Goal: Task Accomplishment & Management: Manage account settings

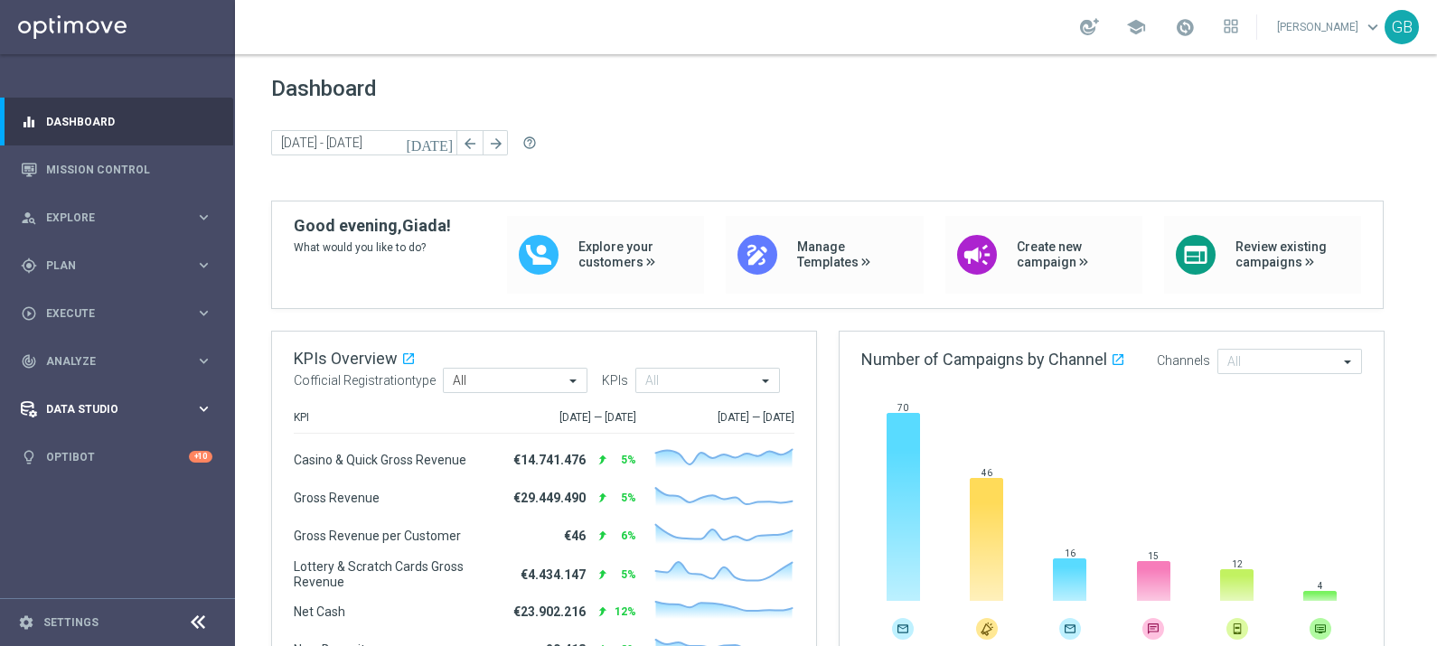
click at [79, 408] on span "Data Studio" at bounding box center [120, 409] width 149 height 11
click at [77, 440] on link "Attributes" at bounding box center [117, 446] width 141 height 14
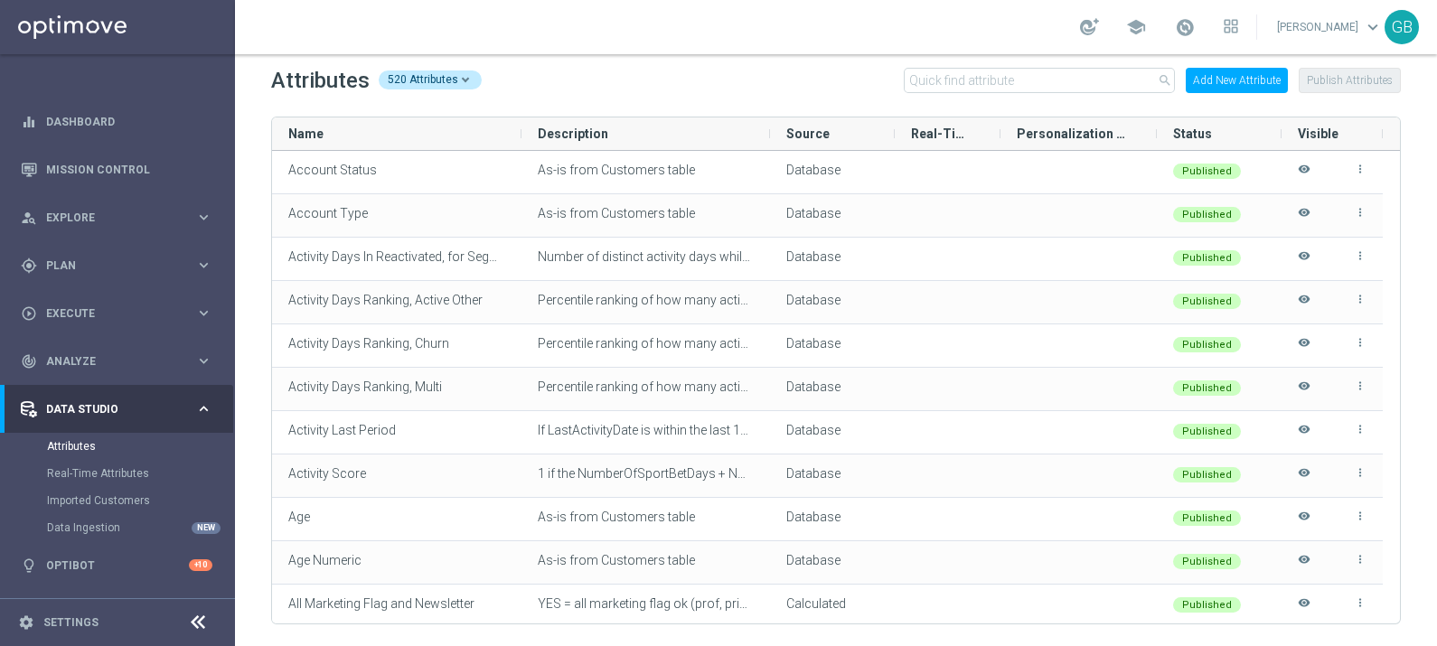
click at [1241, 81] on button "Add New Attribute" at bounding box center [1237, 80] width 102 height 25
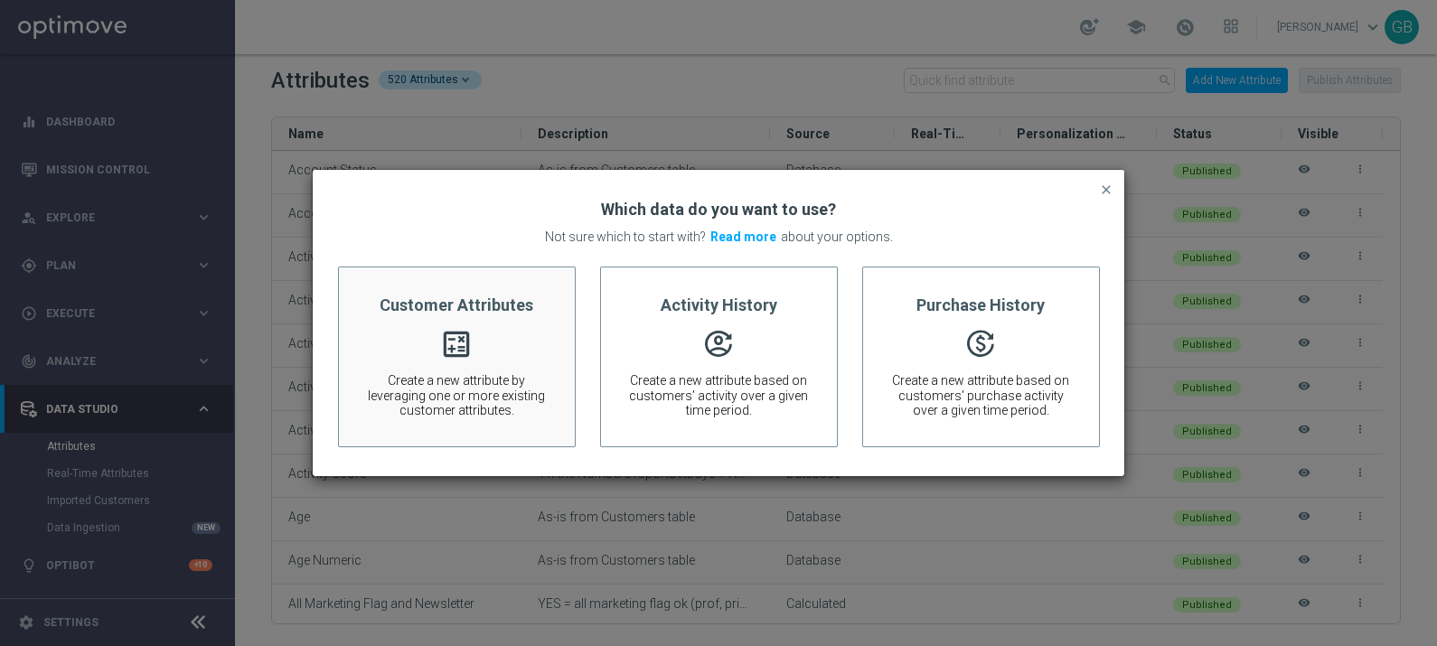
click at [505, 331] on div "Customer Attributes calculate Create a new attribute by leveraging one or more …" at bounding box center [457, 357] width 238 height 181
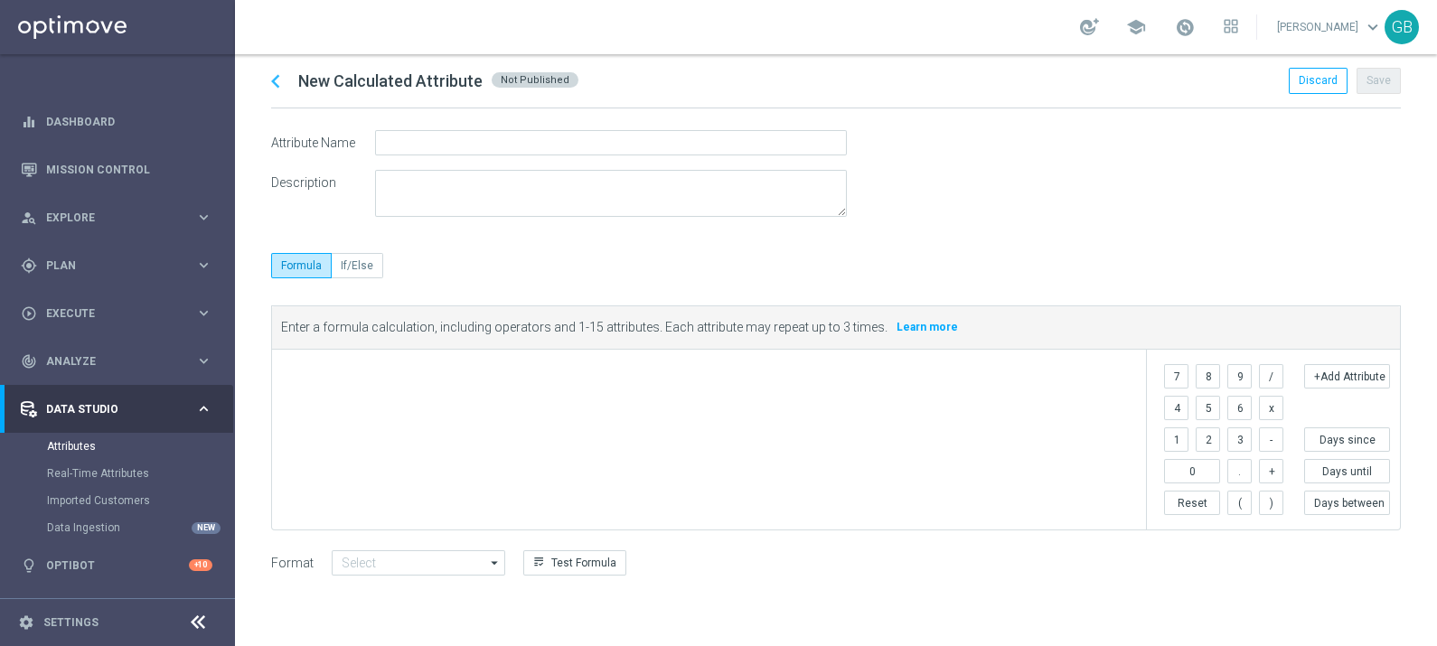
click at [341, 366] on span at bounding box center [713, 373] width 854 height 22
click at [1340, 380] on button "+Add Attribute" at bounding box center [1347, 376] width 86 height 24
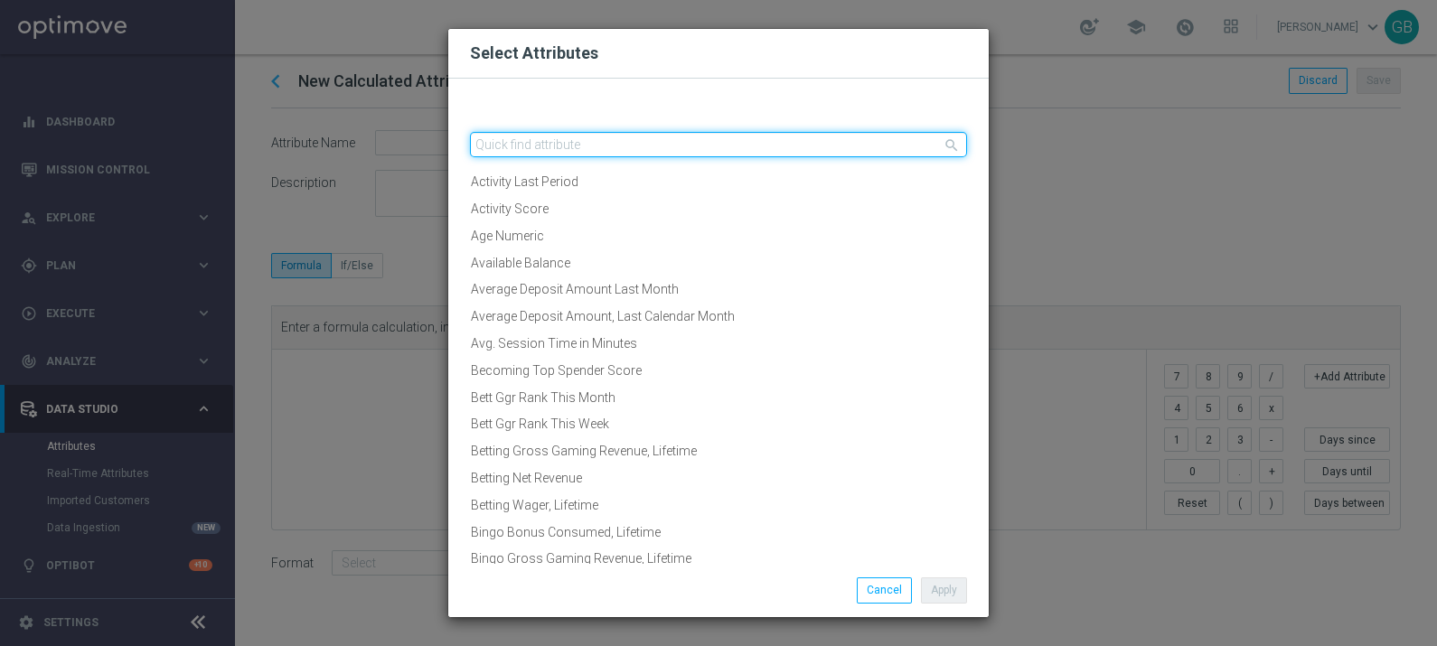
click at [569, 146] on input "text" at bounding box center [718, 144] width 497 height 25
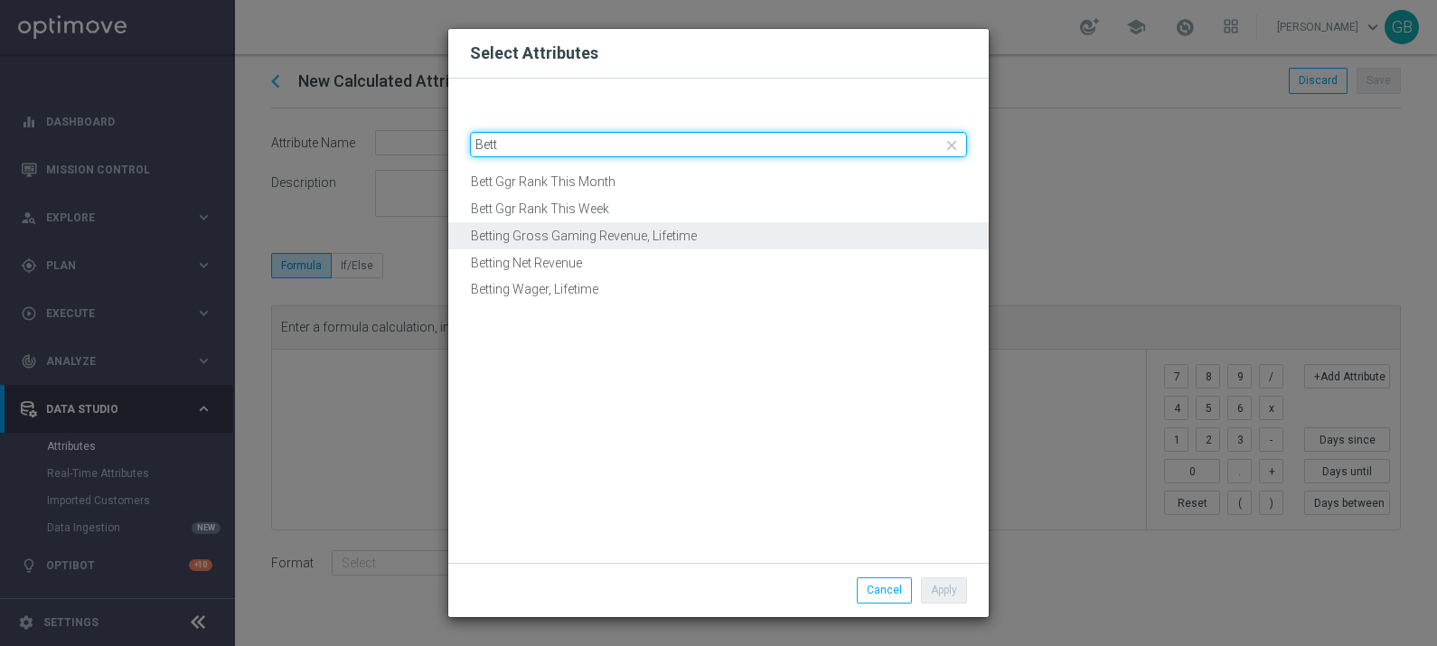
type input "Bett"
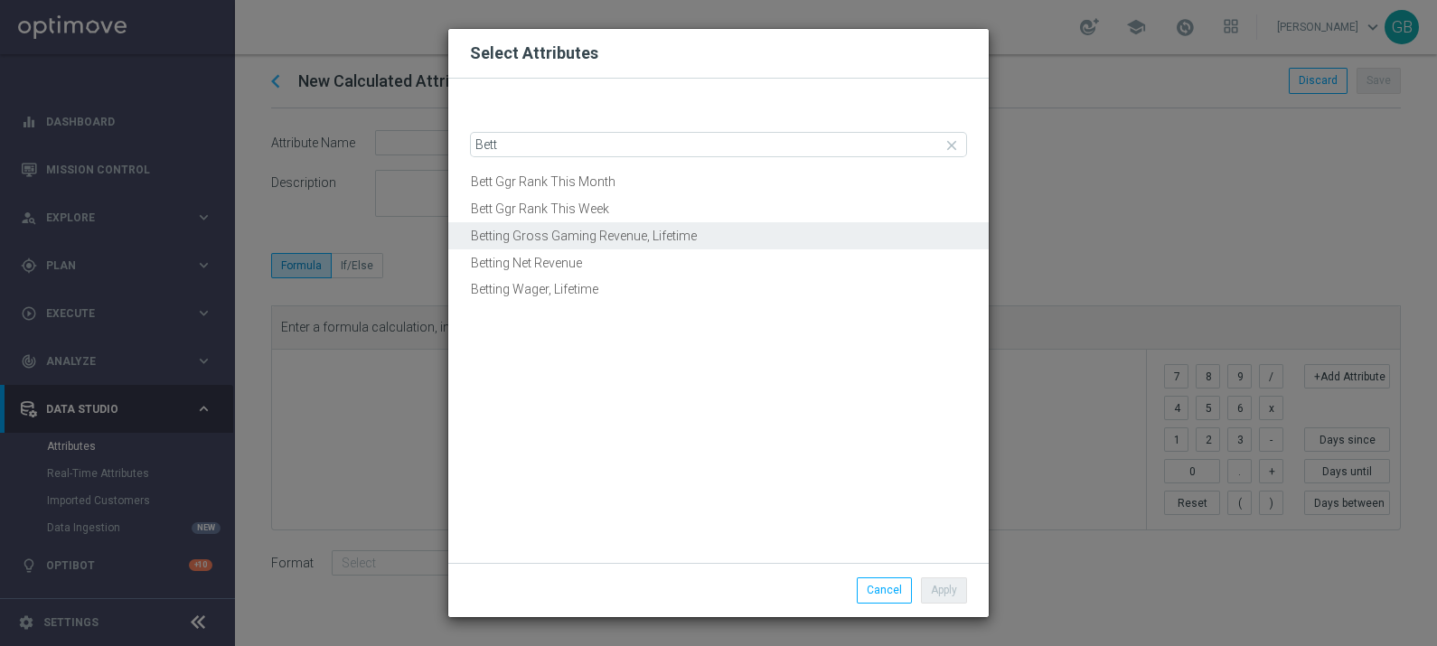
click at [626, 235] on button "Betting Gross Gaming Revenue, Lifetime" at bounding box center [718, 236] width 540 height 28
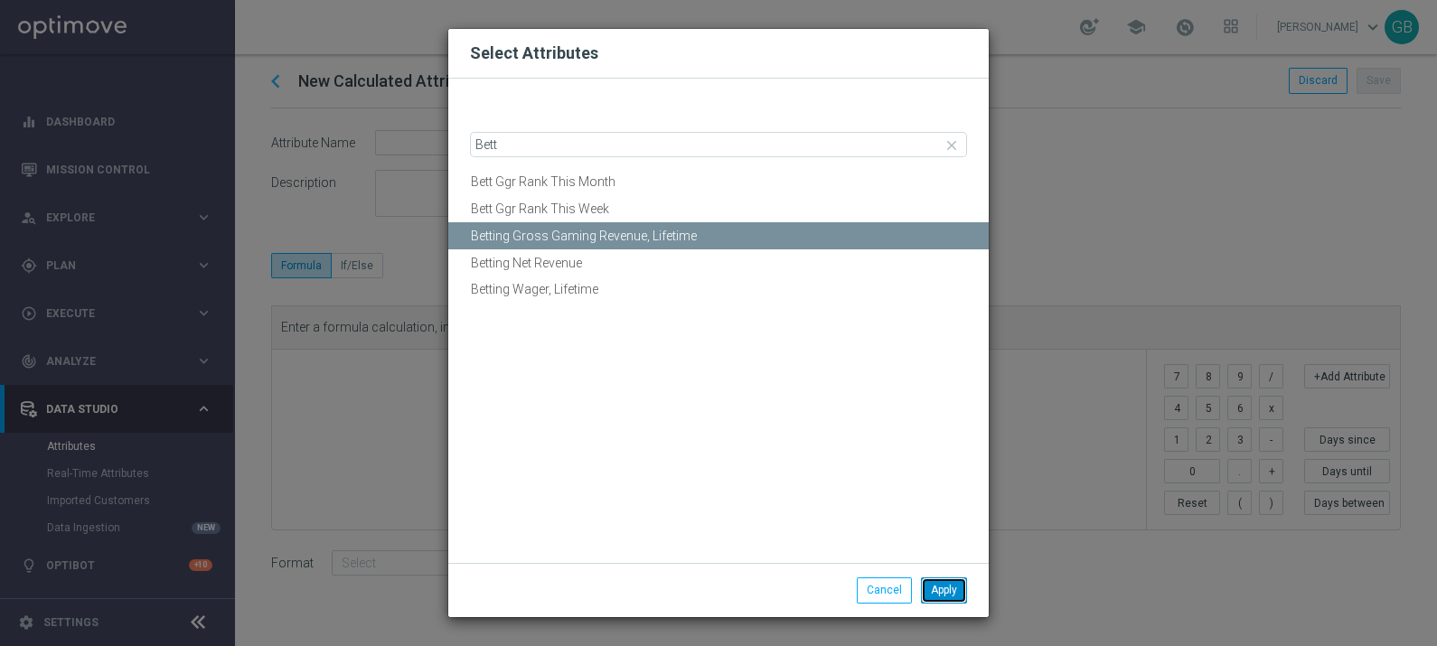
click at [932, 592] on button "Apply" at bounding box center [944, 589] width 46 height 25
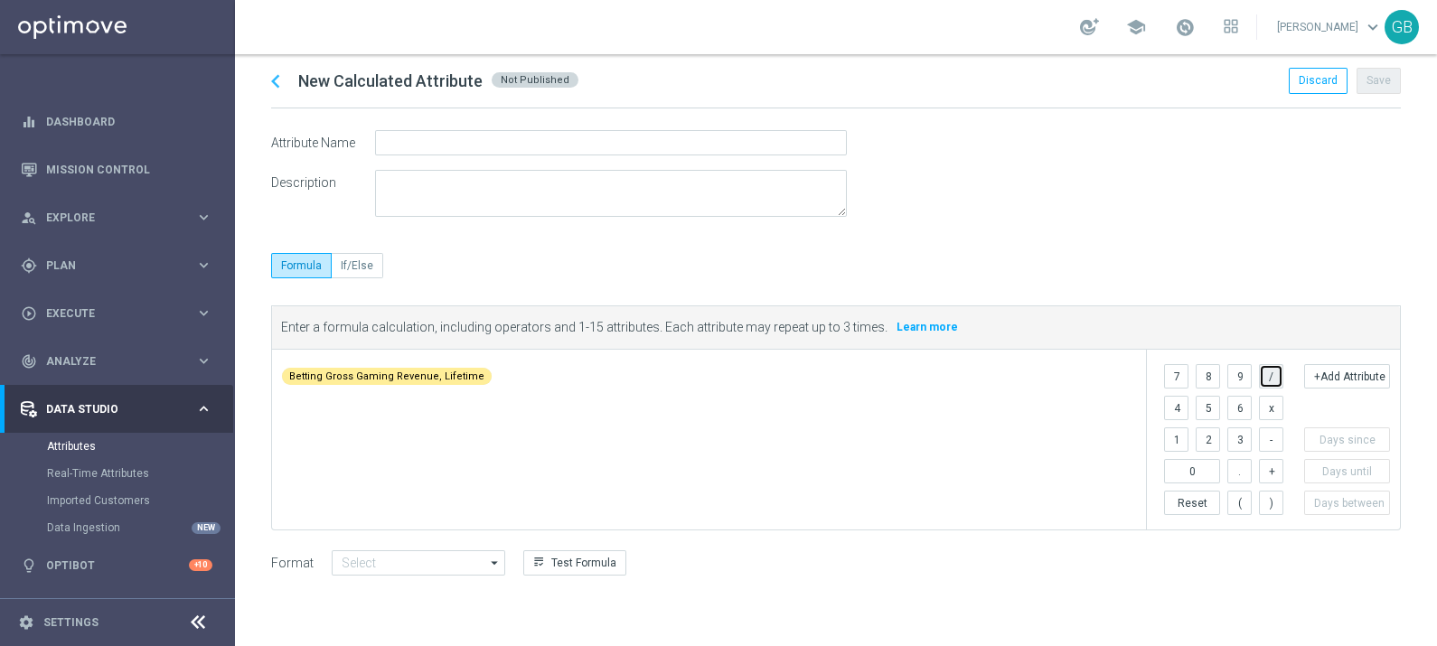
click at [1275, 378] on button "/" at bounding box center [1271, 376] width 24 height 24
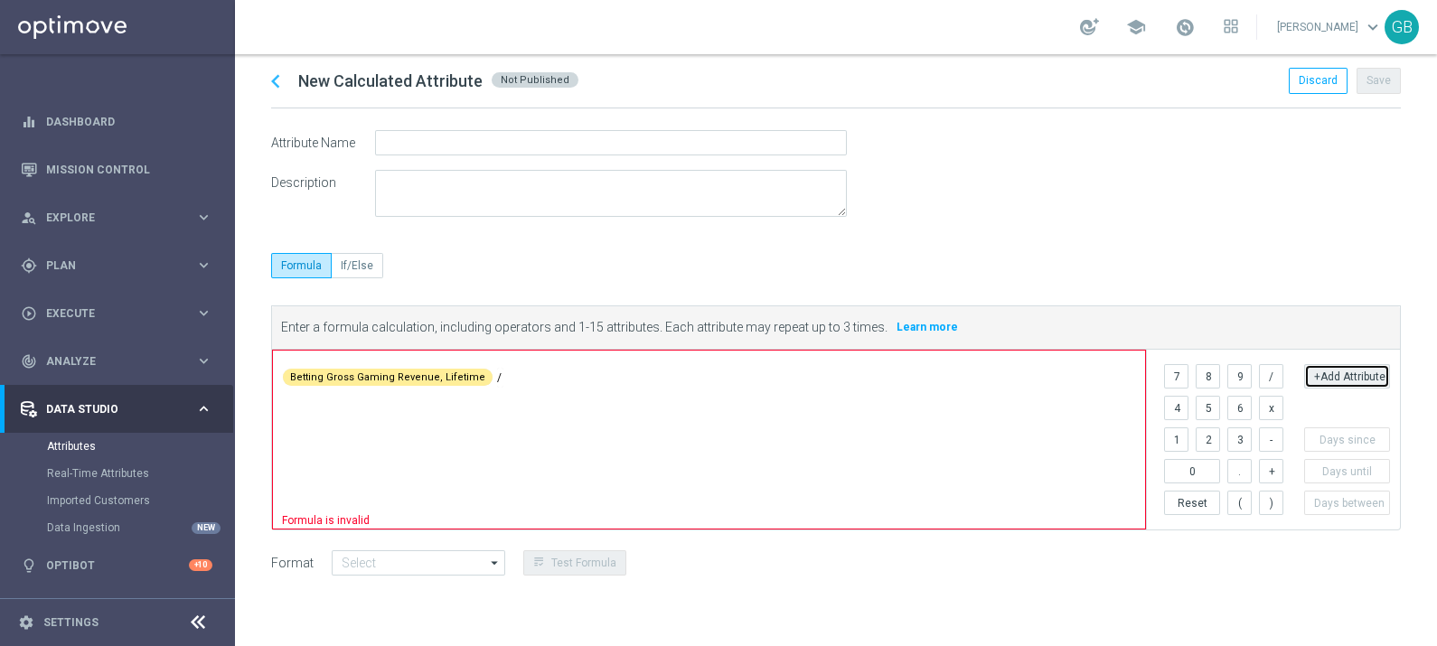
click at [1352, 370] on button "+Add Attribute" at bounding box center [1347, 376] width 86 height 24
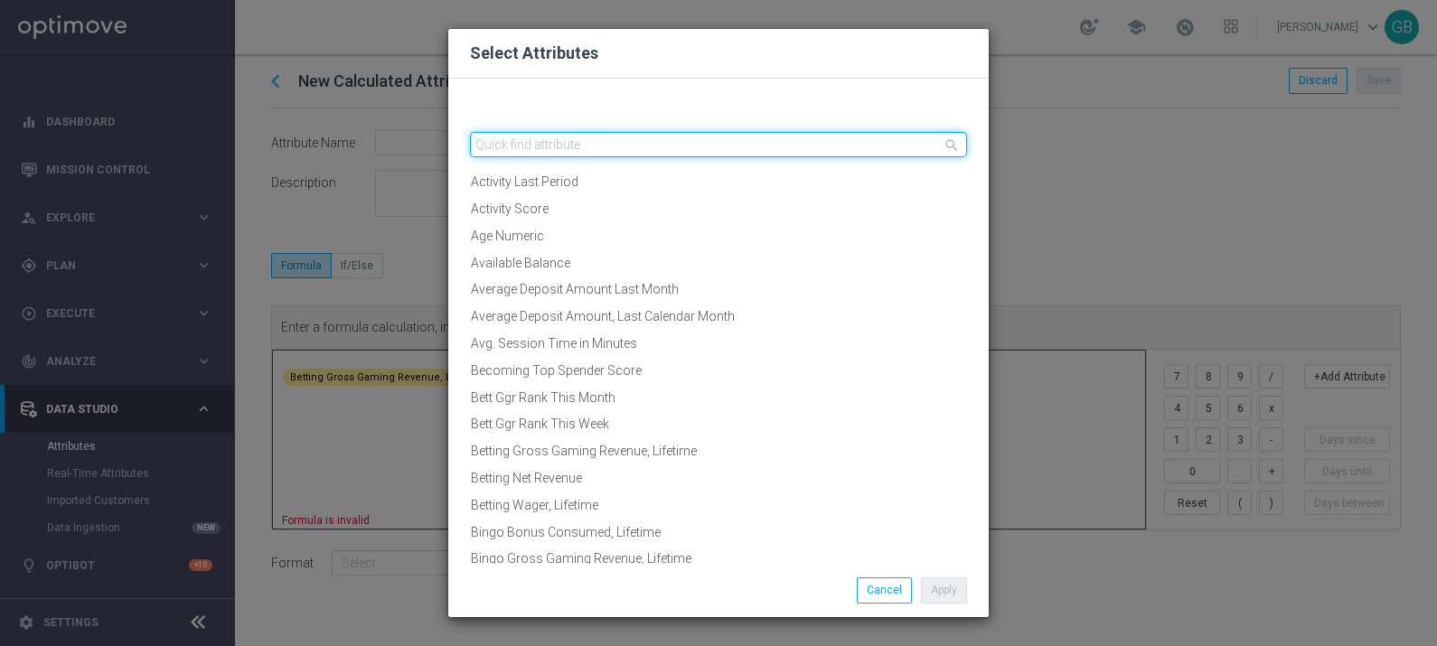
click at [685, 153] on input "text" at bounding box center [718, 144] width 497 height 25
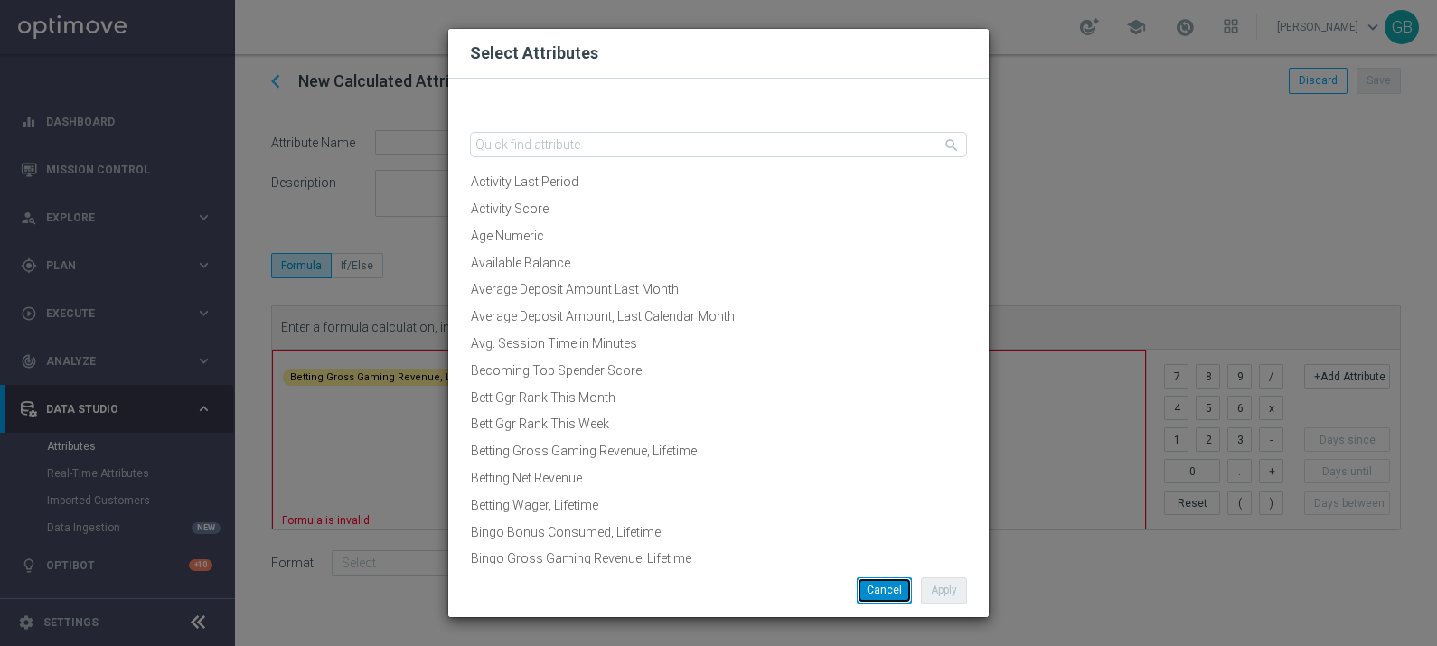
click at [877, 595] on button "Cancel" at bounding box center [884, 589] width 55 height 25
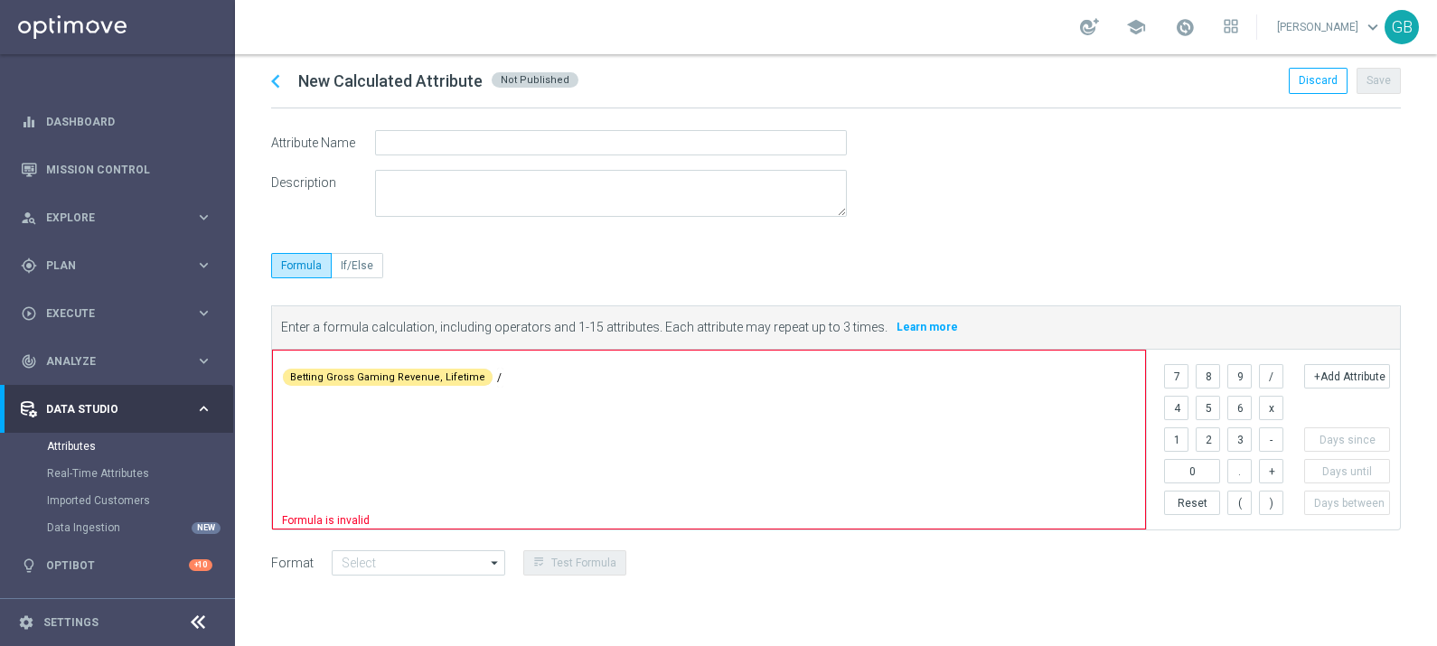
click at [489, 376] on tags "Betting Gross Gaming Revenue, Lifetime / ​" at bounding box center [713, 374] width 863 height 33
click at [1325, 378] on button "+Add Attribute" at bounding box center [1347, 376] width 86 height 24
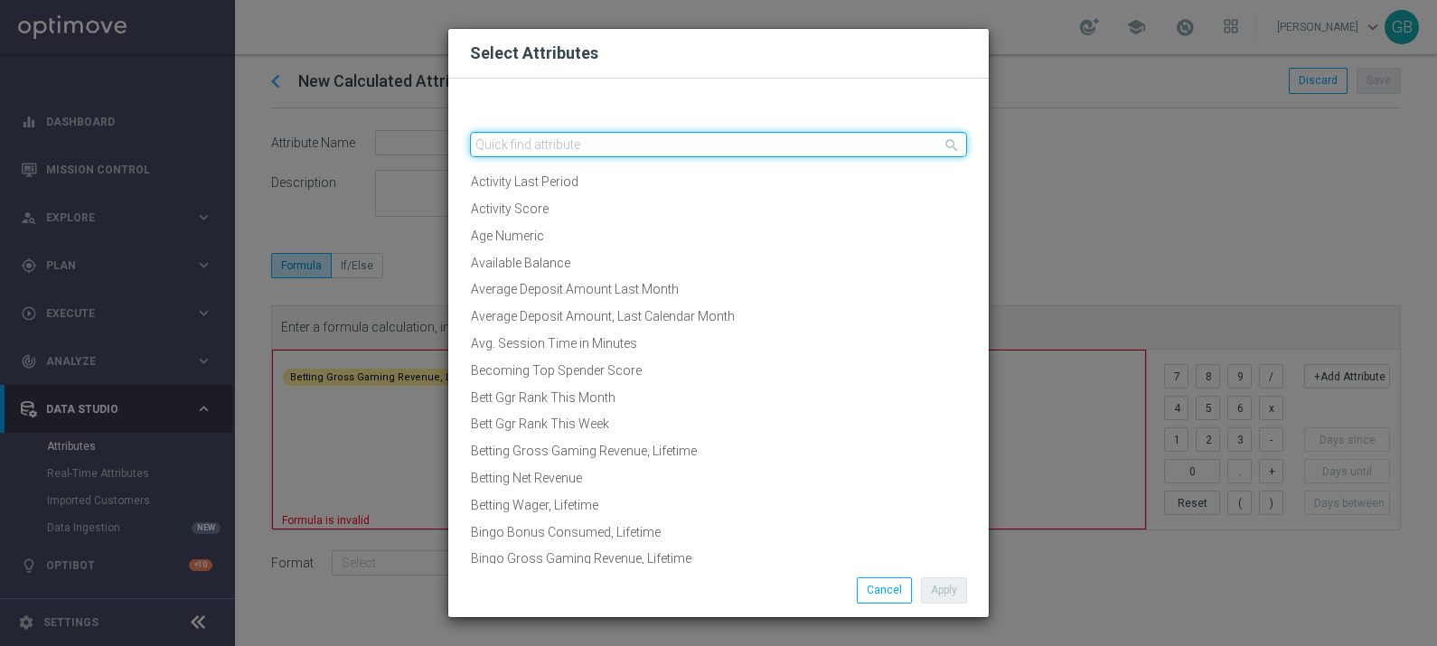
click at [673, 136] on input "text" at bounding box center [718, 144] width 497 height 25
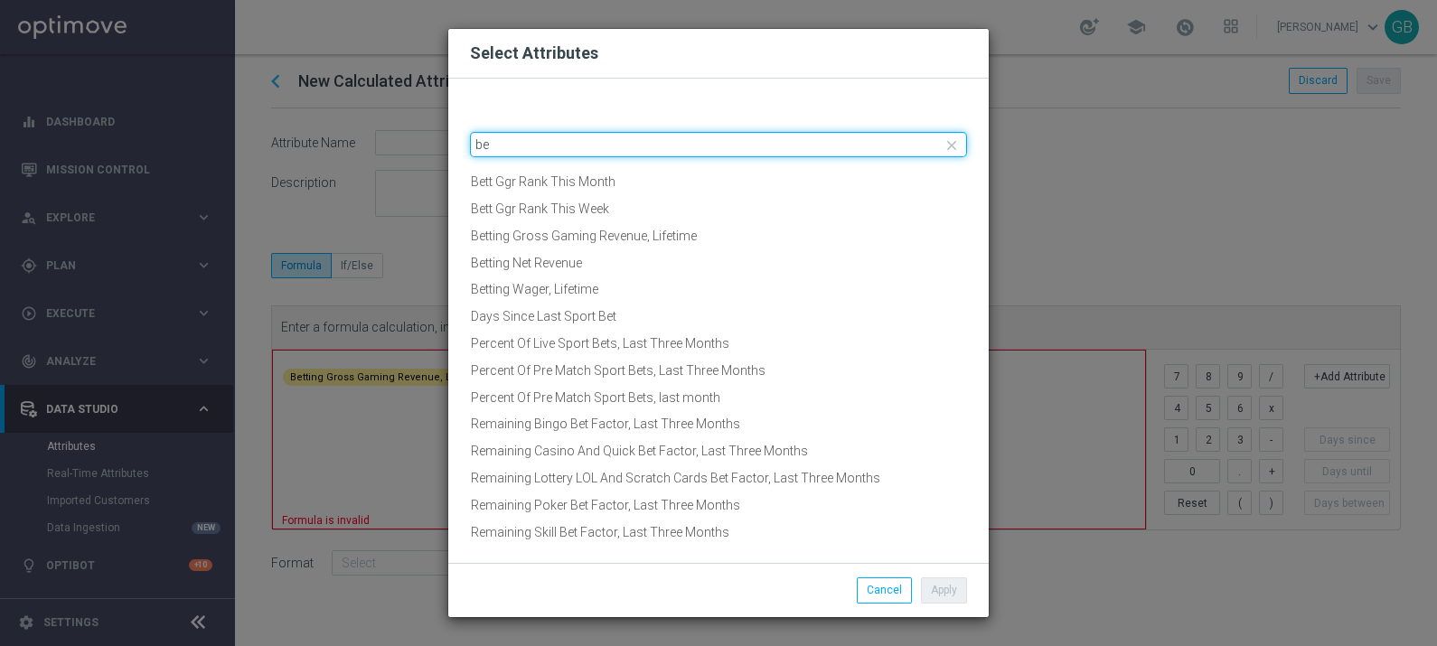
type input "b"
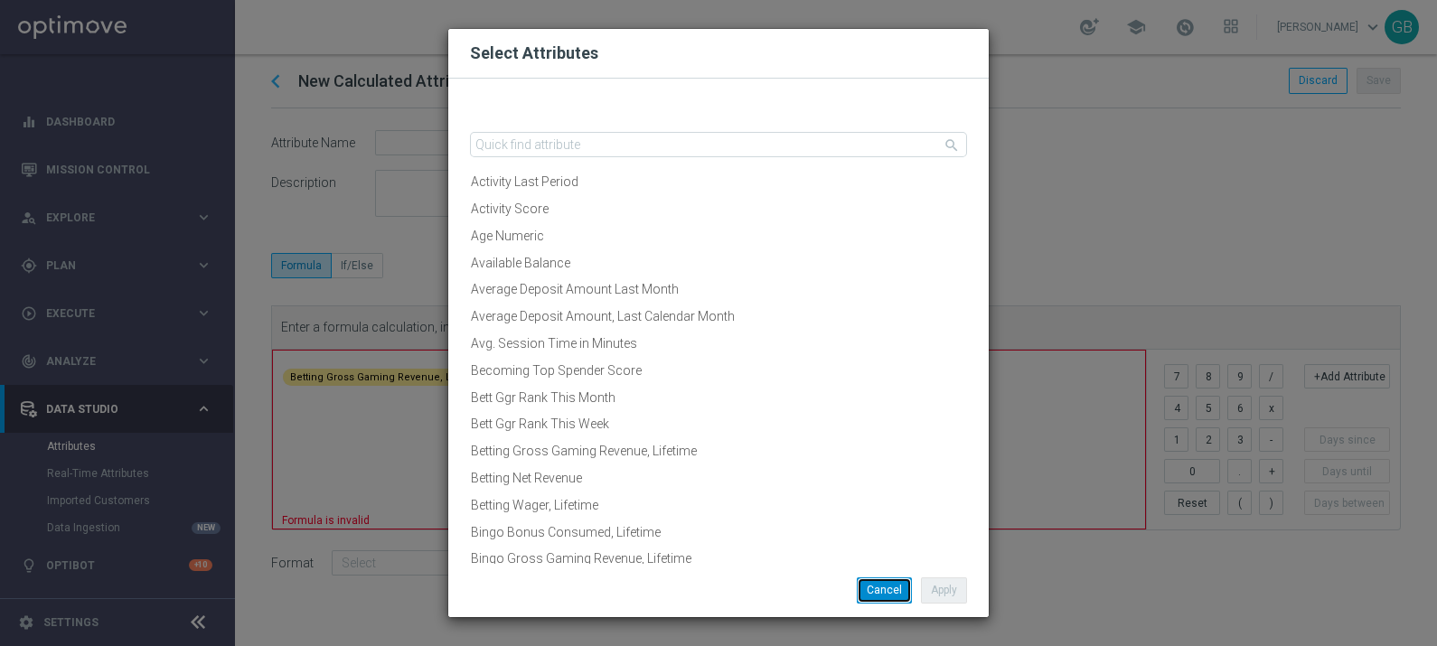
click at [888, 578] on button "Cancel" at bounding box center [884, 589] width 55 height 25
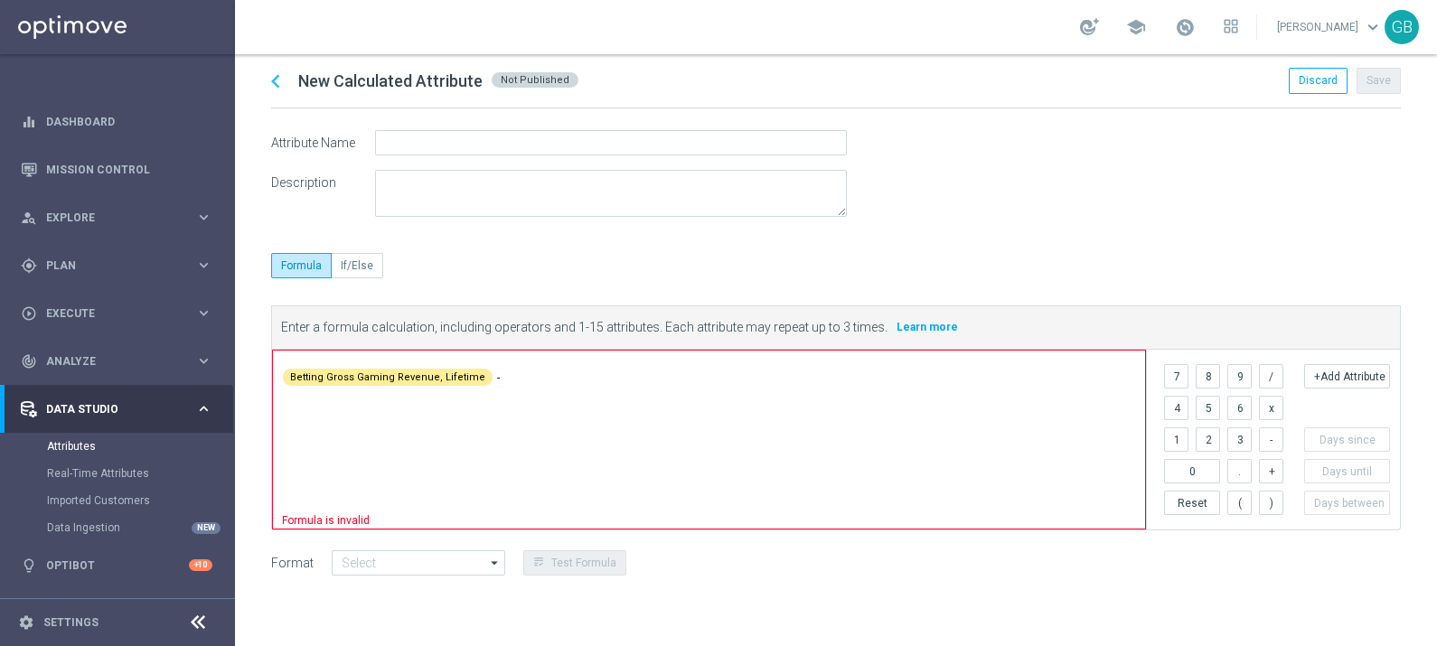
click at [512, 381] on span at bounding box center [825, 374] width 627 height 22
click at [1361, 366] on button "+Add Attribute" at bounding box center [1347, 376] width 86 height 24
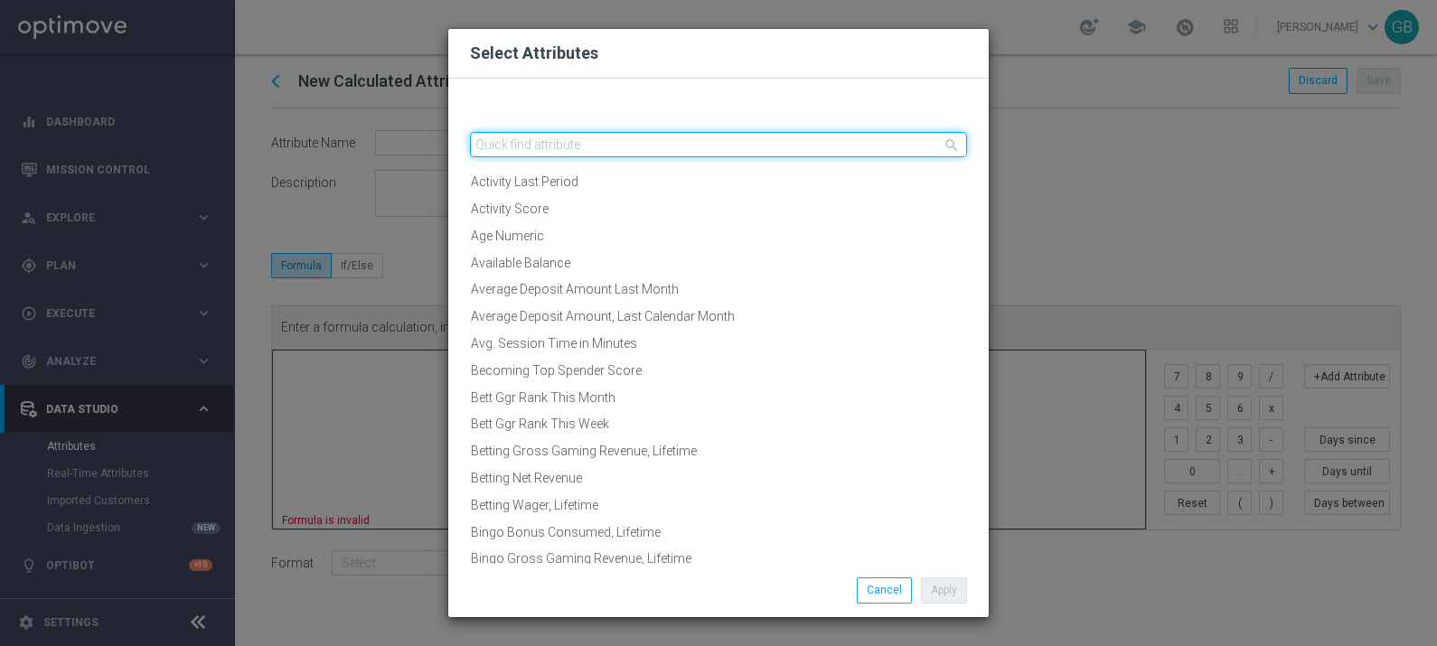
click at [624, 146] on input "text" at bounding box center [718, 144] width 497 height 25
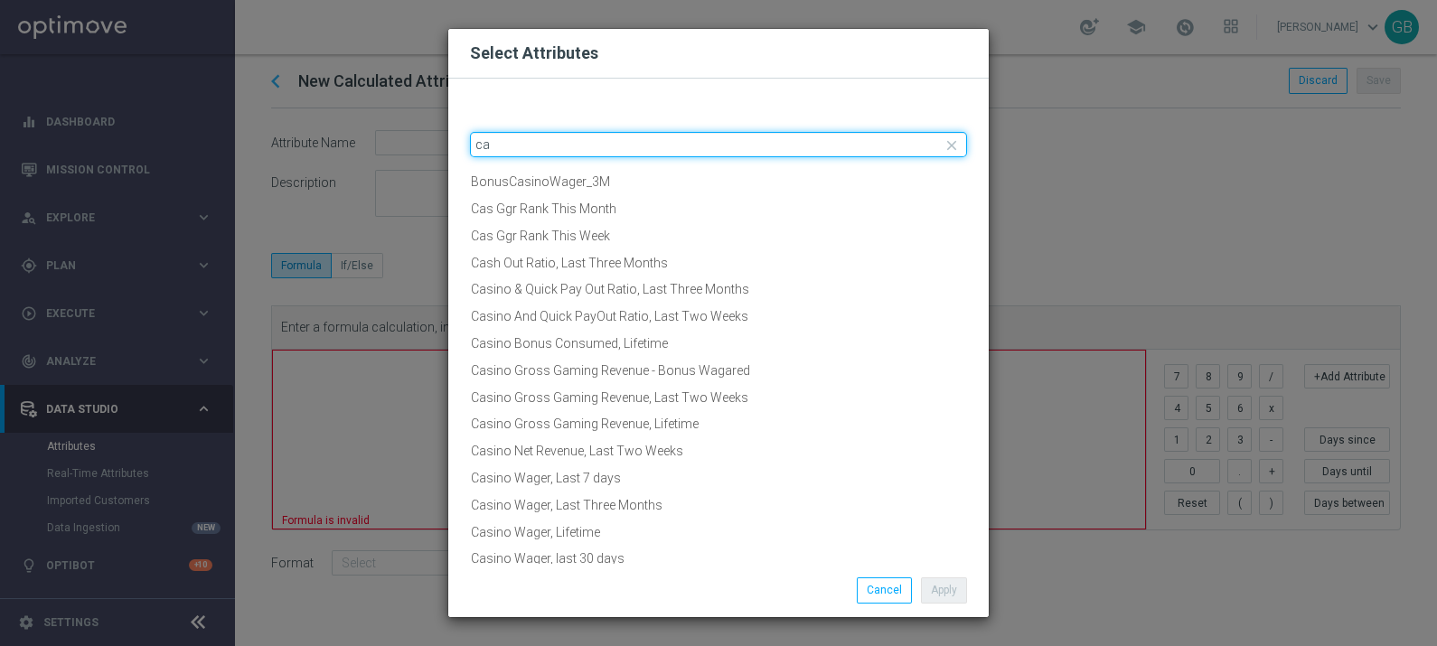
type input "c"
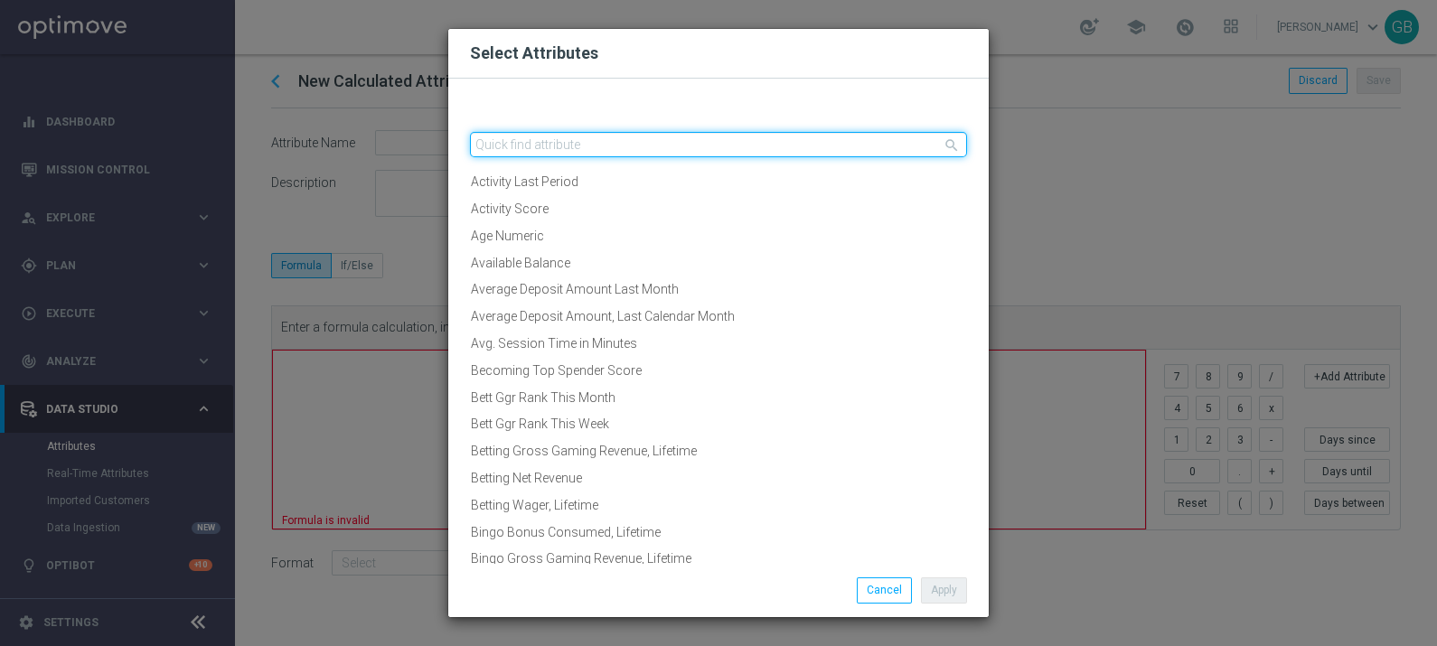
click at [583, 140] on input "text" at bounding box center [718, 144] width 497 height 25
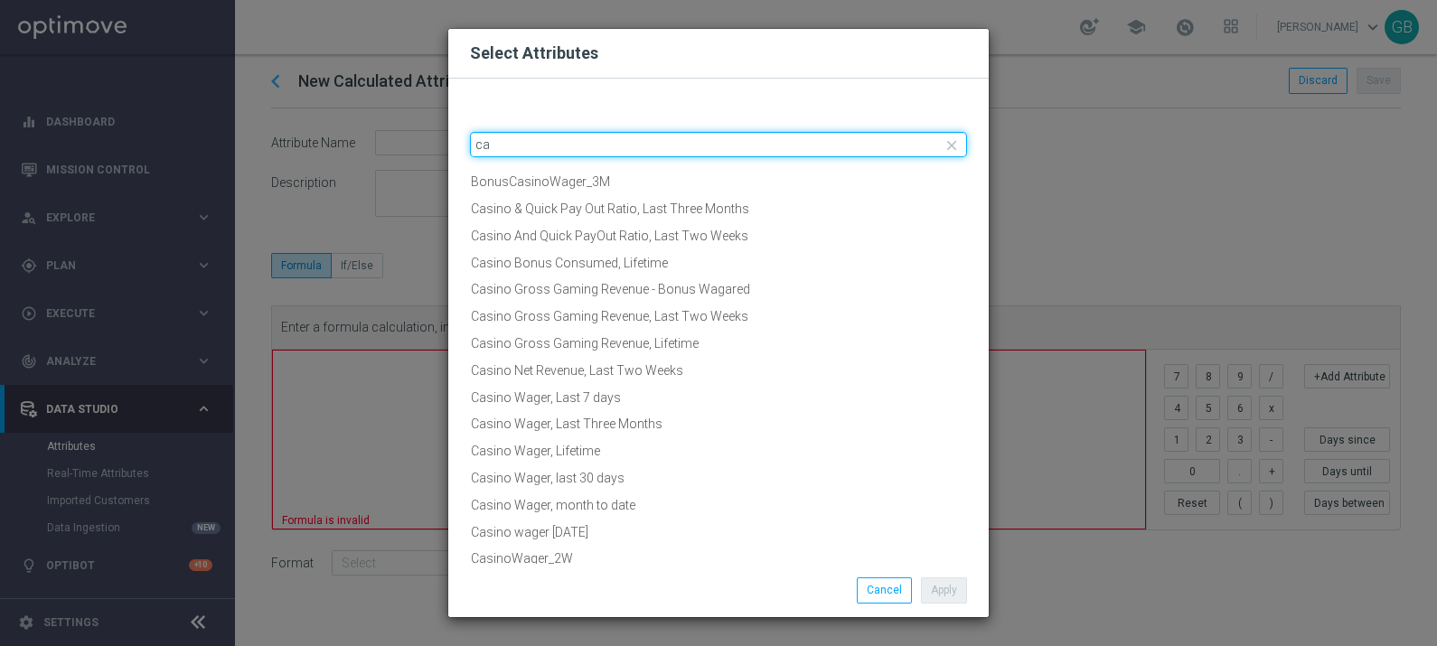
type input "c"
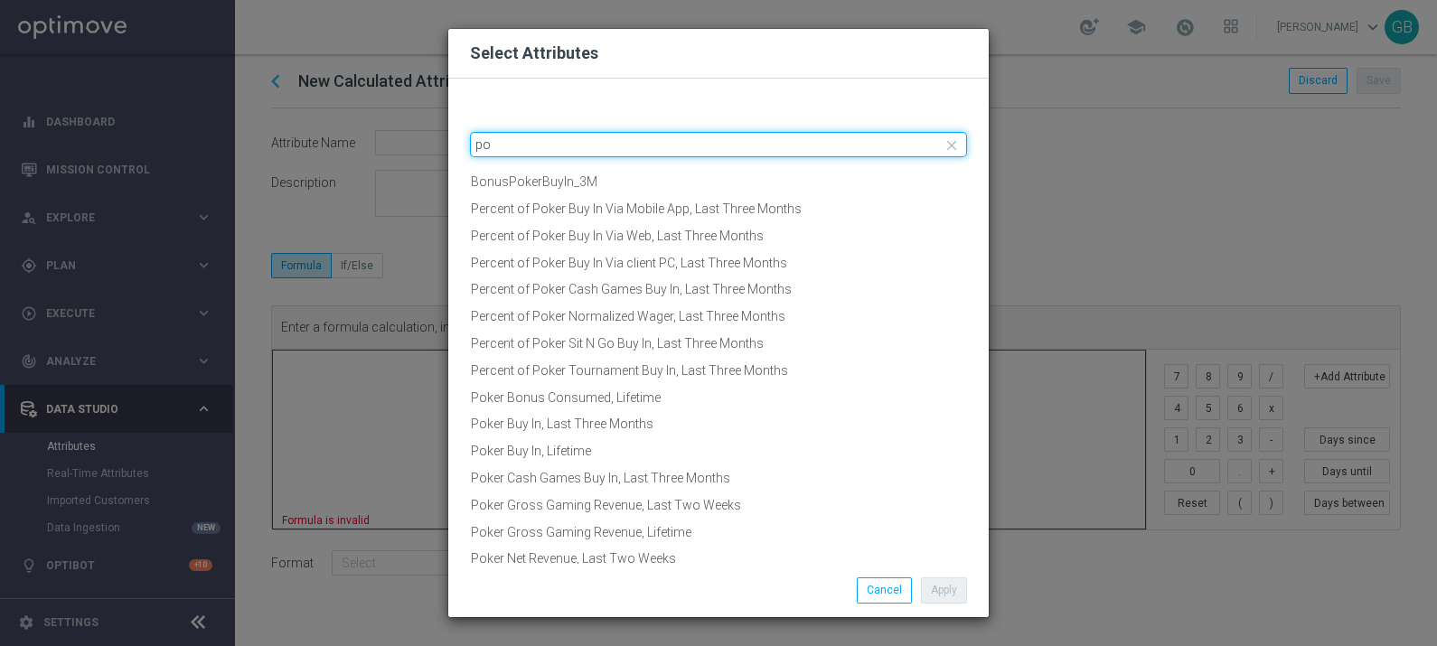
type input "p"
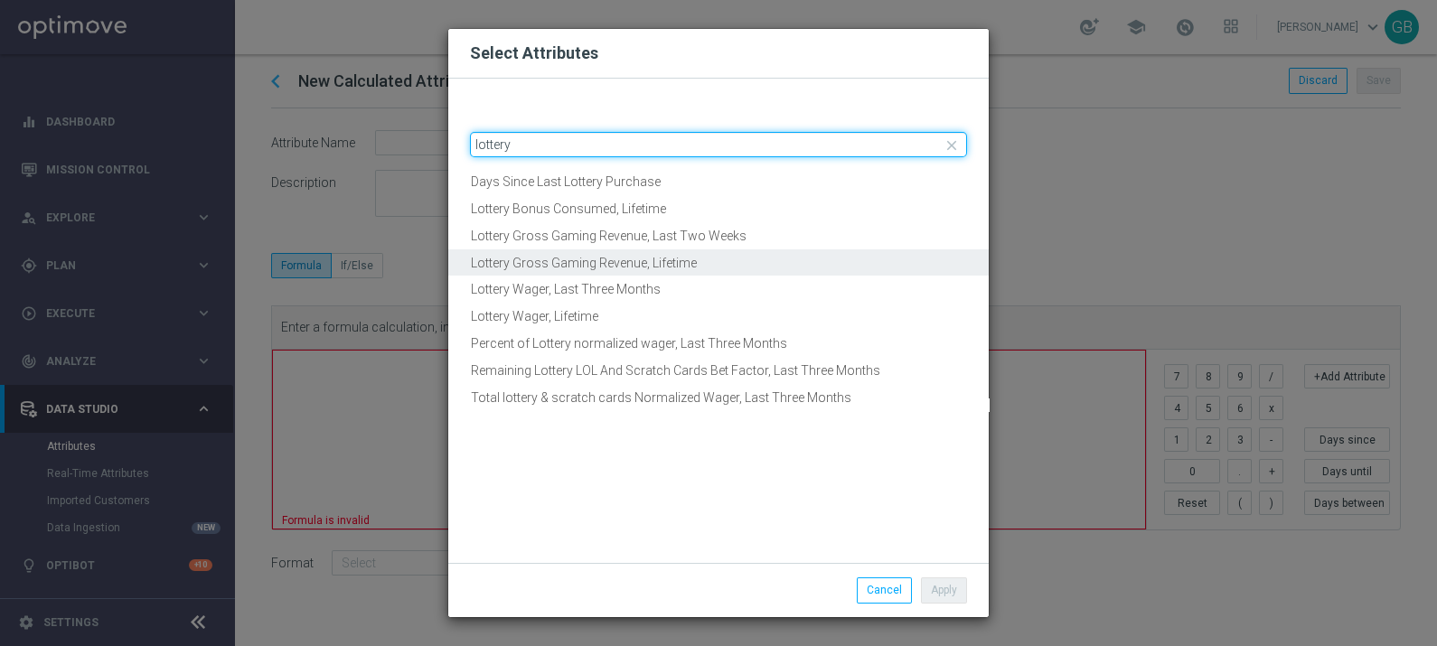
type input "lottery"
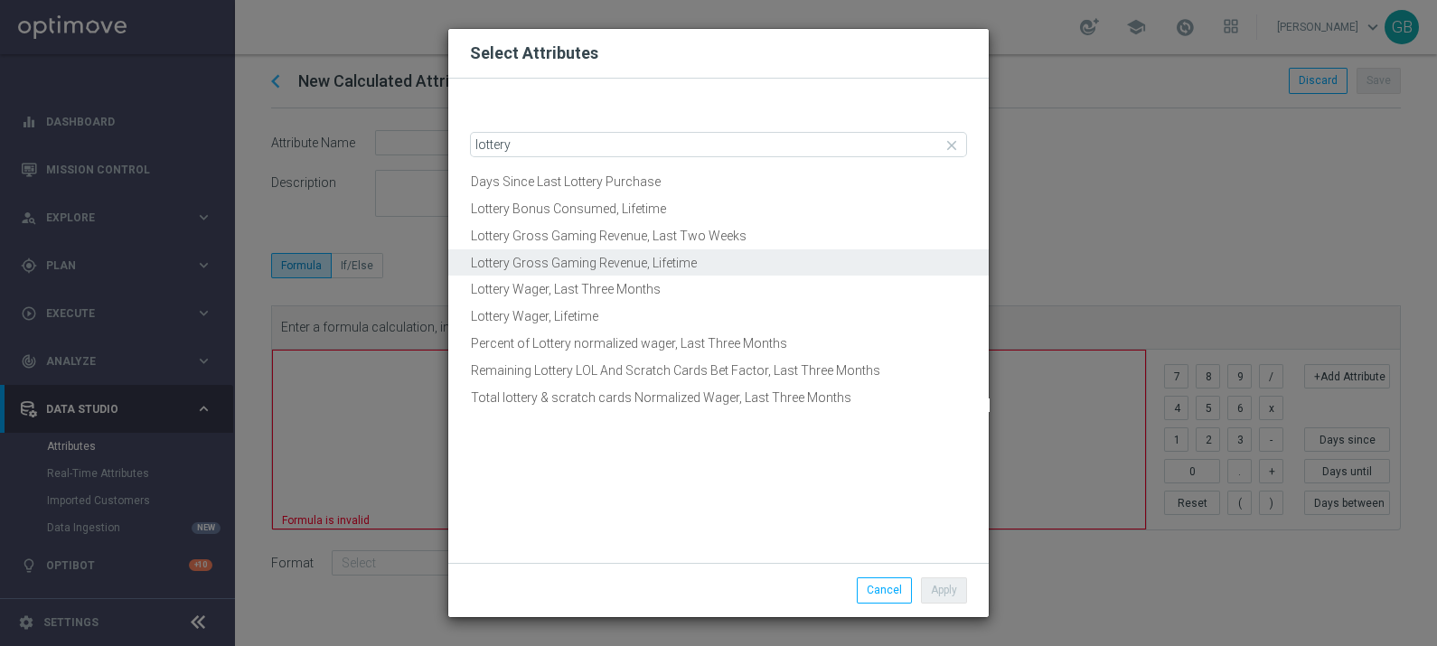
click at [585, 264] on button "Lottery Gross Gaming Revenue, Lifetime" at bounding box center [718, 263] width 540 height 28
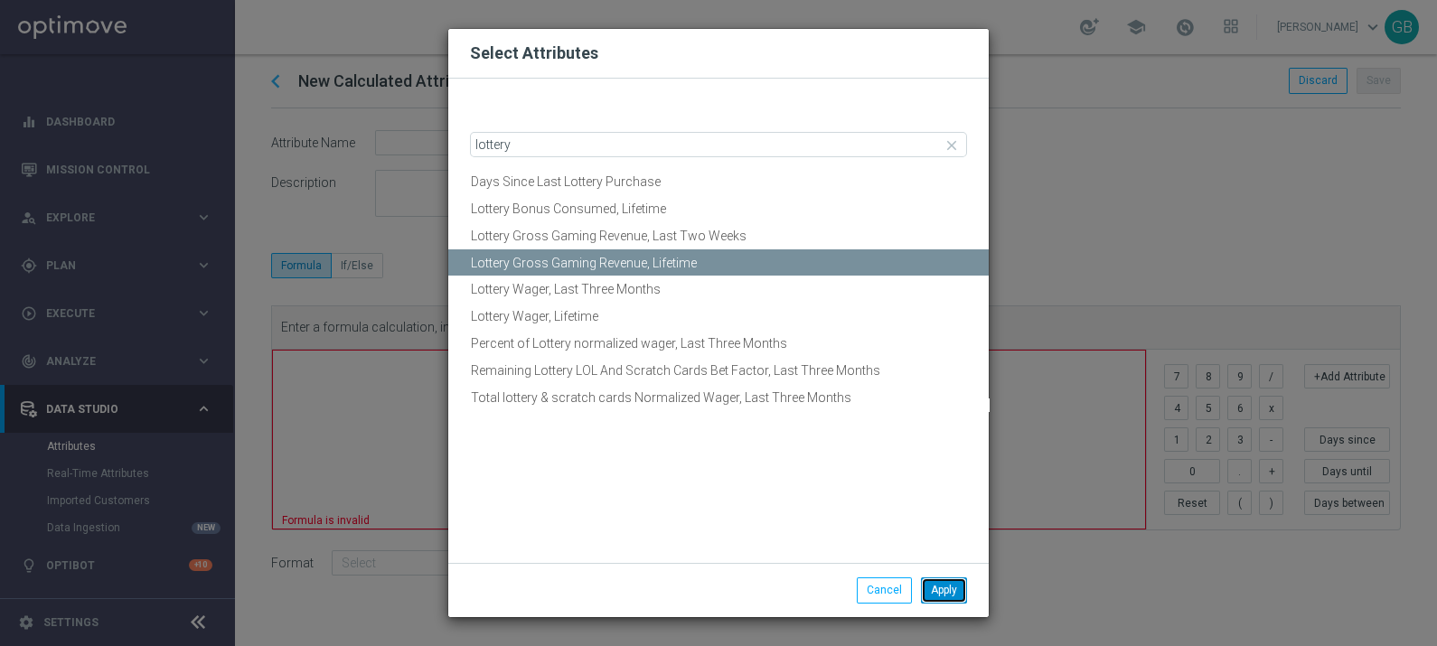
click at [946, 582] on button "Apply" at bounding box center [944, 589] width 46 height 25
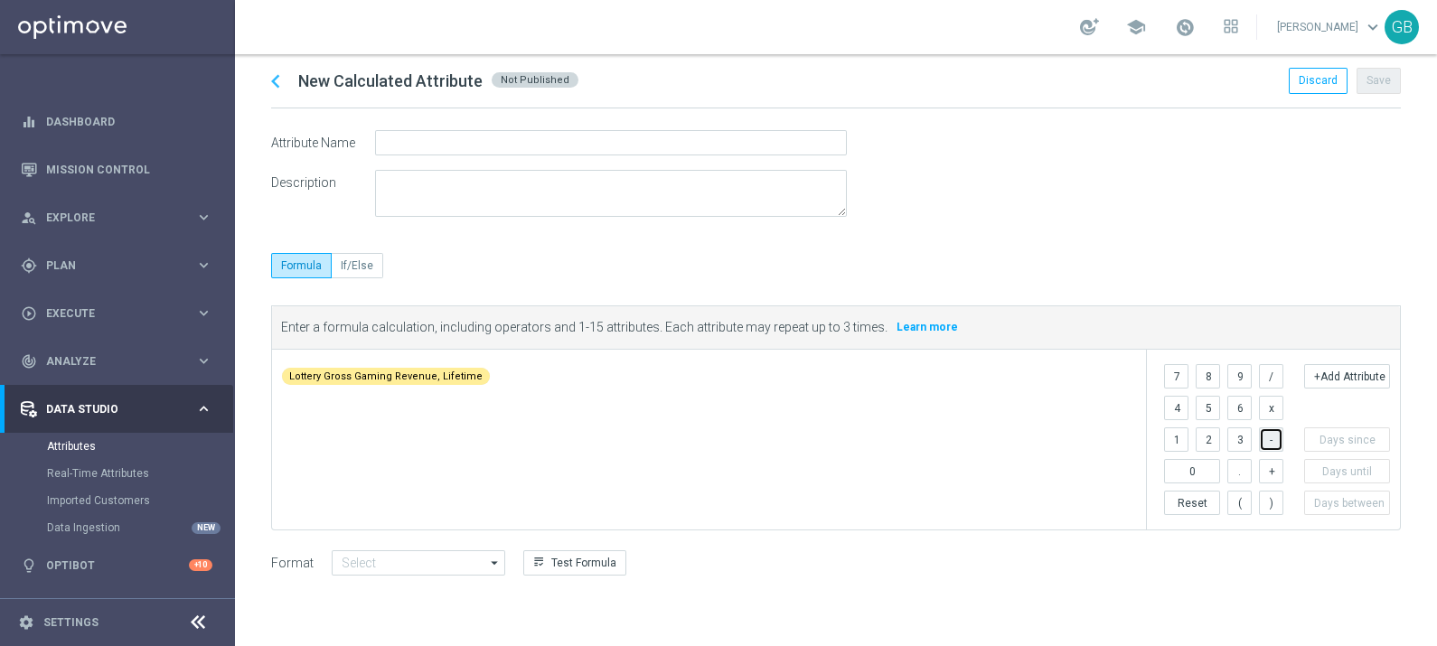
click at [1275, 435] on button "-" at bounding box center [1271, 439] width 24 height 24
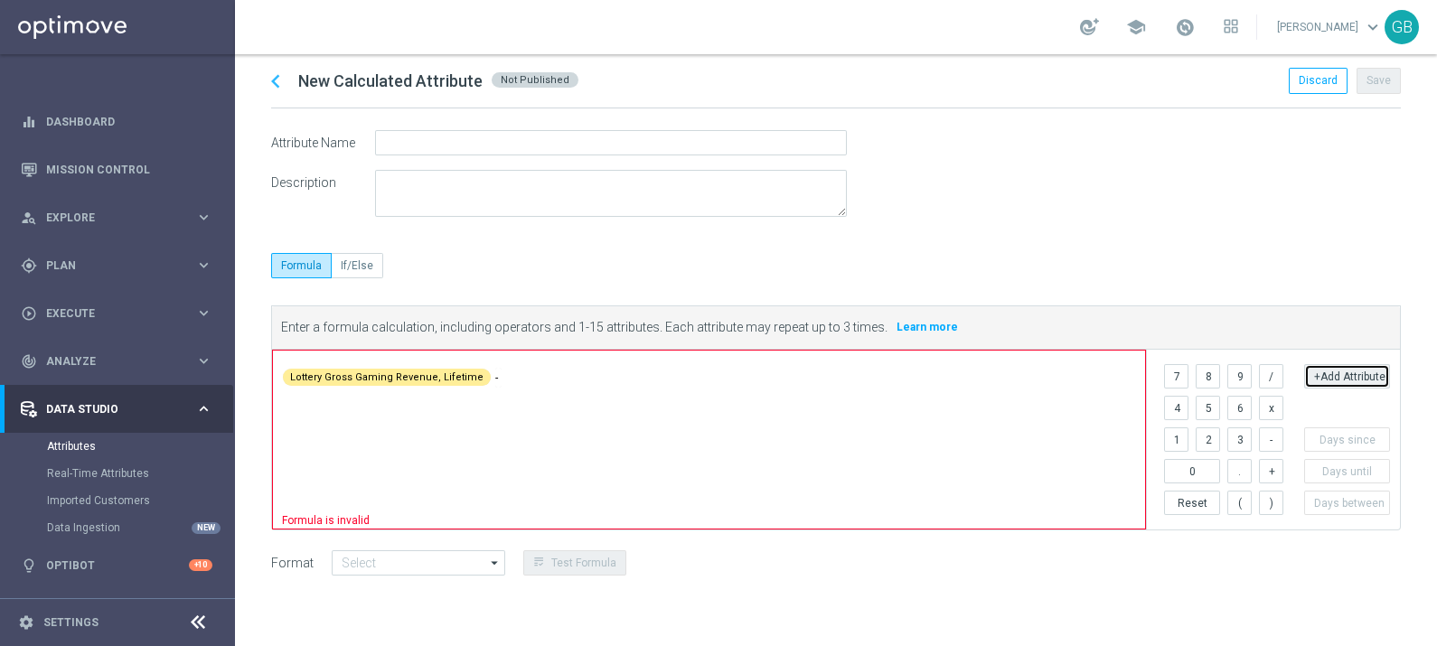
click at [1369, 375] on button "+Add Attribute" at bounding box center [1347, 376] width 86 height 24
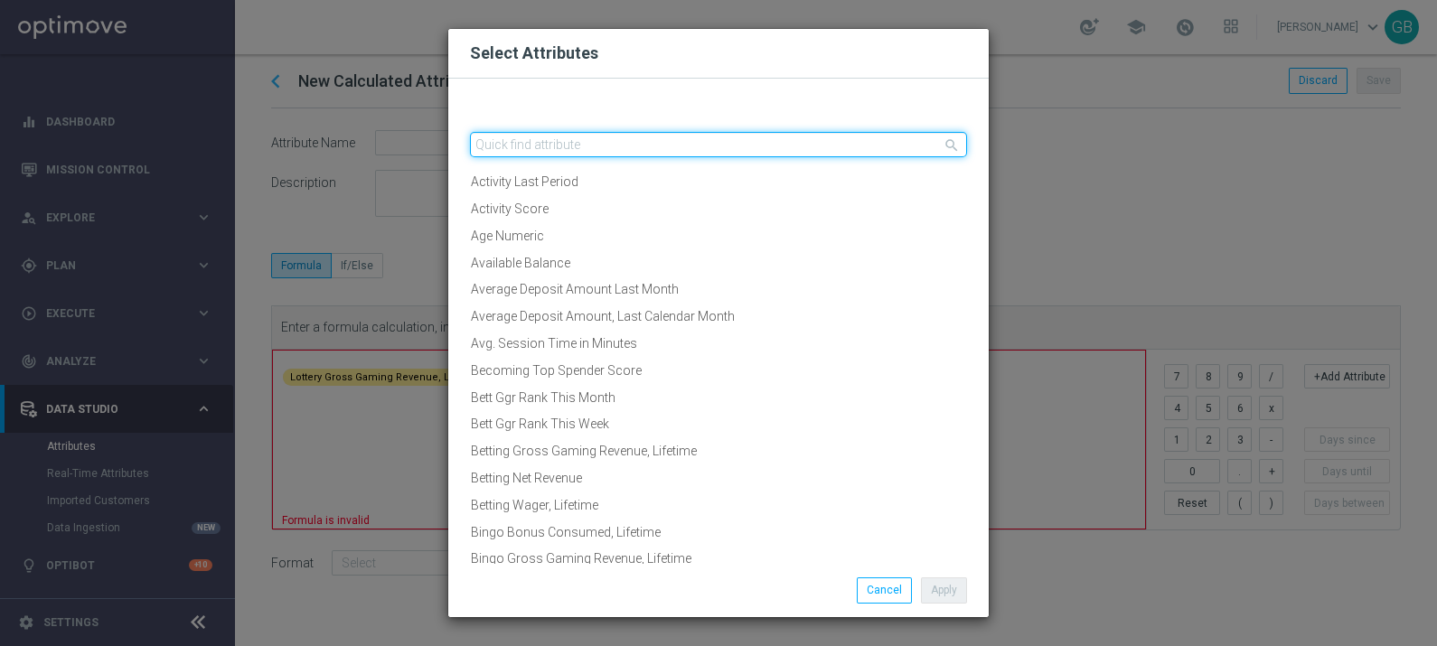
click at [717, 136] on input "text" at bounding box center [718, 144] width 497 height 25
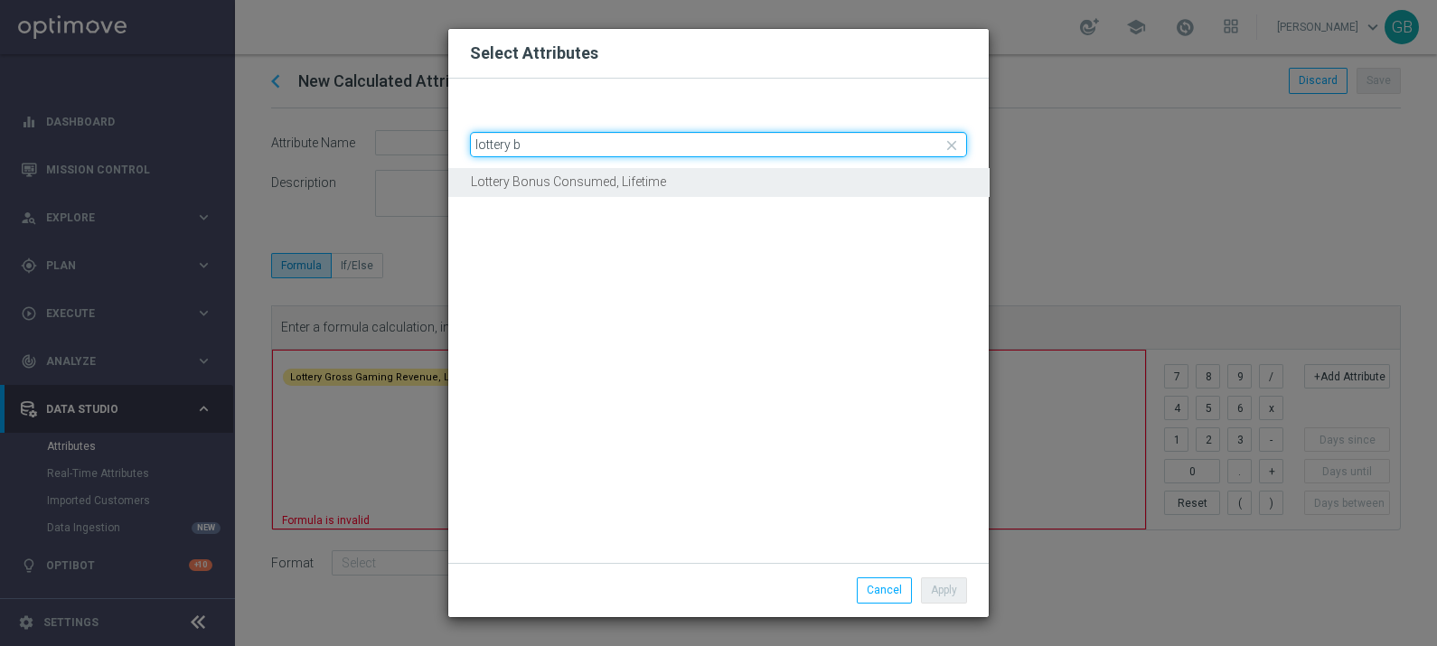
type input "lottery b"
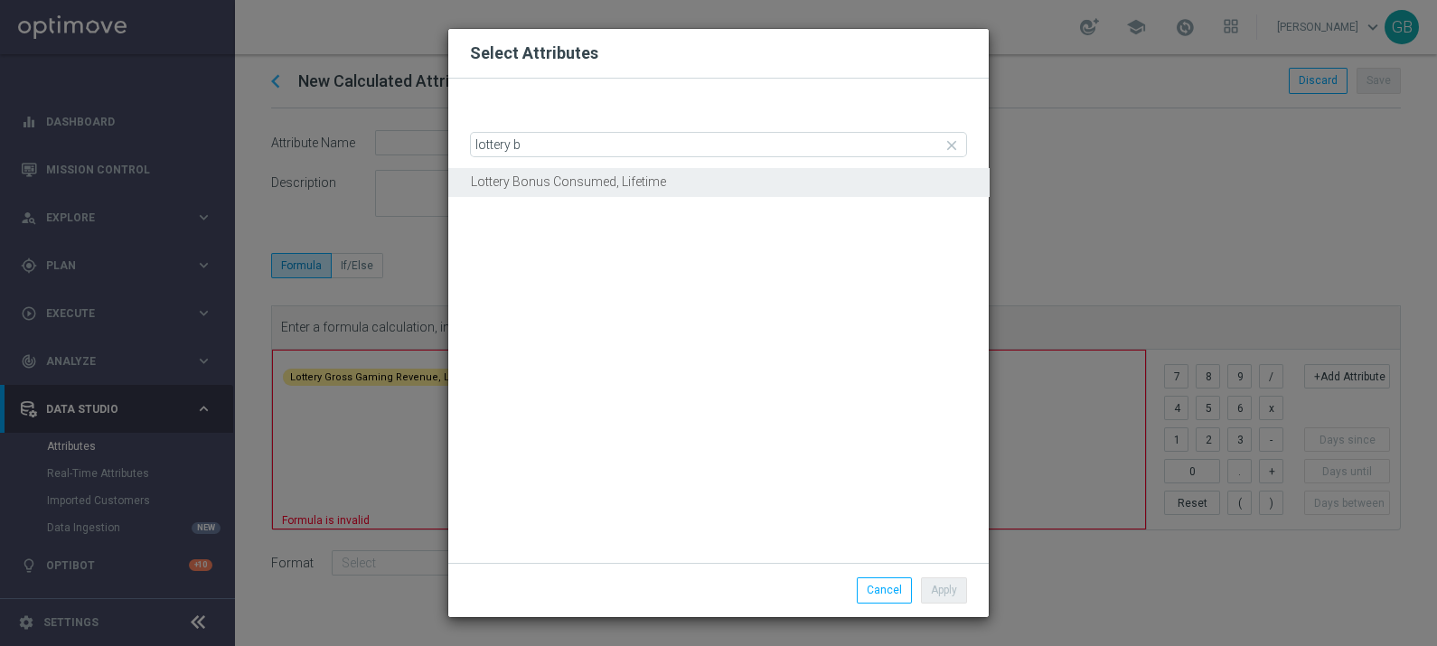
click at [589, 183] on button "Lottery Bonus Consumed, Lifetime" at bounding box center [718, 182] width 540 height 28
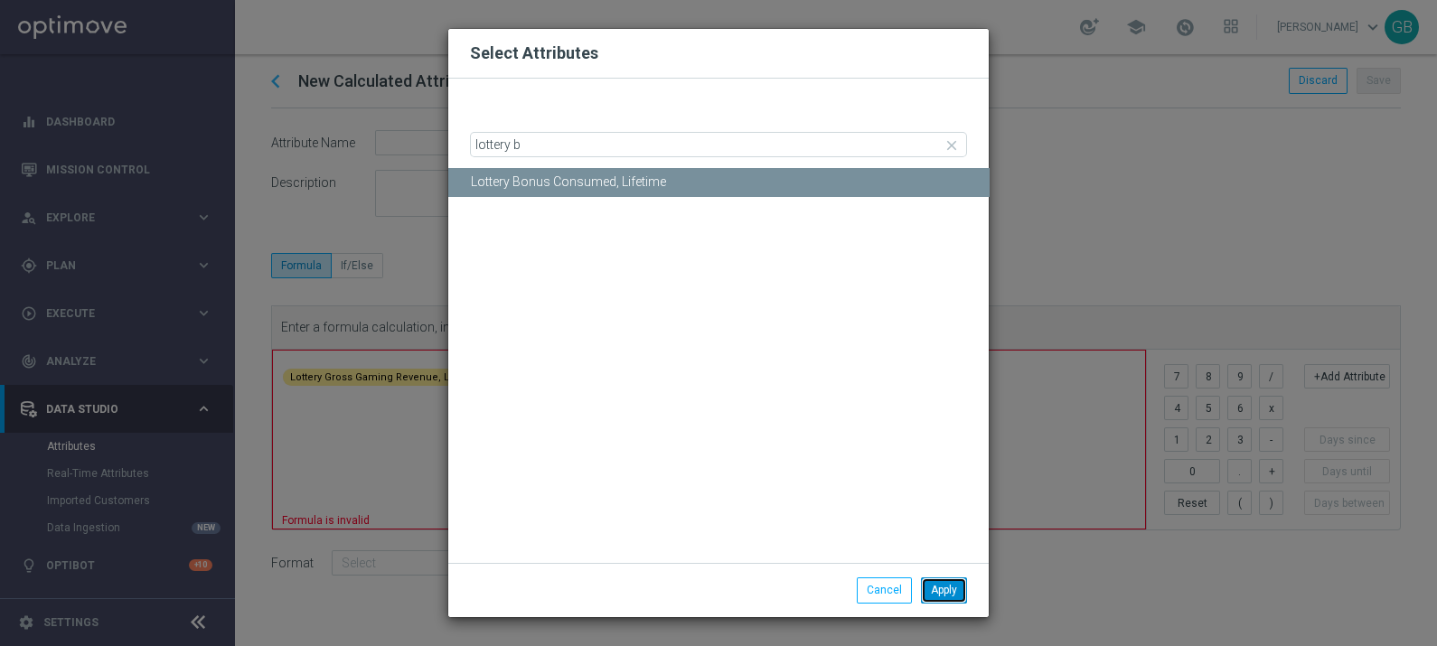
click at [941, 586] on button "Apply" at bounding box center [944, 589] width 46 height 25
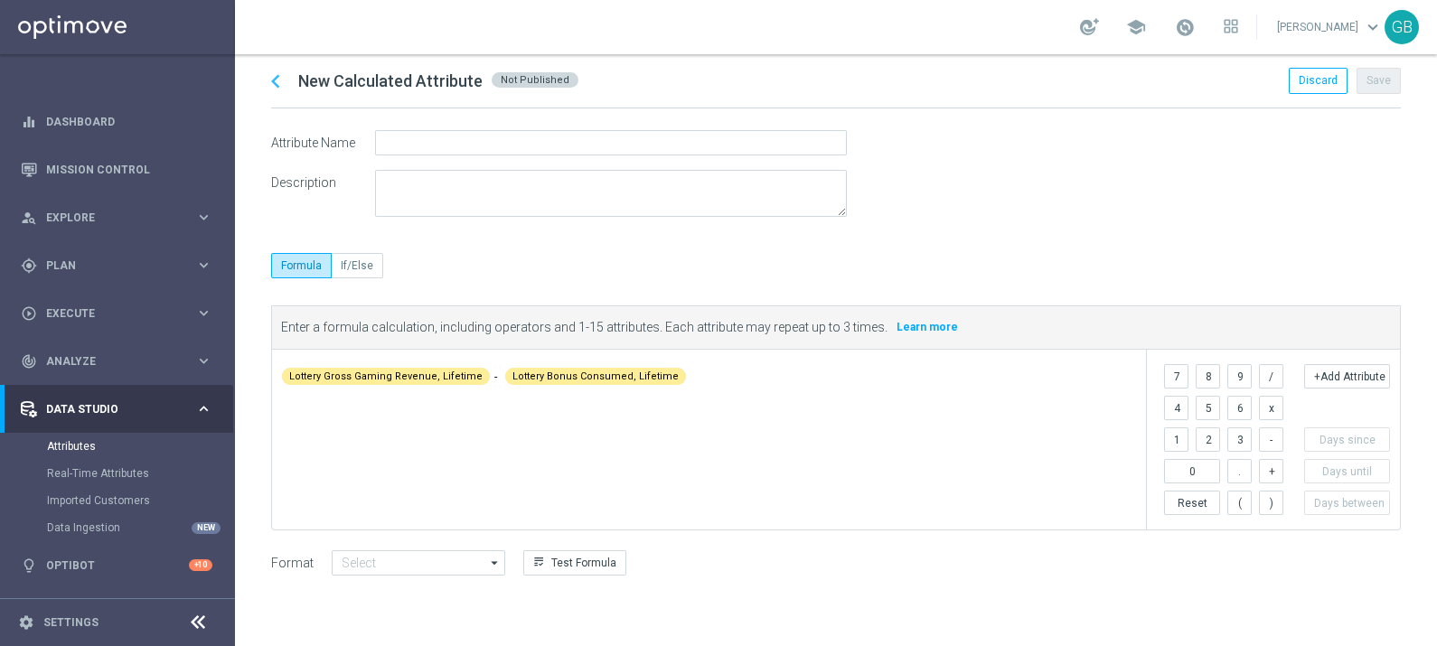
click at [487, 156] on div at bounding box center [611, 173] width 472 height 87
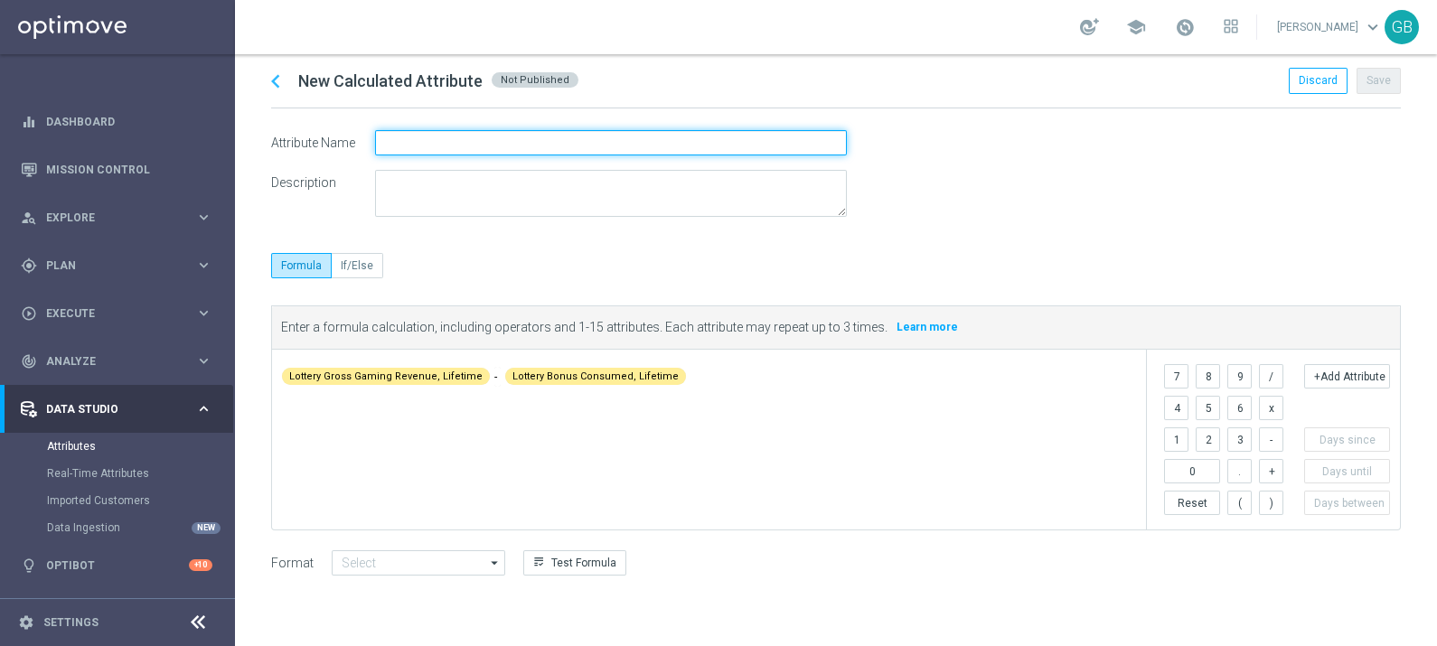
click at [474, 152] on input "text" at bounding box center [611, 142] width 472 height 25
type input "Lottery net revenue"
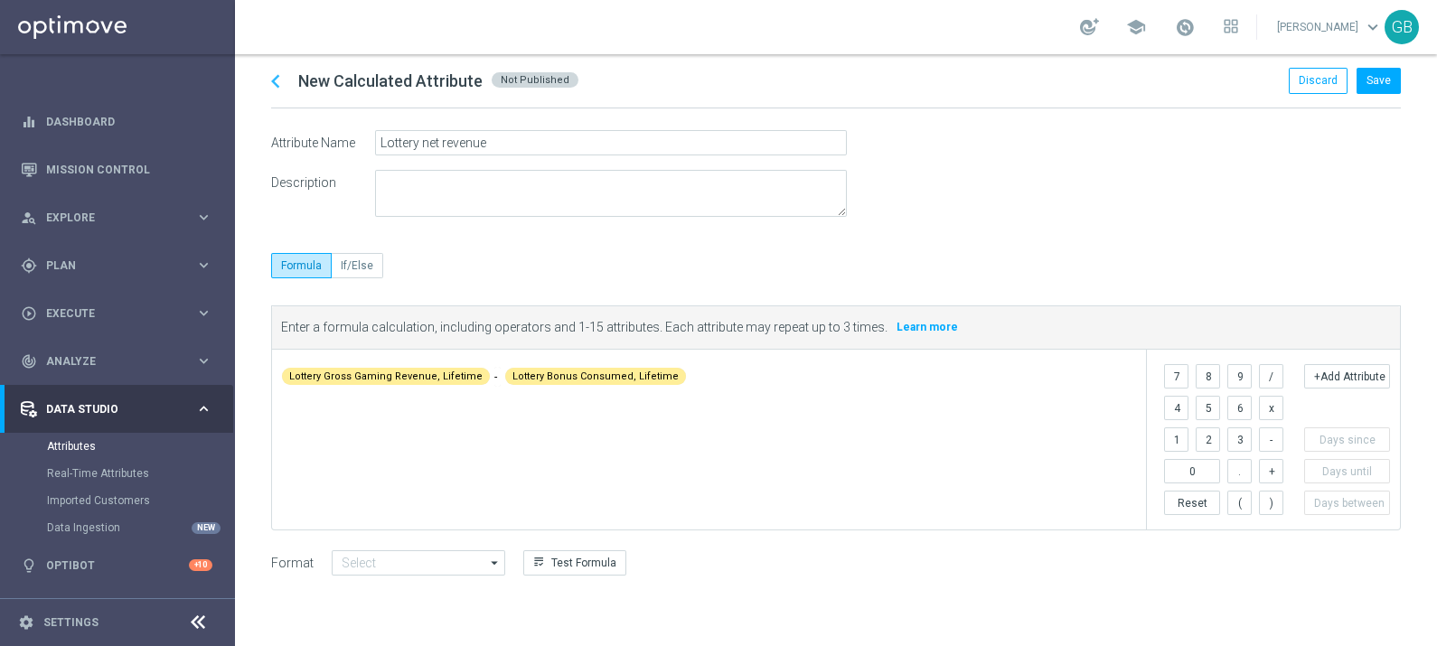
click at [956, 206] on form "Attribute Name Description Lottery net revenue" at bounding box center [836, 173] width 1130 height 87
click at [581, 558] on button "Test Formula" at bounding box center [574, 562] width 103 height 25
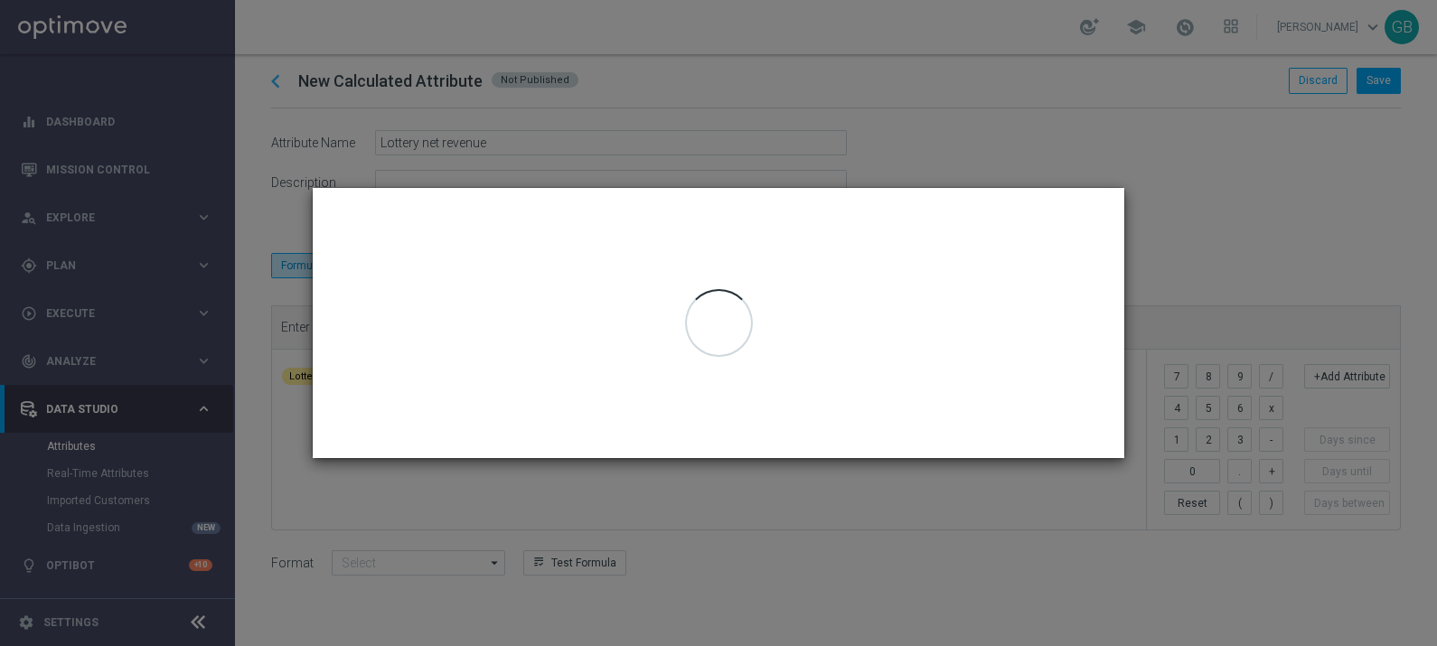
click at [993, 136] on modal-container "Test Formula close Preview using: Random customer data refresh Data for custome…" at bounding box center [718, 323] width 1437 height 646
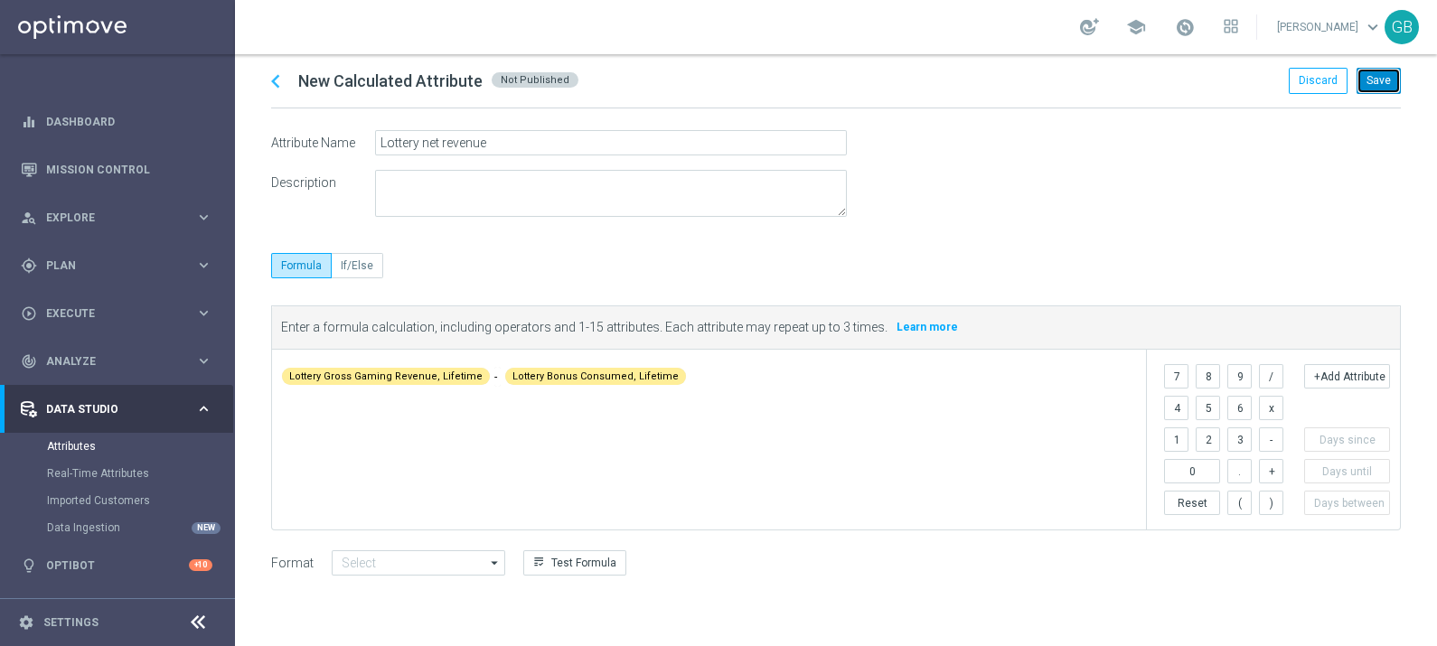
click at [1367, 80] on button "Save" at bounding box center [1378, 80] width 44 height 25
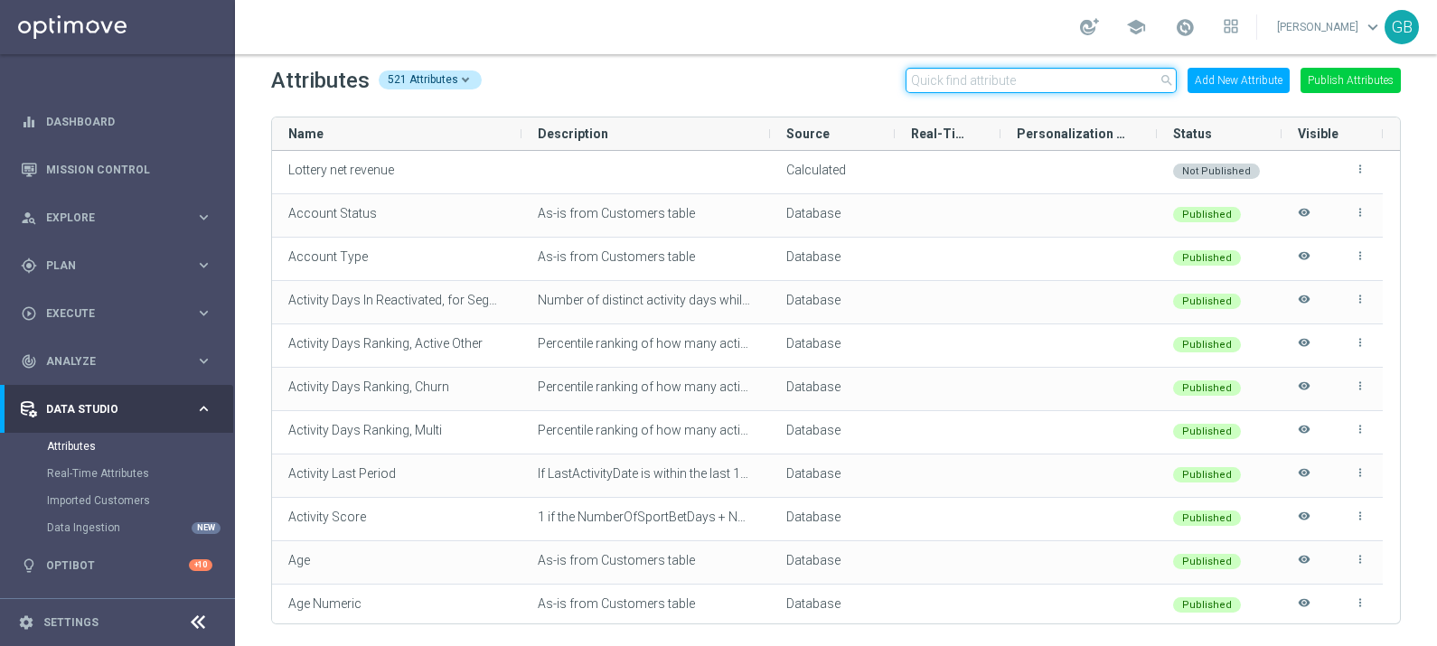
click at [1083, 84] on input "text" at bounding box center [1040, 80] width 271 height 25
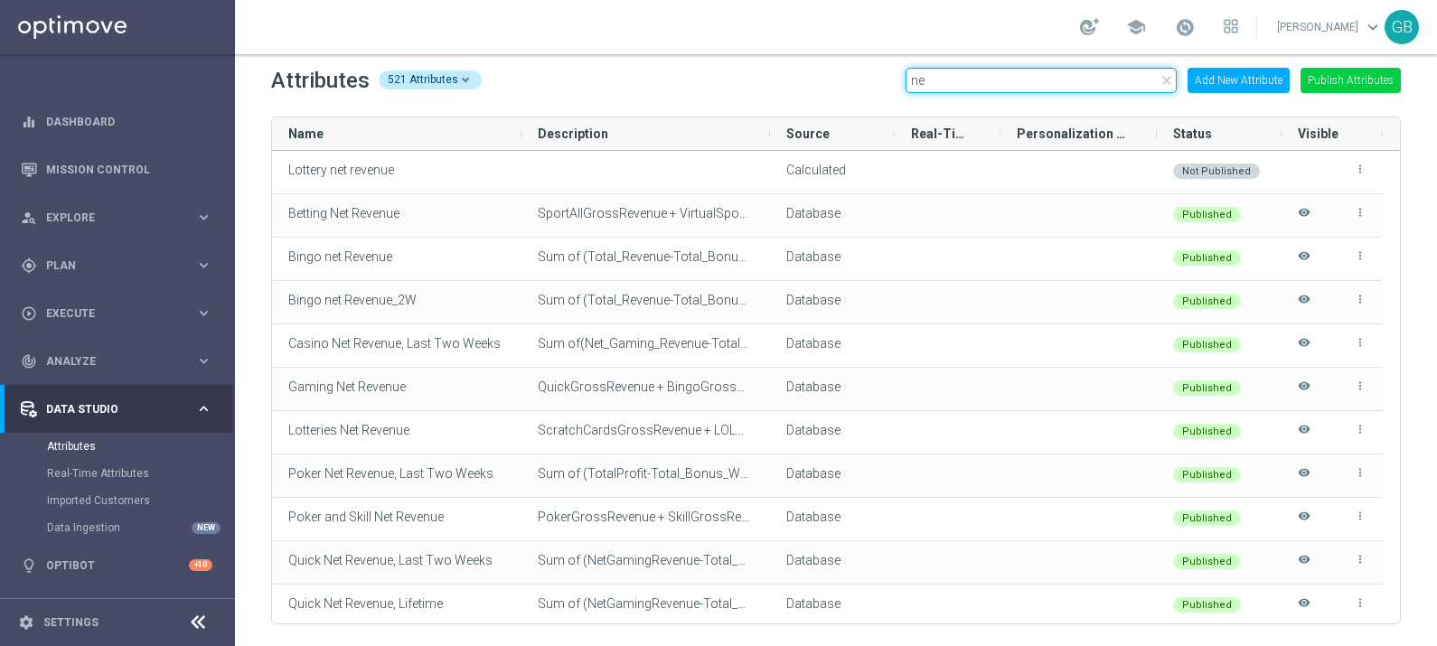
type input "n"
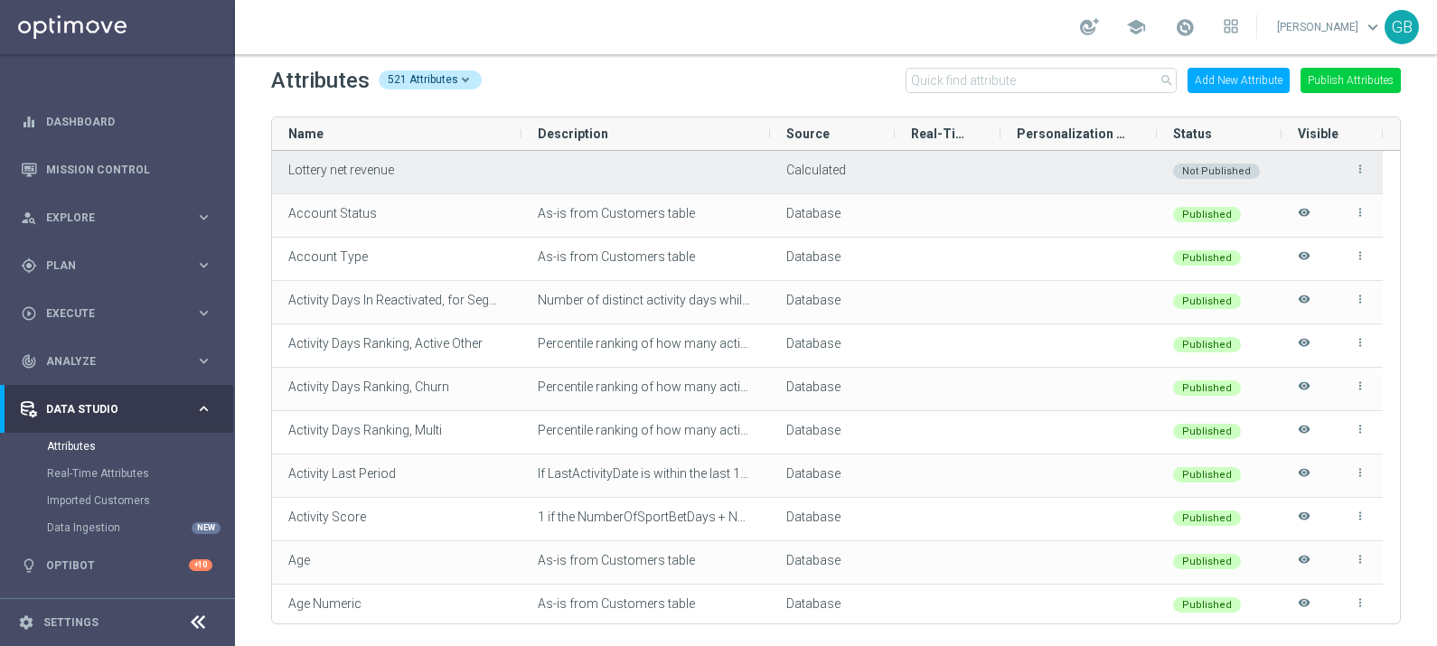
click at [1358, 172] on icon "more_vert" at bounding box center [1360, 169] width 13 height 13
click at [1315, 156] on span "Edit" at bounding box center [1318, 162] width 19 height 14
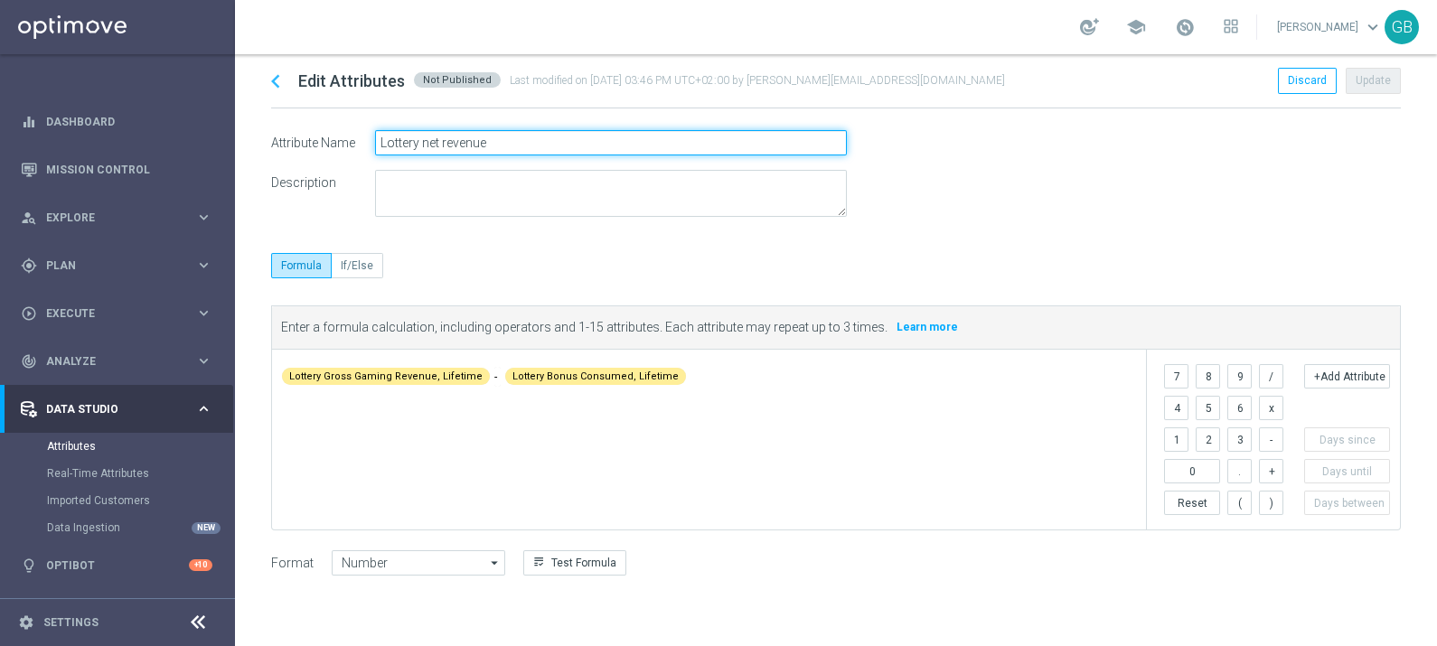
click at [502, 136] on input "Lottery net revenue" at bounding box center [611, 142] width 472 height 25
type input "Lottery NGR, Lifetime"
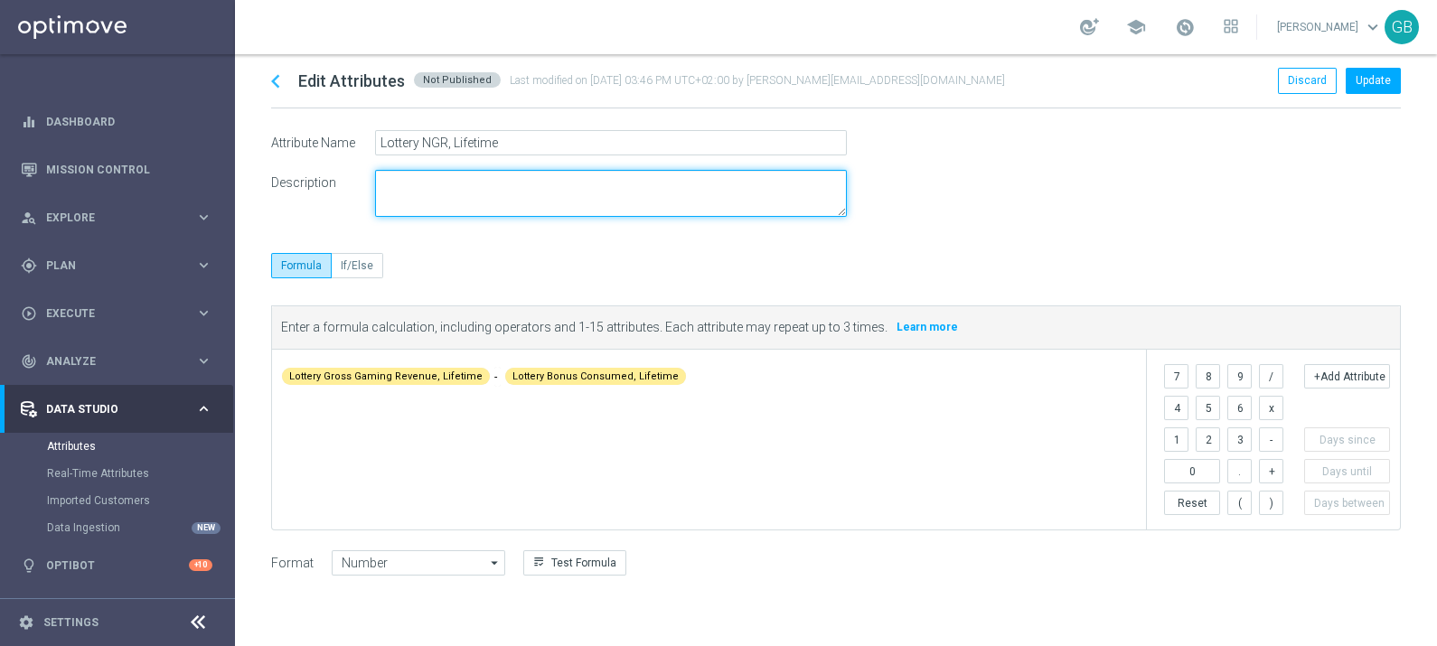
click at [515, 190] on textarea at bounding box center [611, 193] width 472 height 47
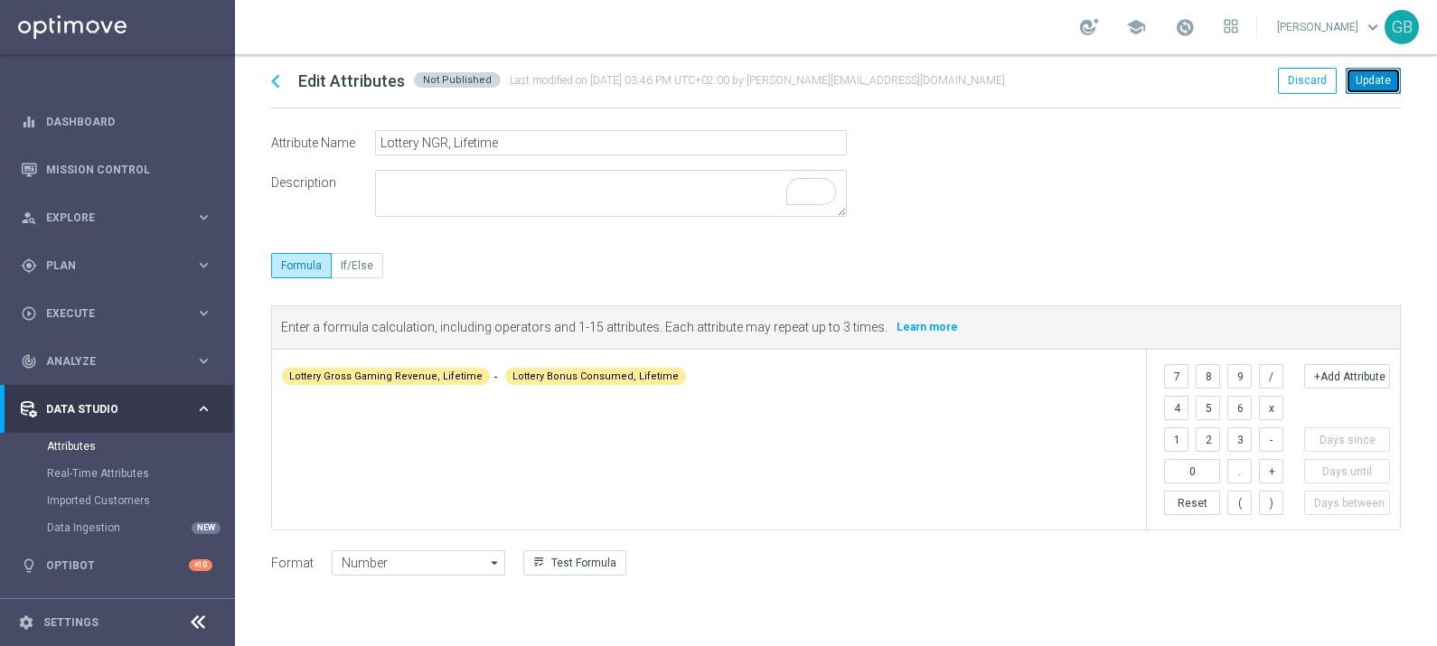
click at [1372, 77] on button "Update" at bounding box center [1373, 80] width 55 height 25
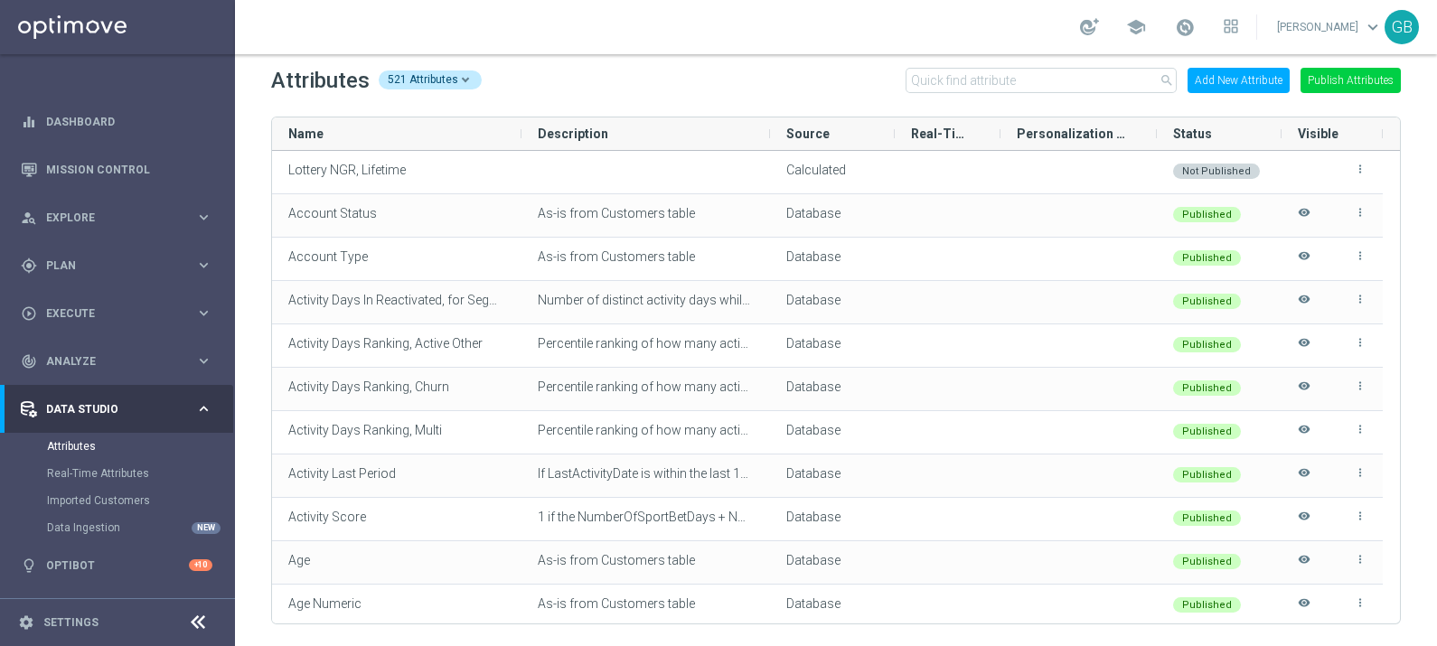
click at [1257, 80] on button "Add New Attribute" at bounding box center [1238, 80] width 102 height 25
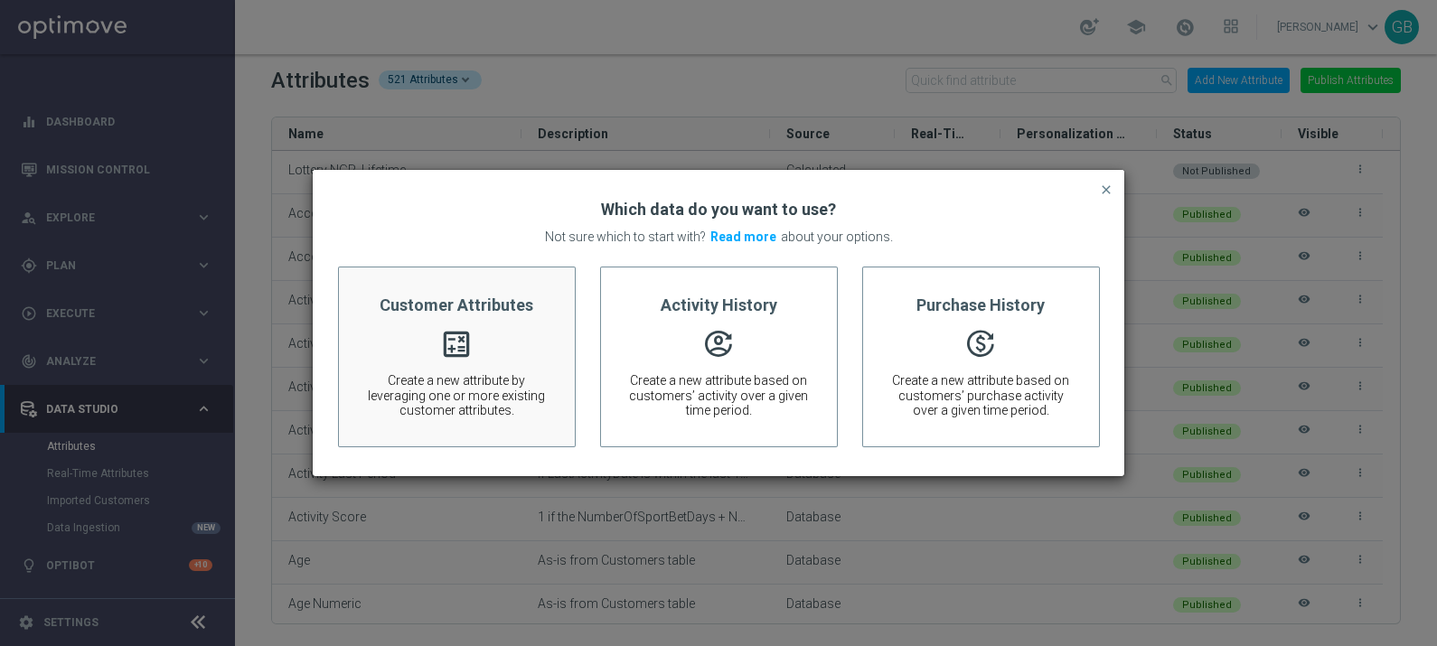
click at [461, 373] on span "Create a new attribute by leveraging one or more existing customer attributes." at bounding box center [457, 395] width 182 height 45
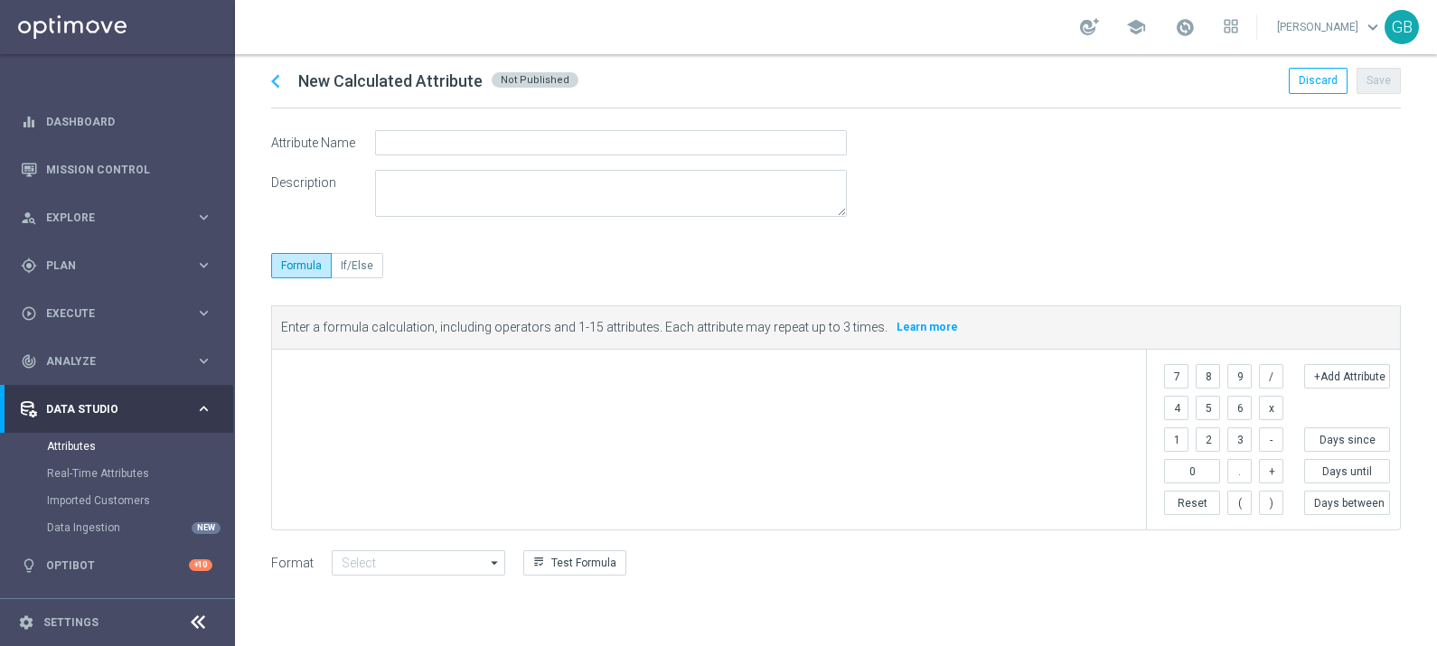
click at [379, 374] on span at bounding box center [713, 373] width 854 height 22
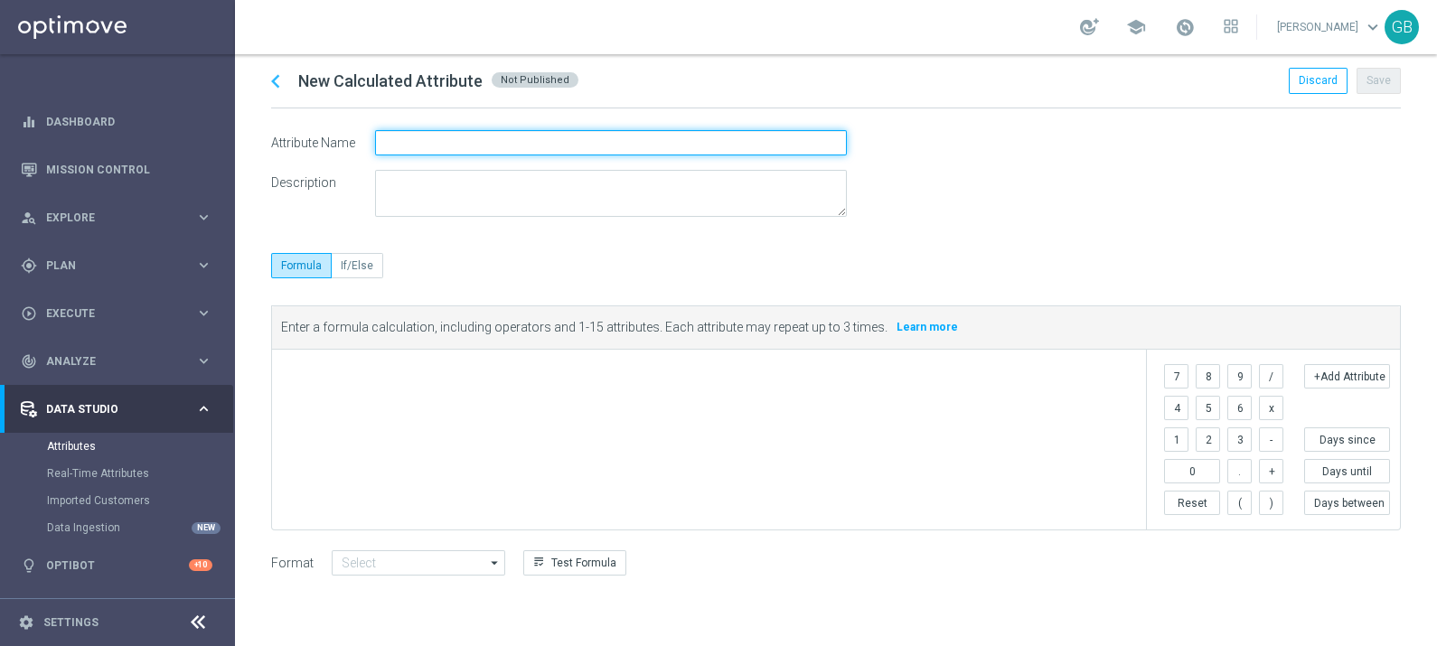
click at [392, 140] on input "text" at bounding box center [611, 142] width 472 height 25
type input "Betting NGR"
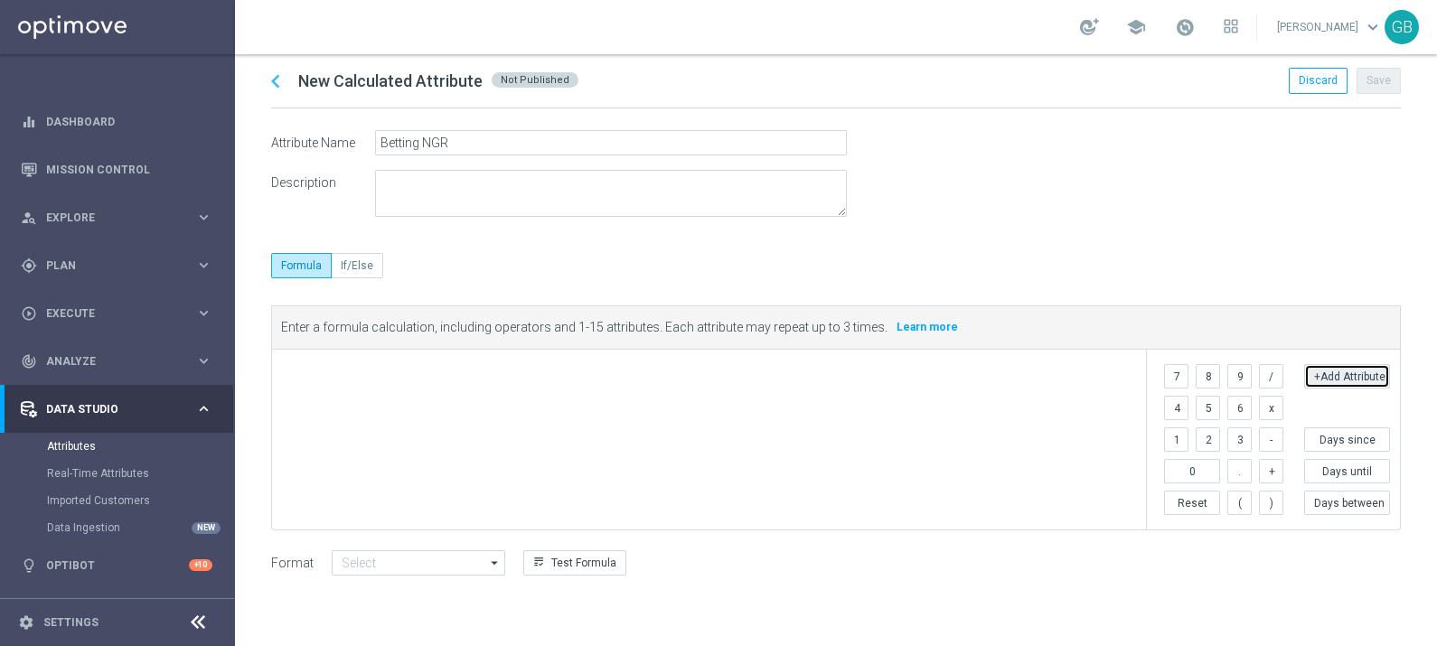
click at [1327, 375] on button "+Add Attribute" at bounding box center [1347, 376] width 86 height 24
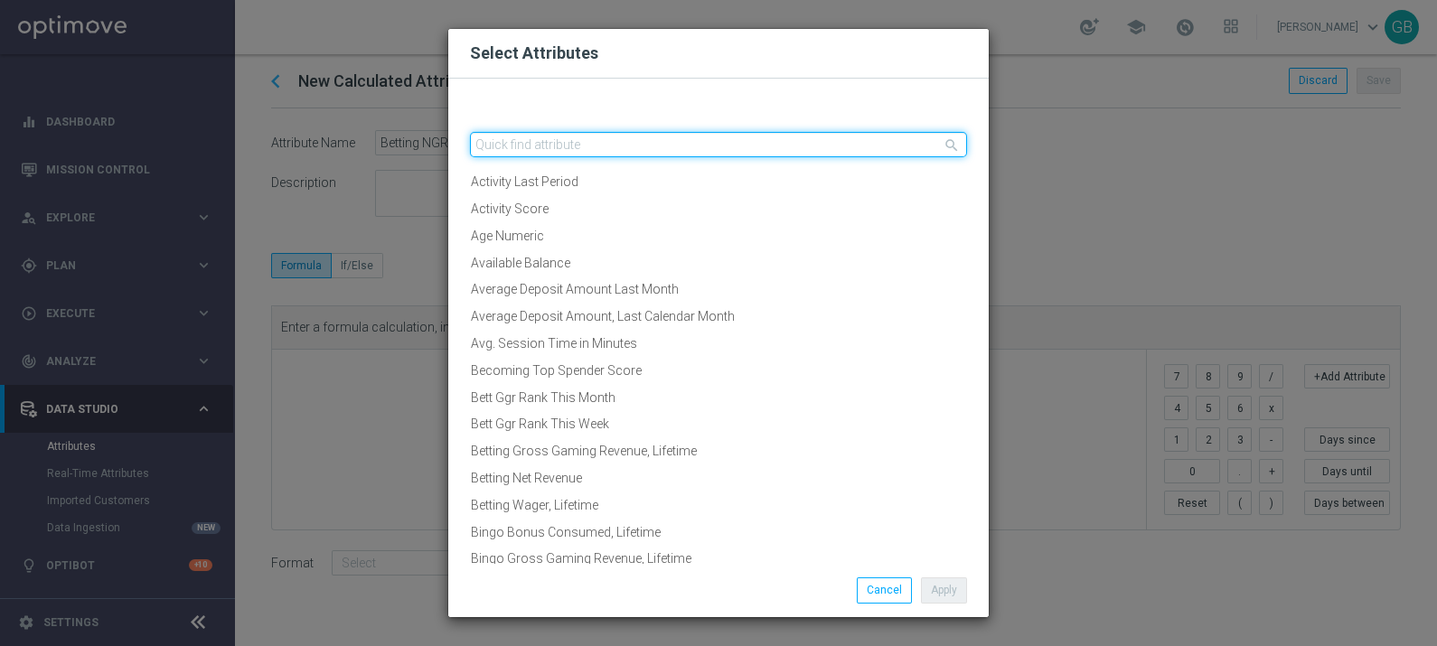
click at [601, 143] on input "text" at bounding box center [718, 144] width 497 height 25
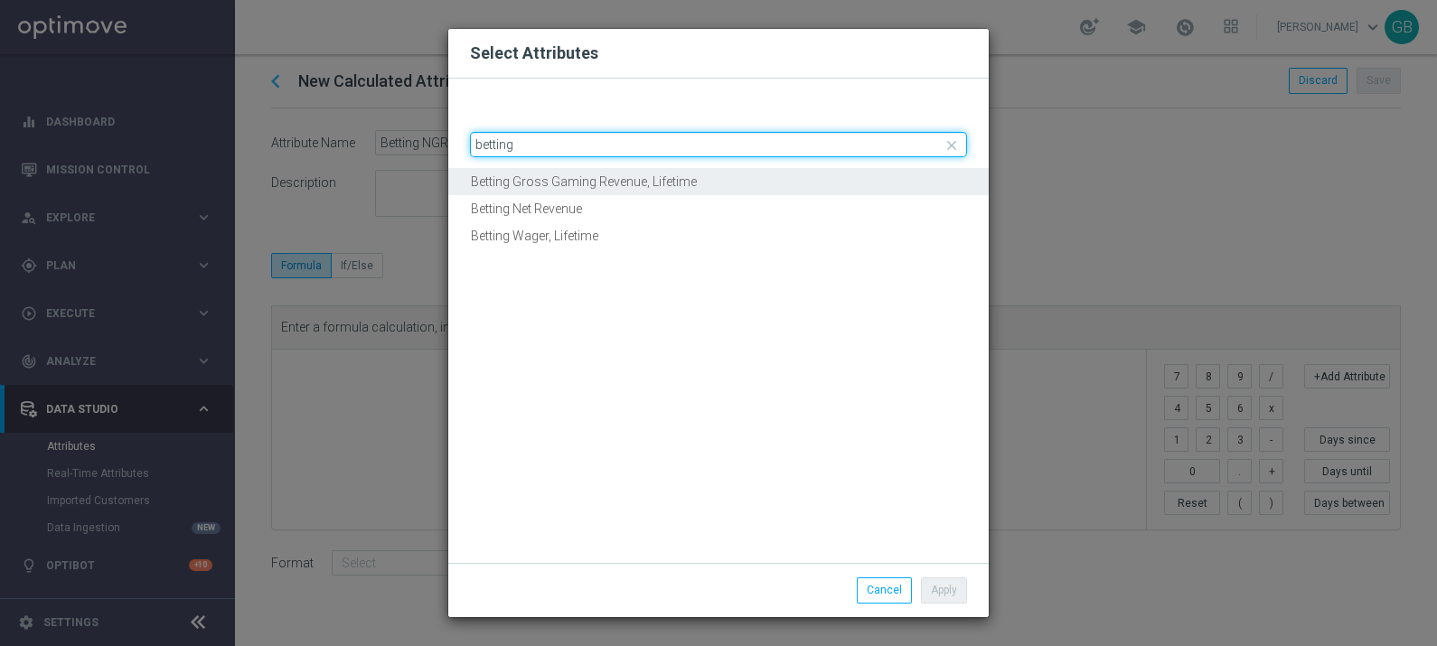
type input "betting"
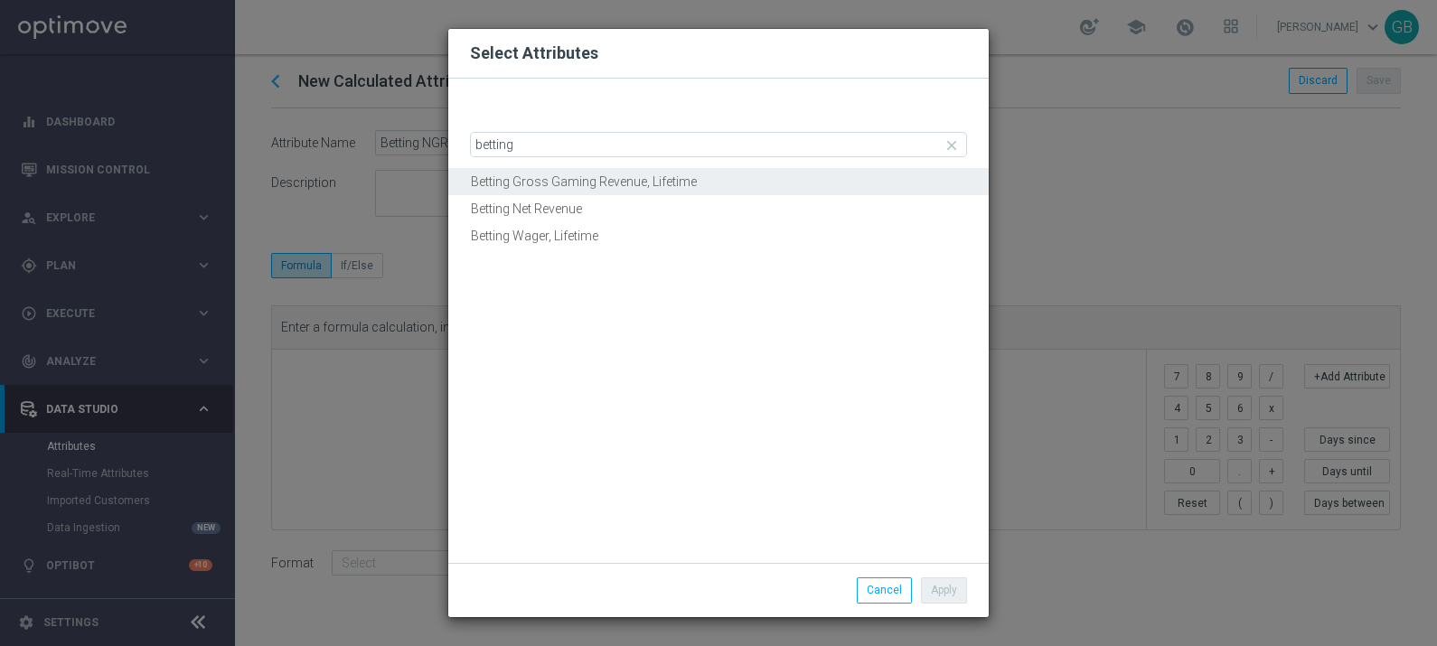
click at [642, 185] on button "Betting Gross Gaming Revenue, Lifetime" at bounding box center [718, 182] width 540 height 28
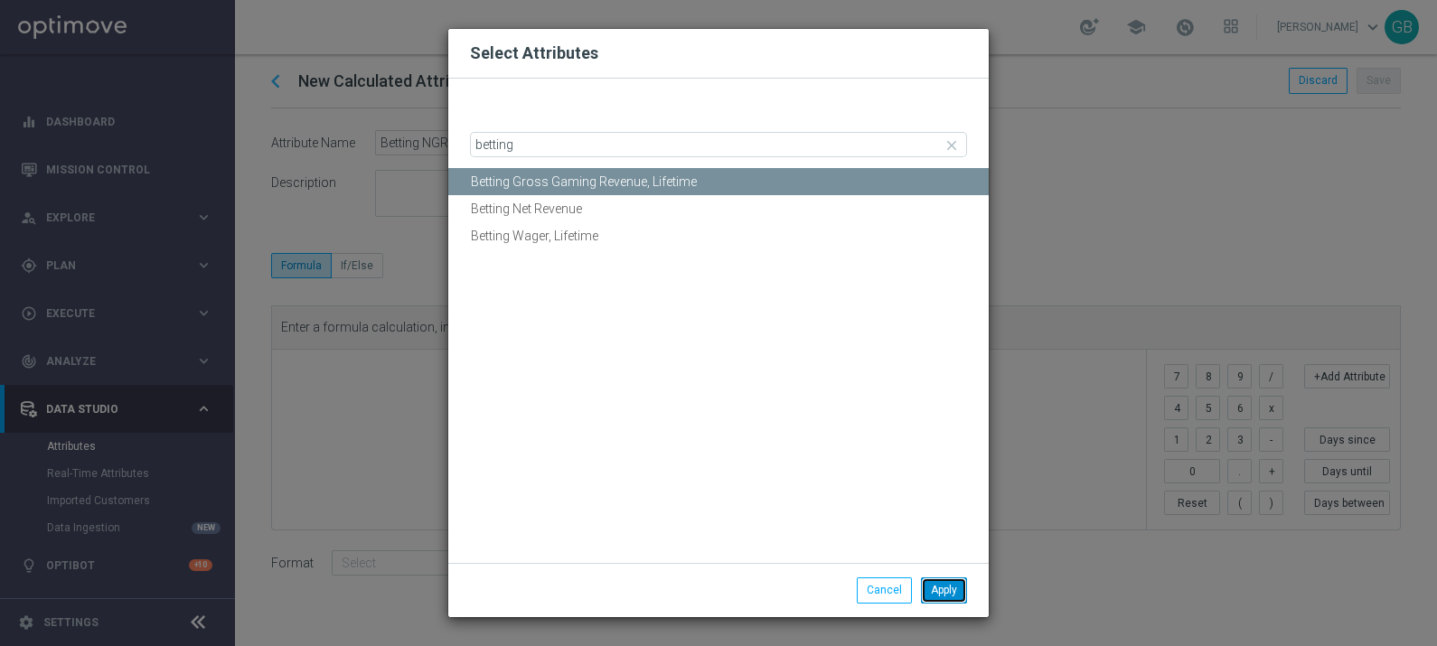
click at [949, 586] on button "Apply" at bounding box center [944, 589] width 46 height 25
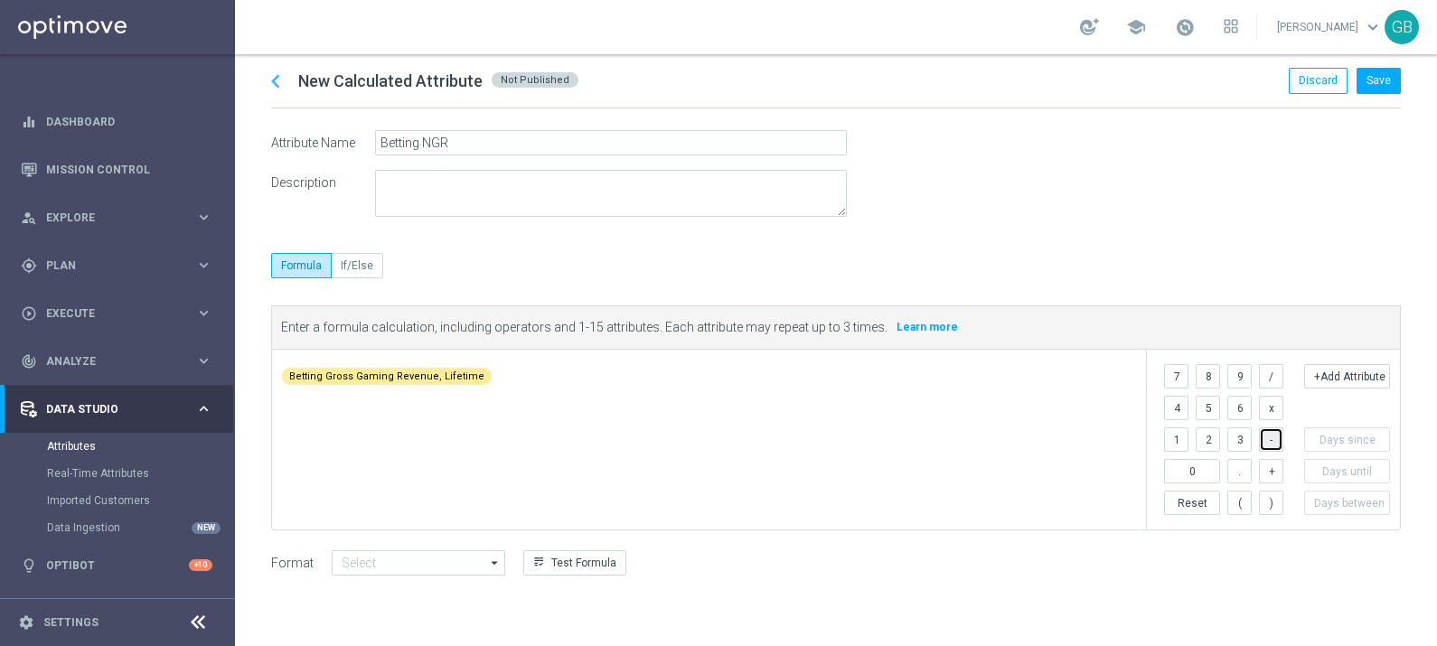
click at [1279, 440] on button "-" at bounding box center [1271, 439] width 24 height 24
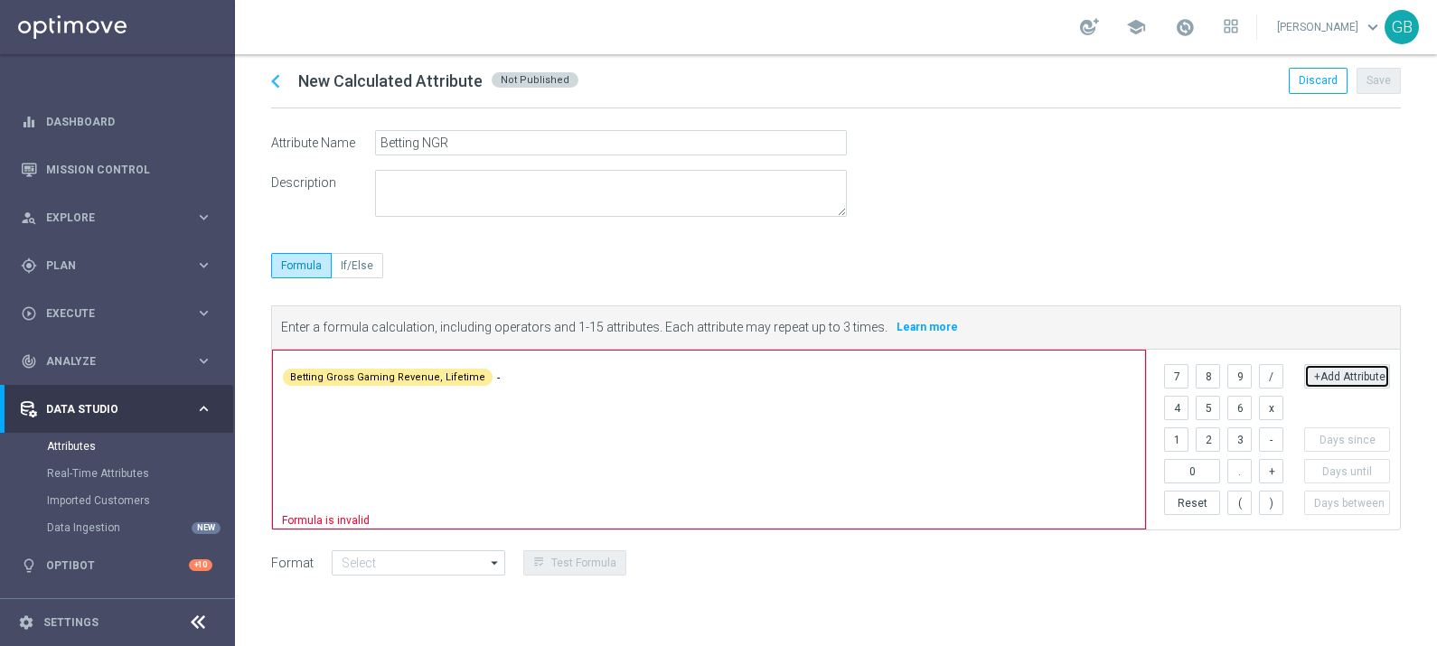
click at [1366, 375] on button "+Add Attribute" at bounding box center [1347, 376] width 86 height 24
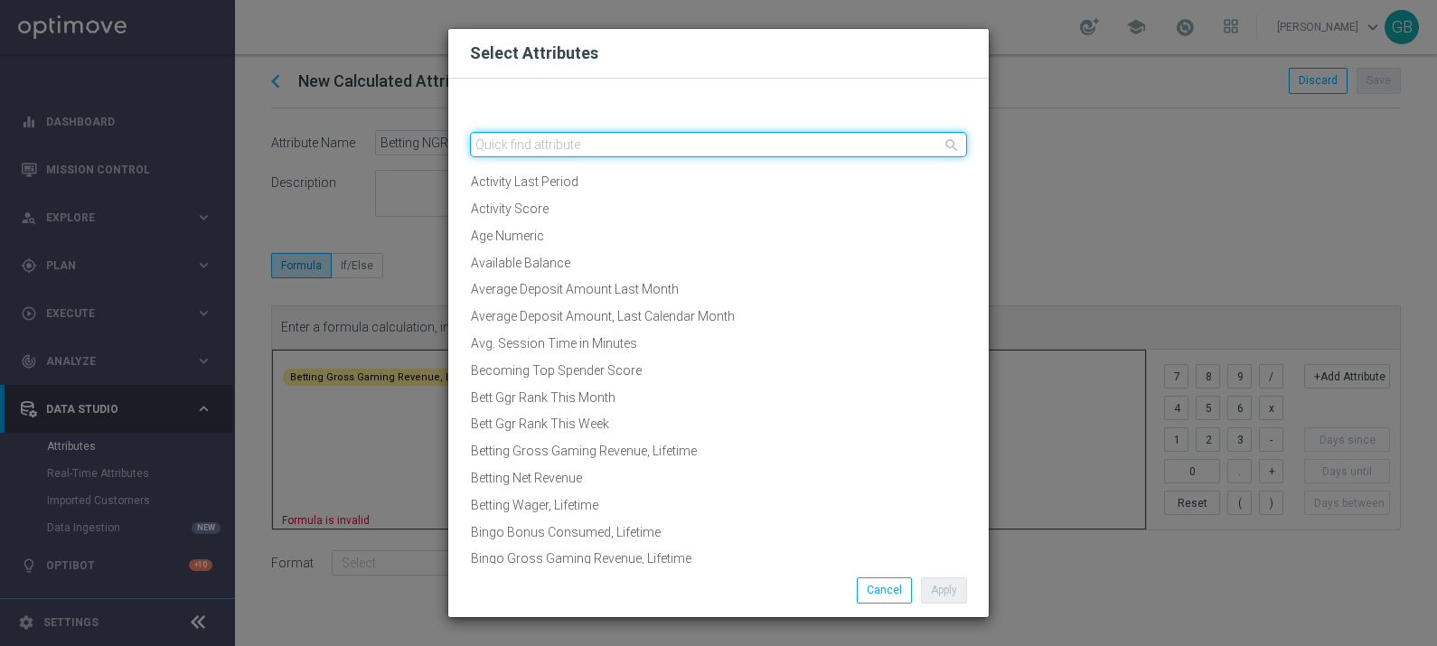
click at [736, 135] on input "text" at bounding box center [718, 144] width 497 height 25
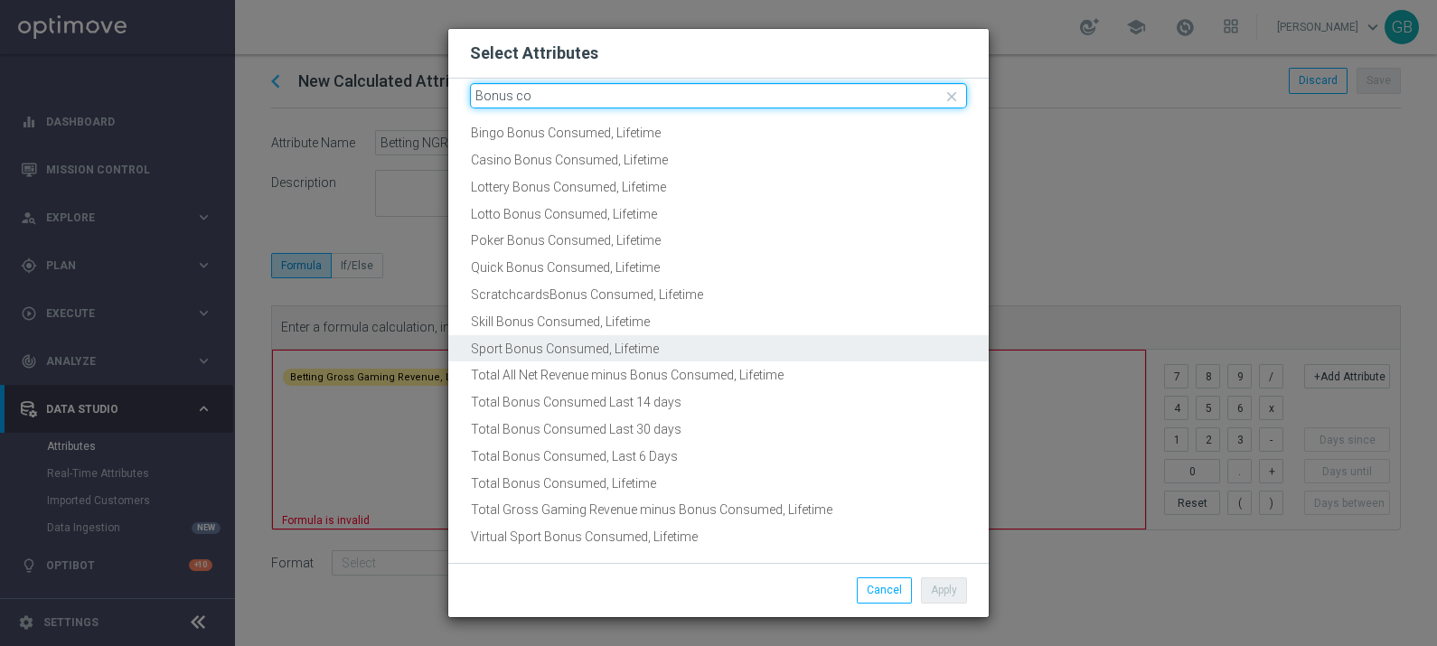
scroll to position [72, 0]
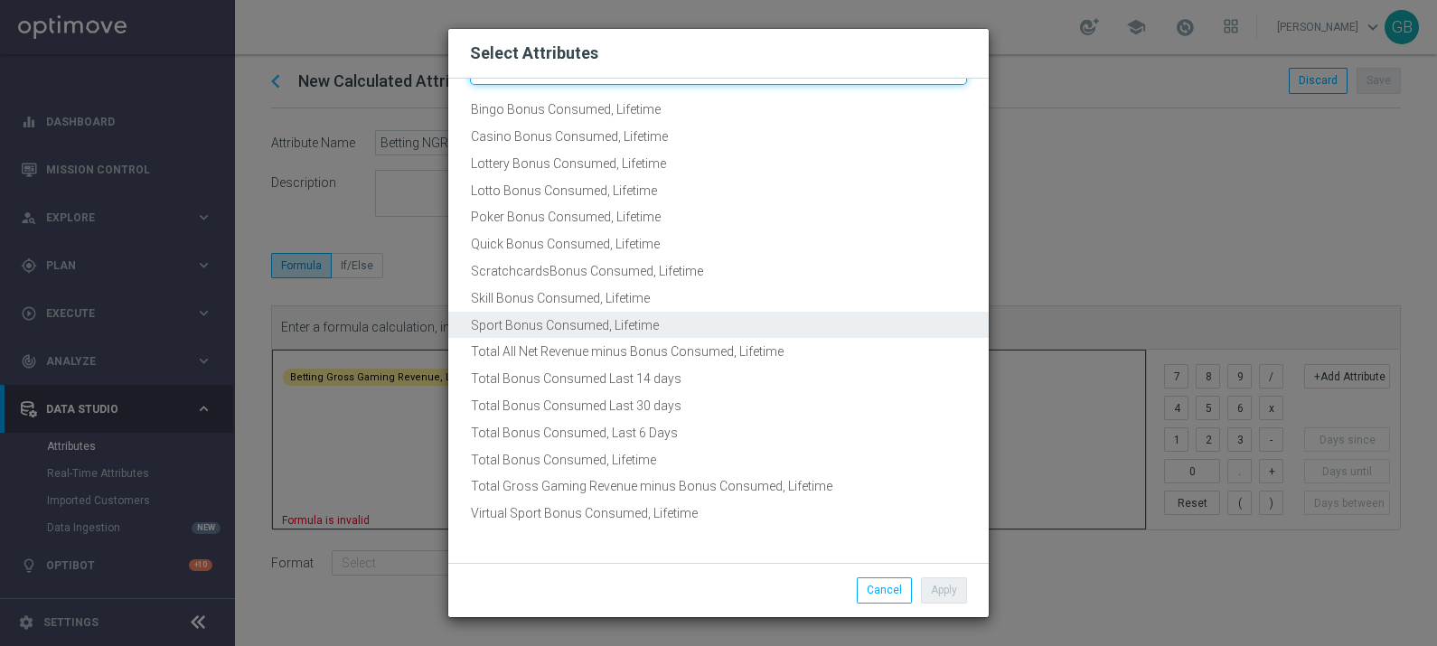
type input "Bonus co"
click at [655, 320] on button "Sport Bonus Consumed, Lifetime" at bounding box center [718, 326] width 540 height 28
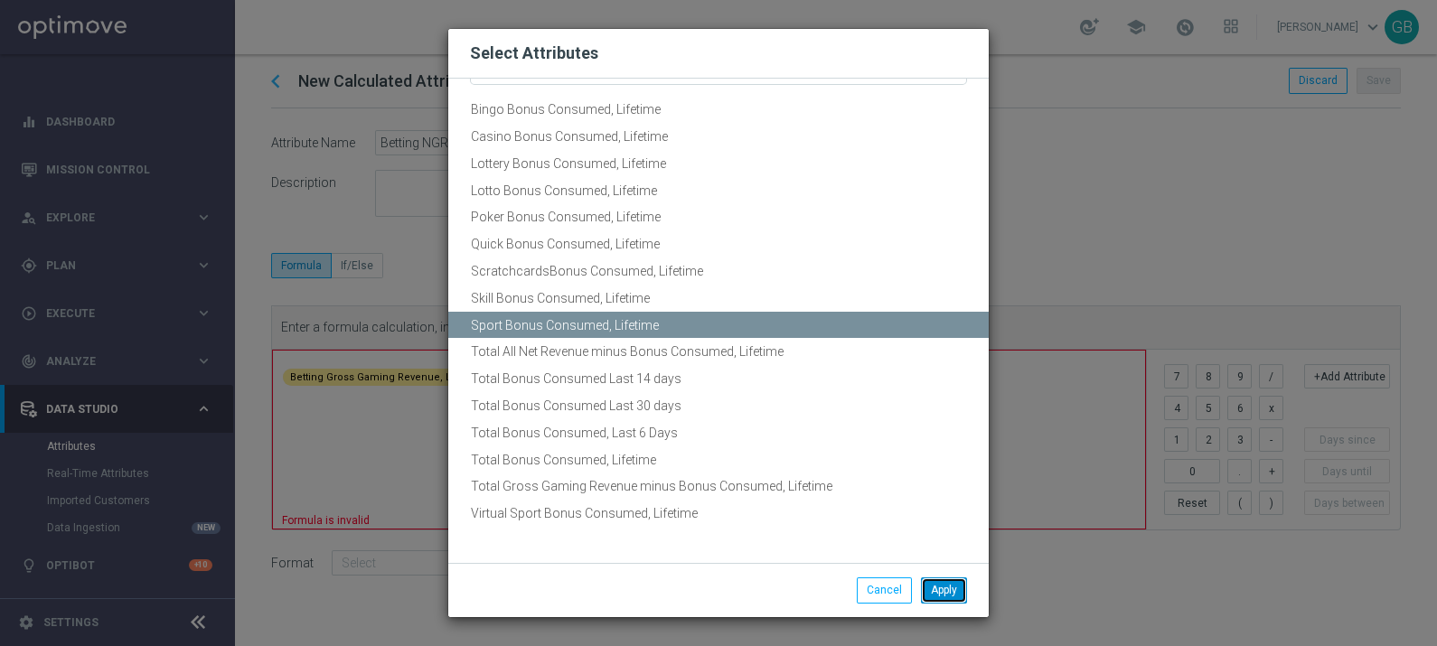
click at [950, 593] on button "Apply" at bounding box center [944, 589] width 46 height 25
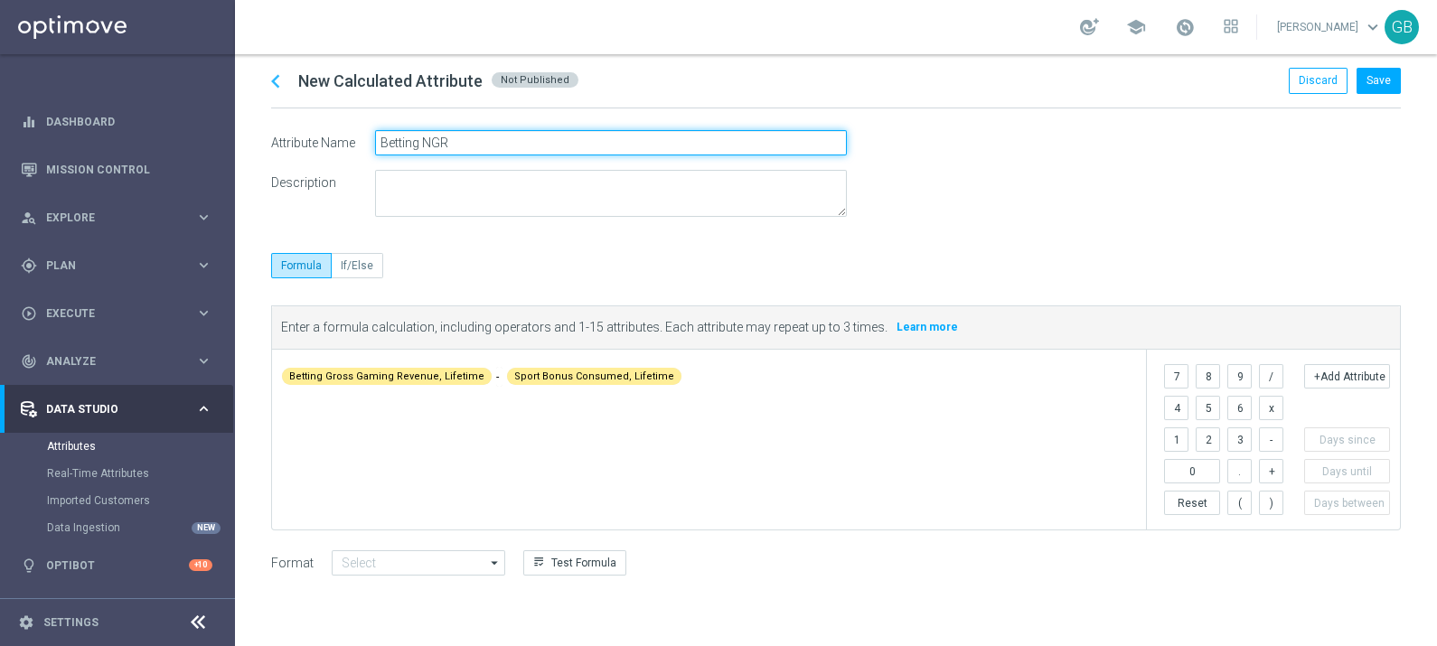
click at [458, 144] on input "Betting NGR" at bounding box center [611, 142] width 472 height 25
type input "Betting NGR, Lifetime"
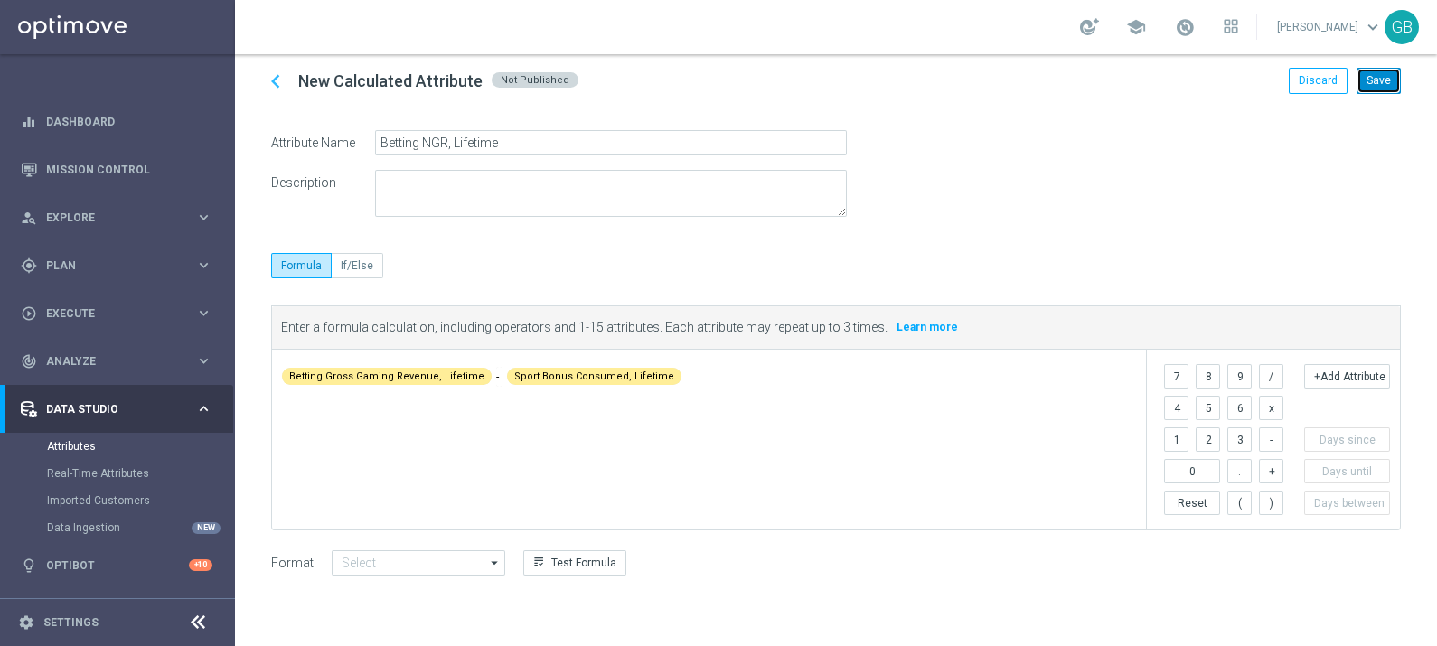
click at [1379, 86] on button "Save" at bounding box center [1378, 80] width 44 height 25
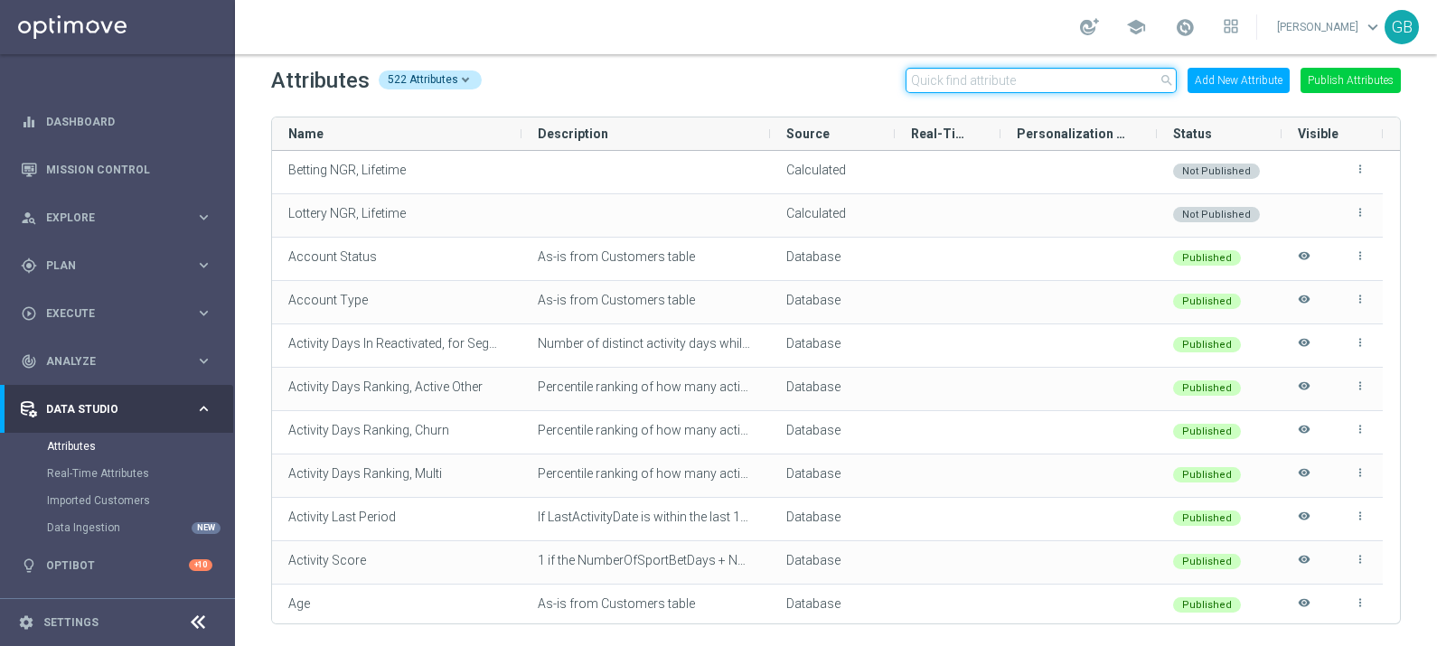
click at [945, 84] on input "text" at bounding box center [1040, 80] width 271 height 25
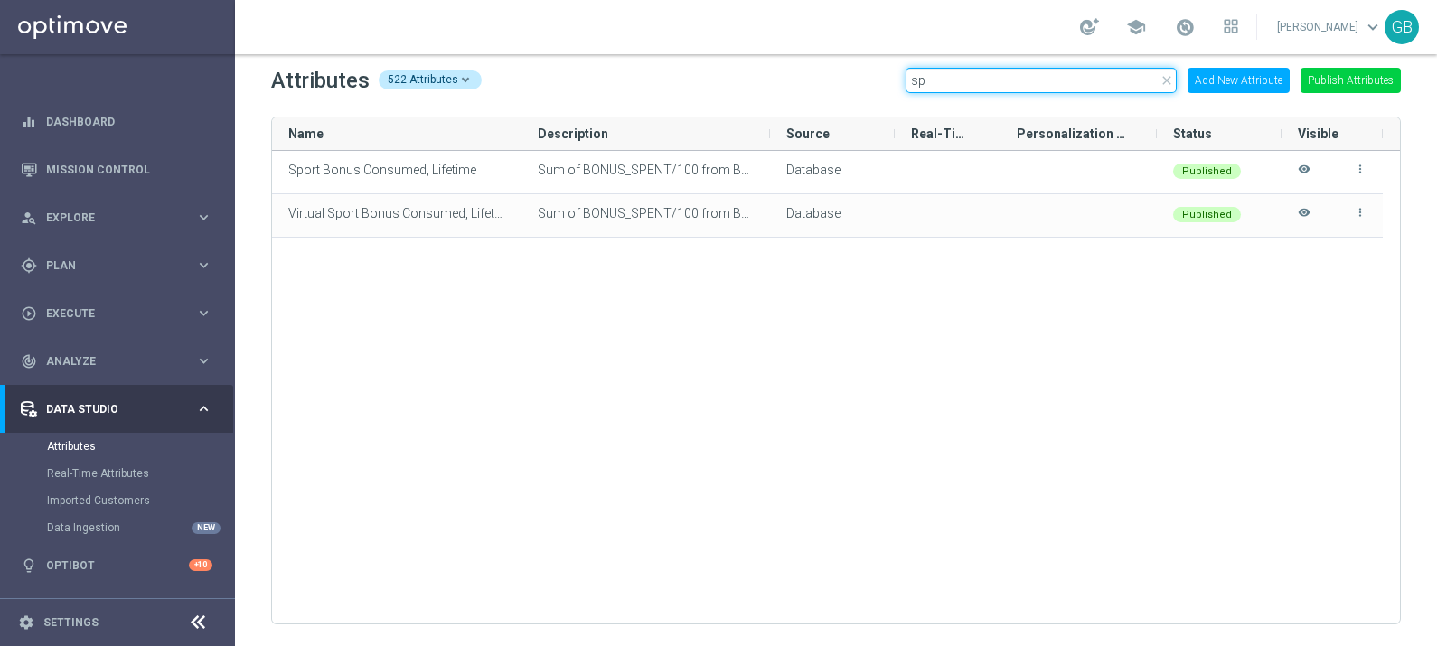
type input "s"
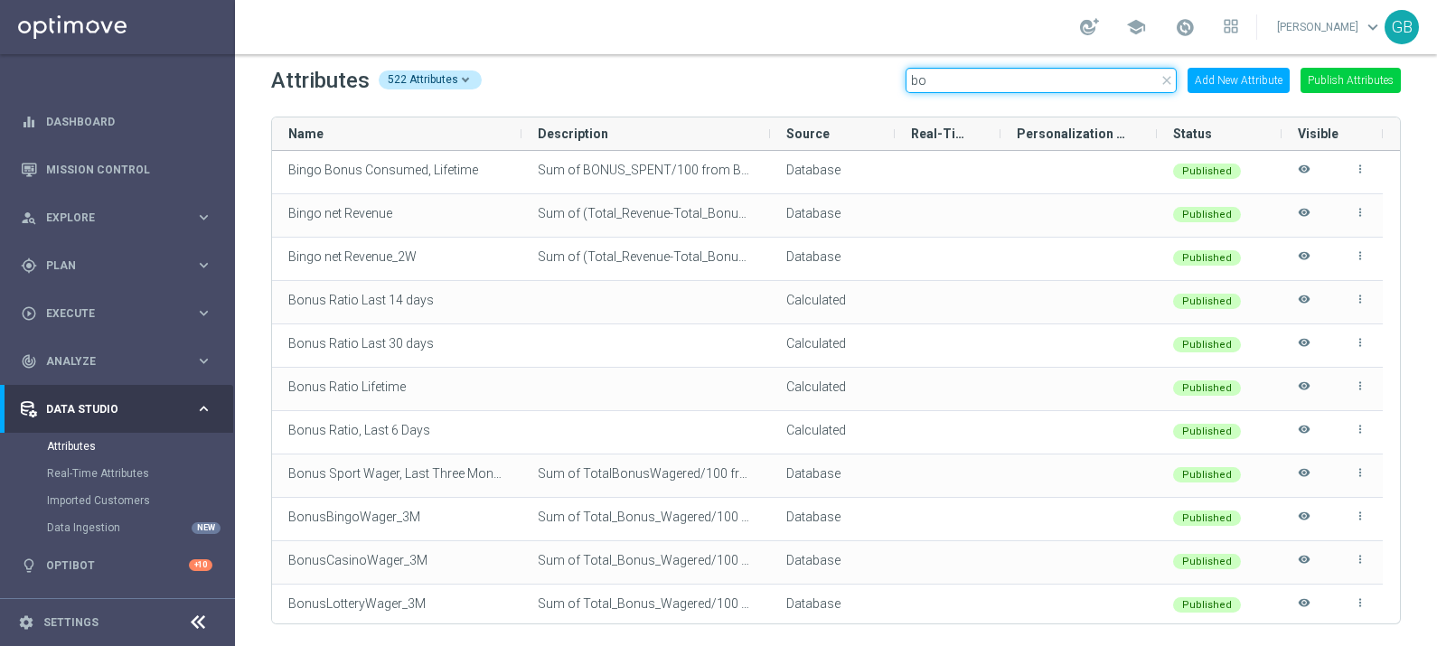
type input "b"
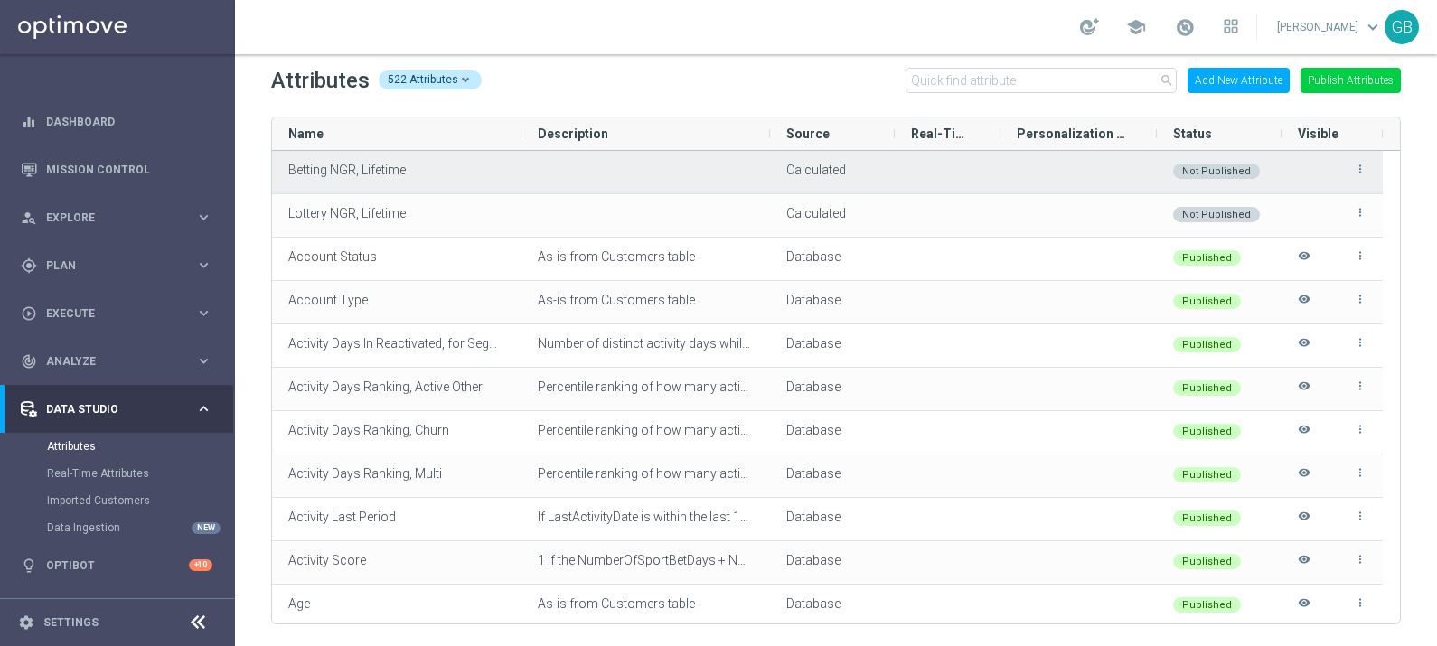
click at [1357, 166] on icon "more_vert" at bounding box center [1360, 169] width 13 height 13
click at [1327, 158] on span "Edit" at bounding box center [1318, 162] width 19 height 14
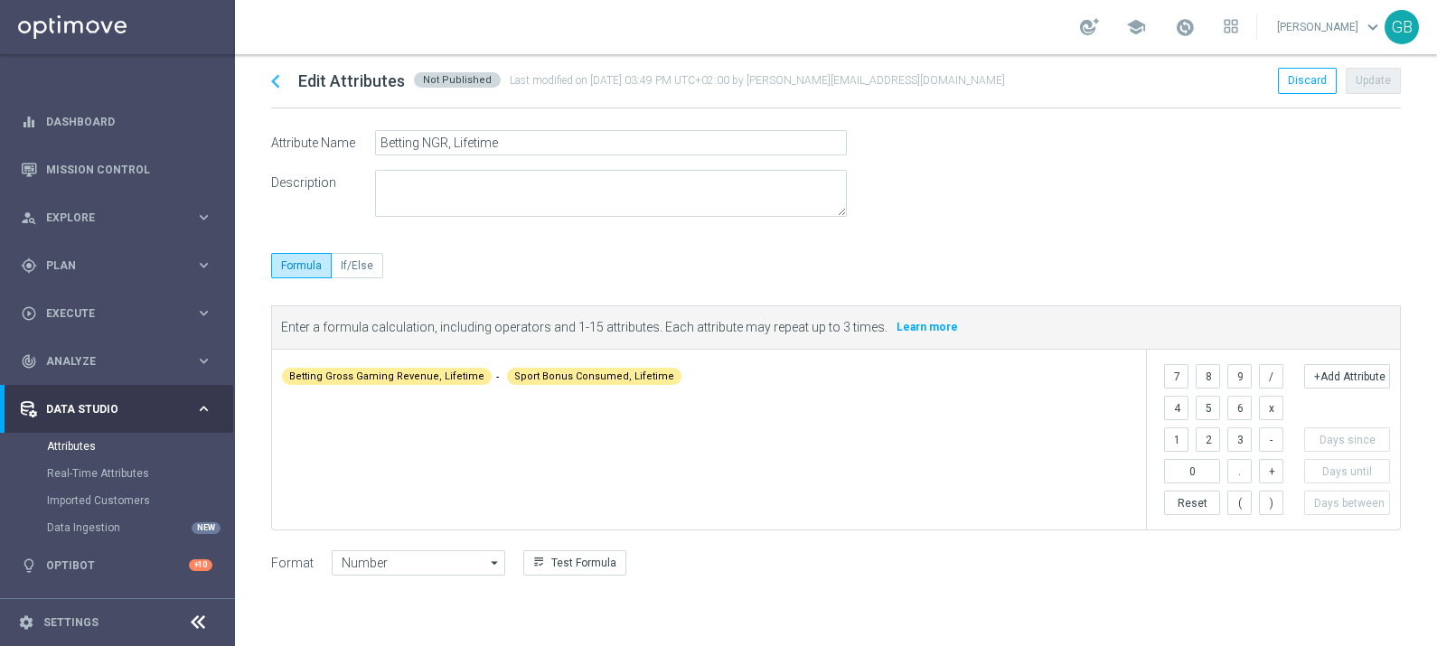
click at [455, 371] on span "Betting Gross Gaming Revenue, Lifetime" at bounding box center [386, 377] width 195 height 14
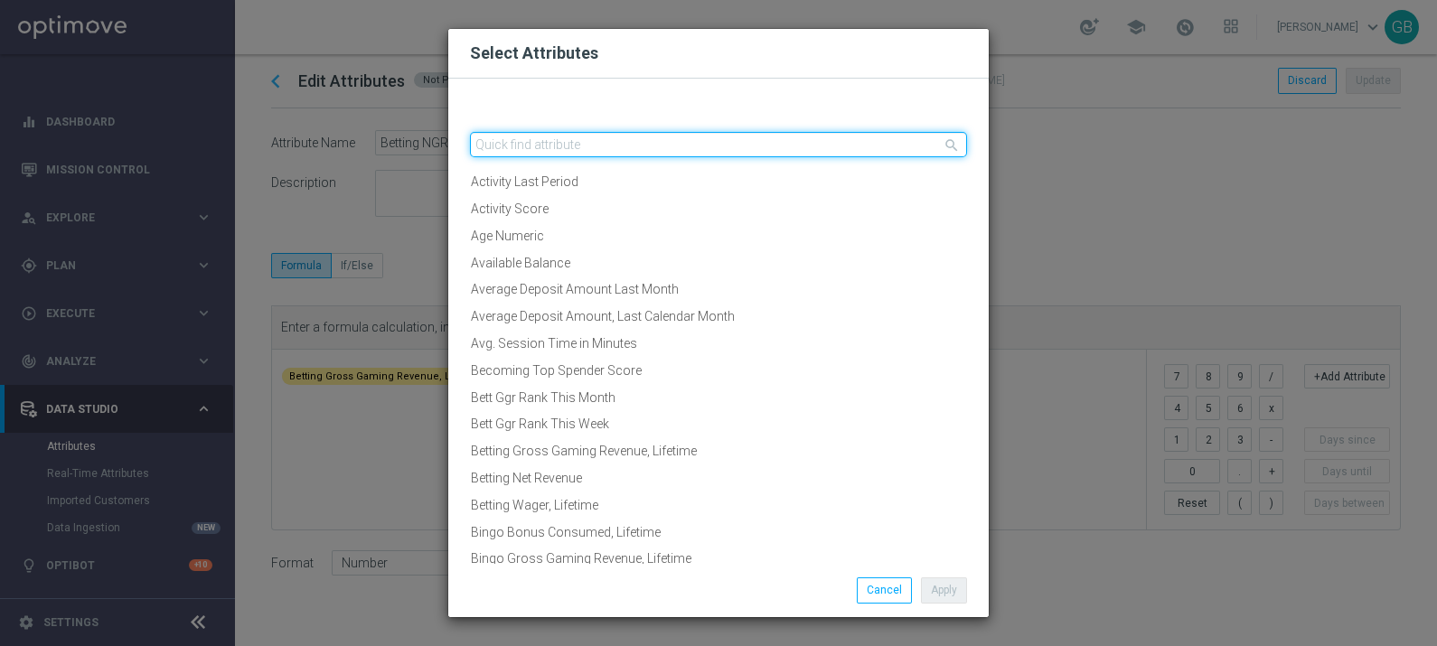
click at [633, 140] on input "text" at bounding box center [718, 144] width 497 height 25
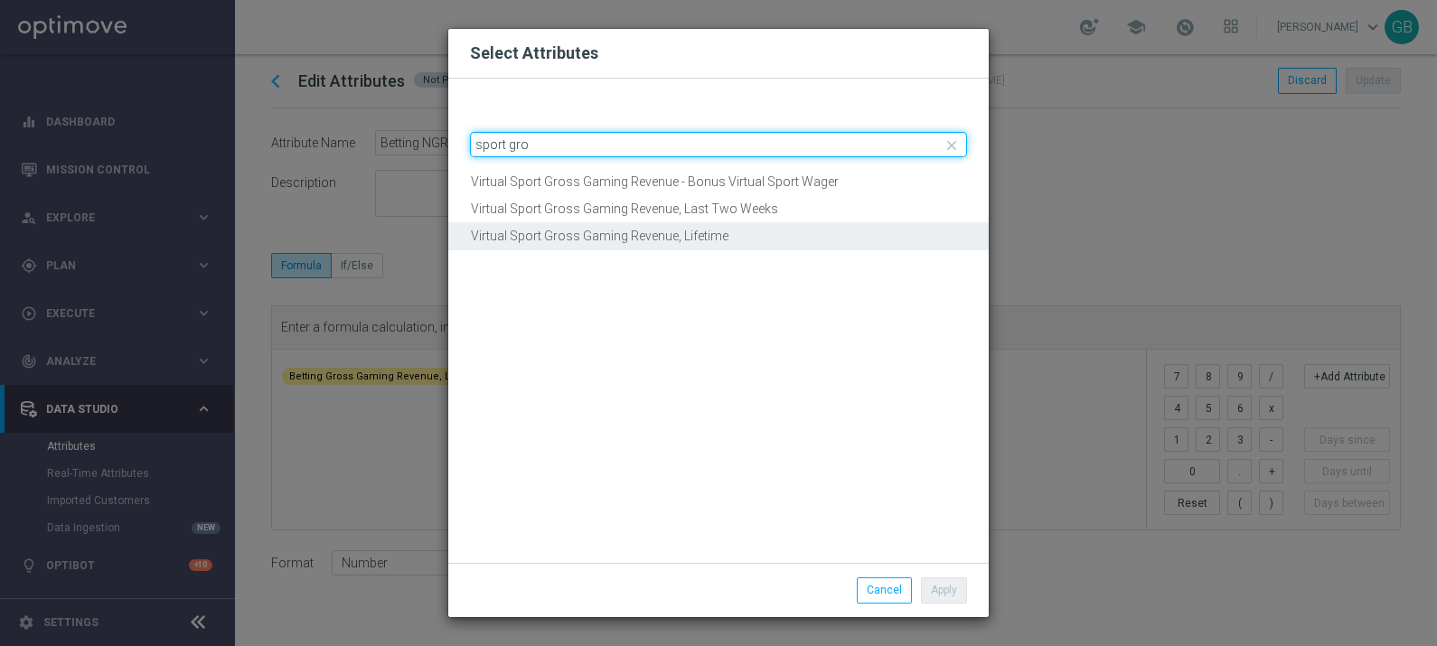
type input "sport gro"
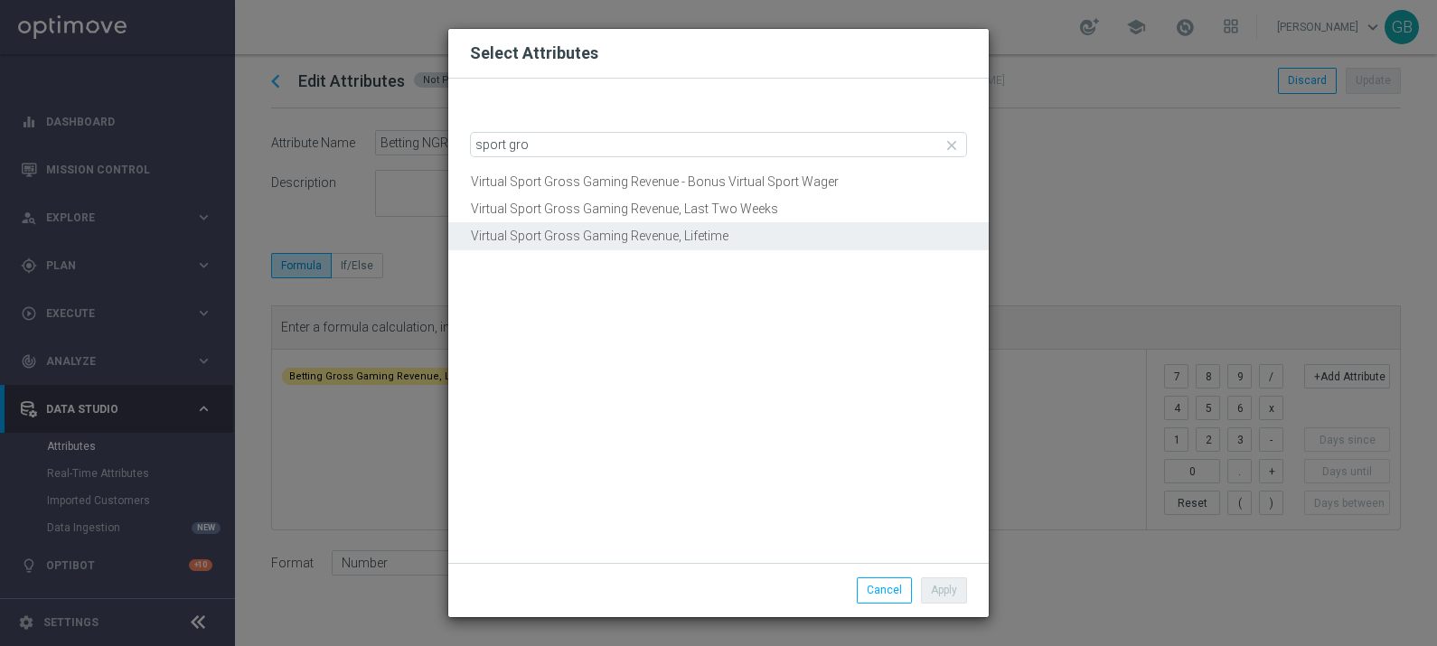
click at [661, 244] on button "Virtual Sport Gross Gaming Revenue, Lifetime" at bounding box center [718, 236] width 540 height 28
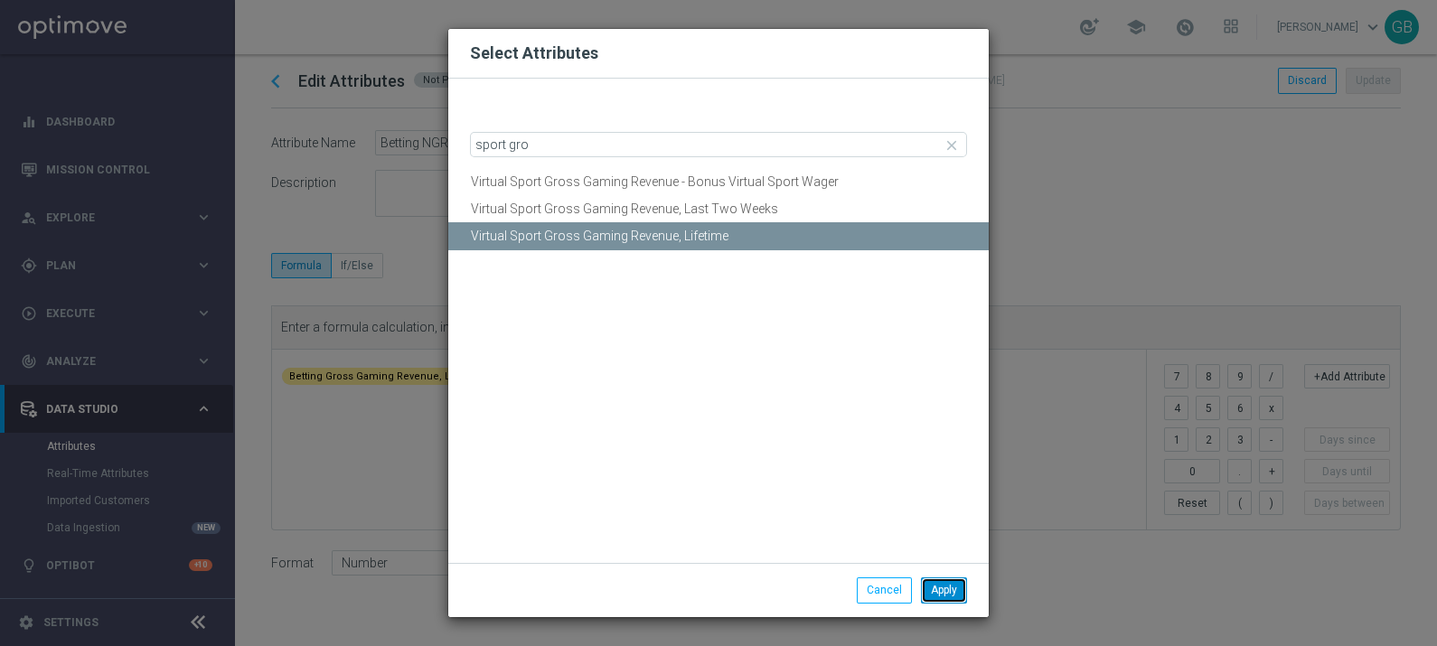
click at [941, 588] on button "Apply" at bounding box center [944, 589] width 46 height 25
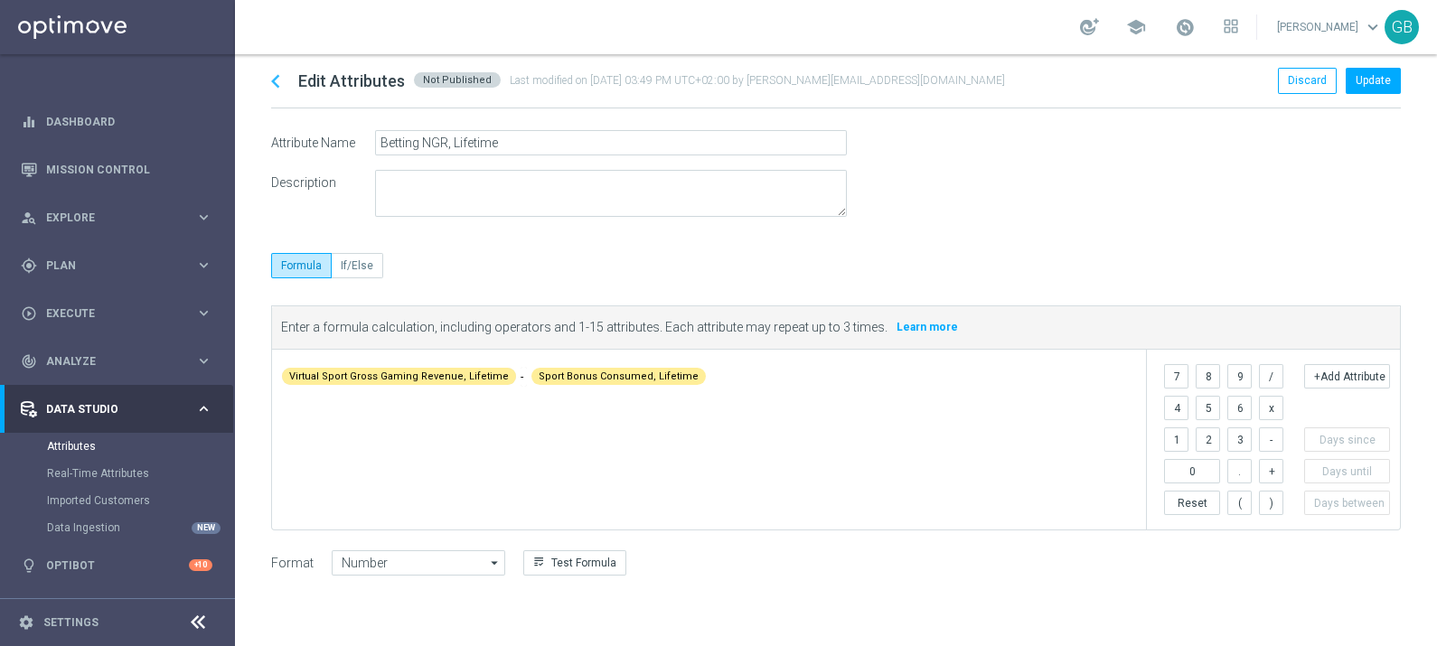
click at [583, 375] on span "Sport Bonus Consumed, Lifetime" at bounding box center [619, 377] width 160 height 14
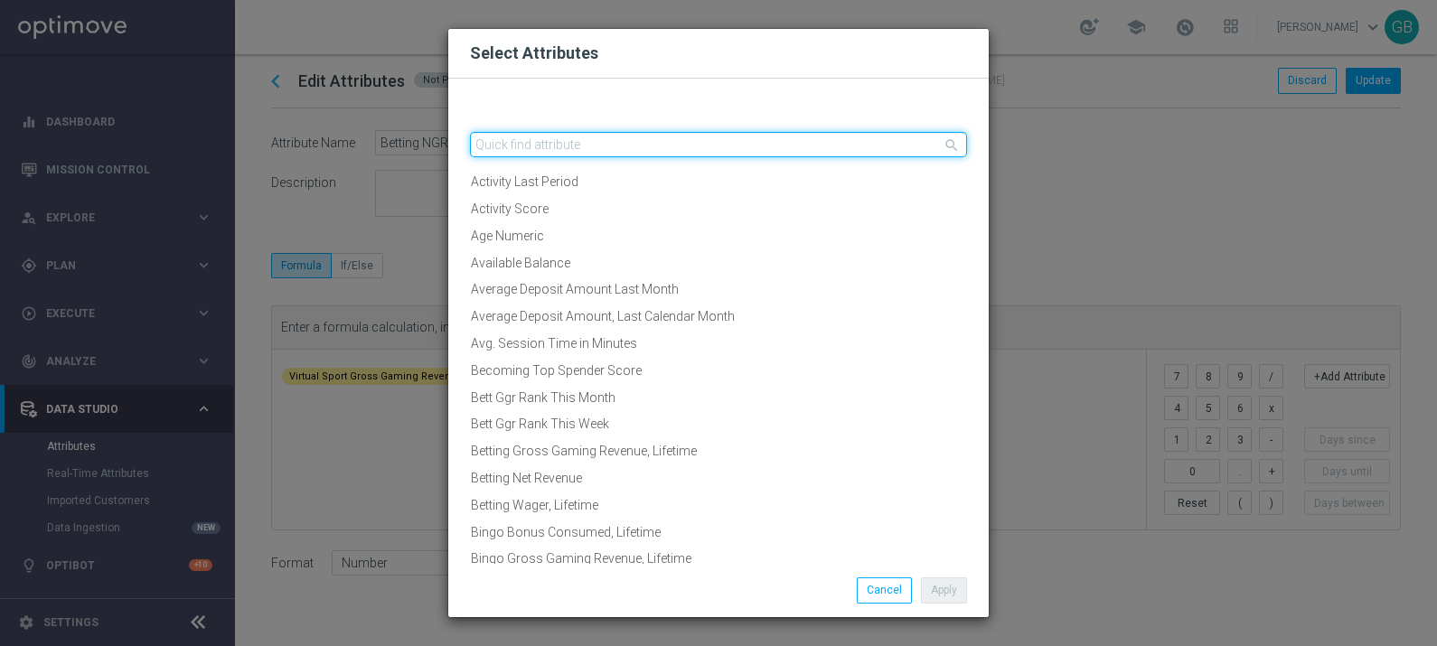
click at [625, 149] on input "text" at bounding box center [718, 144] width 497 height 25
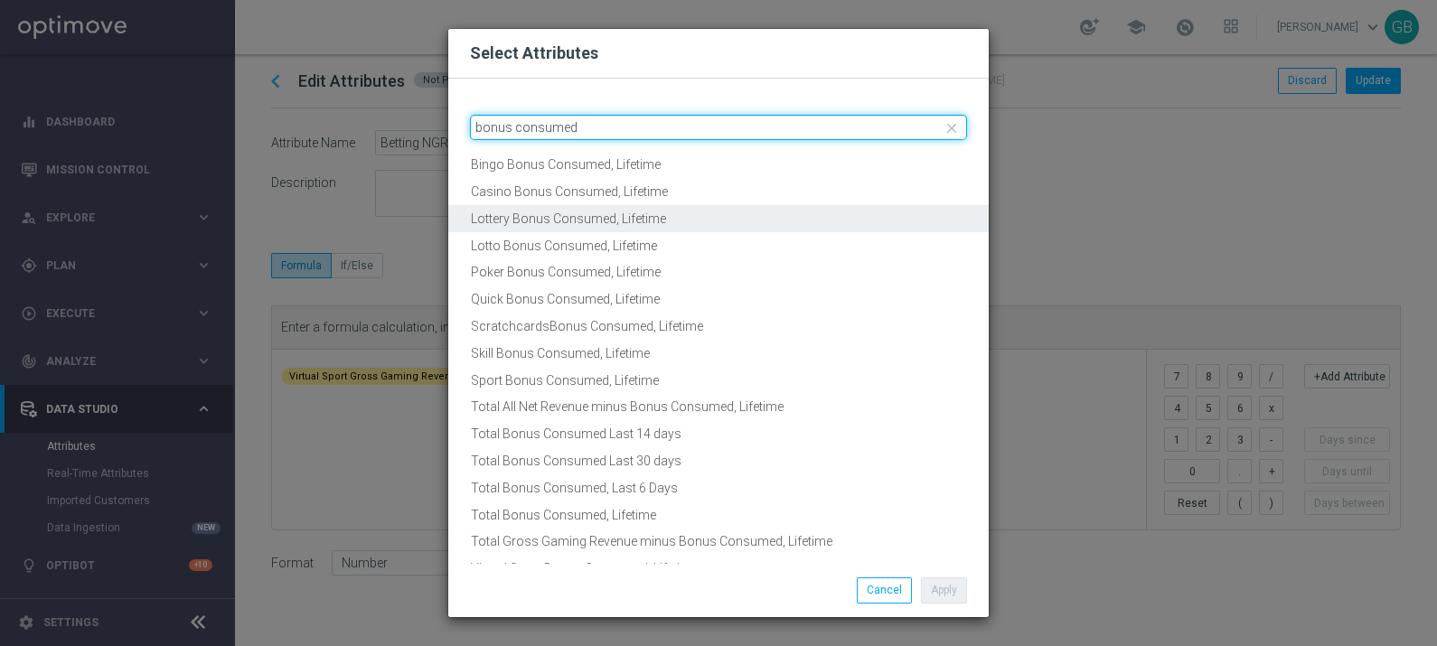
scroll to position [76, 0]
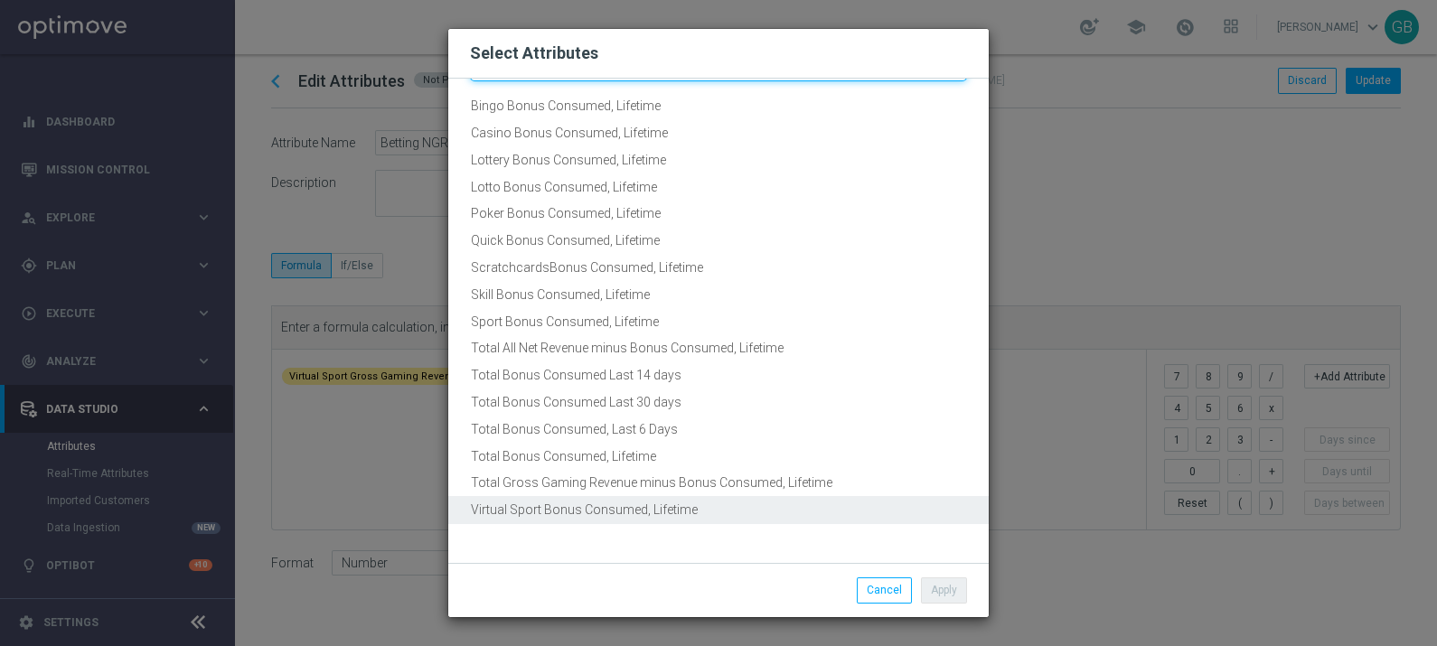
type input "bonus consumed"
click at [642, 510] on button "Virtual Sport Bonus Consumed, Lifetime" at bounding box center [718, 510] width 540 height 28
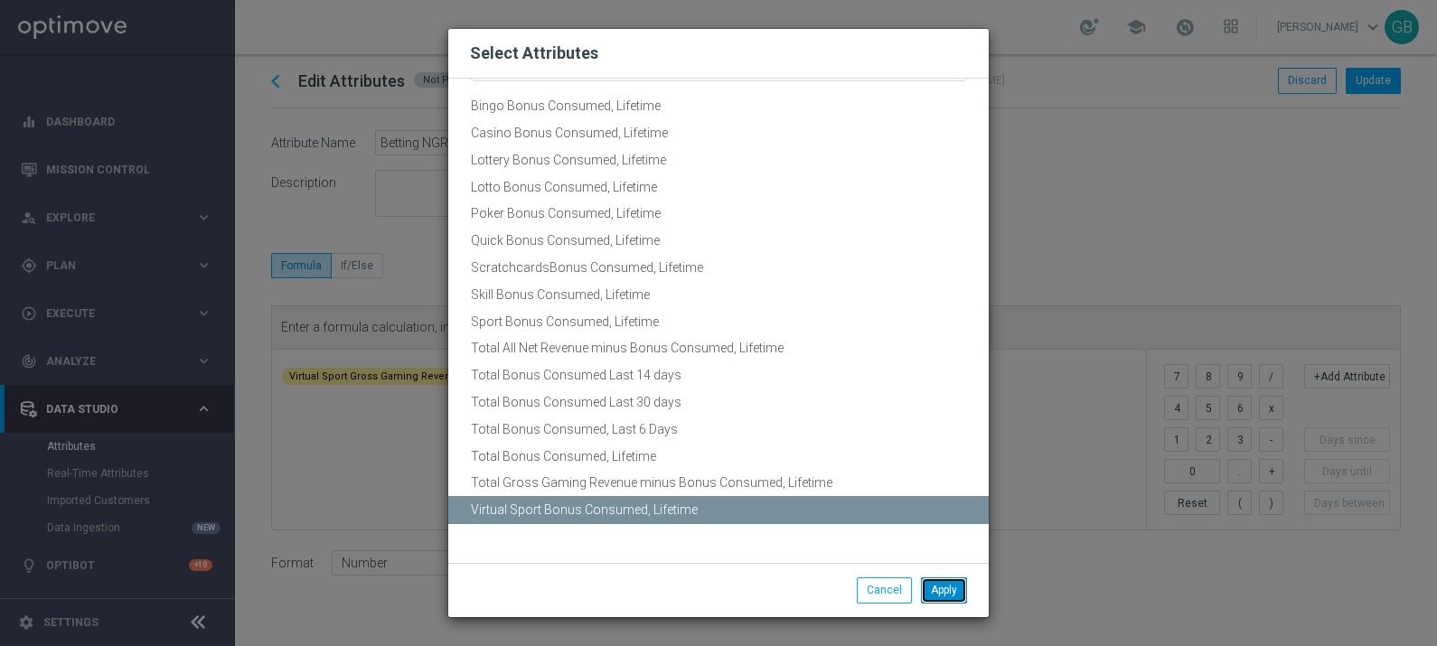
click at [952, 583] on button "Apply" at bounding box center [944, 589] width 46 height 25
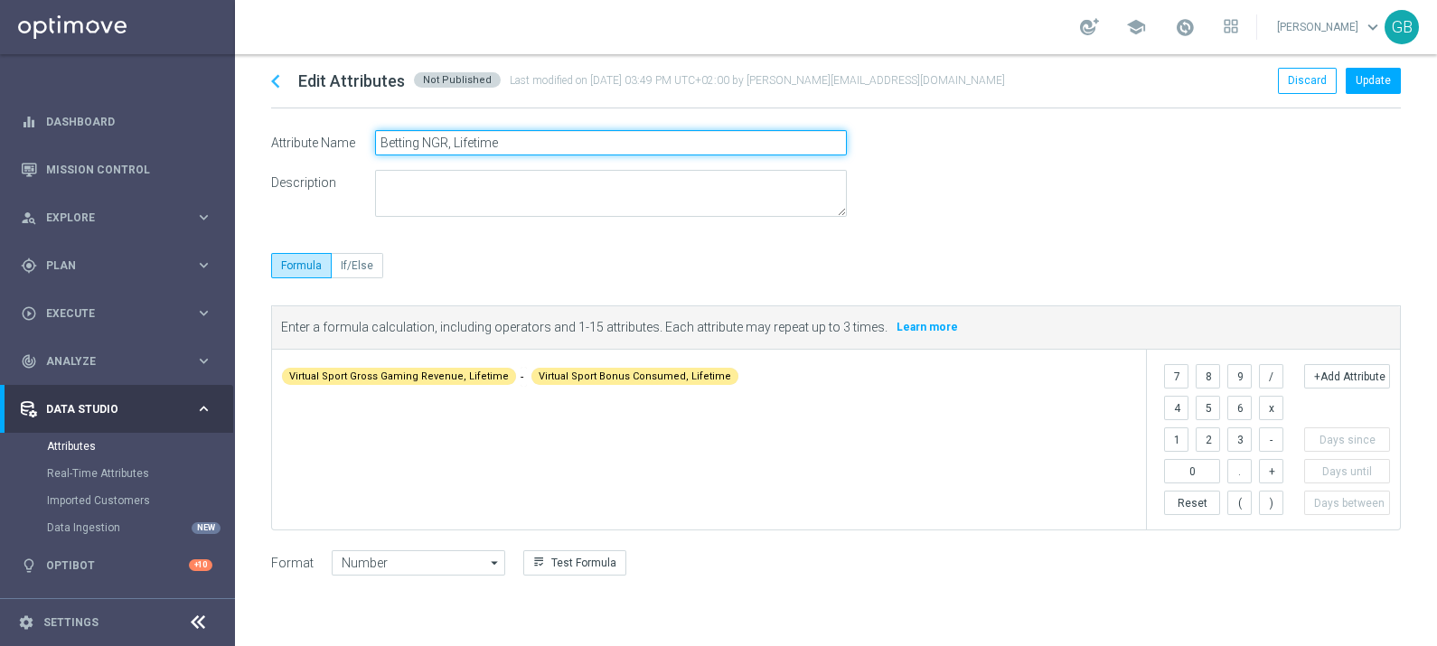
click at [422, 138] on input "Betting NGR, Lifetime" at bounding box center [611, 142] width 472 height 25
type input "Virtual Sport NGR, Lifetime"
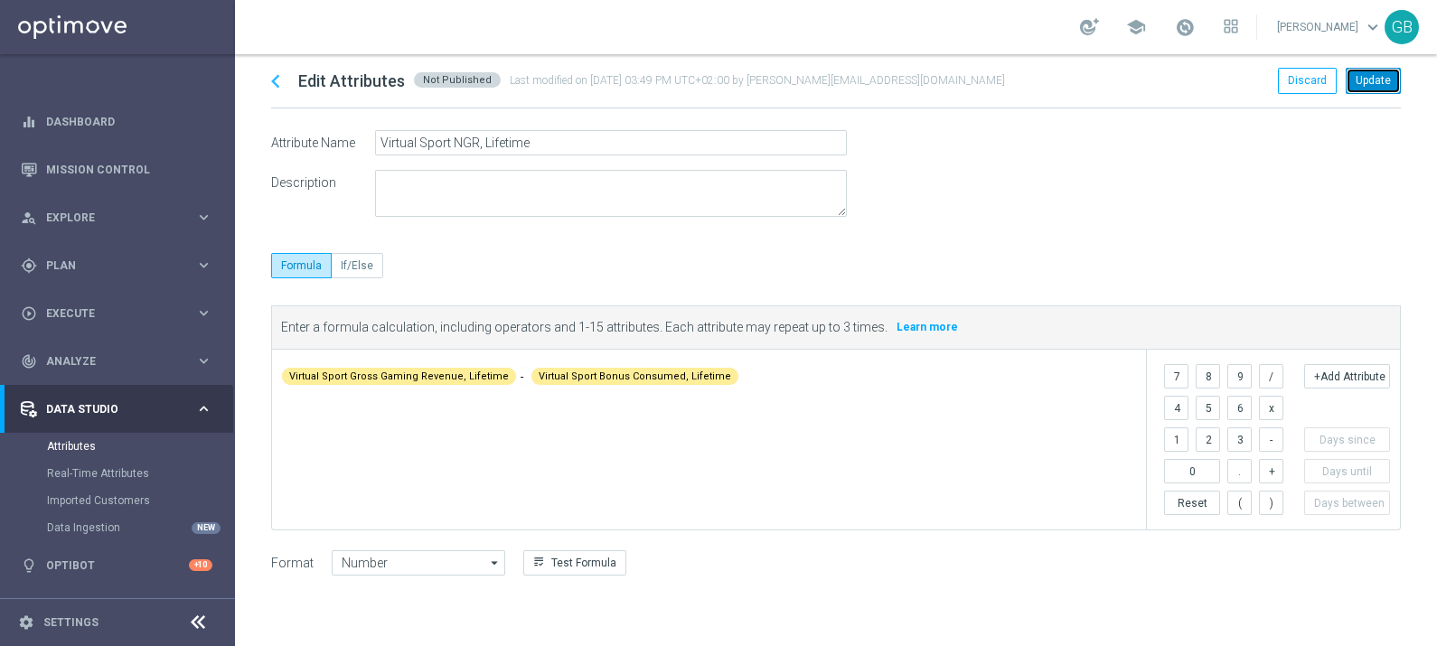
click at [1371, 83] on button "Update" at bounding box center [1373, 80] width 55 height 25
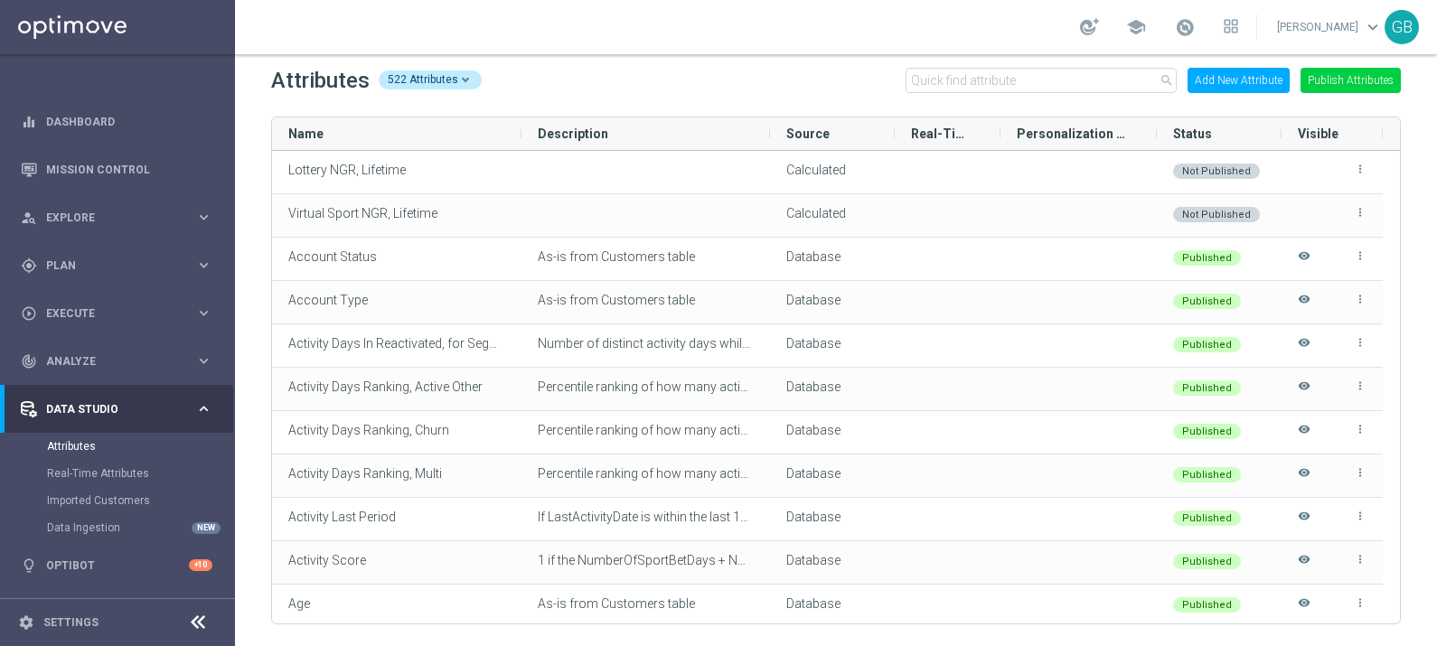
click at [1233, 82] on button "Add New Attribute" at bounding box center [1238, 80] width 102 height 25
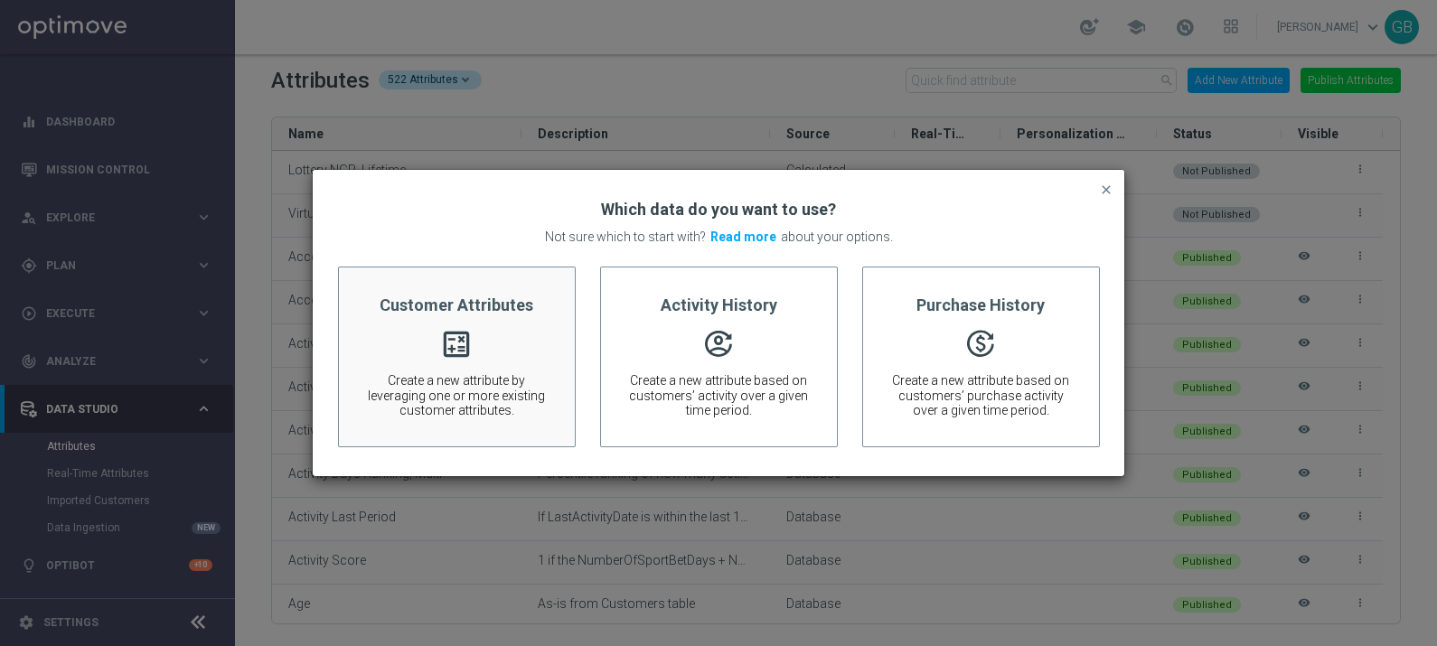
click at [437, 341] on div "Customer Attributes calculate Create a new attribute by leveraging one or more …" at bounding box center [457, 357] width 238 height 181
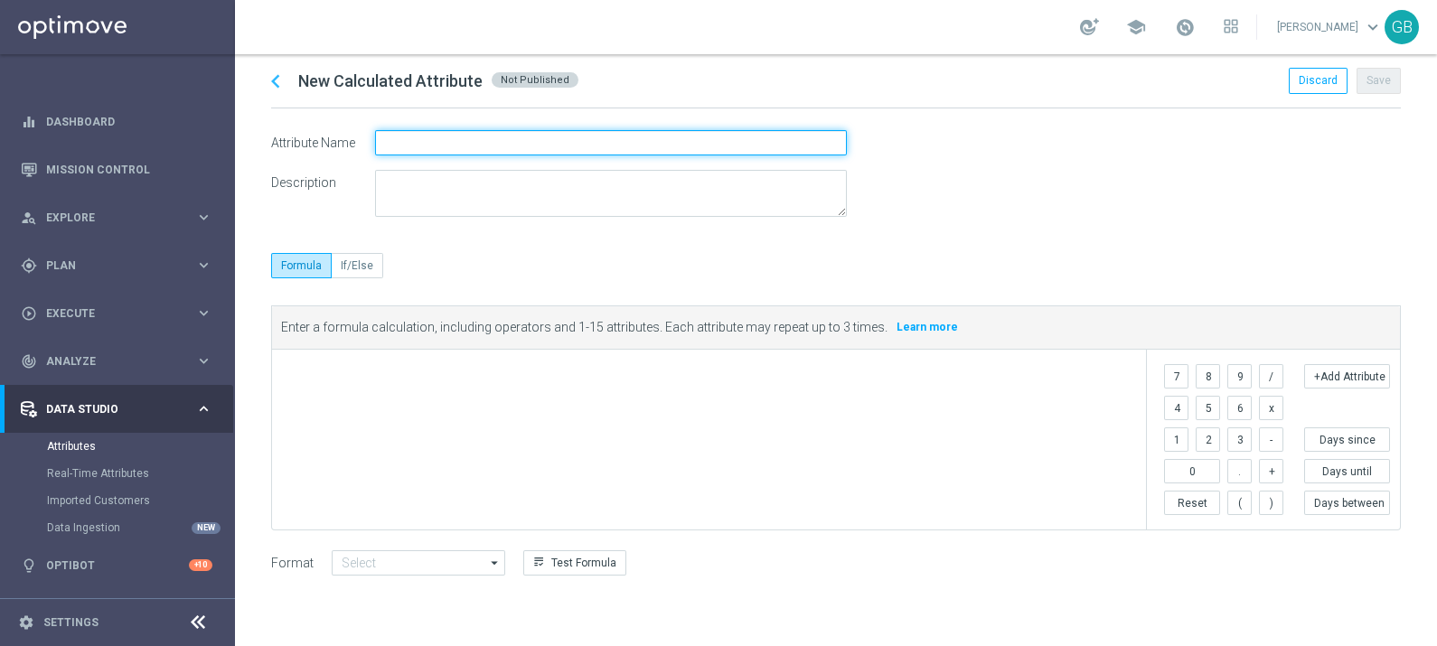
click at [471, 149] on input "text" at bounding box center [611, 142] width 472 height 25
click at [434, 145] on input "Casino NR, Lifetime" at bounding box center [611, 142] width 472 height 25
type input "Casino NGR, Lifetime"
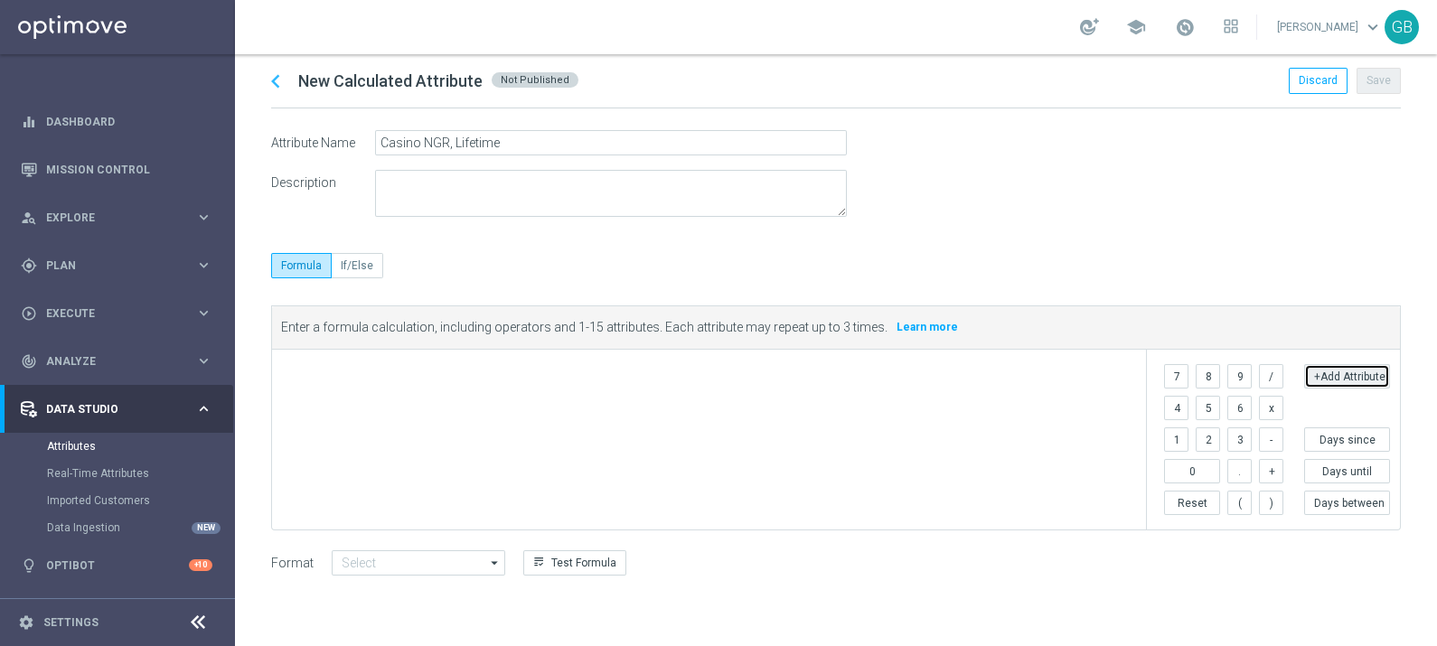
click at [1367, 370] on button "+Add Attribute" at bounding box center [1347, 376] width 86 height 24
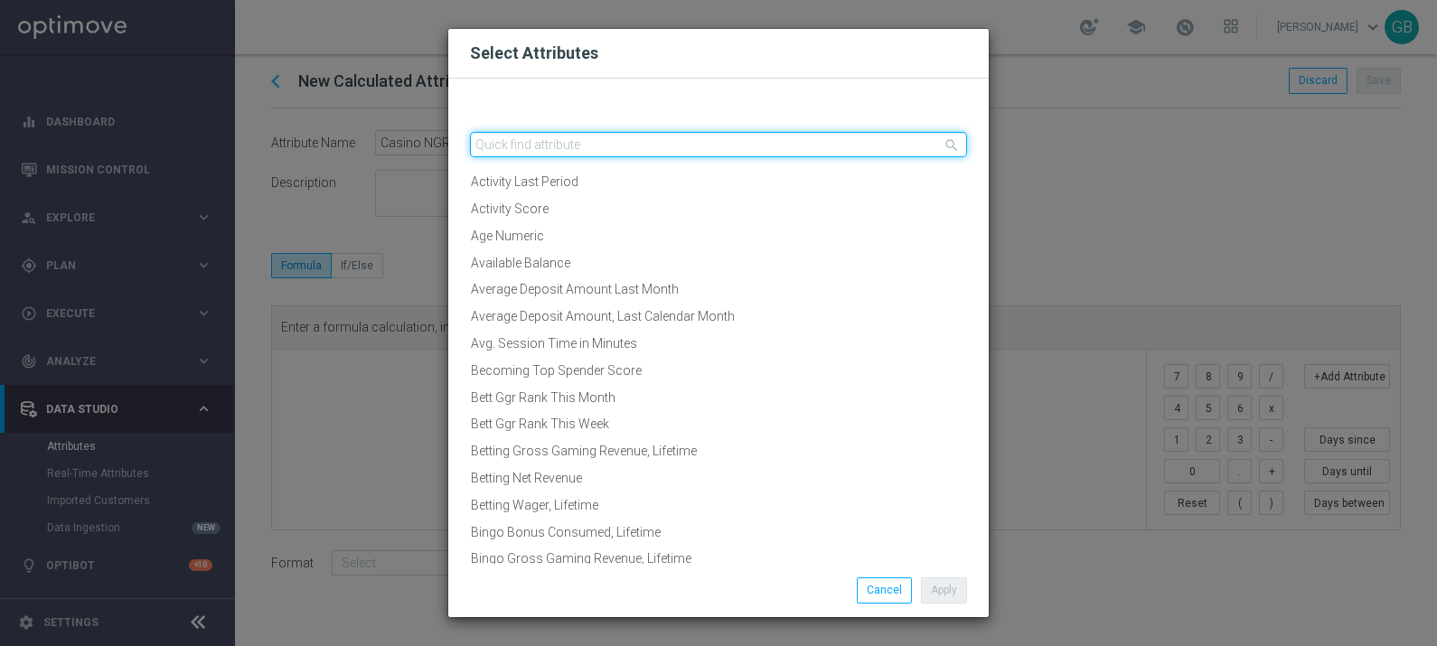
click at [545, 148] on input "text" at bounding box center [718, 144] width 497 height 25
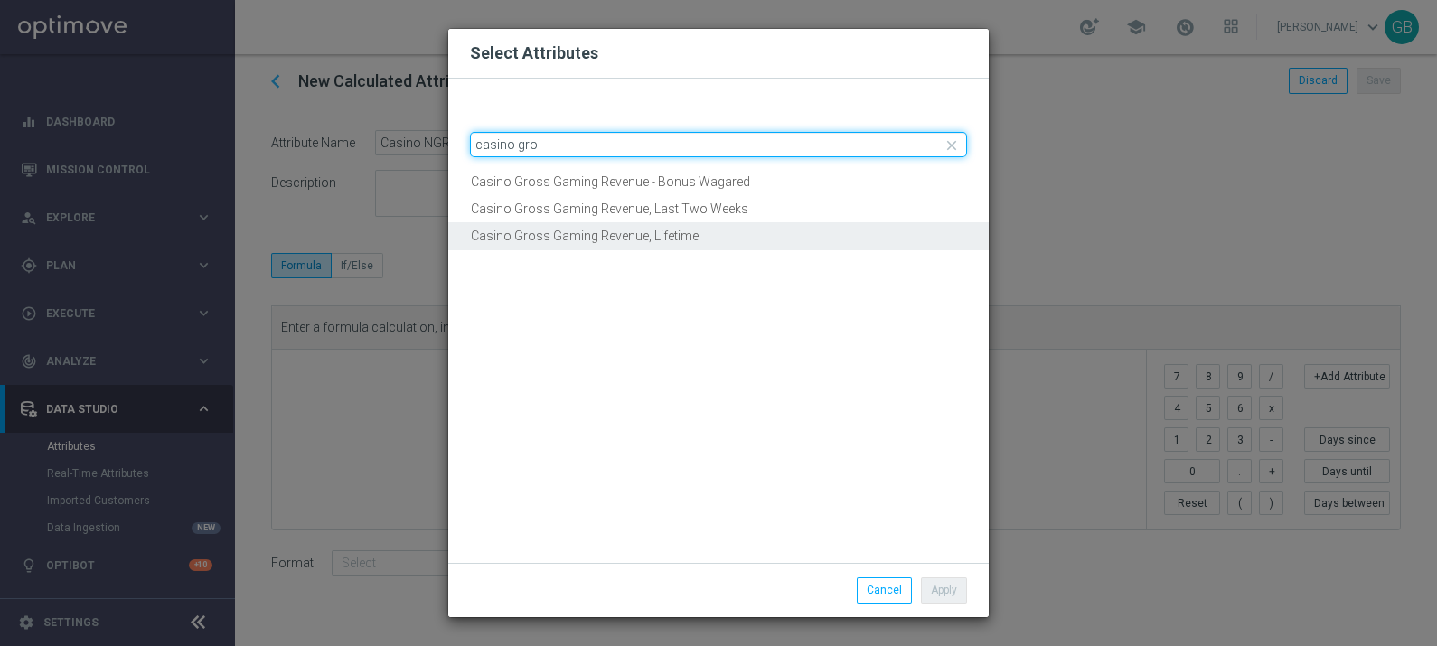
type input "casino gro"
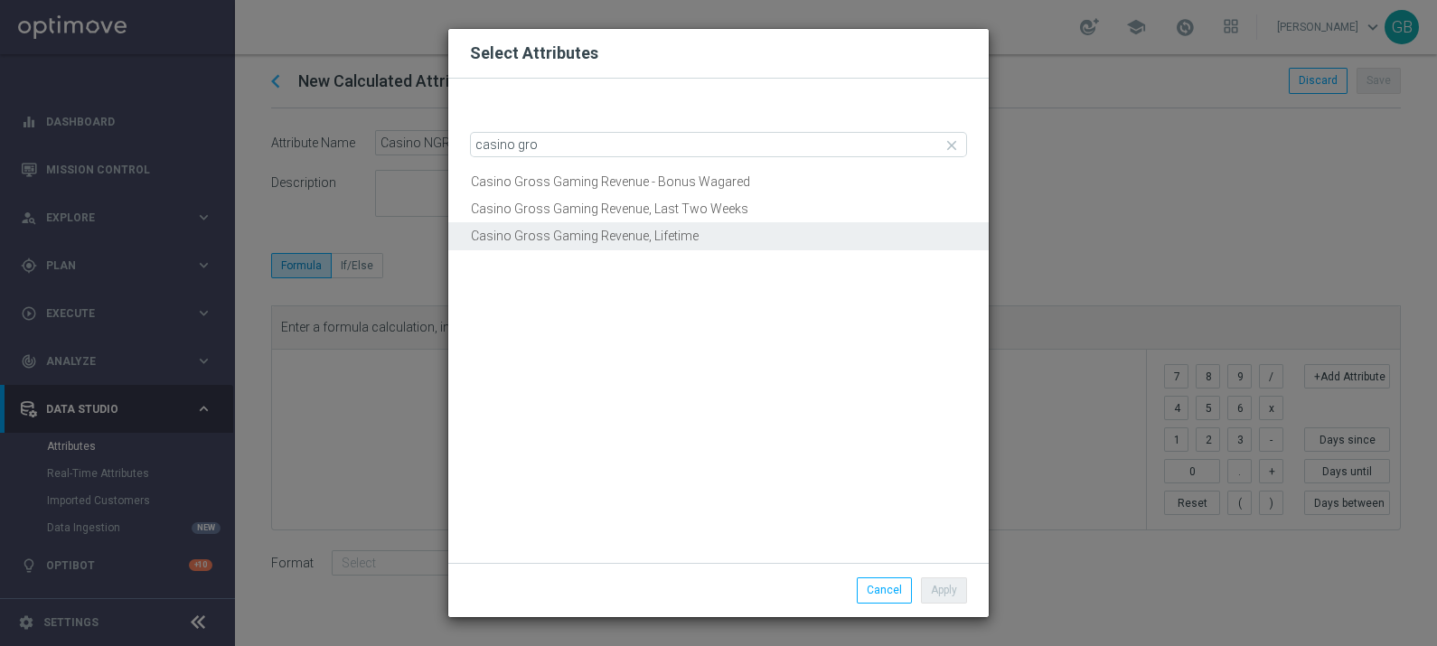
click at [708, 224] on button "Casino Gross Gaming Revenue, Lifetime" at bounding box center [718, 236] width 540 height 28
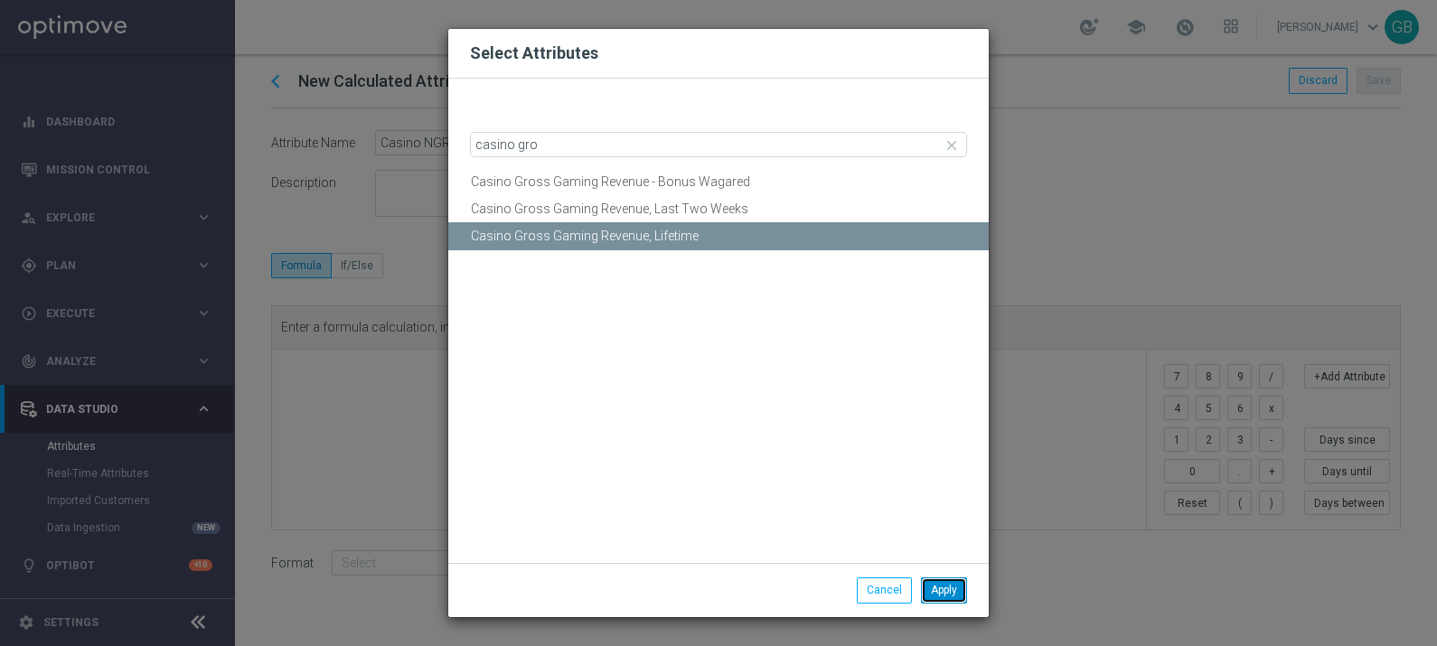
click at [946, 588] on button "Apply" at bounding box center [944, 589] width 46 height 25
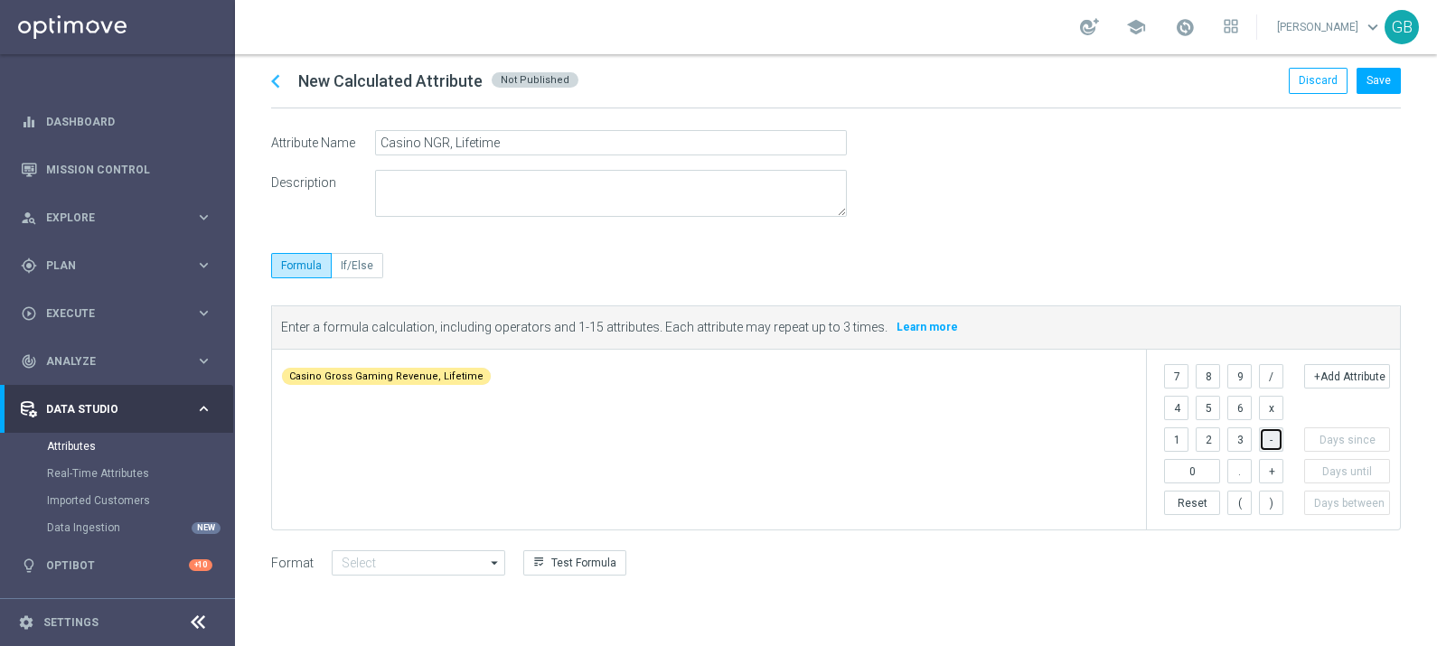
click at [1271, 438] on button "-" at bounding box center [1271, 439] width 24 height 24
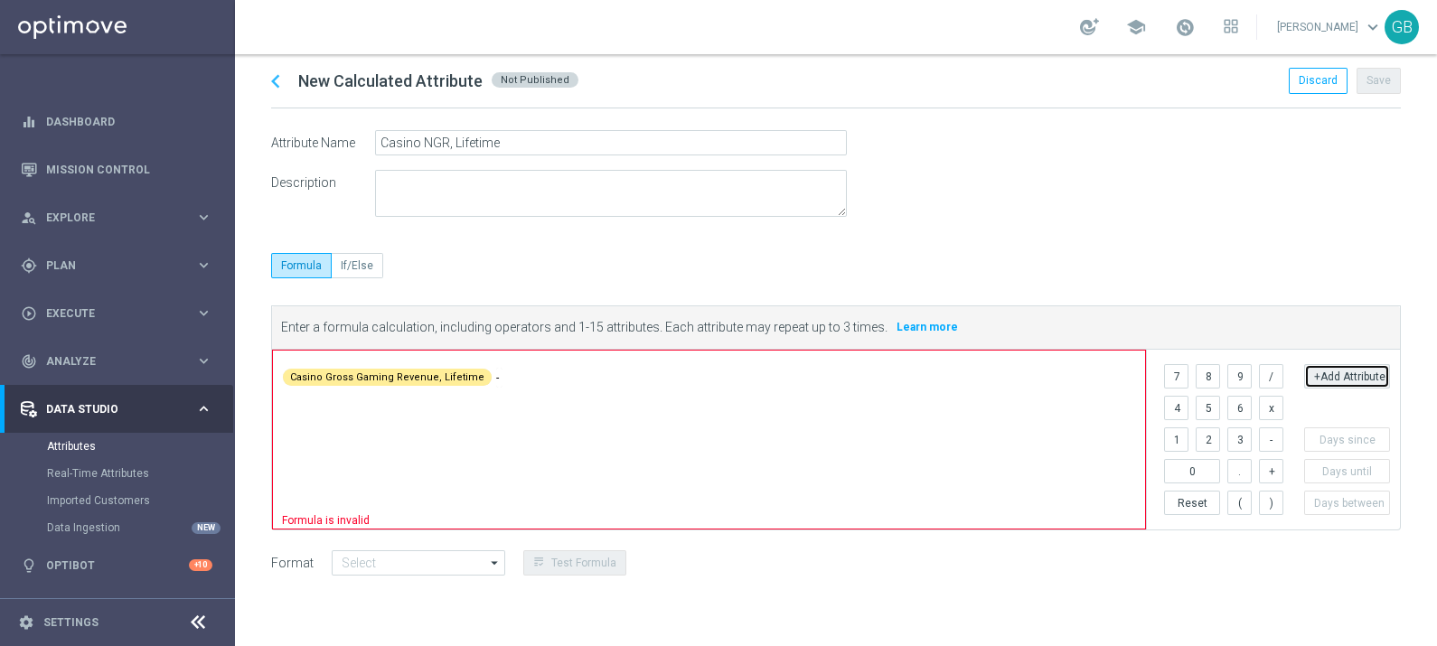
click at [1360, 373] on button "+Add Attribute" at bounding box center [1347, 376] width 86 height 24
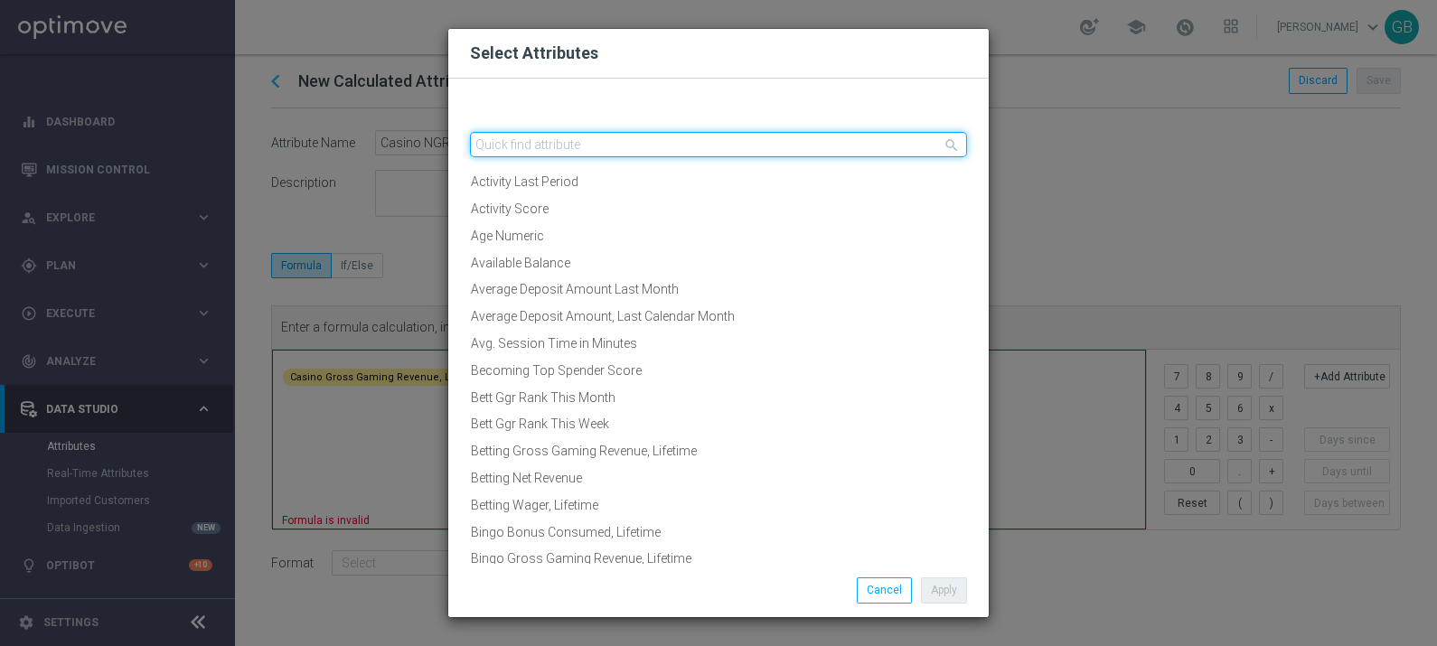
click at [644, 140] on input "text" at bounding box center [718, 144] width 497 height 25
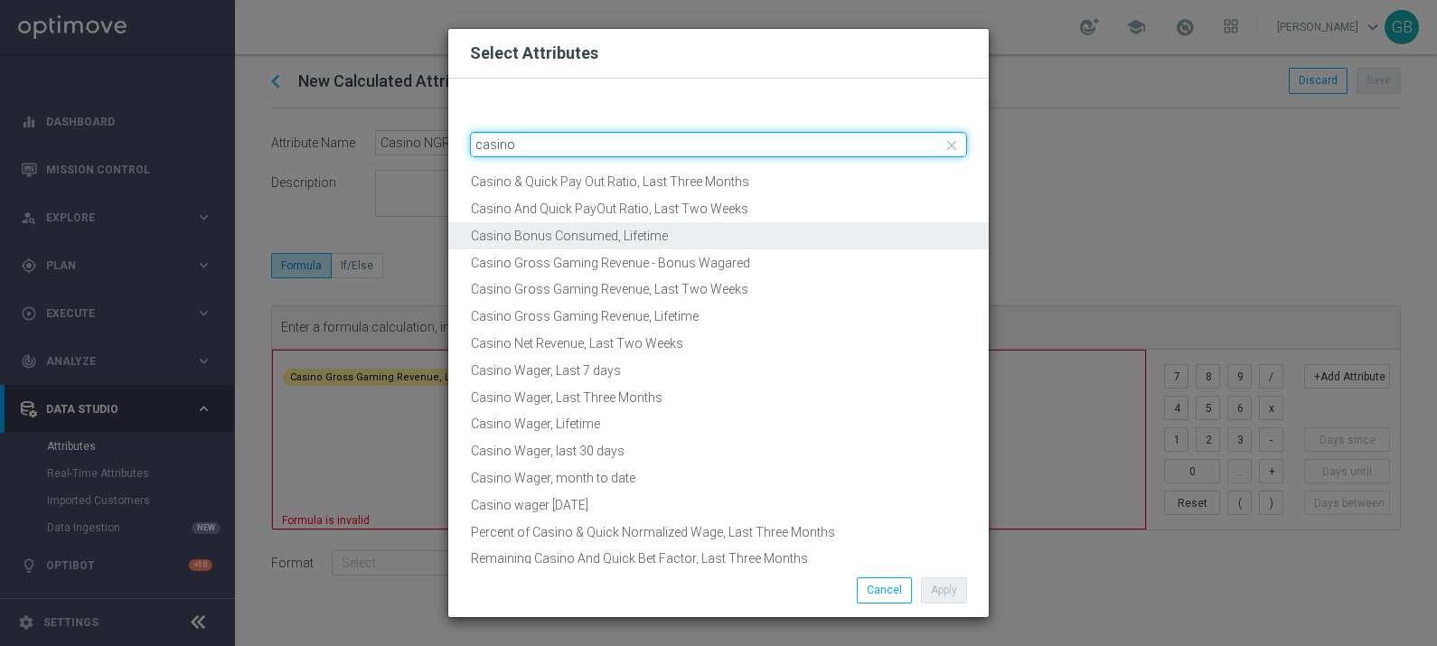
type input "casino"
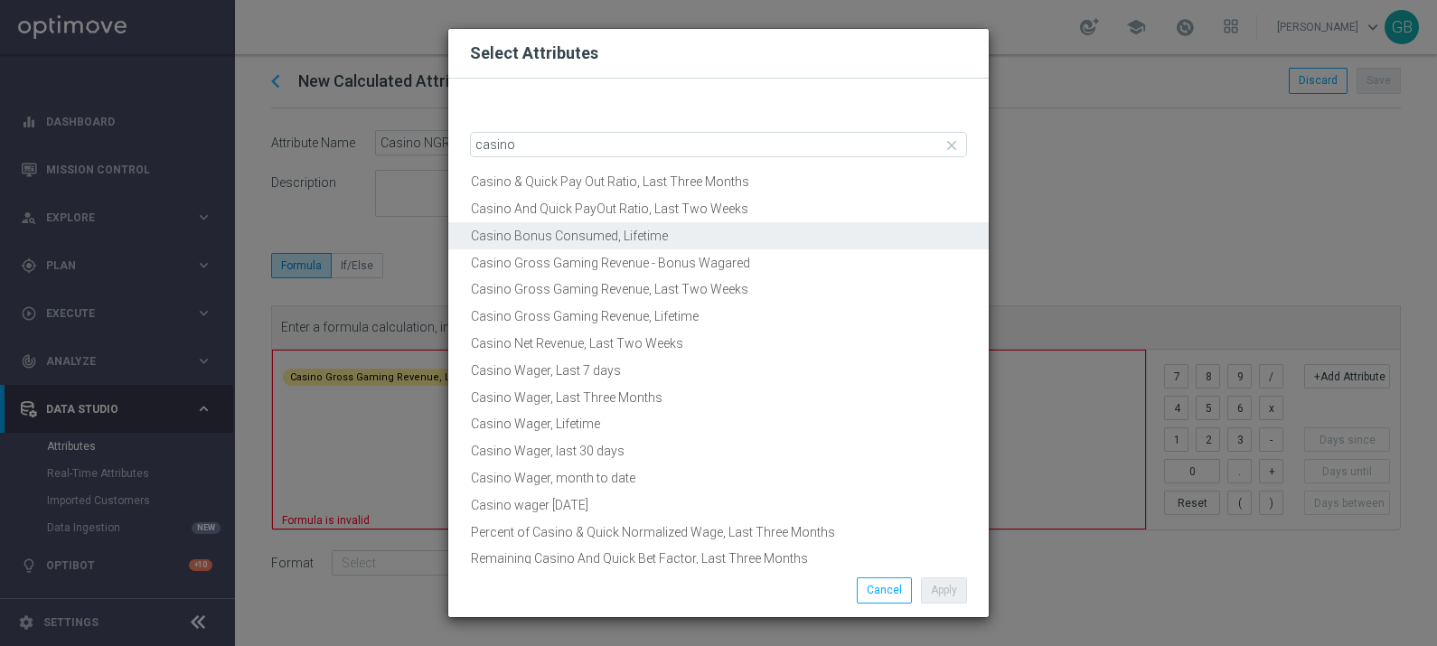
click at [685, 232] on button "Casino Bonus Consumed, Lifetime" at bounding box center [718, 236] width 540 height 28
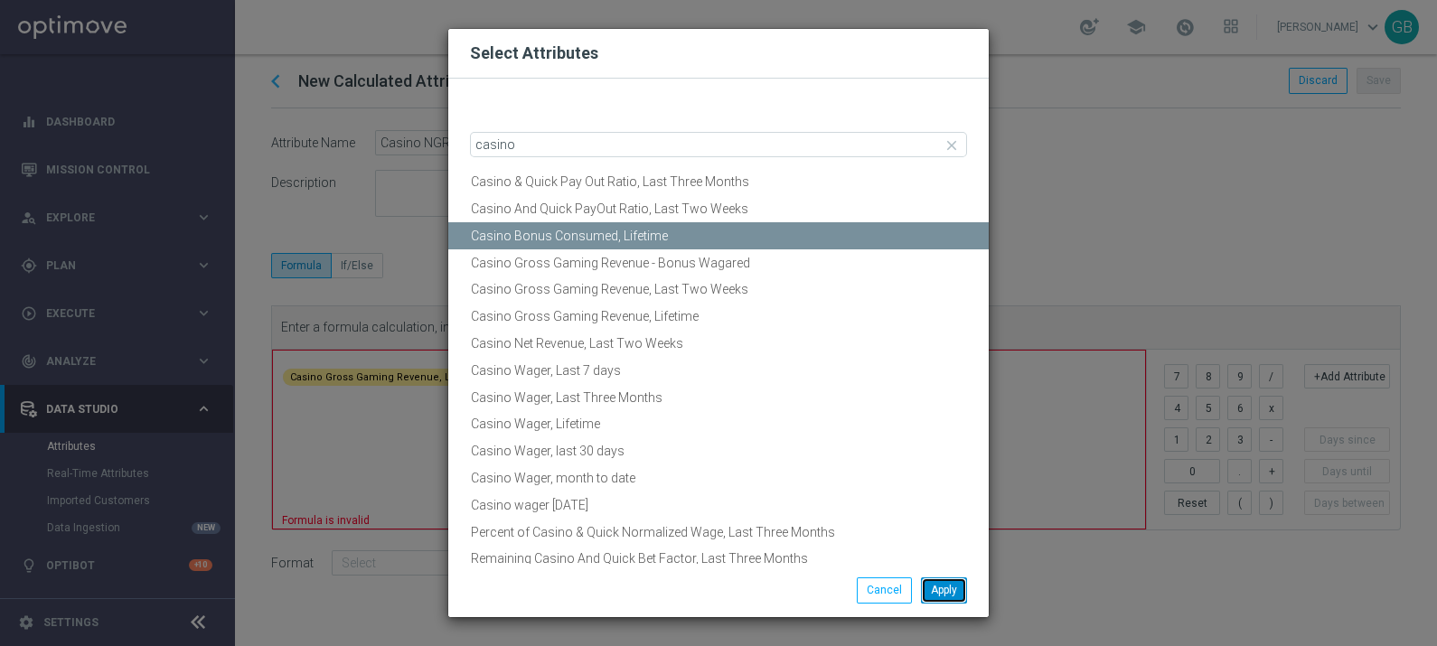
click at [935, 593] on button "Apply" at bounding box center [944, 589] width 46 height 25
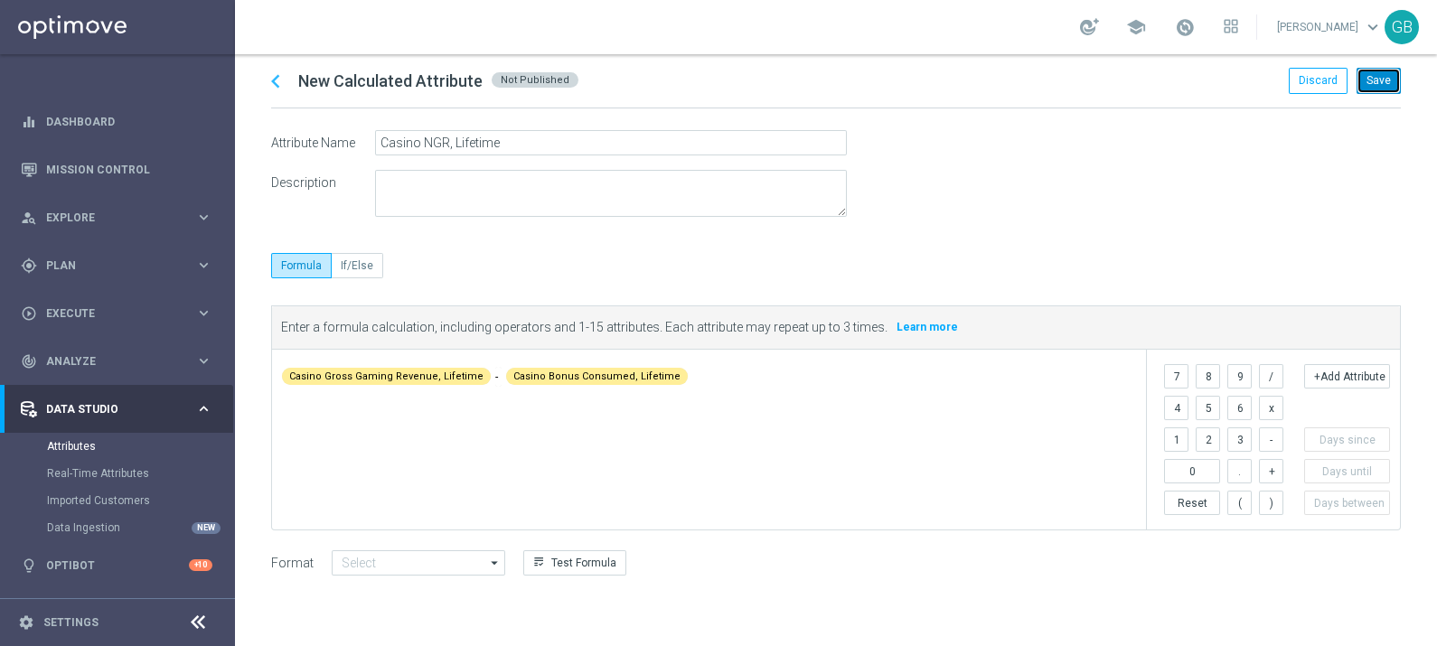
click at [1378, 79] on button "Save" at bounding box center [1378, 80] width 44 height 25
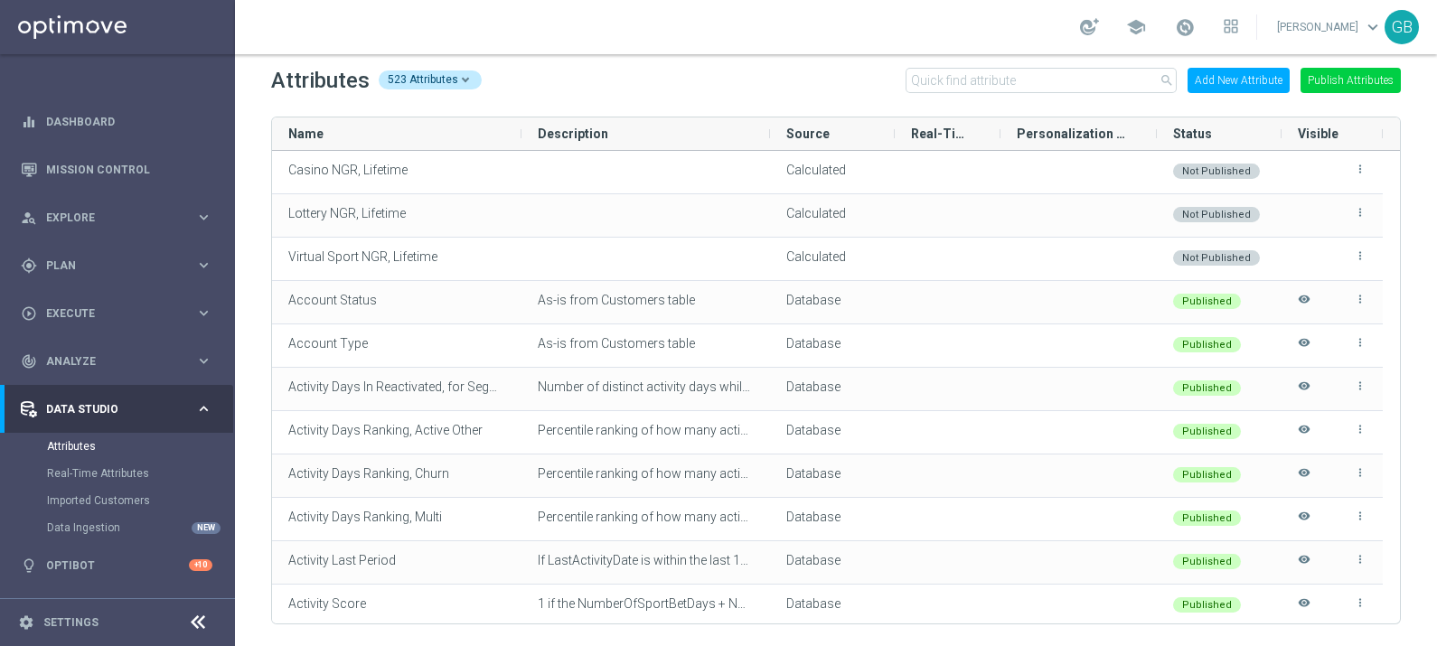
click at [1256, 81] on button "Add New Attribute" at bounding box center [1238, 80] width 102 height 25
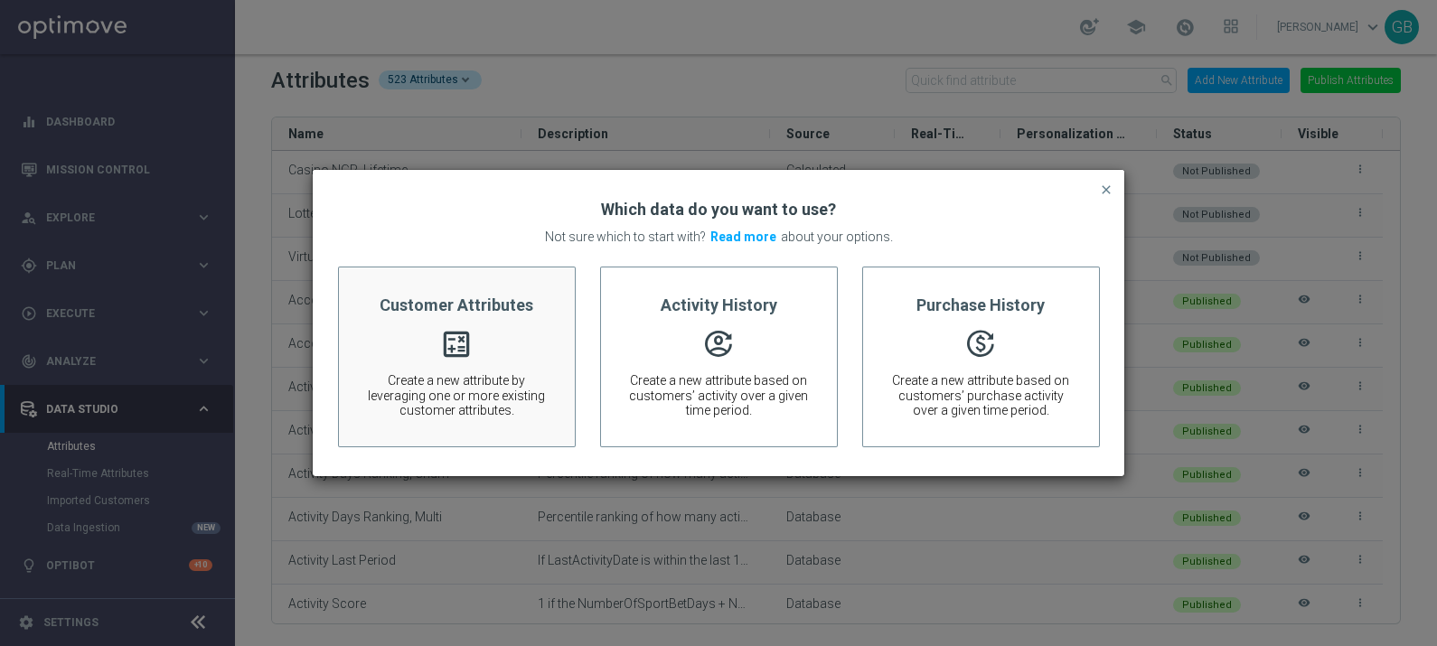
click at [484, 353] on div "Customer Attributes calculate Create a new attribute by leveraging one or more …" at bounding box center [457, 357] width 238 height 181
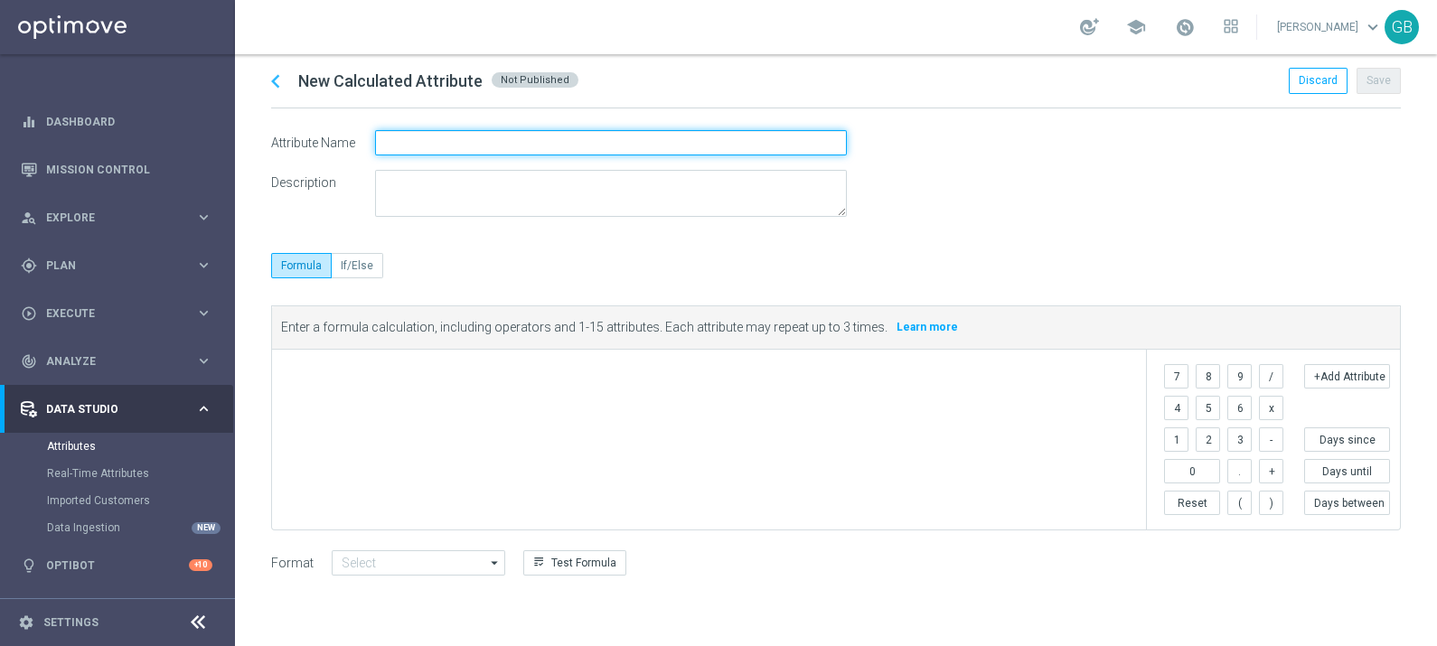
click at [411, 145] on input "text" at bounding box center [611, 142] width 472 height 25
type input "Poker NGR, Lifetime"
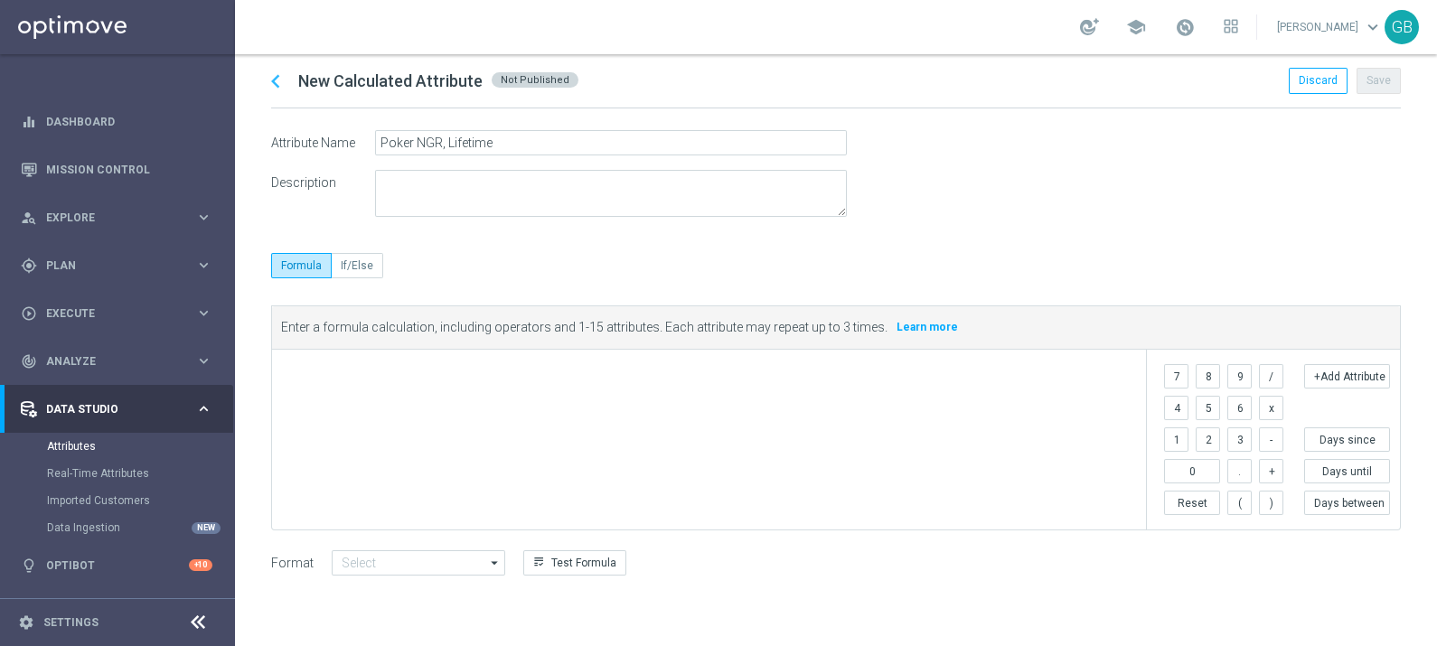
click at [346, 369] on span at bounding box center [713, 373] width 854 height 22
click at [1346, 377] on button "+Add Attribute" at bounding box center [1347, 376] width 86 height 24
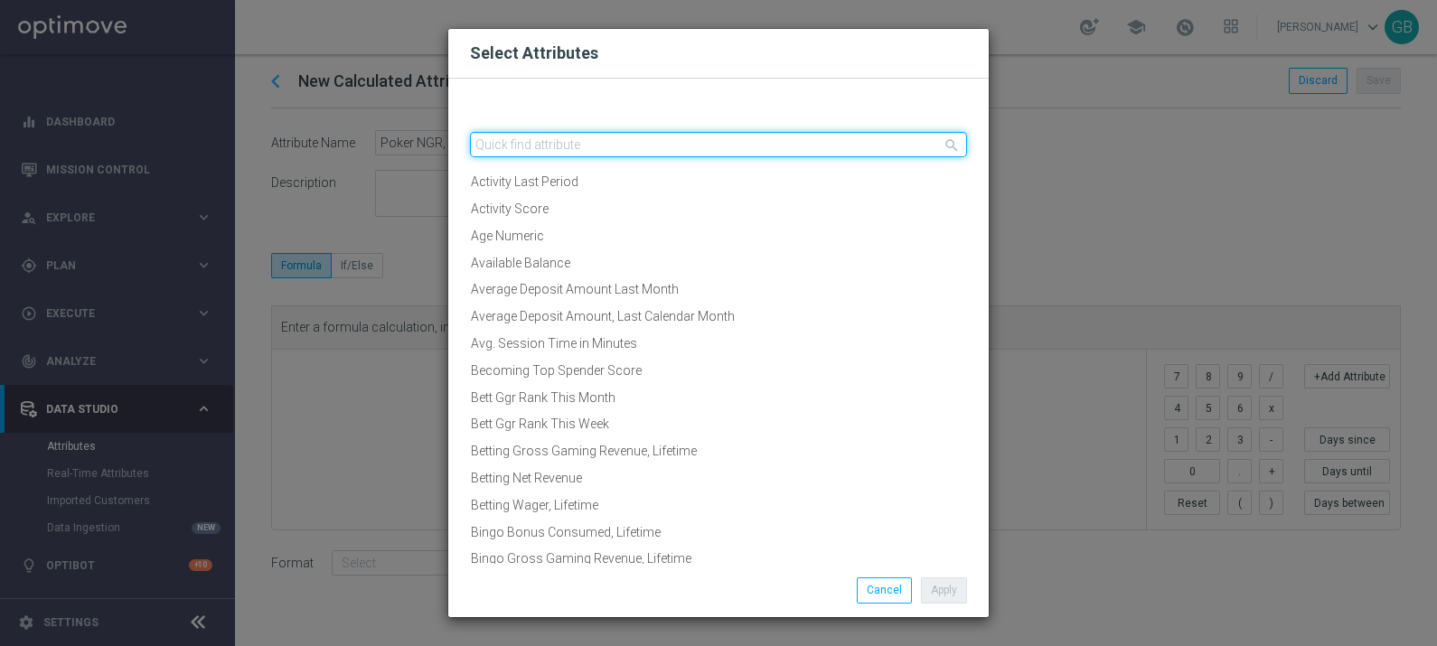
click at [634, 152] on input "text" at bounding box center [718, 144] width 497 height 25
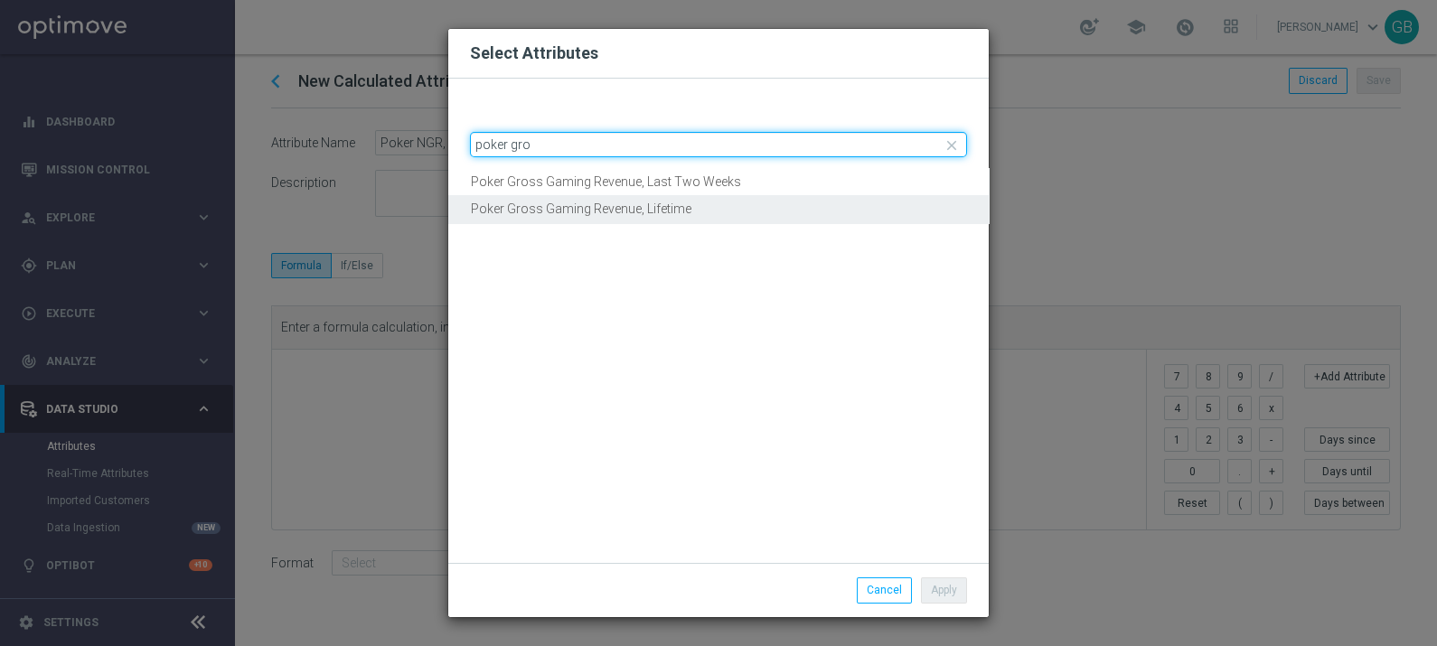
type input "poker gro"
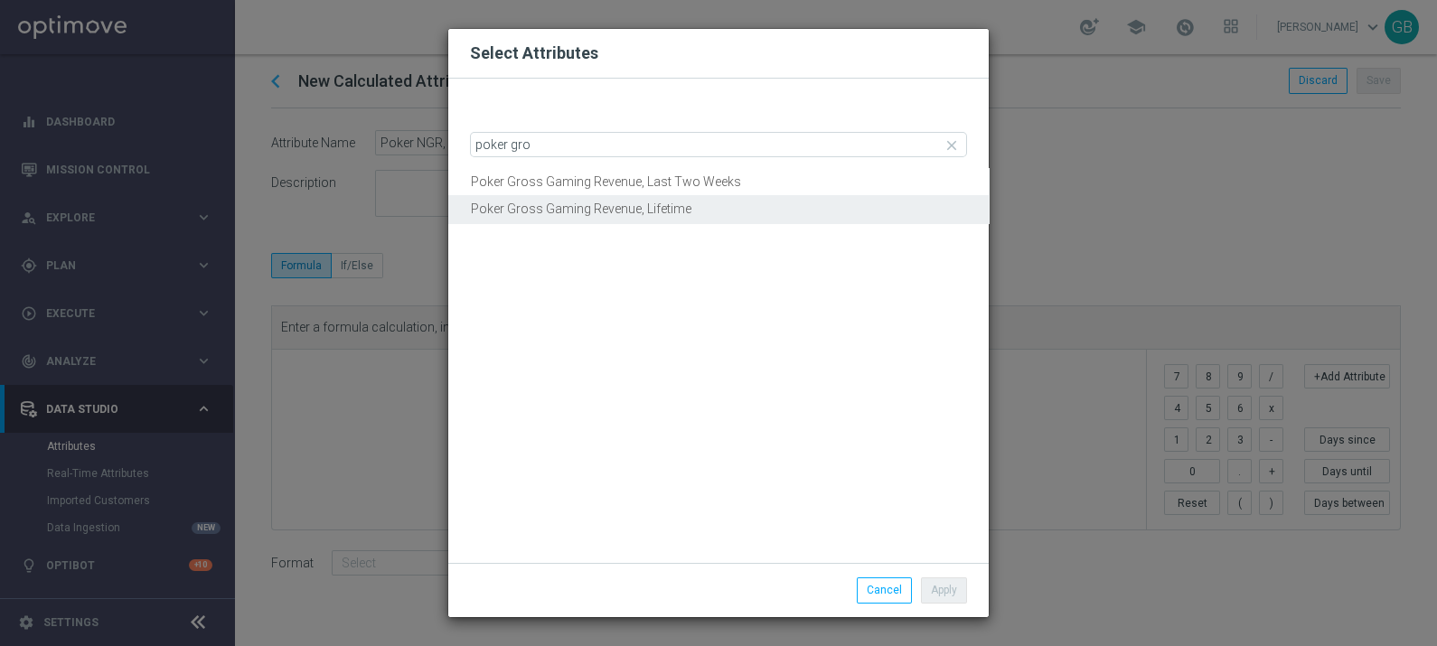
click at [700, 208] on button "Poker Gross Gaming Revenue, Lifetime" at bounding box center [718, 209] width 540 height 28
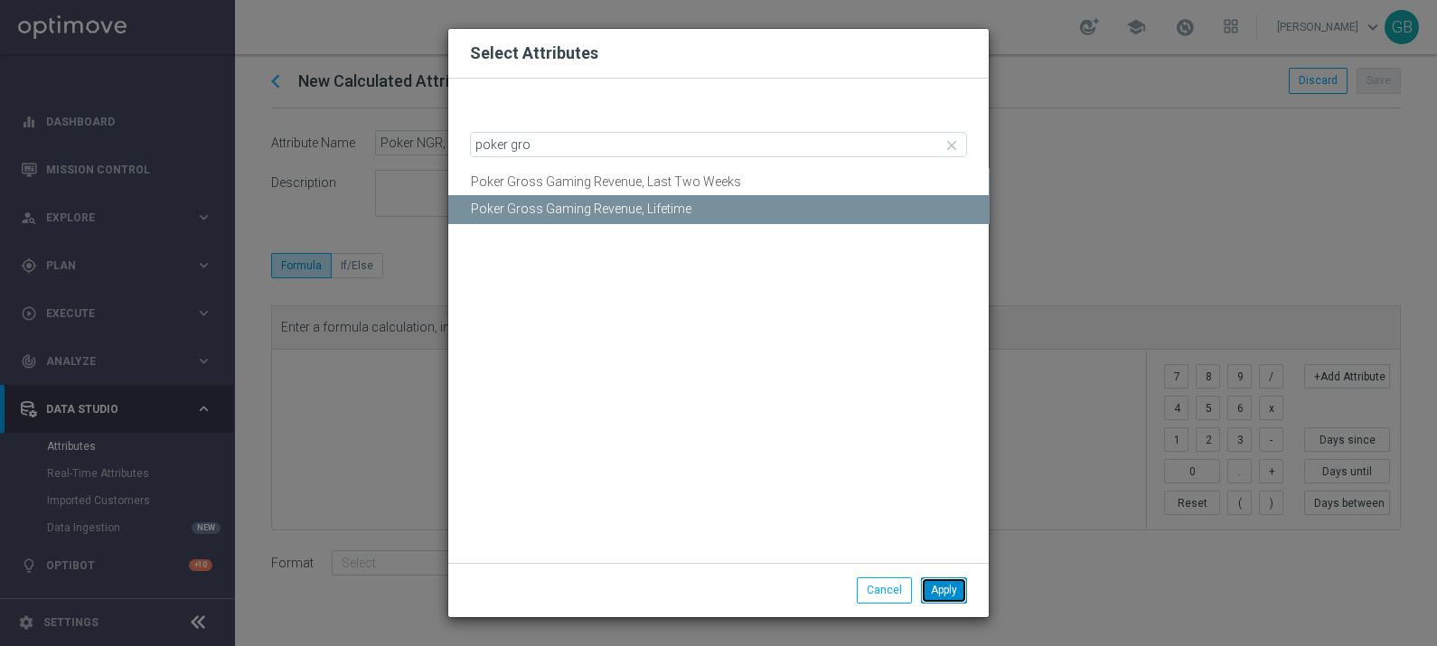
click at [943, 585] on button "Apply" at bounding box center [944, 589] width 46 height 25
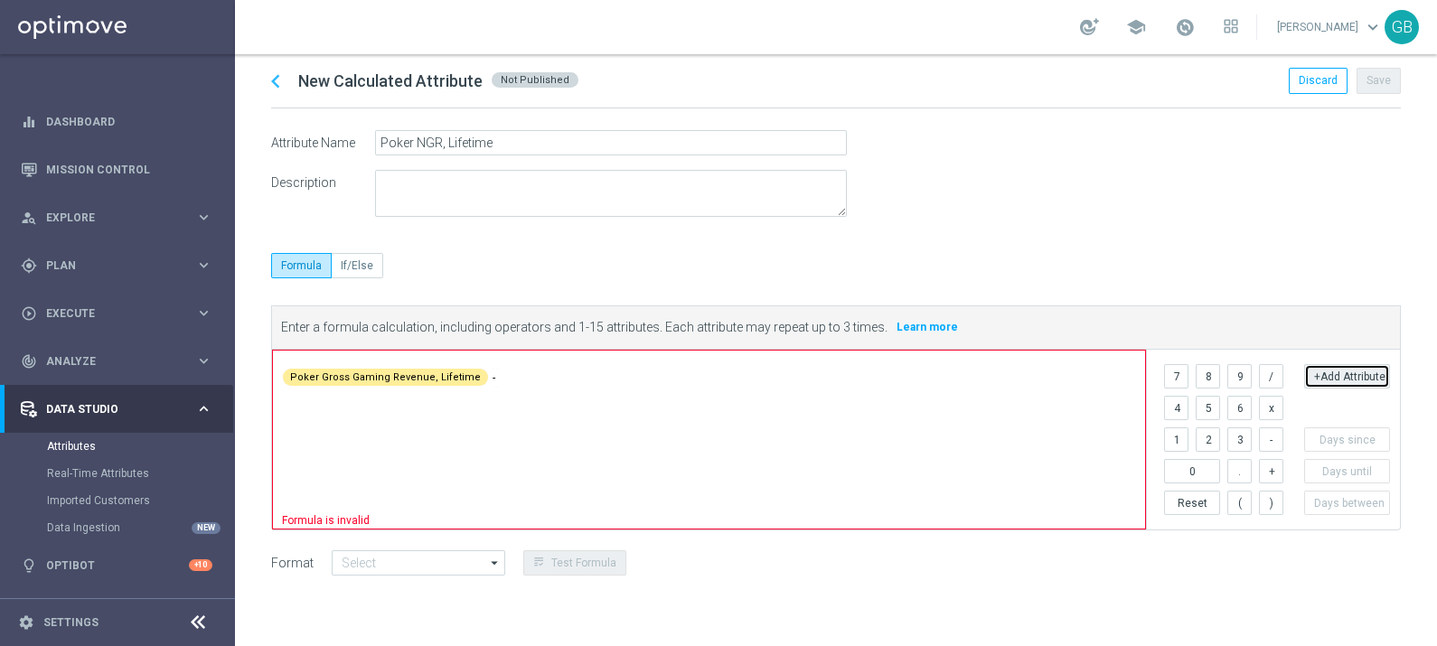
click at [1337, 367] on button "+Add Attribute" at bounding box center [1347, 376] width 86 height 24
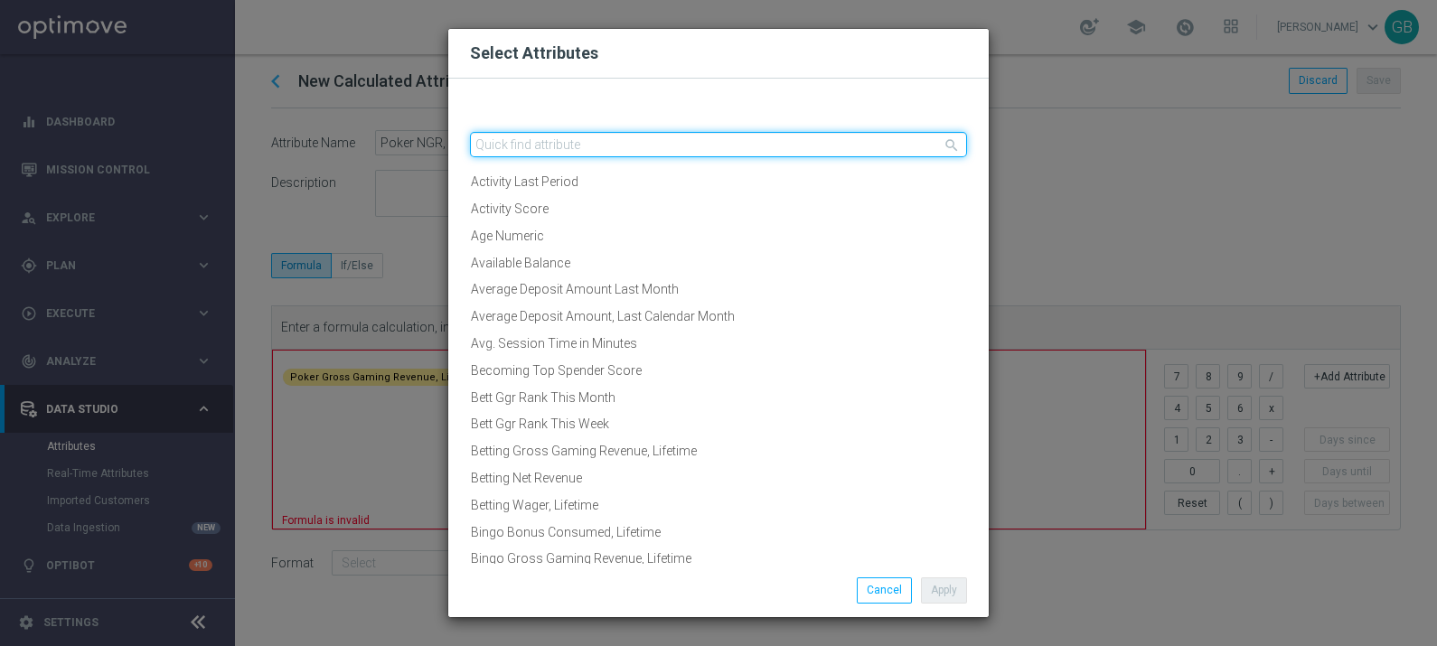
click at [736, 149] on input "text" at bounding box center [718, 144] width 497 height 25
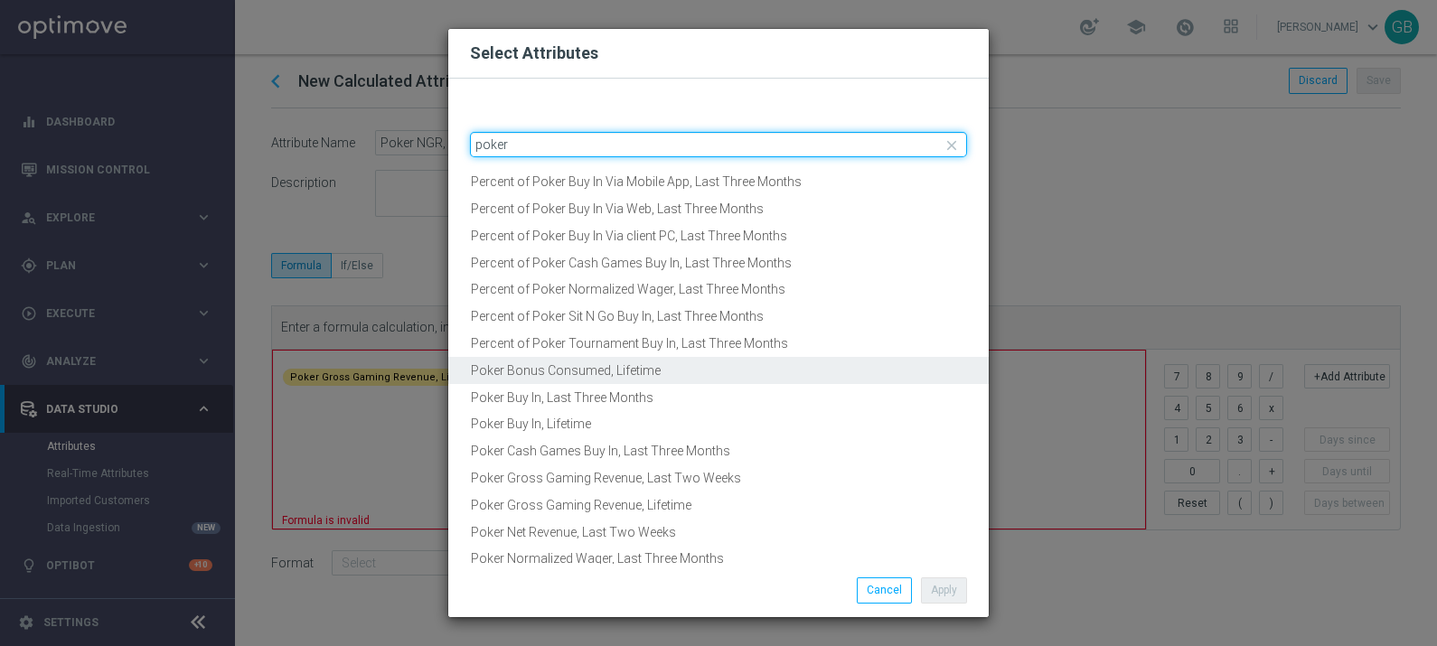
type input "poker"
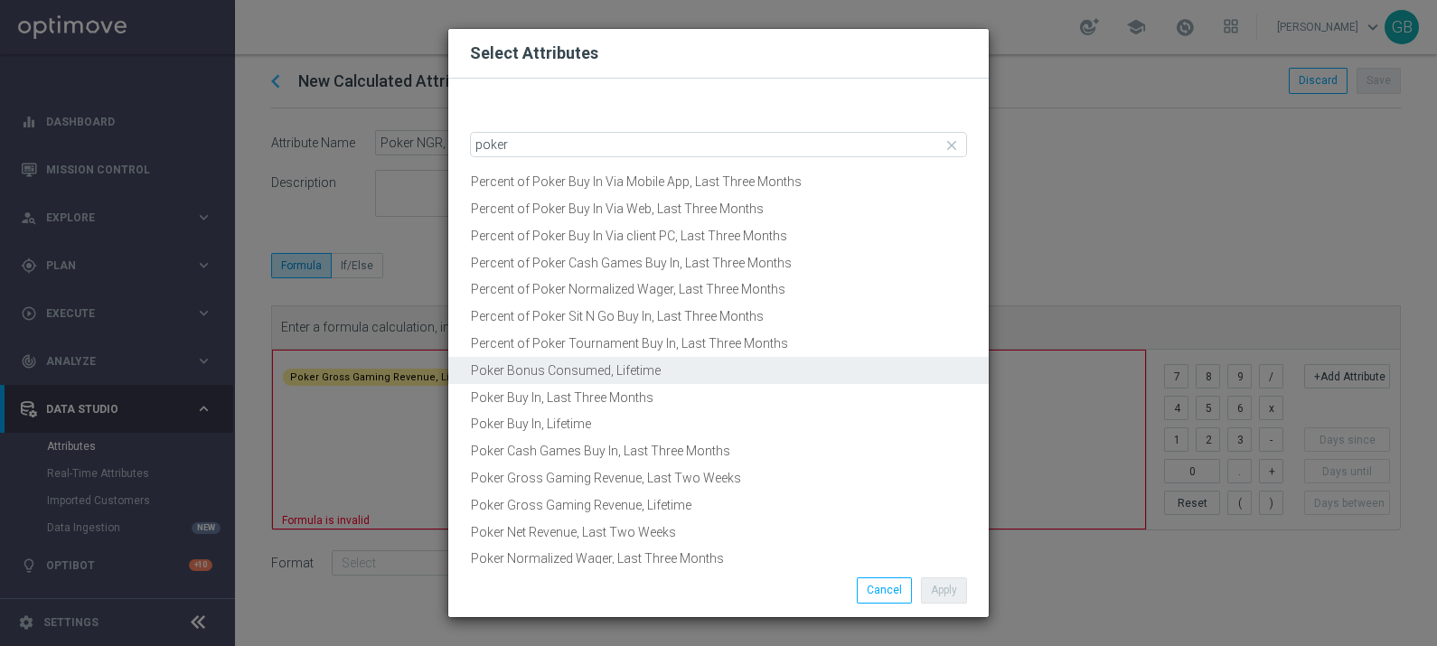
click at [693, 373] on button "Poker Bonus Consumed, Lifetime" at bounding box center [718, 371] width 540 height 28
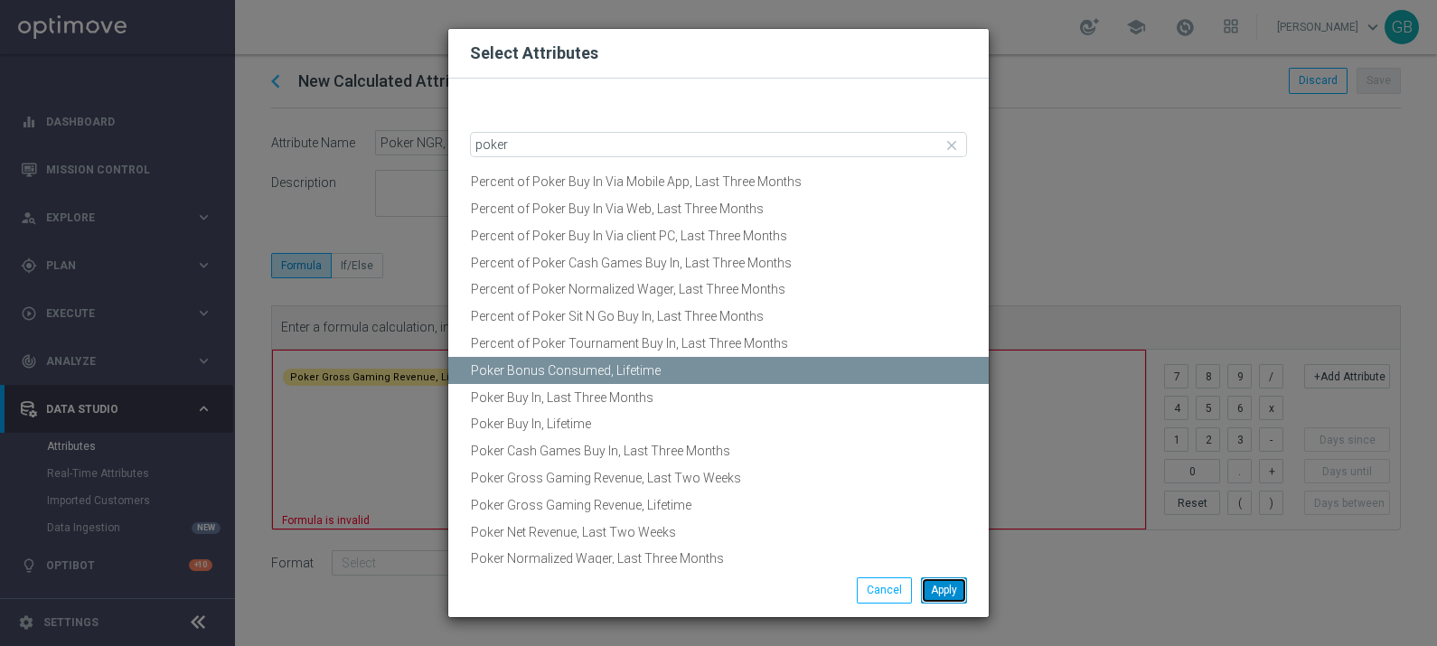
click at [944, 588] on button "Apply" at bounding box center [944, 589] width 46 height 25
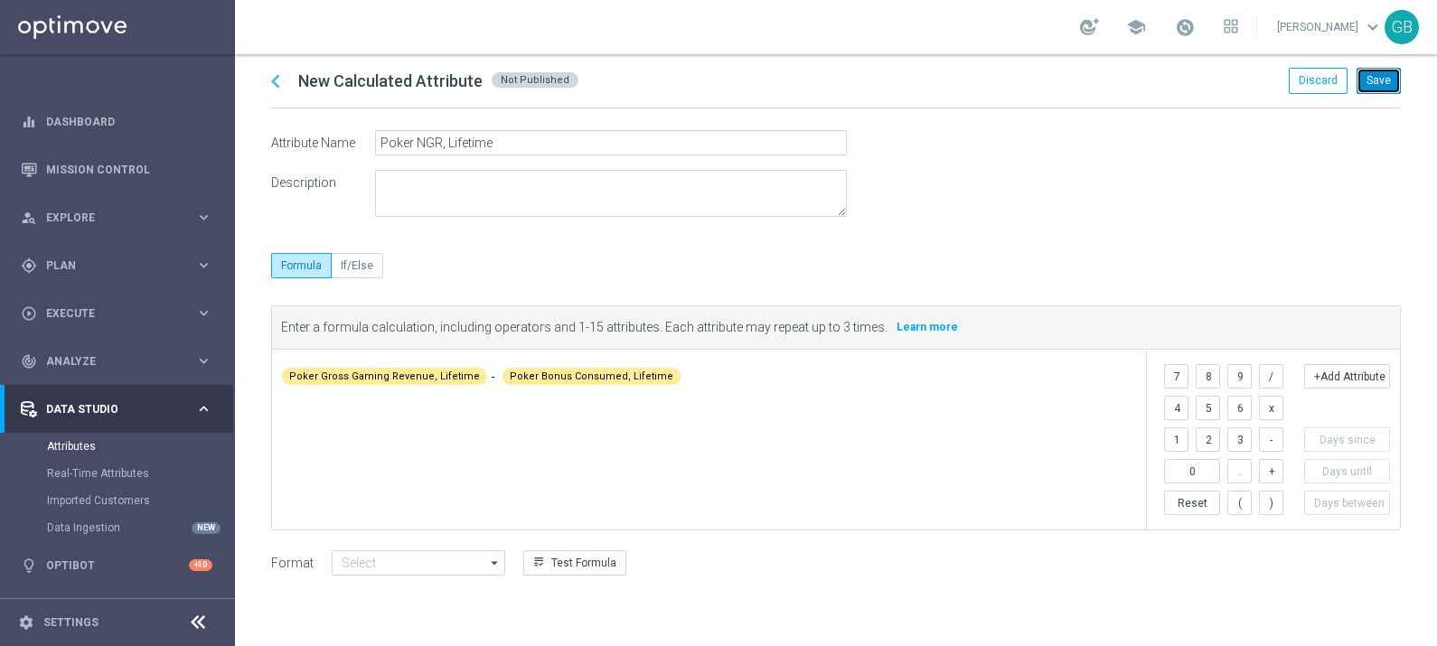
click at [1387, 82] on button "Save" at bounding box center [1378, 80] width 44 height 25
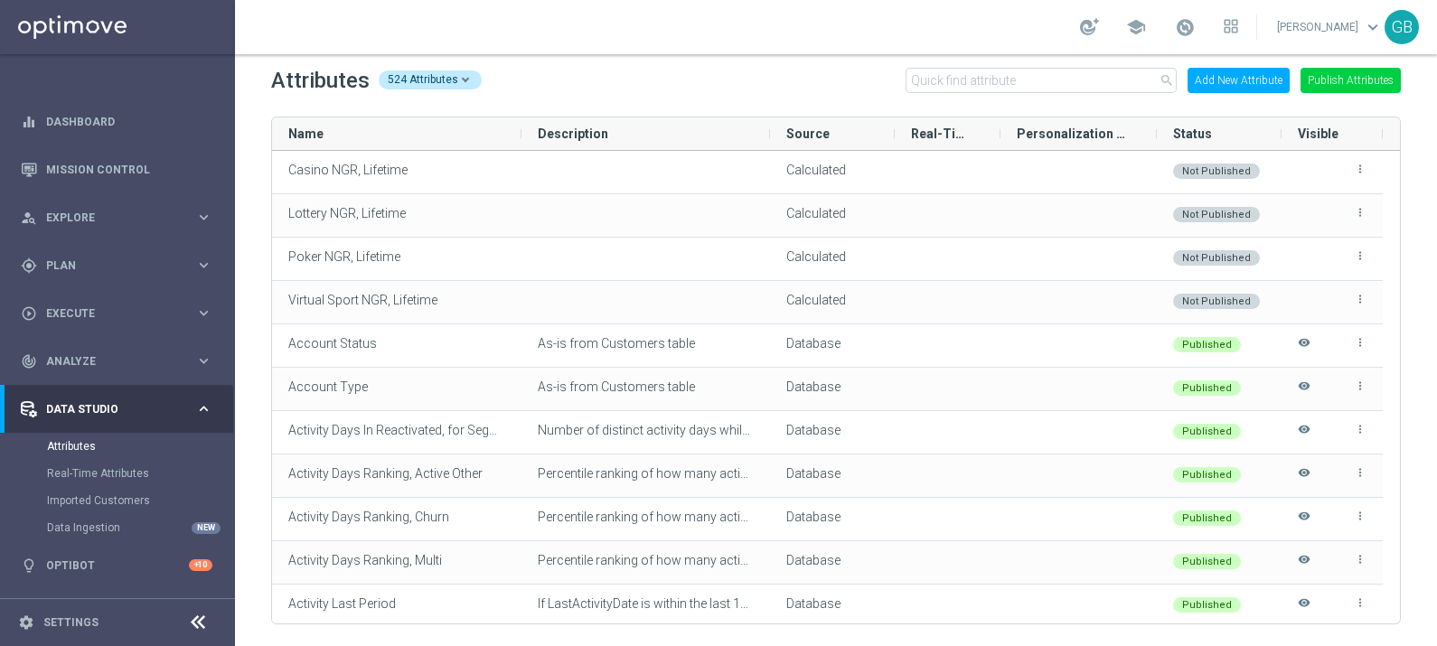
click at [1252, 87] on button "Add New Attribute" at bounding box center [1238, 80] width 102 height 25
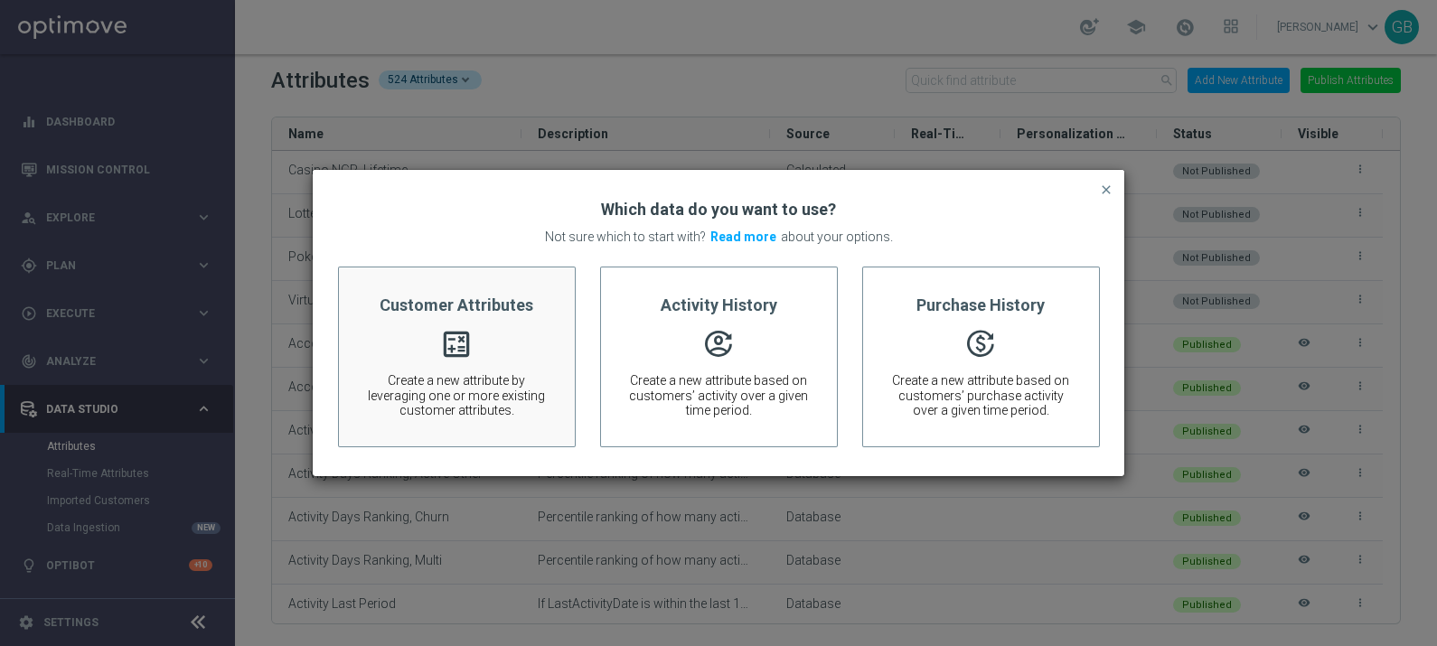
click at [465, 336] on icon "calculate" at bounding box center [456, 331] width 34 height 9
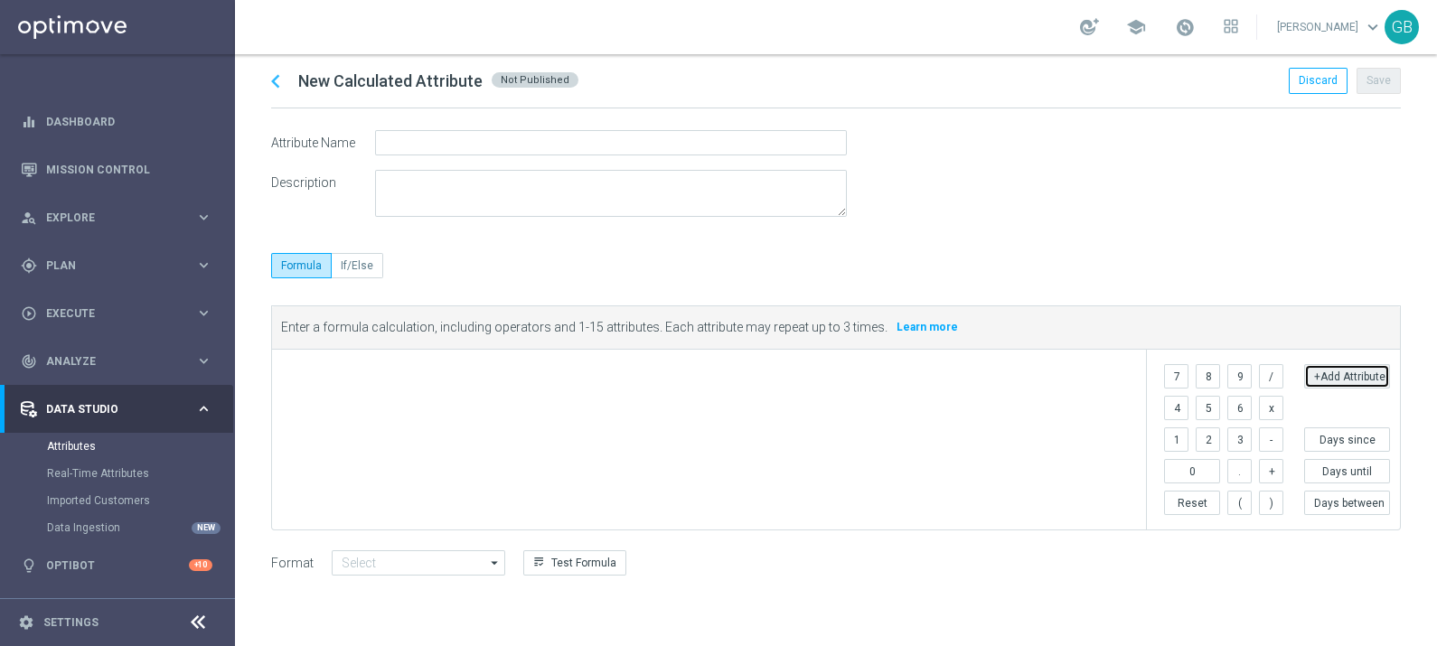
click at [1370, 375] on button "+Add Attribute" at bounding box center [1347, 376] width 86 height 24
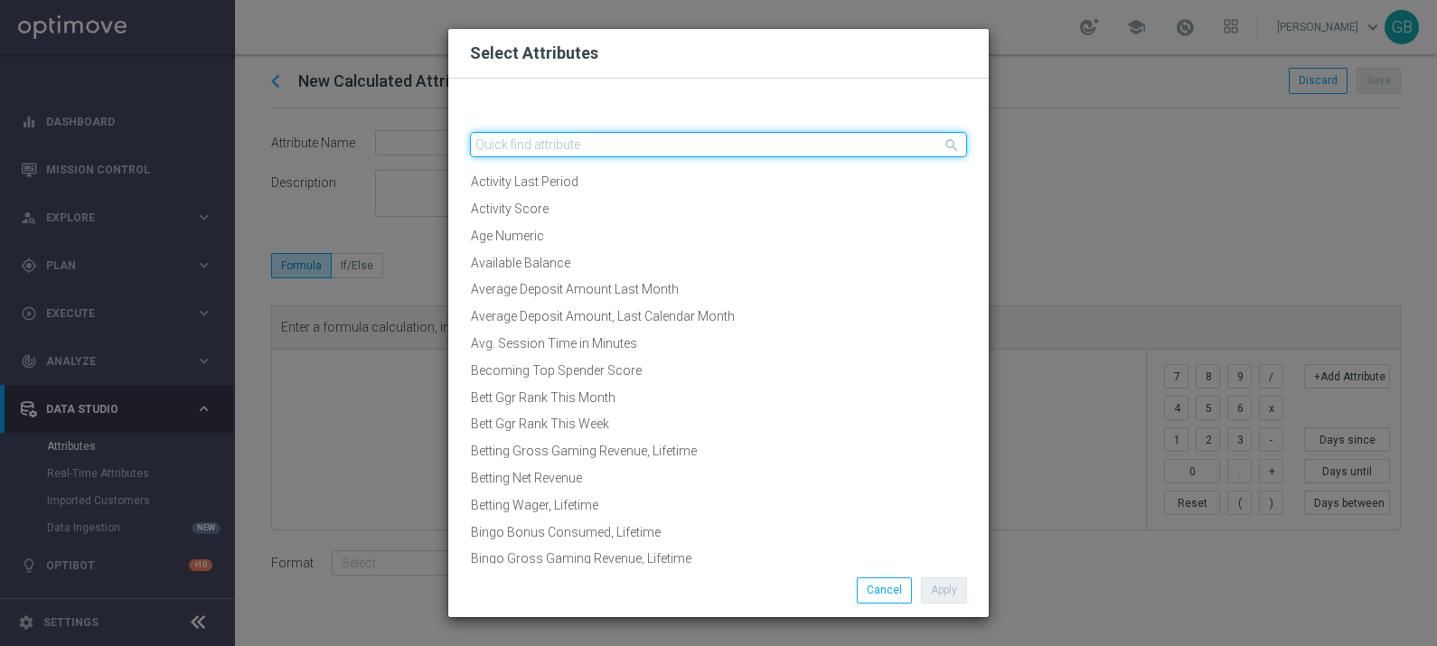
click at [576, 153] on input "text" at bounding box center [718, 144] width 497 height 25
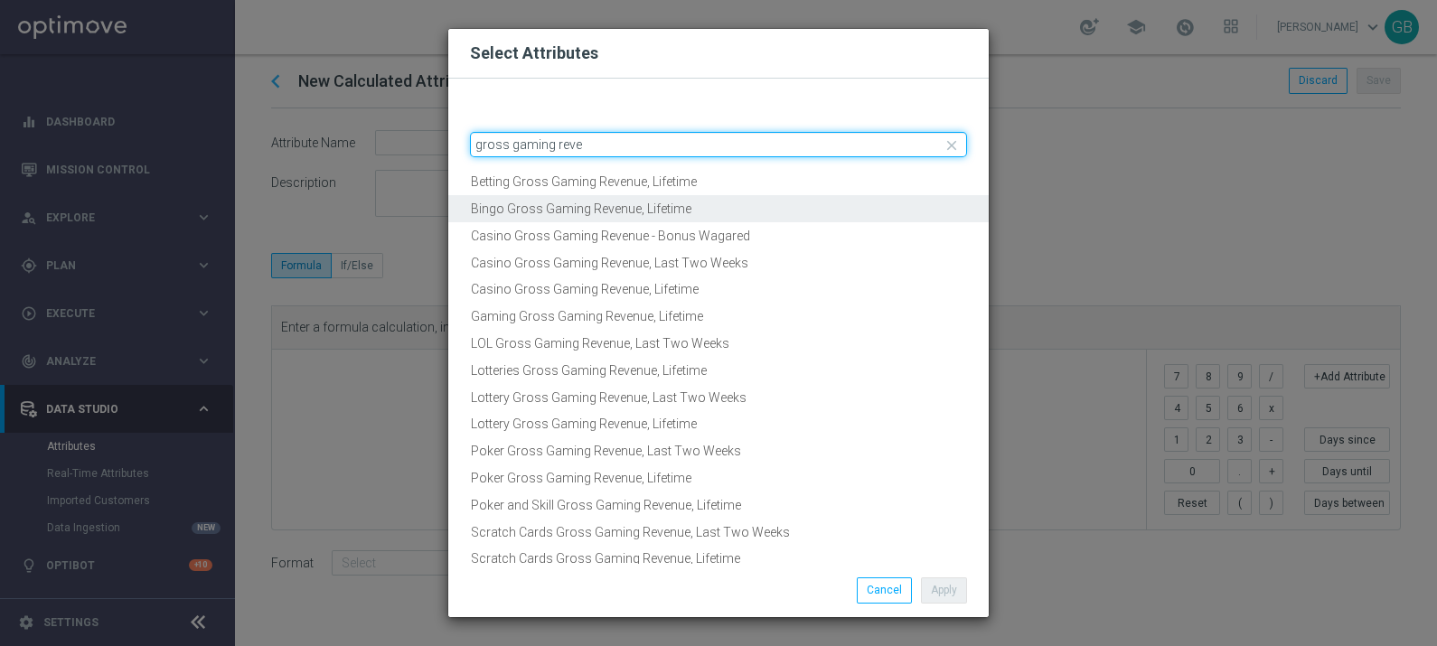
type input "gross gaming reve"
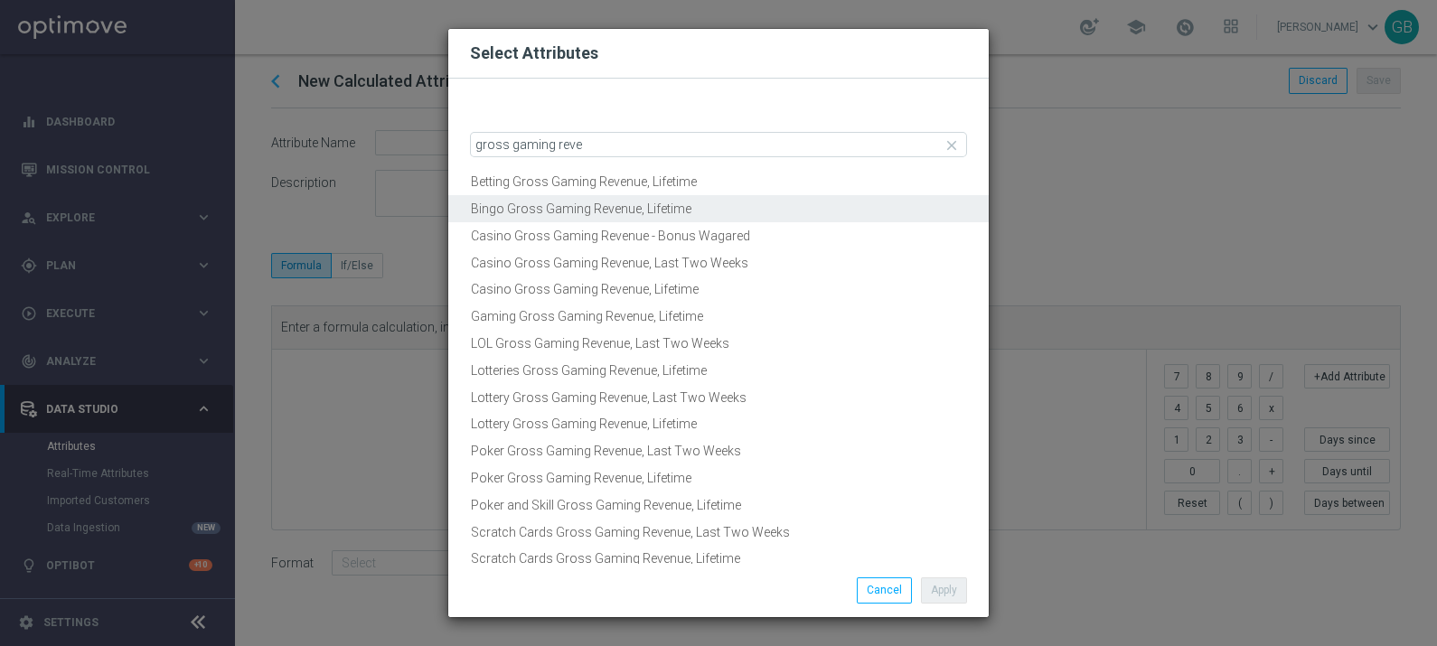
click at [634, 211] on button "Bingo Gross Gaming Revenue, Lifetime" at bounding box center [718, 209] width 540 height 28
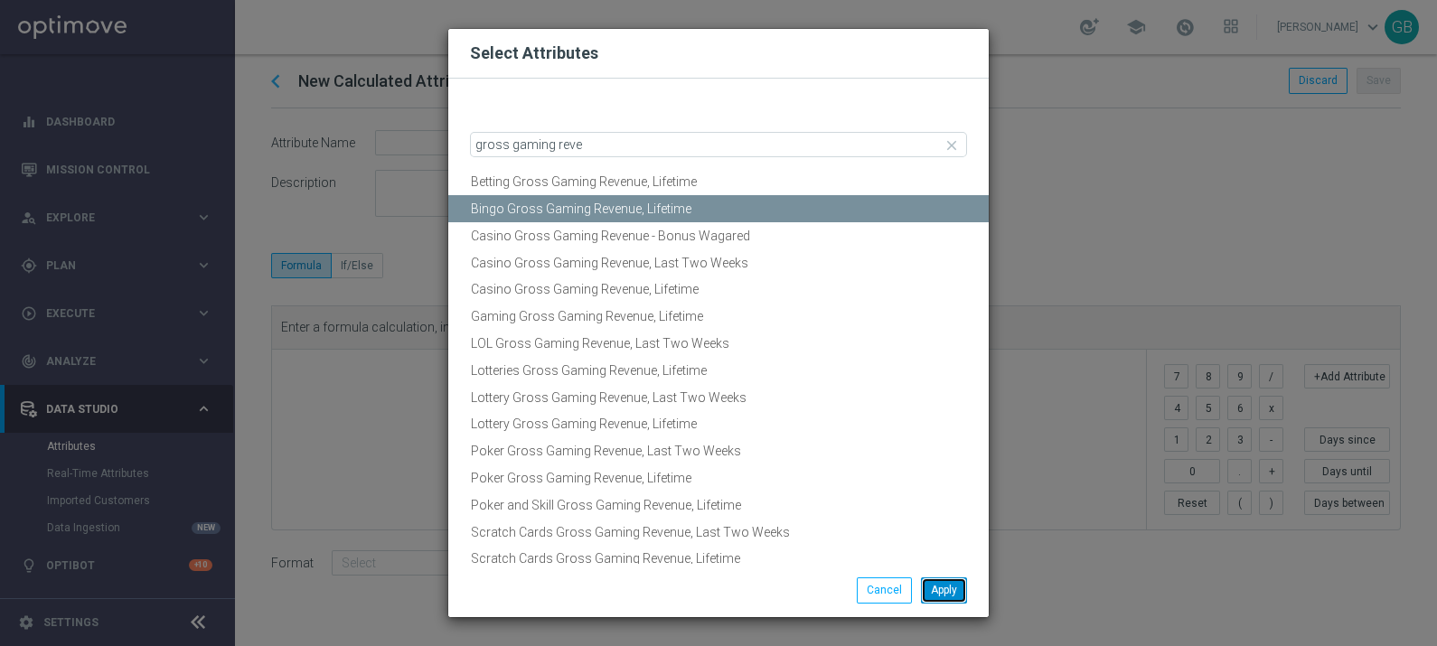
click at [933, 587] on button "Apply" at bounding box center [944, 589] width 46 height 25
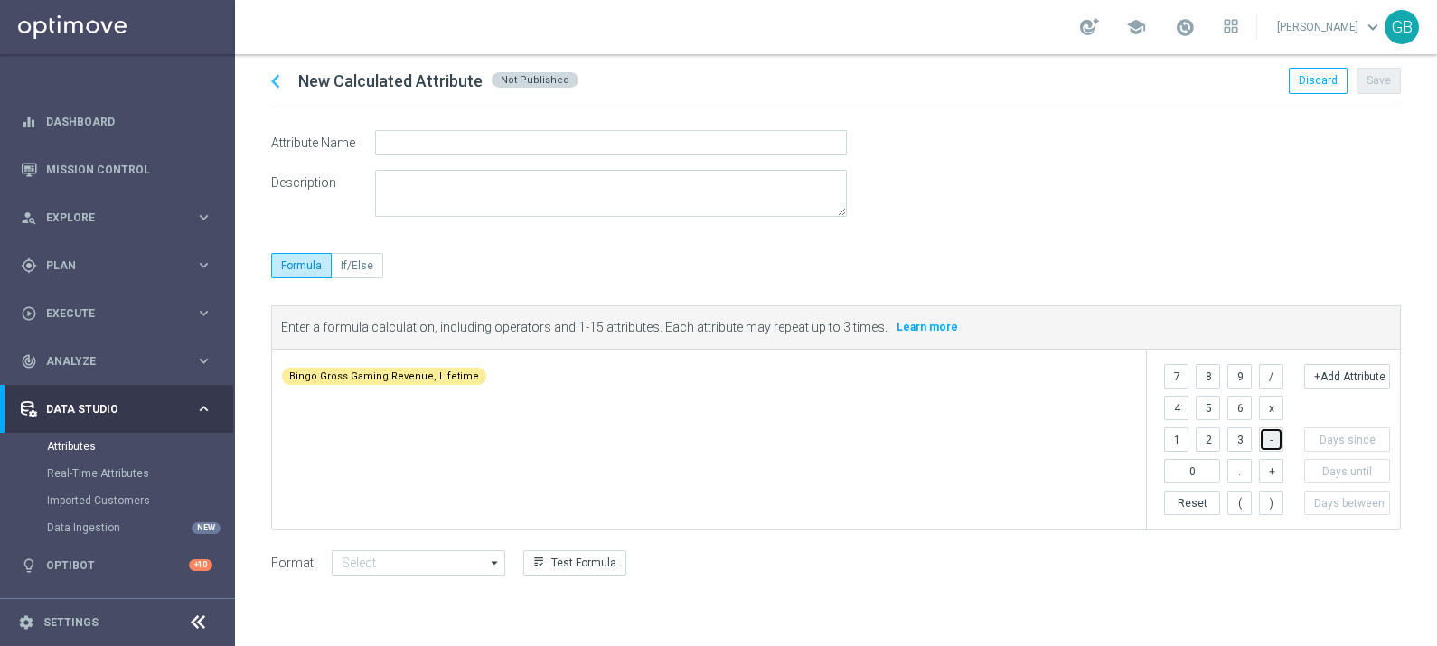
click at [1277, 442] on button "-" at bounding box center [1271, 439] width 24 height 24
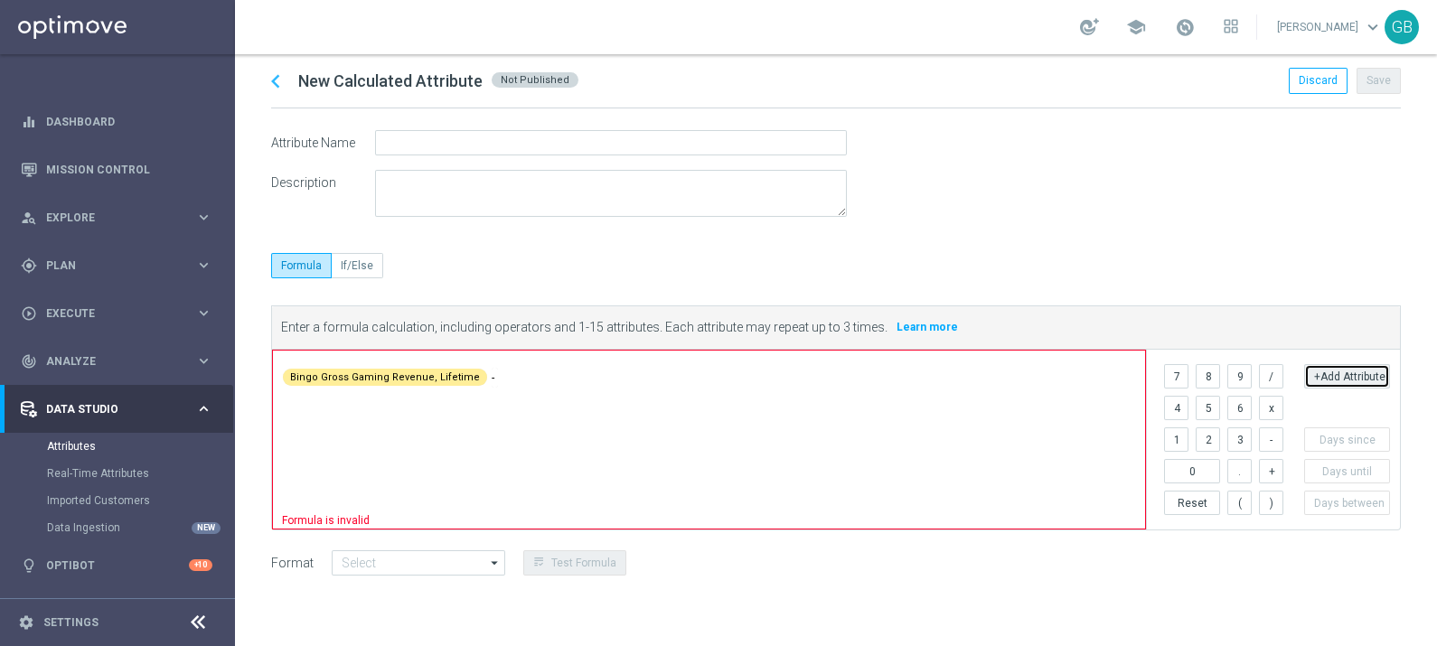
click at [1371, 379] on button "+Add Attribute" at bounding box center [1347, 376] width 86 height 24
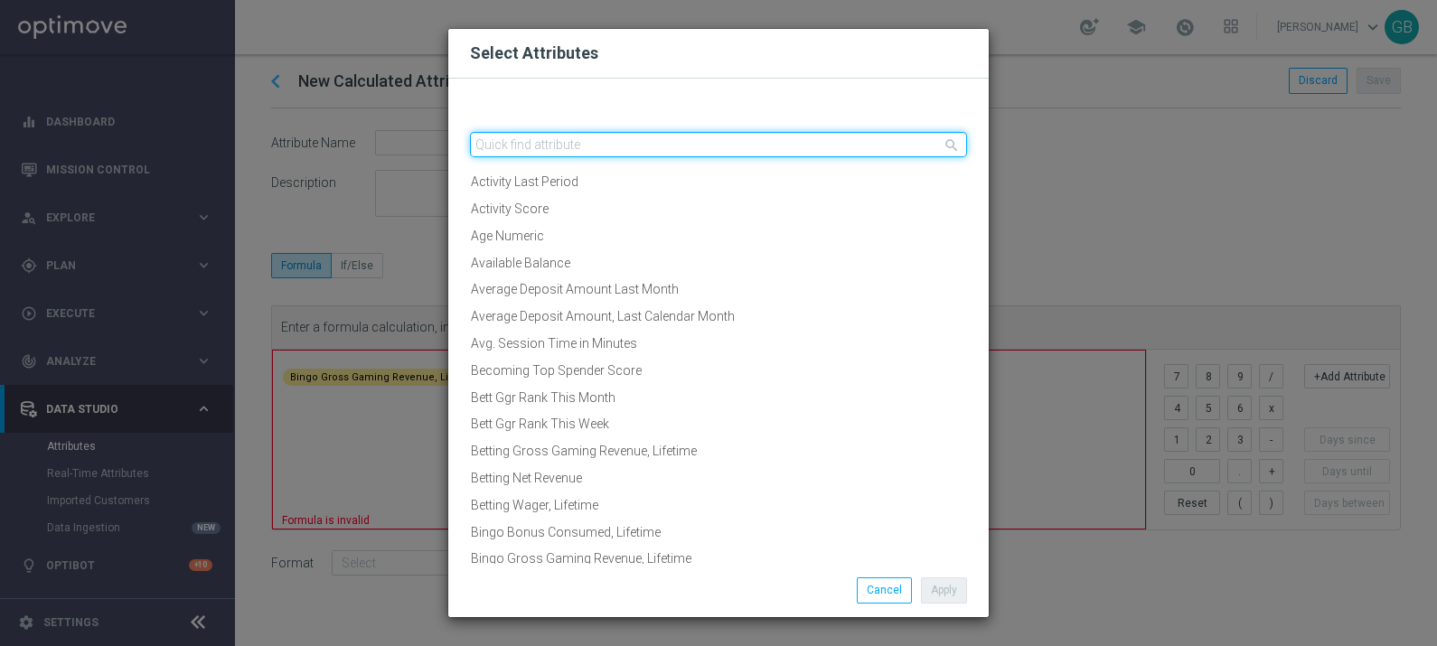
click at [742, 155] on input "text" at bounding box center [718, 144] width 497 height 25
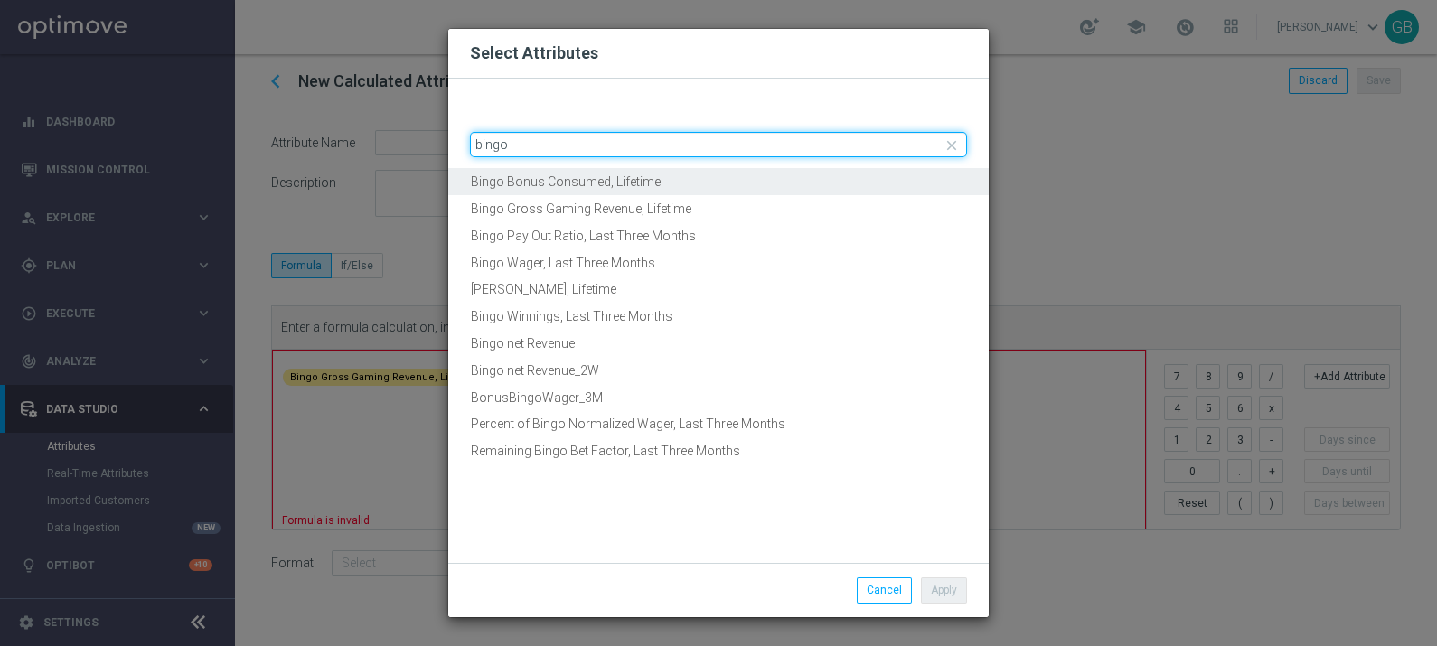
type input "bingo"
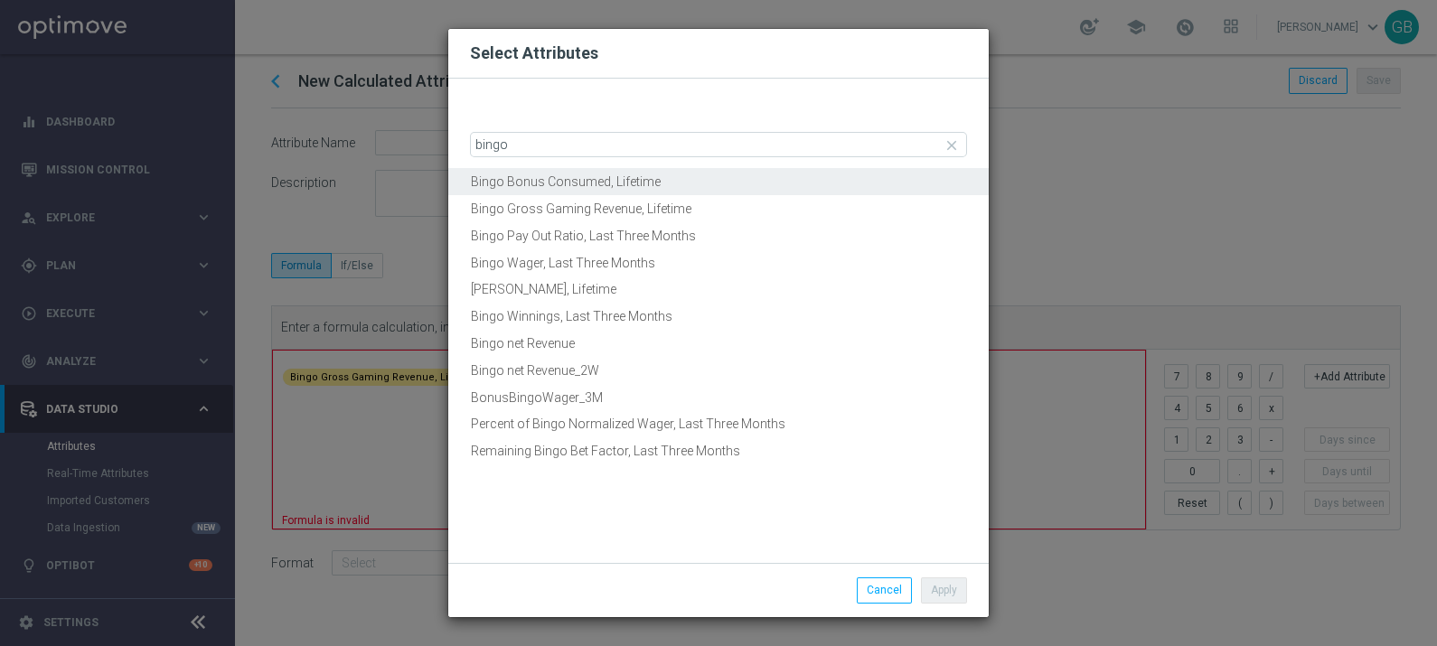
click at [691, 176] on button "Bingo Bonus Consumed, Lifetime" at bounding box center [718, 182] width 540 height 28
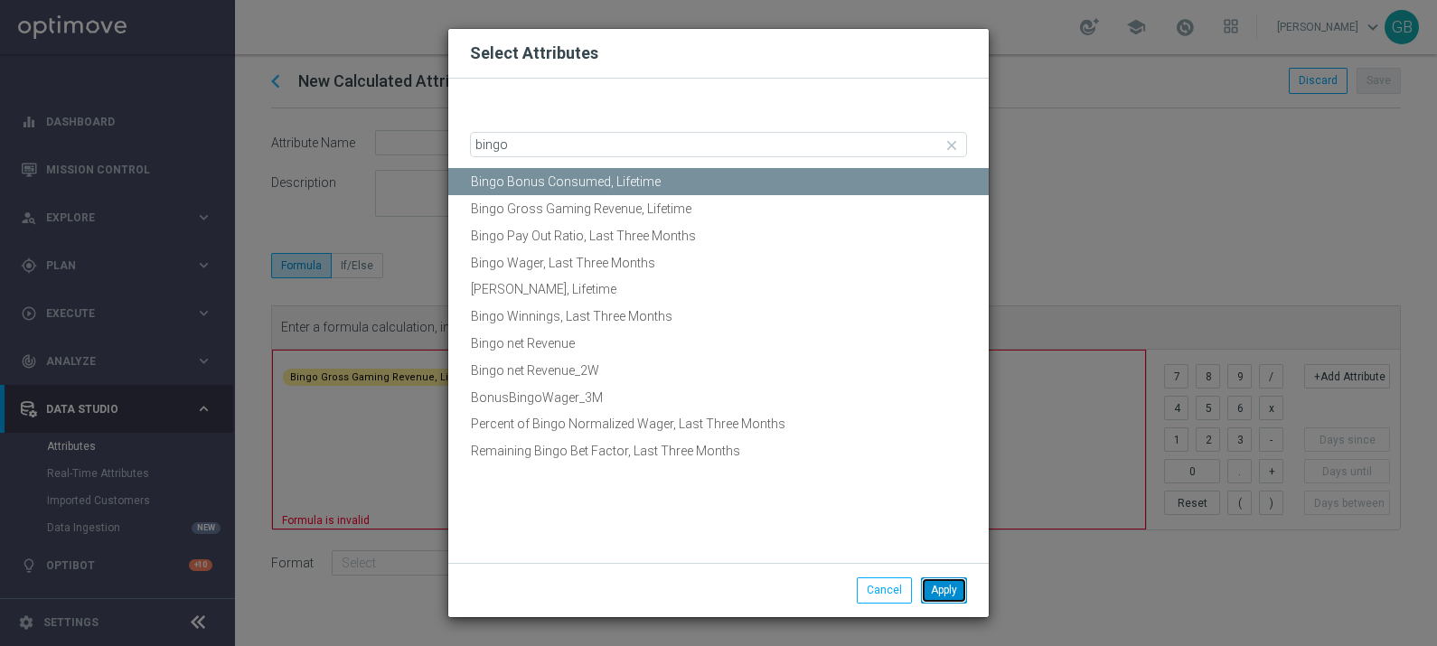
click at [935, 584] on button "Apply" at bounding box center [944, 589] width 46 height 25
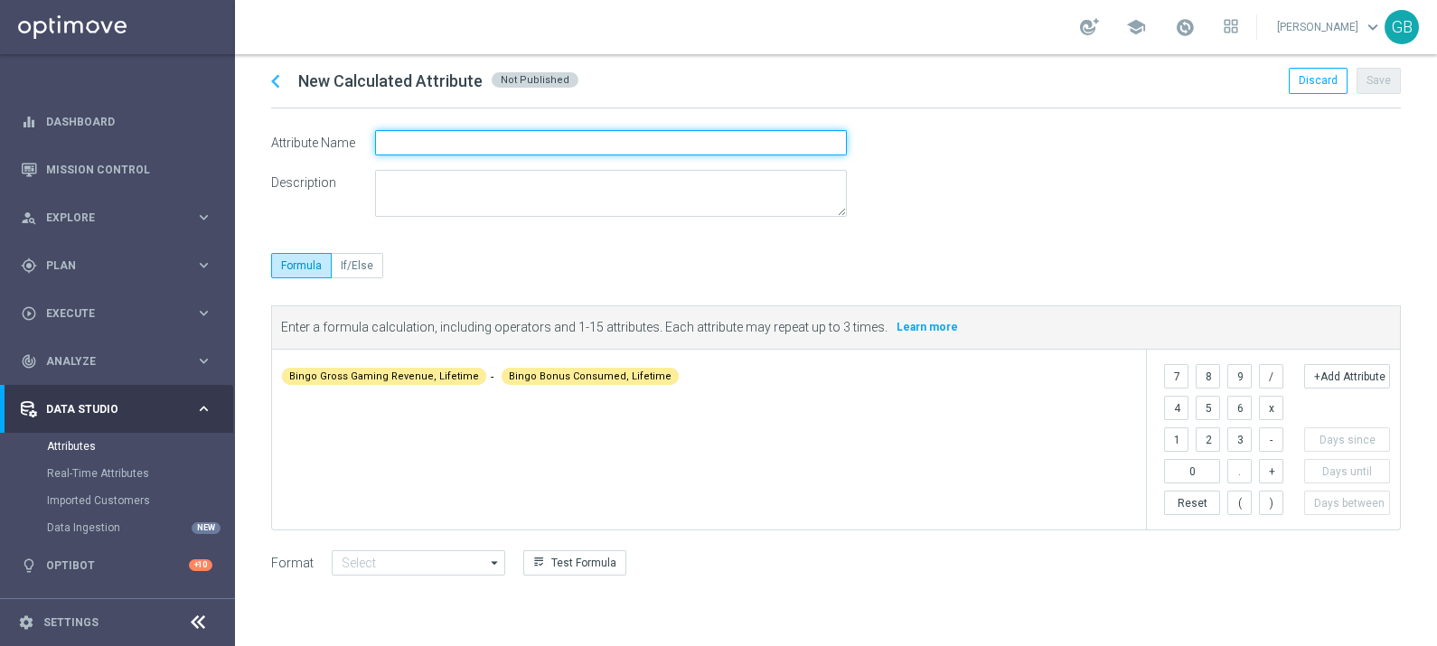
click at [420, 149] on input "text" at bounding box center [611, 142] width 472 height 25
type input "Bingo NGR, Lifetime"
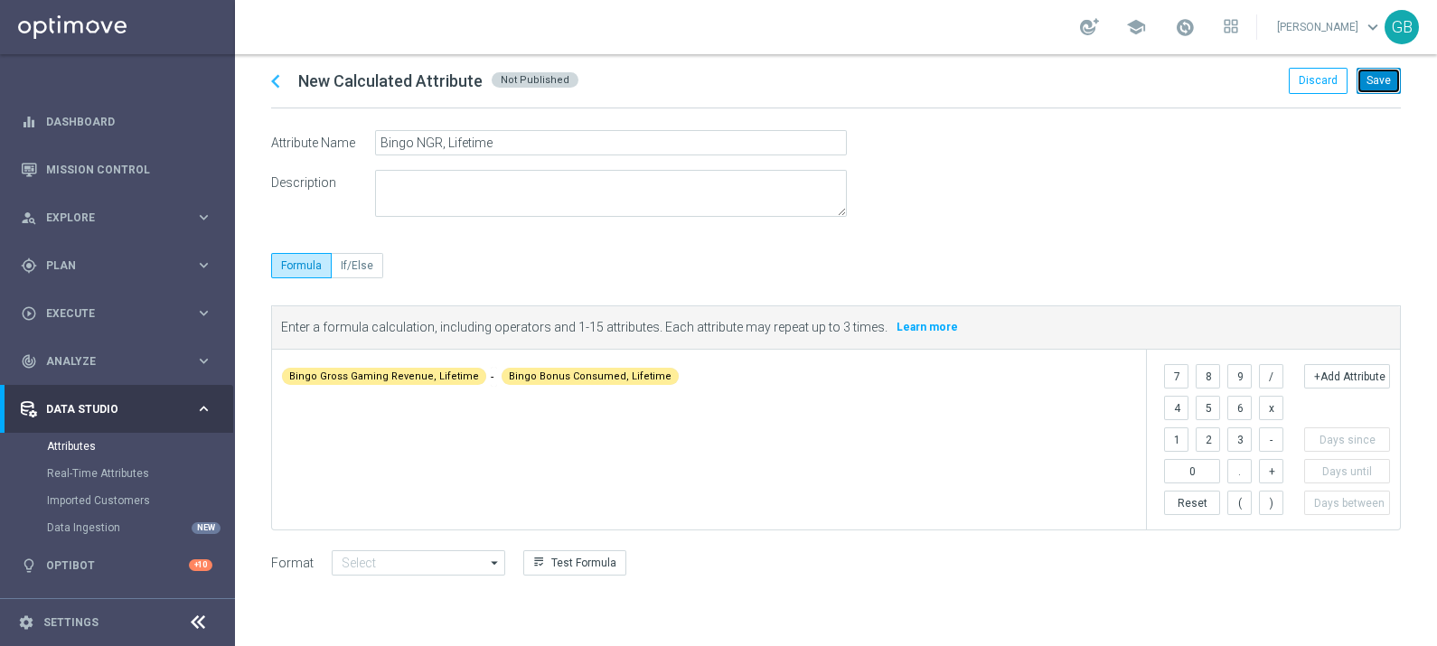
click at [1374, 85] on button "Save" at bounding box center [1378, 80] width 44 height 25
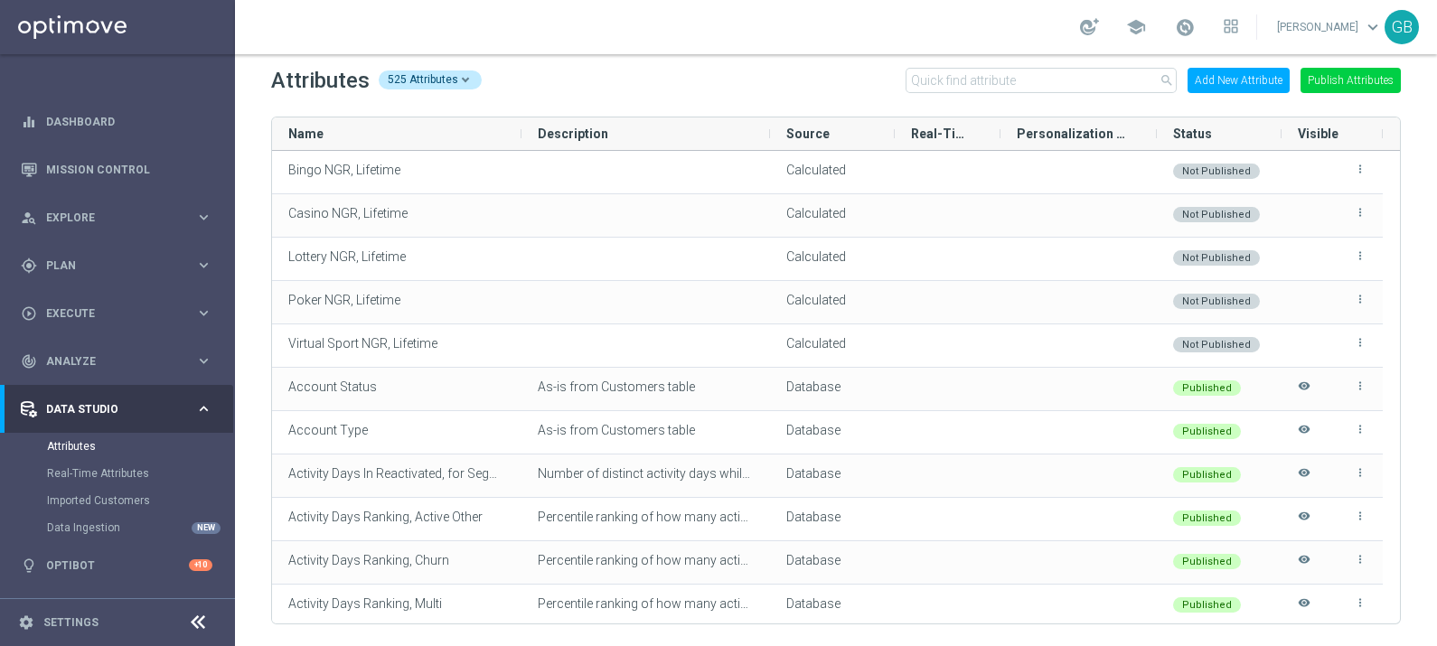
click at [1265, 82] on button "Add New Attribute" at bounding box center [1238, 80] width 102 height 25
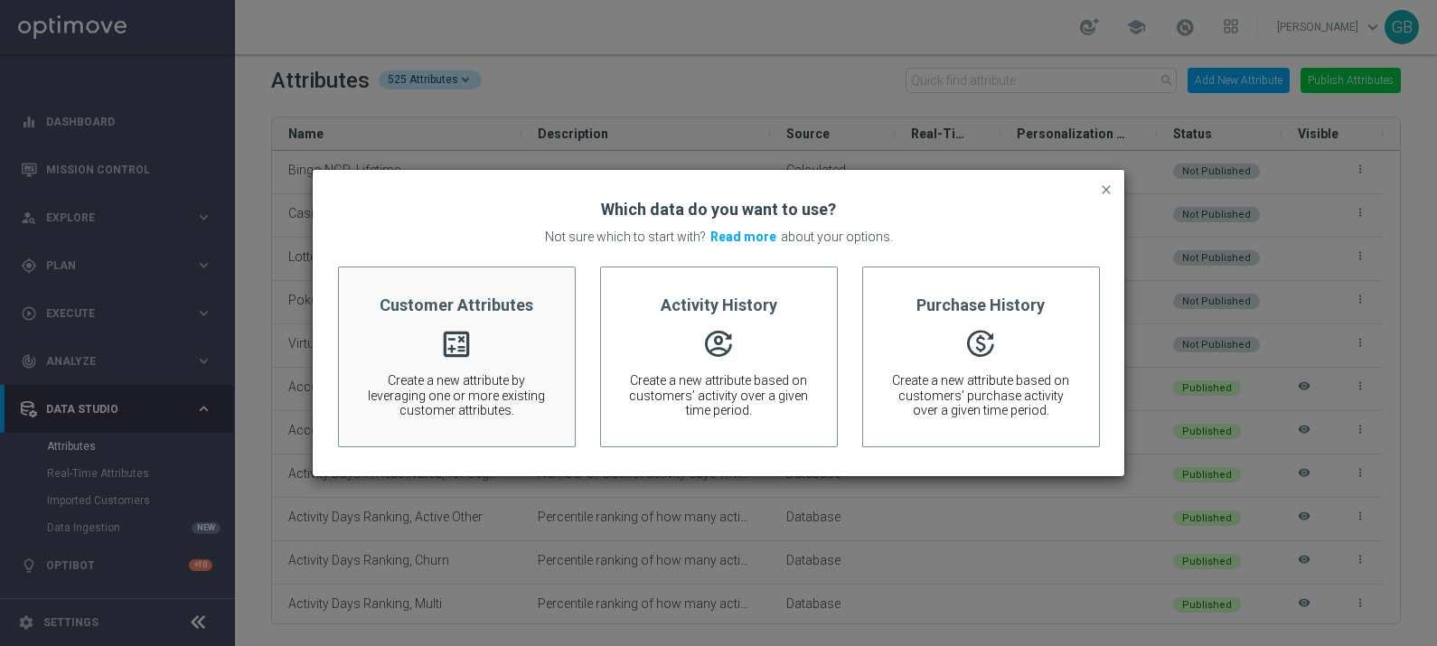
click at [424, 345] on div "Customer Attributes calculate Create a new attribute by leveraging one or more …" at bounding box center [457, 357] width 238 height 181
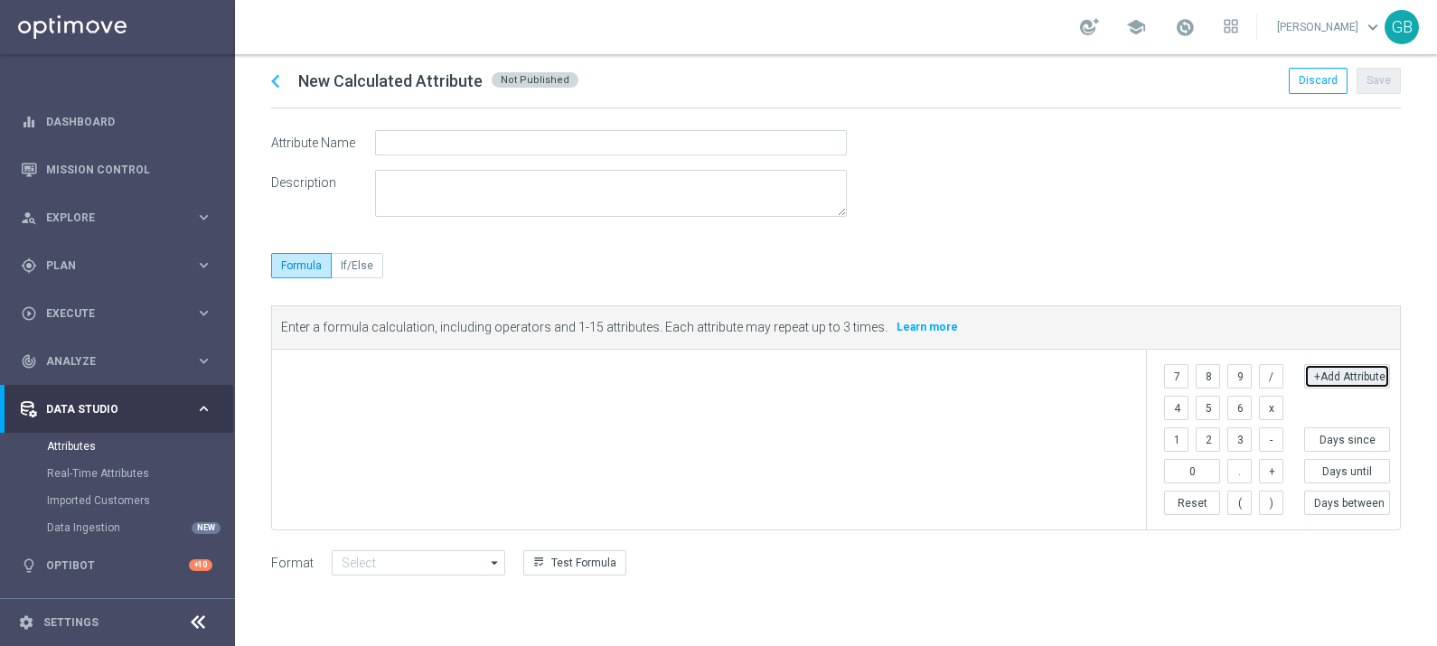
click at [1376, 376] on button "+Add Attribute" at bounding box center [1347, 376] width 86 height 24
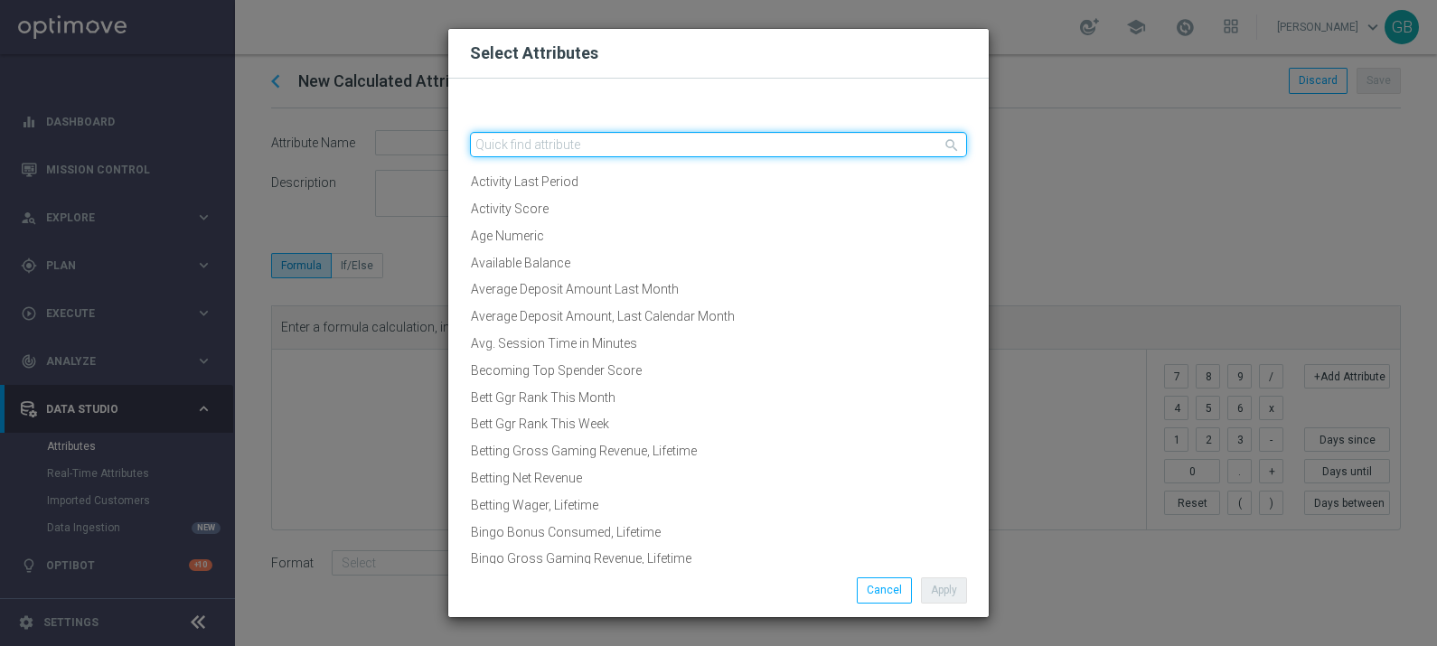
click at [802, 137] on input "text" at bounding box center [718, 144] width 497 height 25
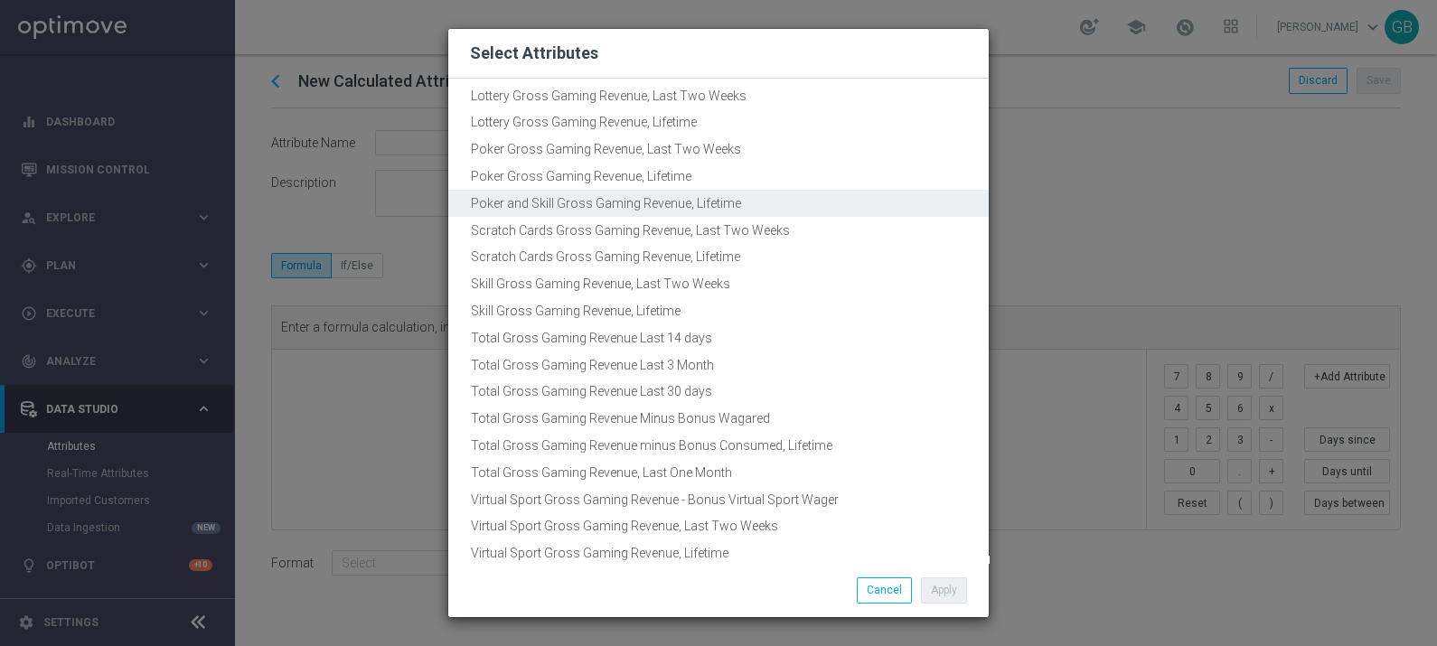
scroll to position [344, 0]
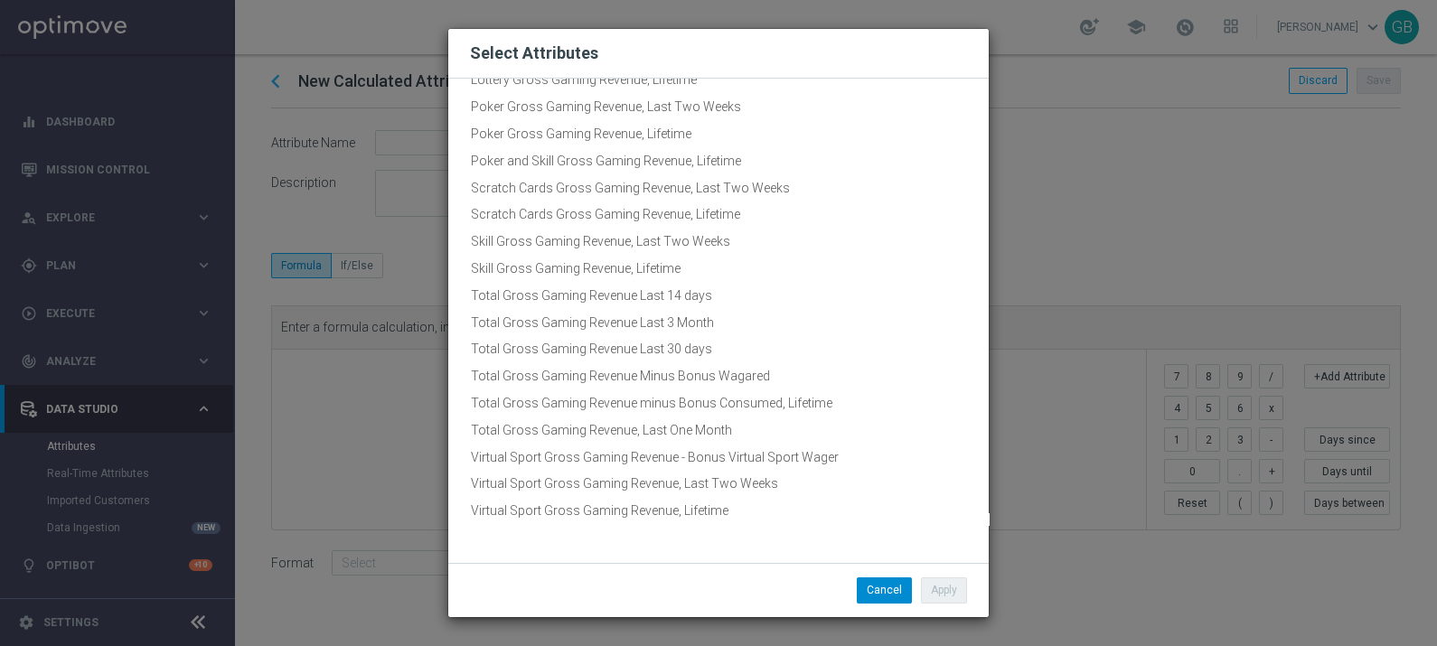
type input "Gross gaming revenue"
click at [900, 591] on button "Cancel" at bounding box center [884, 589] width 55 height 25
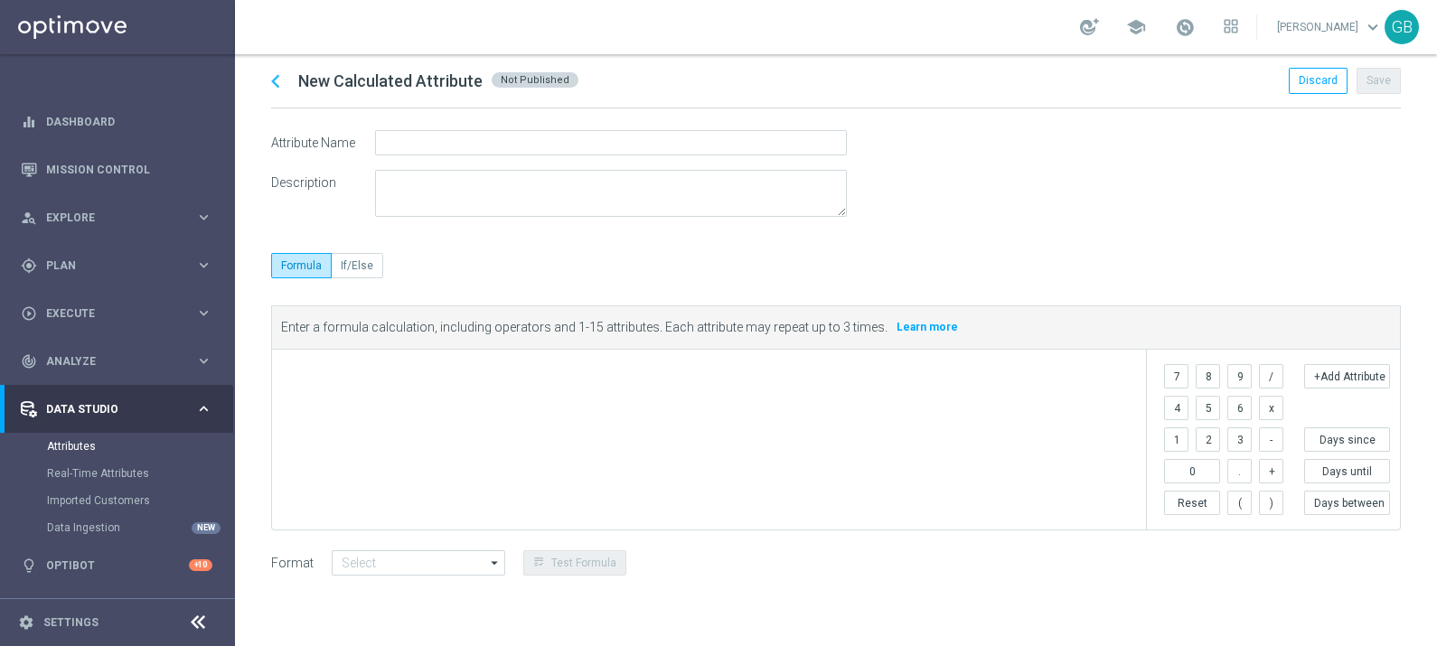
click at [281, 75] on icon "chevron_left" at bounding box center [275, 81] width 27 height 27
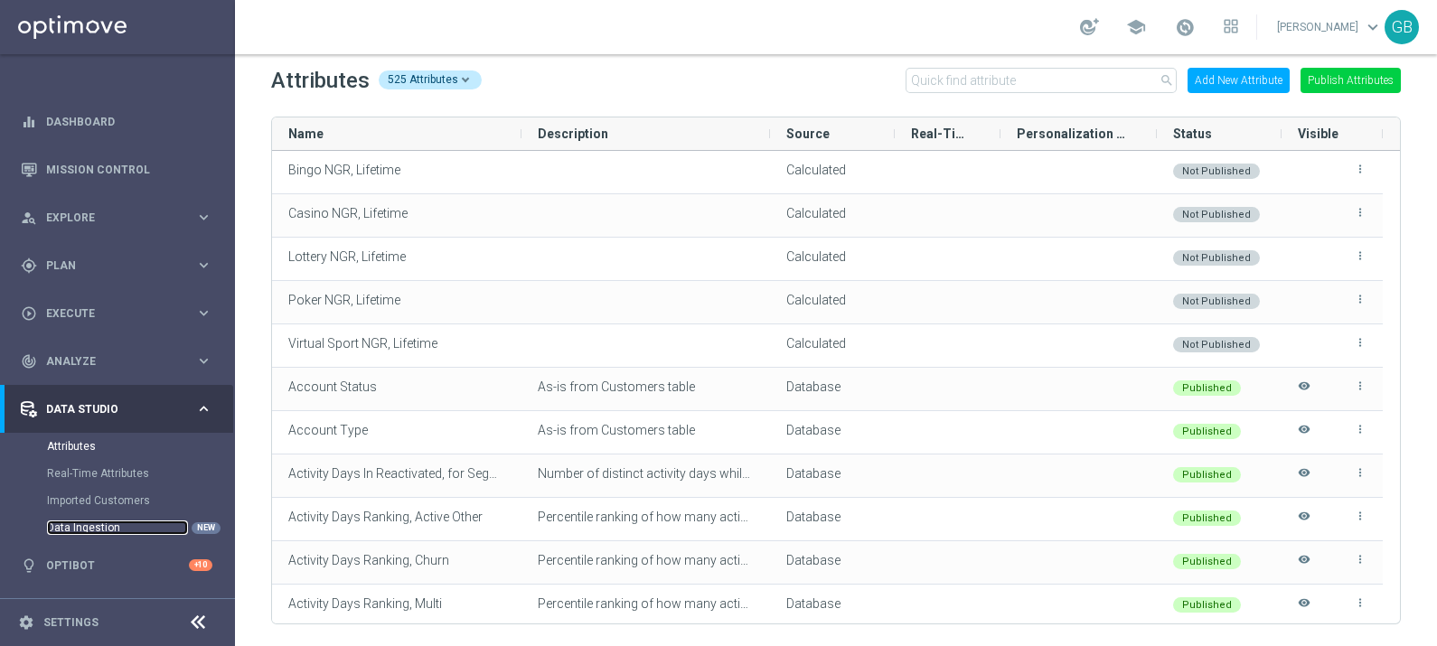
click at [144, 521] on link "Data Ingestion" at bounding box center [117, 527] width 141 height 14
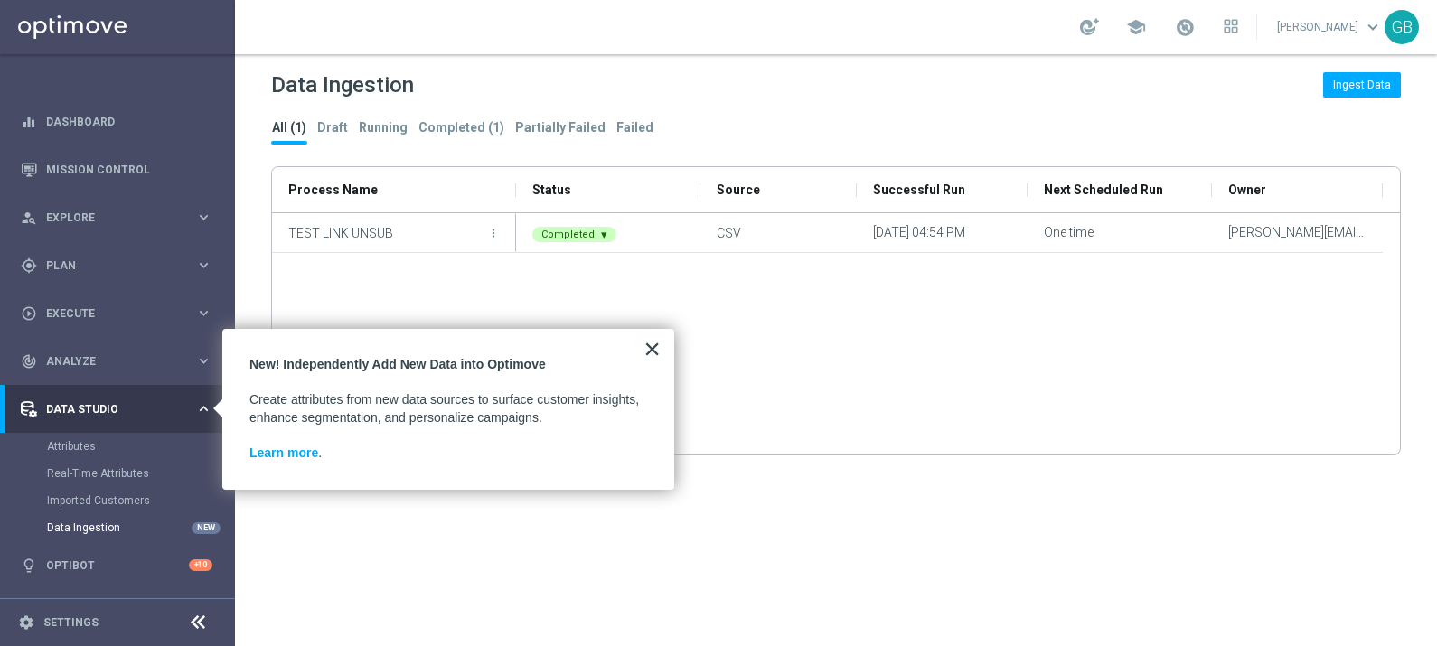
click at [651, 339] on button "×" at bounding box center [651, 348] width 17 height 29
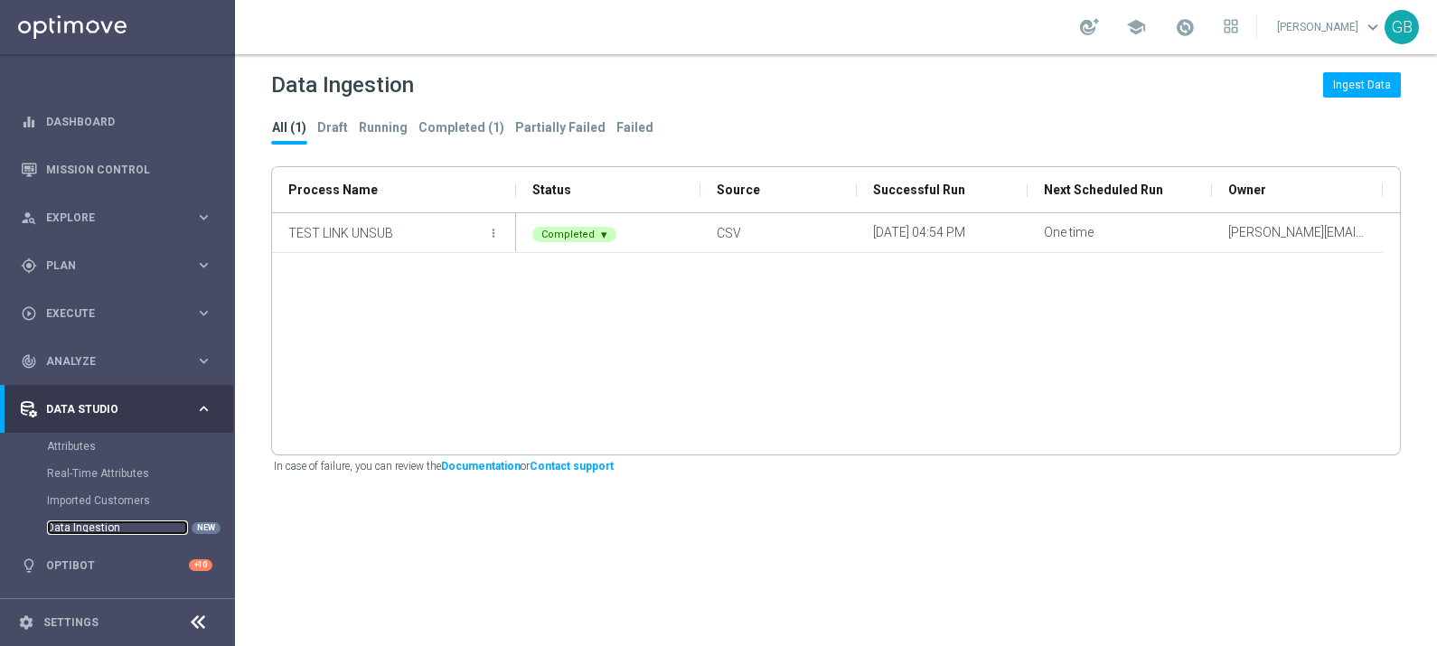
click at [107, 521] on link "Data Ingestion" at bounding box center [117, 527] width 141 height 14
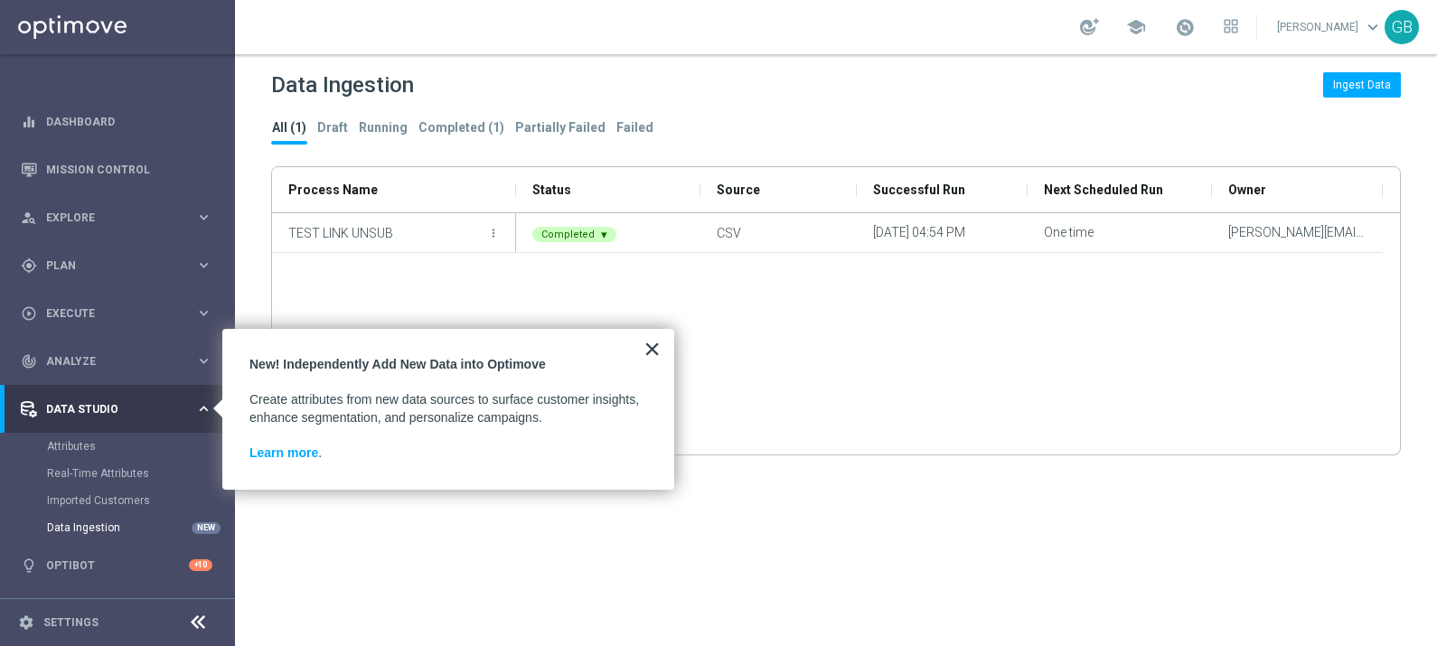
click at [650, 349] on button "×" at bounding box center [651, 348] width 17 height 29
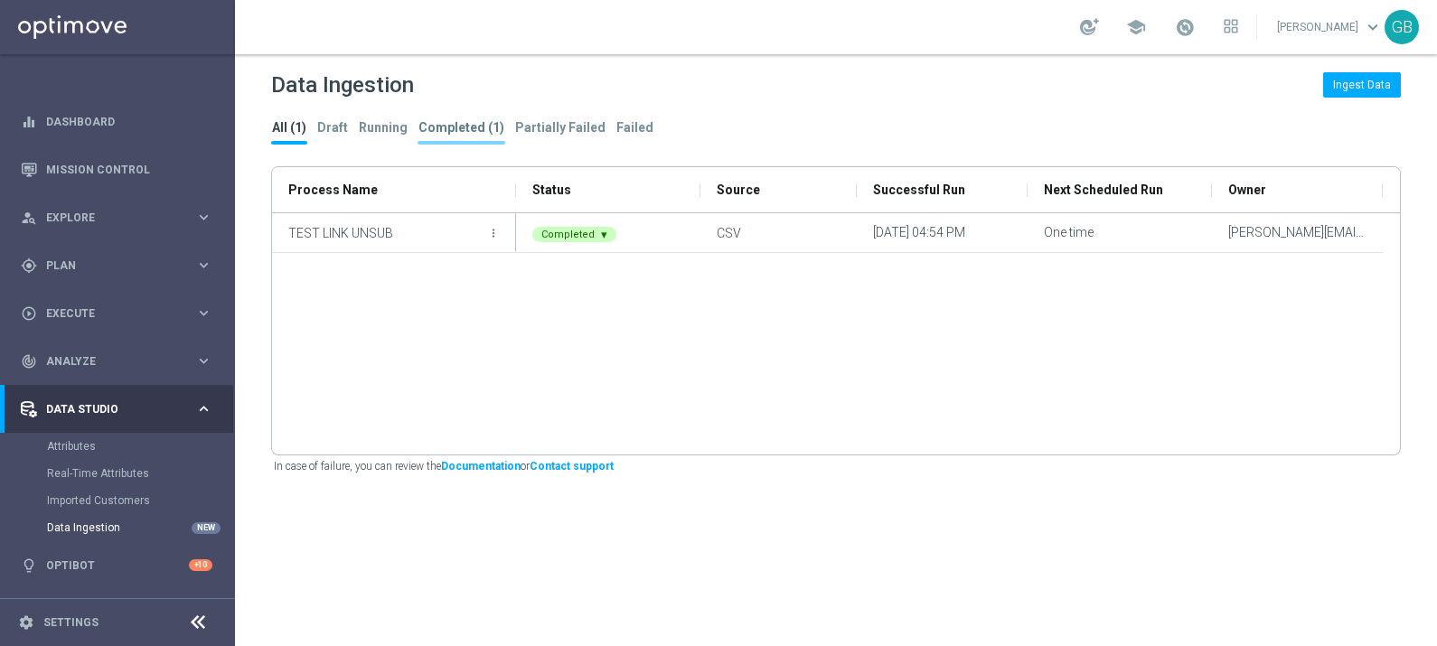
click at [425, 132] on tab-header "Completed (1)" at bounding box center [461, 127] width 86 height 15
click at [285, 133] on tab-header "All (1)" at bounding box center [289, 127] width 34 height 15
click at [123, 356] on span "Analyze" at bounding box center [120, 361] width 149 height 11
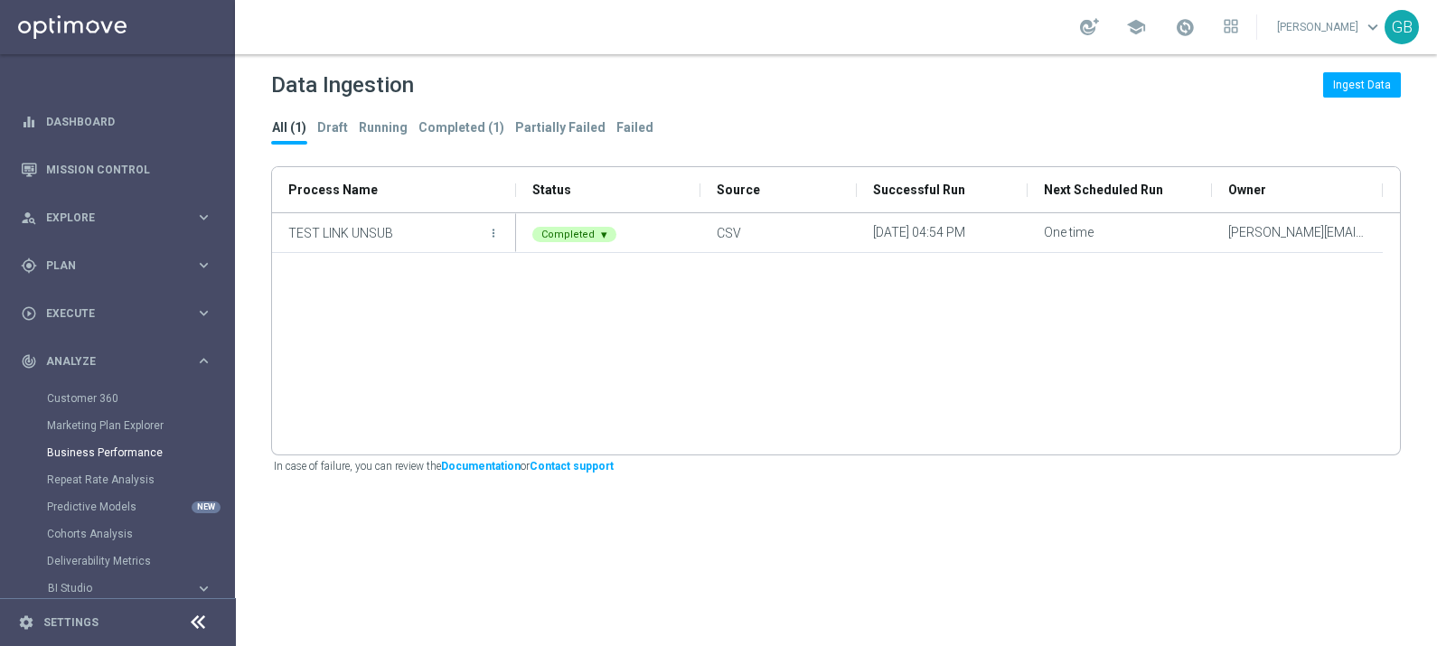
scroll to position [103, 0]
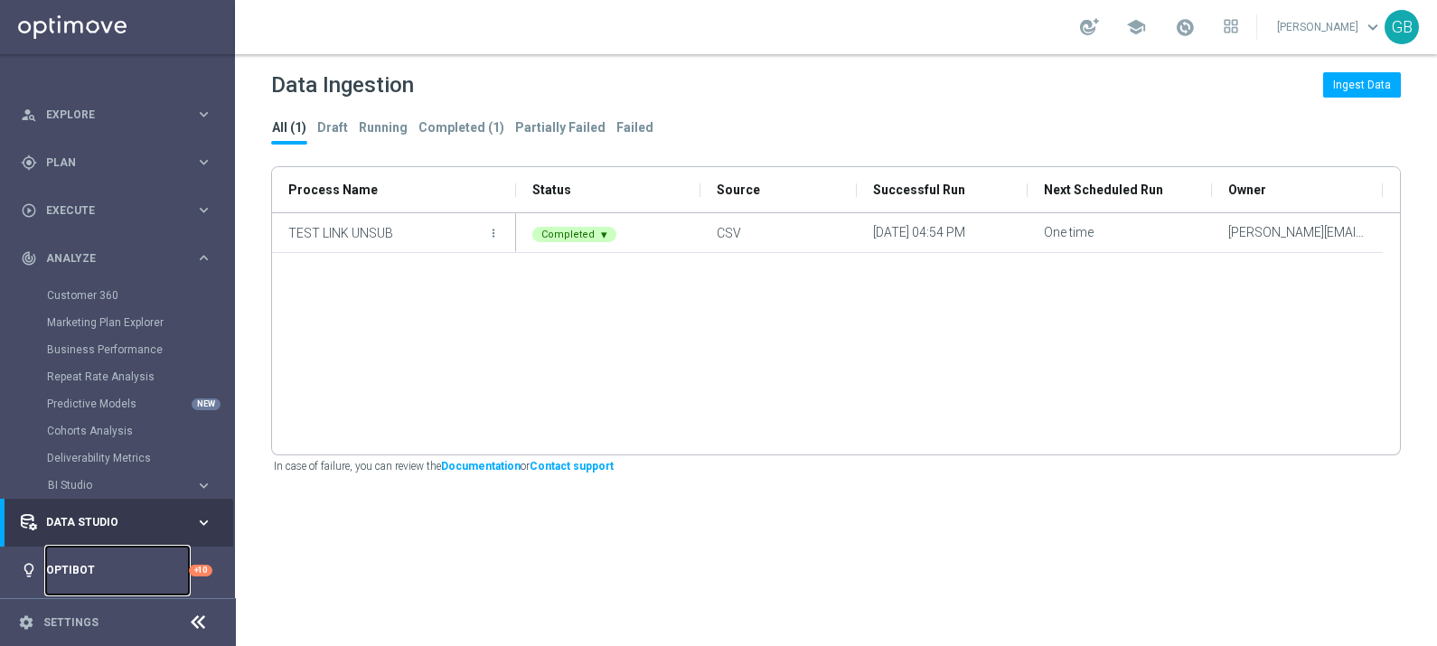
click at [147, 567] on link "Optibot" at bounding box center [117, 571] width 143 height 48
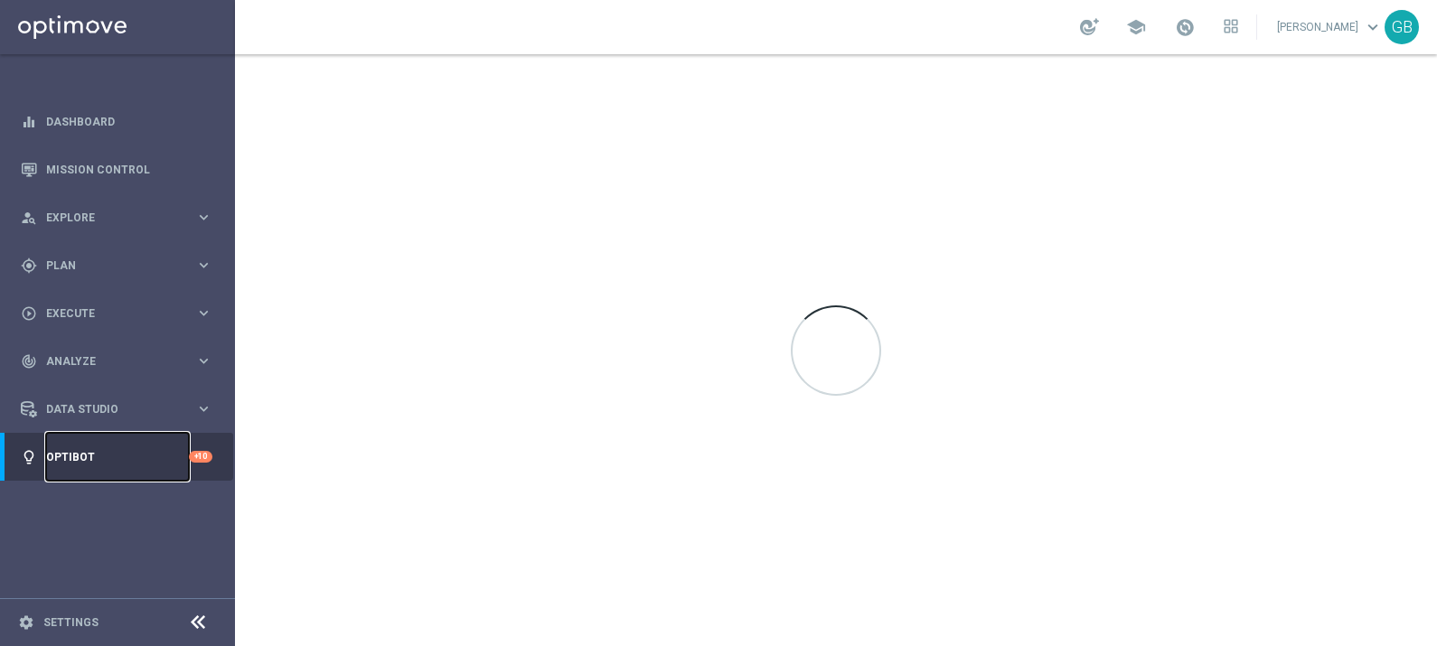
scroll to position [0, 0]
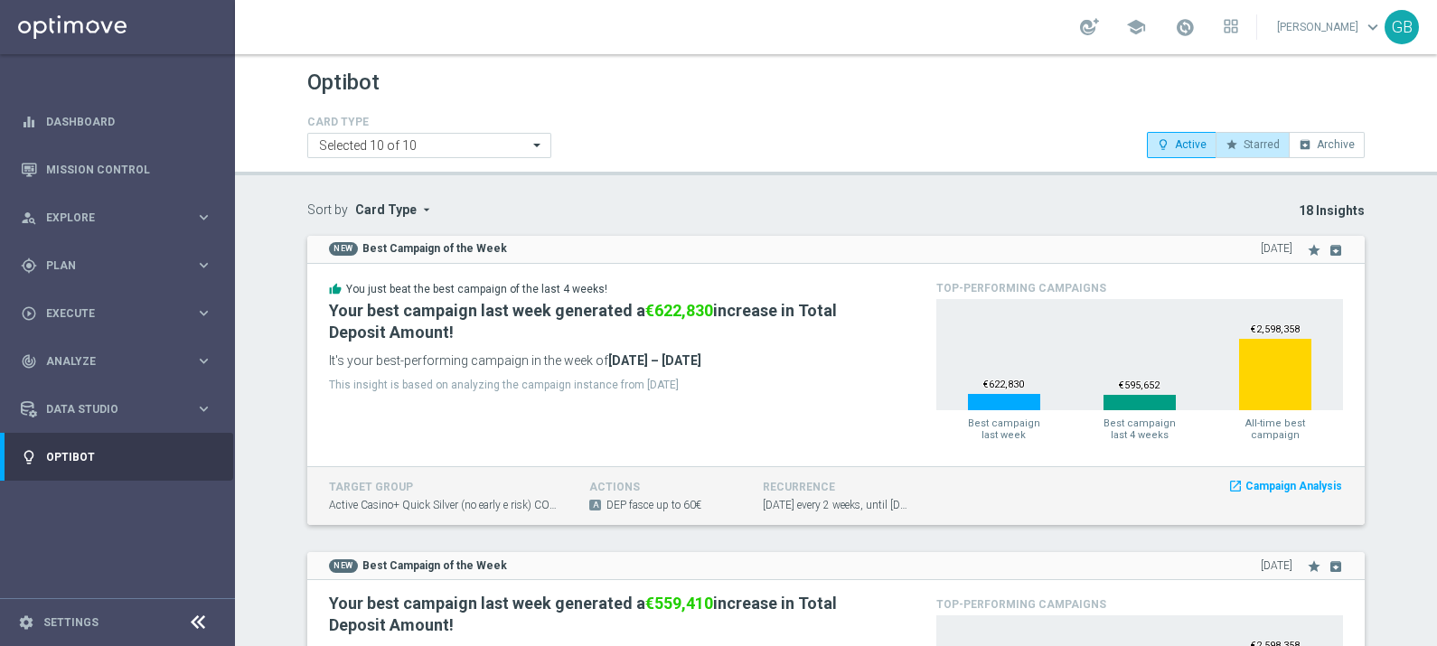
click at [1263, 145] on span "Starred" at bounding box center [1261, 144] width 36 height 13
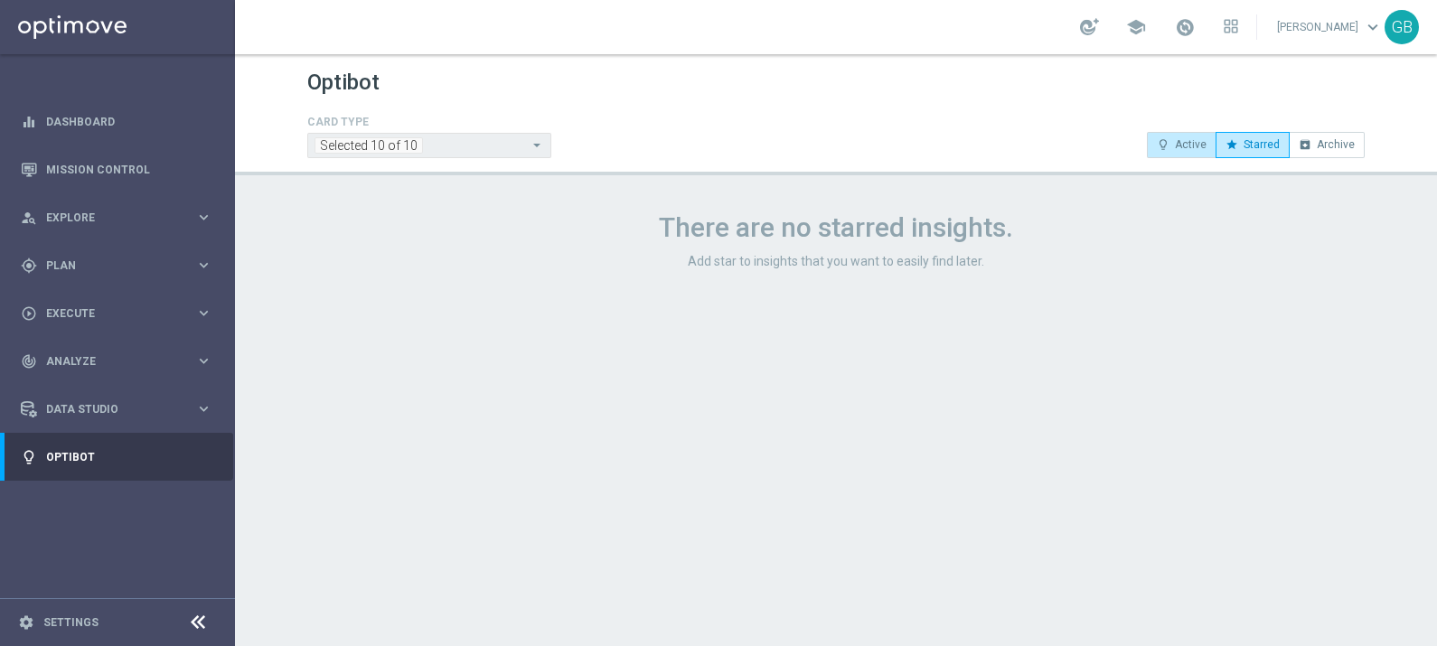
click at [1200, 145] on span "Active" at bounding box center [1191, 144] width 32 height 13
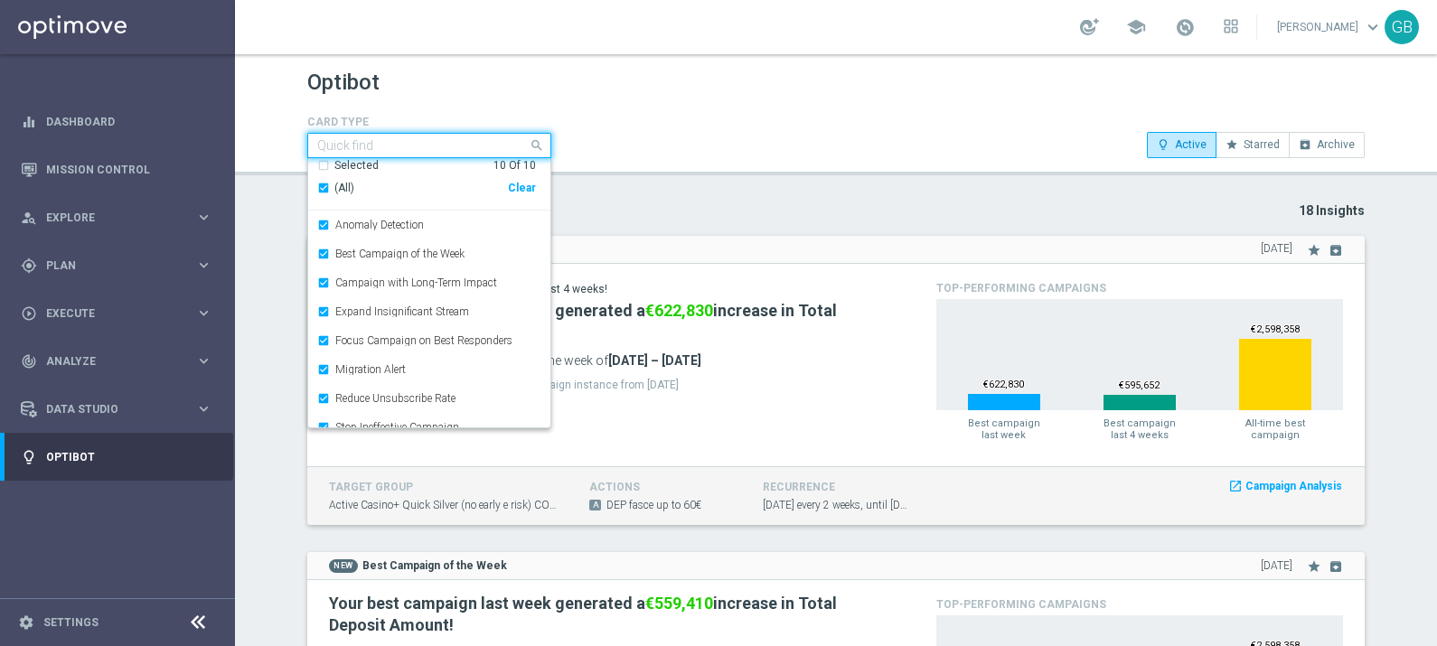
click at [480, 151] on input "text" at bounding box center [422, 145] width 211 height 15
click at [308, 187] on div "Selected 10 Of 10 (All) Clear" at bounding box center [429, 184] width 242 height 53
click at [317, 186] on div "(All)" at bounding box center [412, 188] width 191 height 15
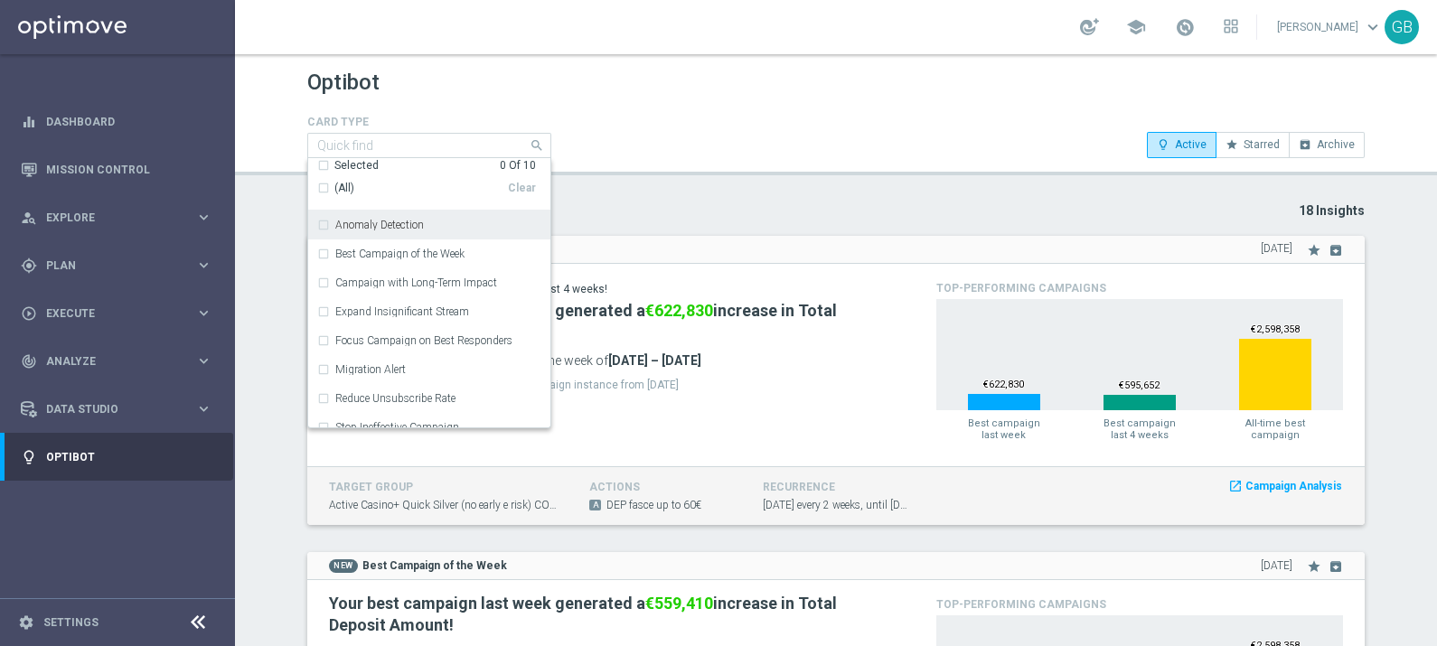
click at [317, 221] on div "Anomaly Detection" at bounding box center [429, 225] width 224 height 29
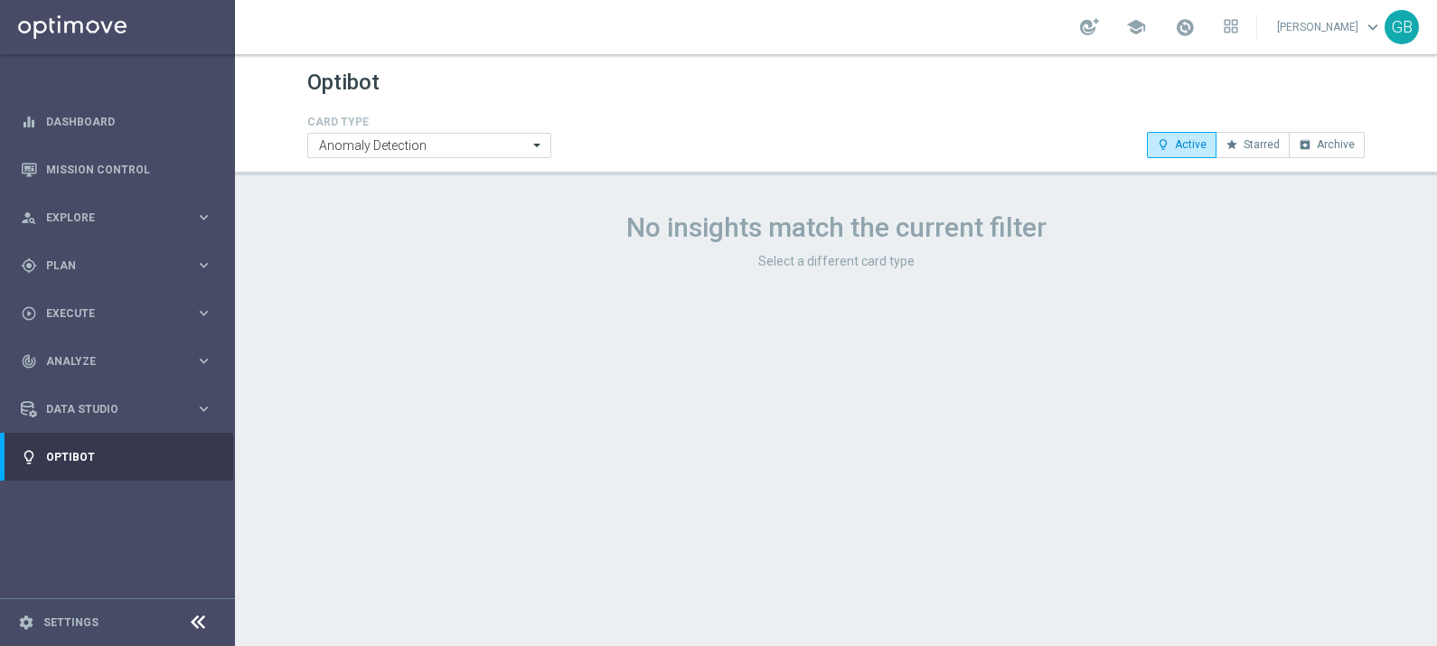
click at [680, 176] on div "Optibot CARD TYPE Anomaly Detection lightbulb_outline Active star Starred archi…" at bounding box center [836, 350] width 1202 height 592
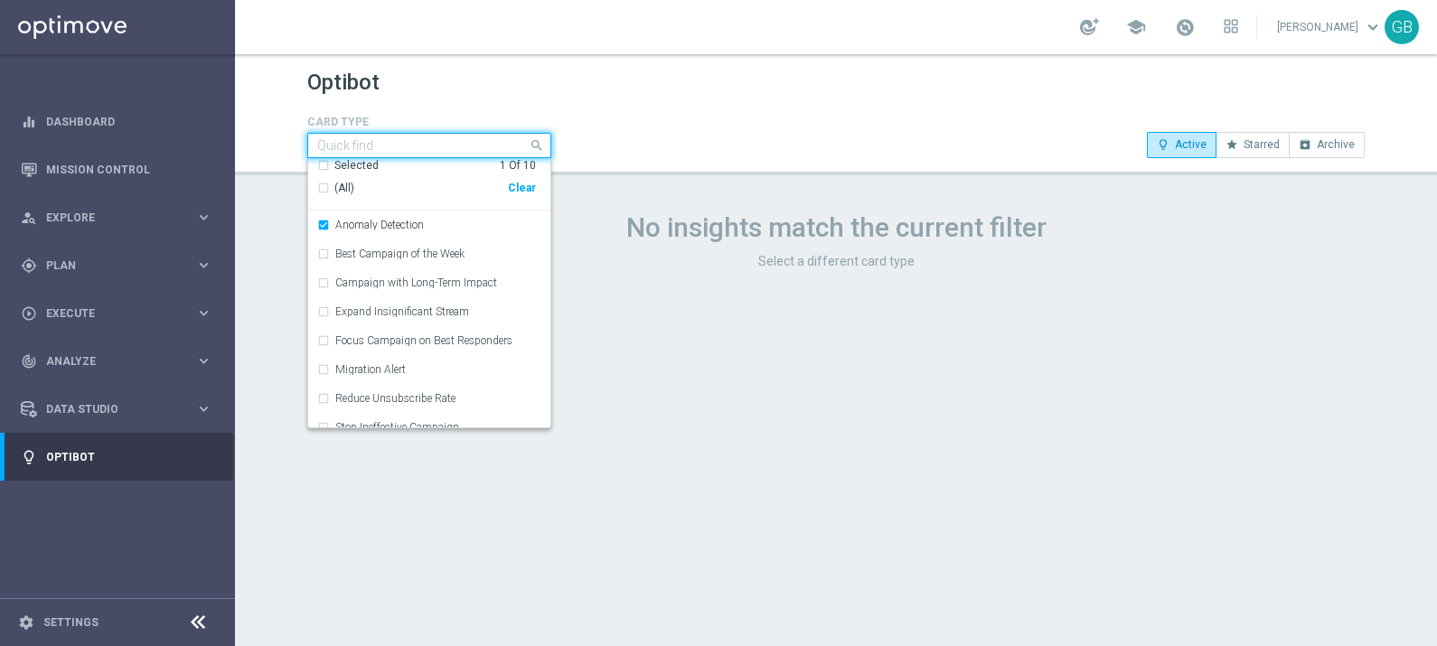
click at [353, 142] on div "Quick find Anomaly Detection" at bounding box center [418, 145] width 220 height 23
click at [321, 219] on div "Anomaly Detection" at bounding box center [429, 225] width 224 height 29
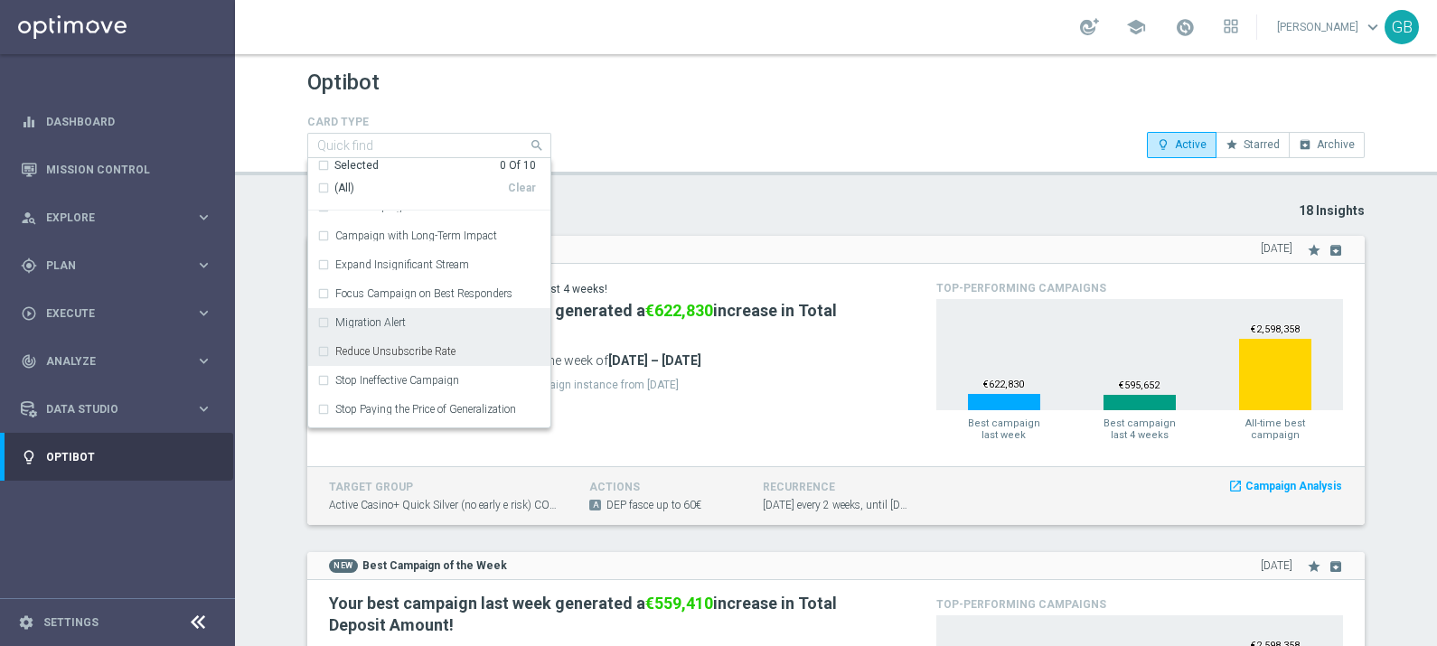
scroll to position [72, 0]
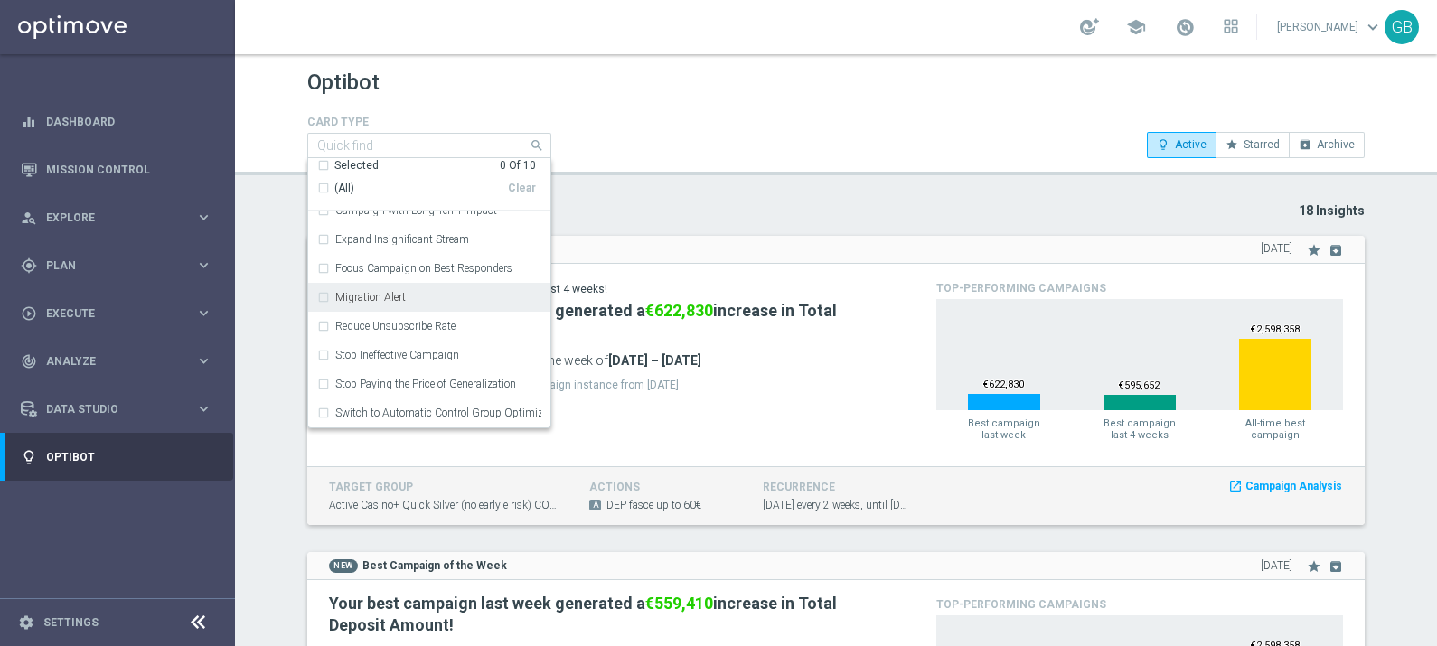
click at [318, 300] on div "Migration Alert" at bounding box center [429, 297] width 224 height 29
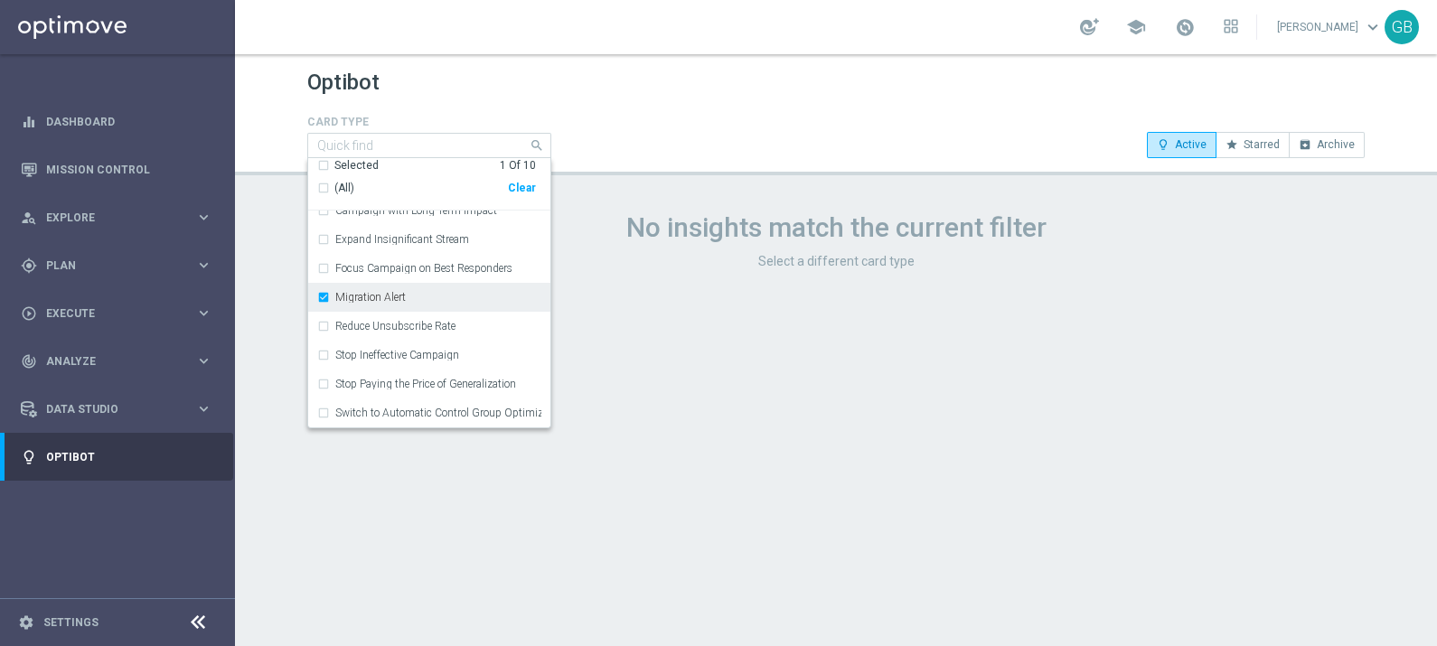
click at [355, 303] on div "Migration Alert" at bounding box center [429, 297] width 224 height 29
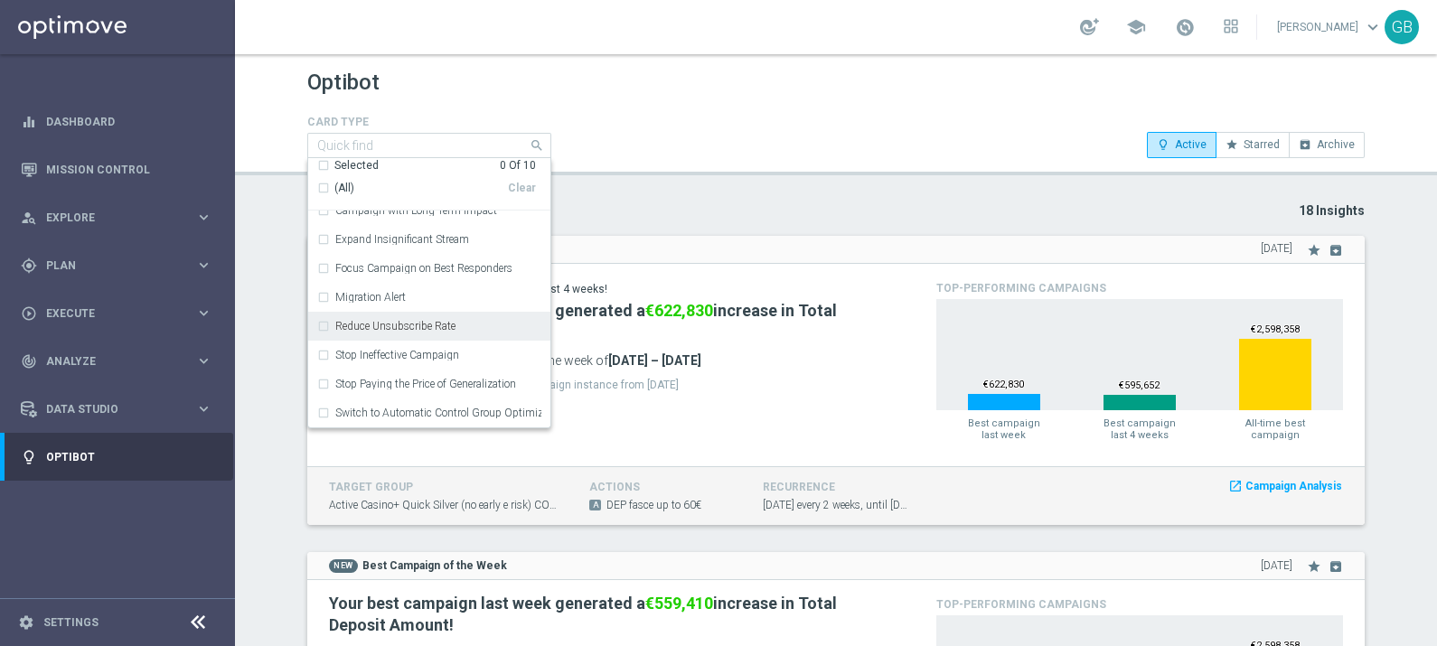
click at [321, 323] on div "Reduce Unsubscribe Rate" at bounding box center [429, 326] width 224 height 29
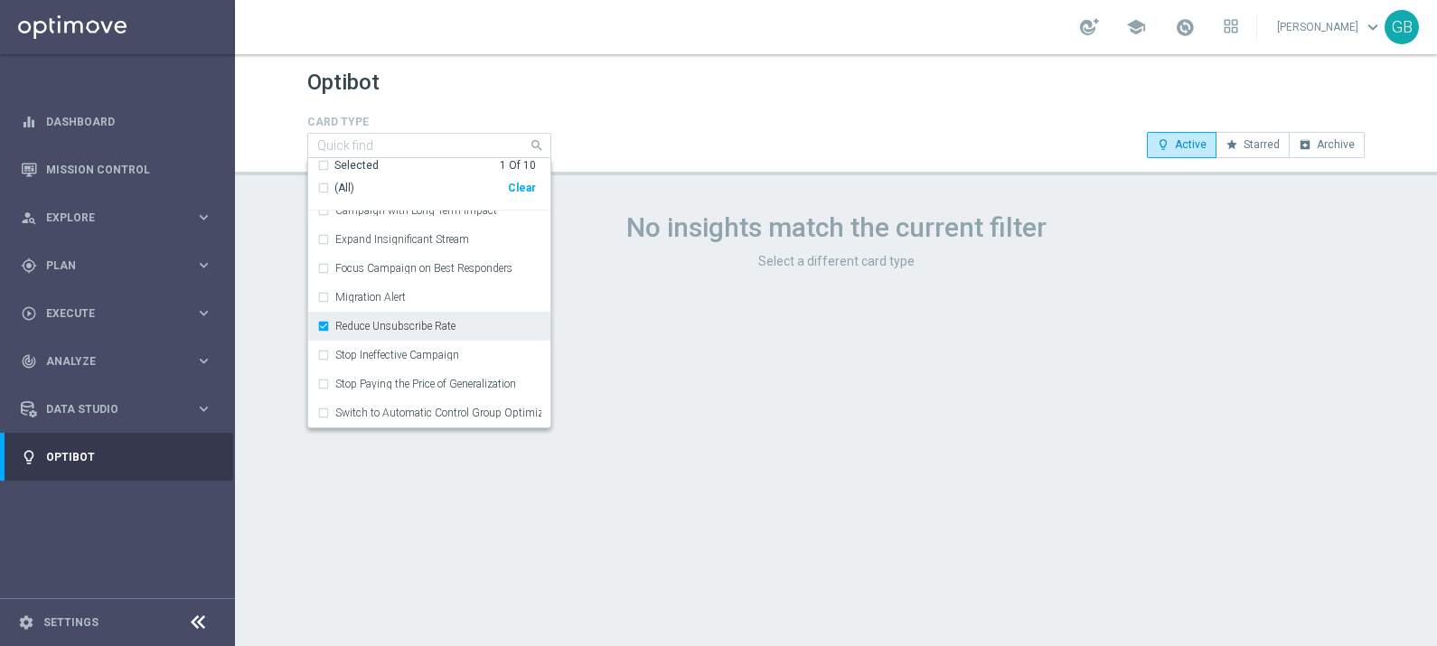
click at [321, 323] on div "Reduce Unsubscribe Rate" at bounding box center [429, 326] width 224 height 29
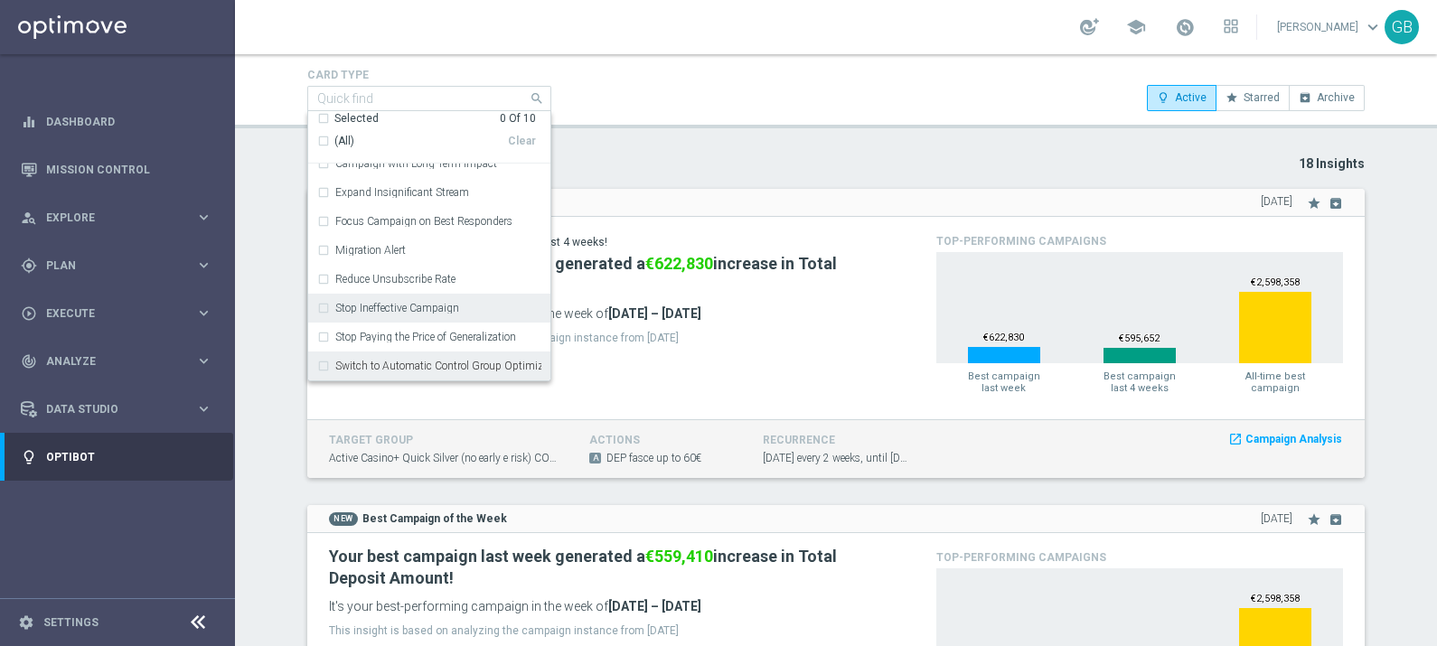
scroll to position [49, 0]
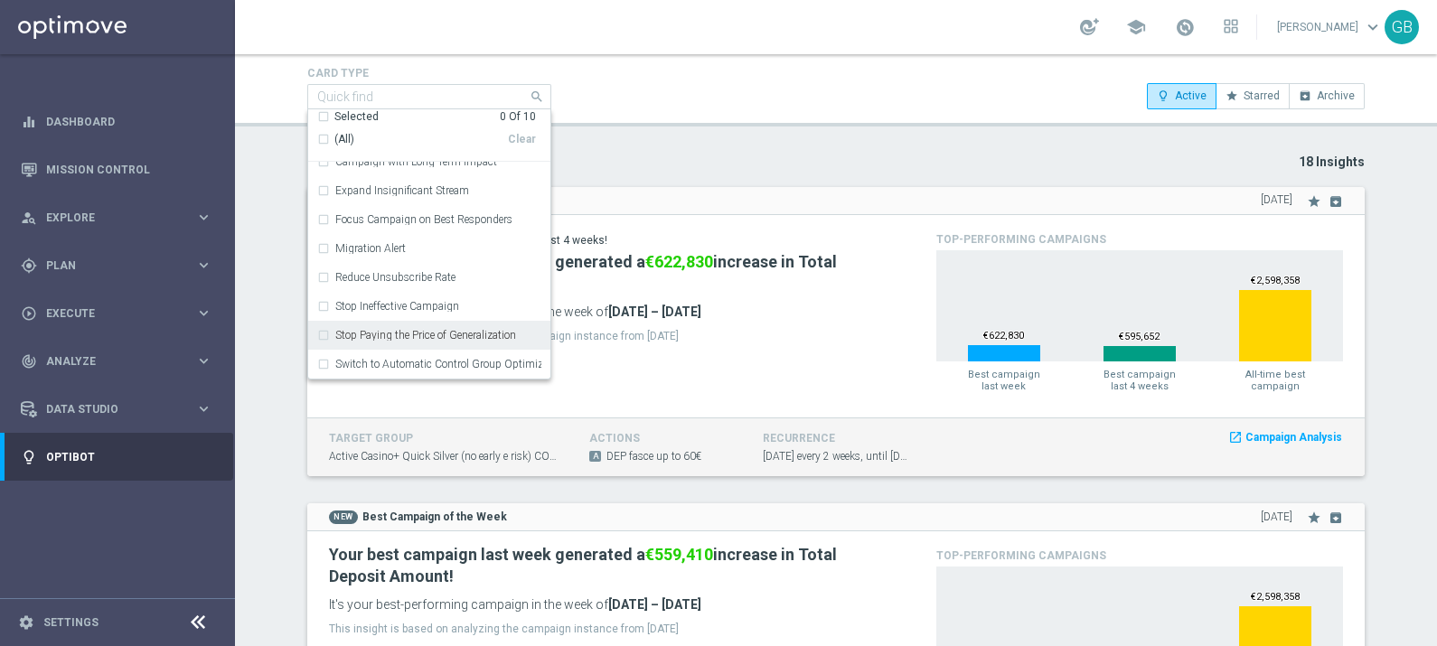
click at [335, 331] on label "Stop Paying the Price of Generalization" at bounding box center [425, 335] width 181 height 11
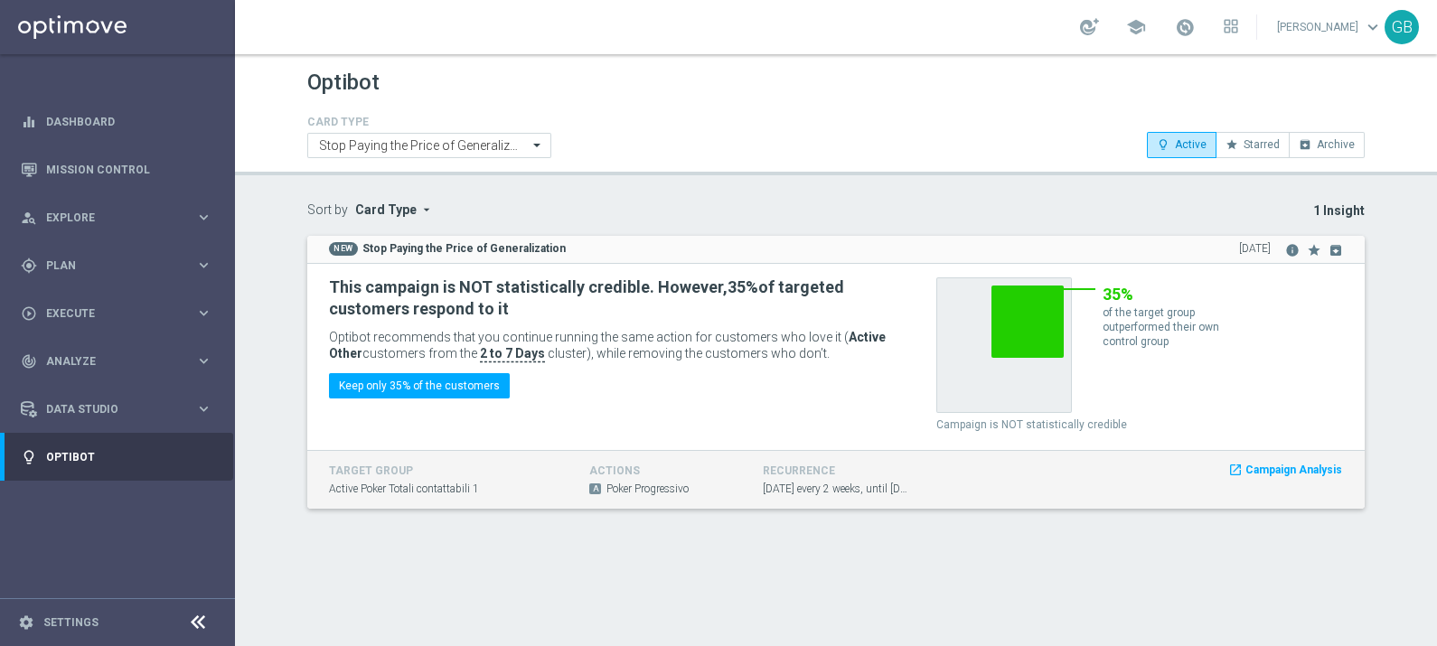
click at [696, 203] on p "1 Insight" at bounding box center [971, 210] width 786 height 16
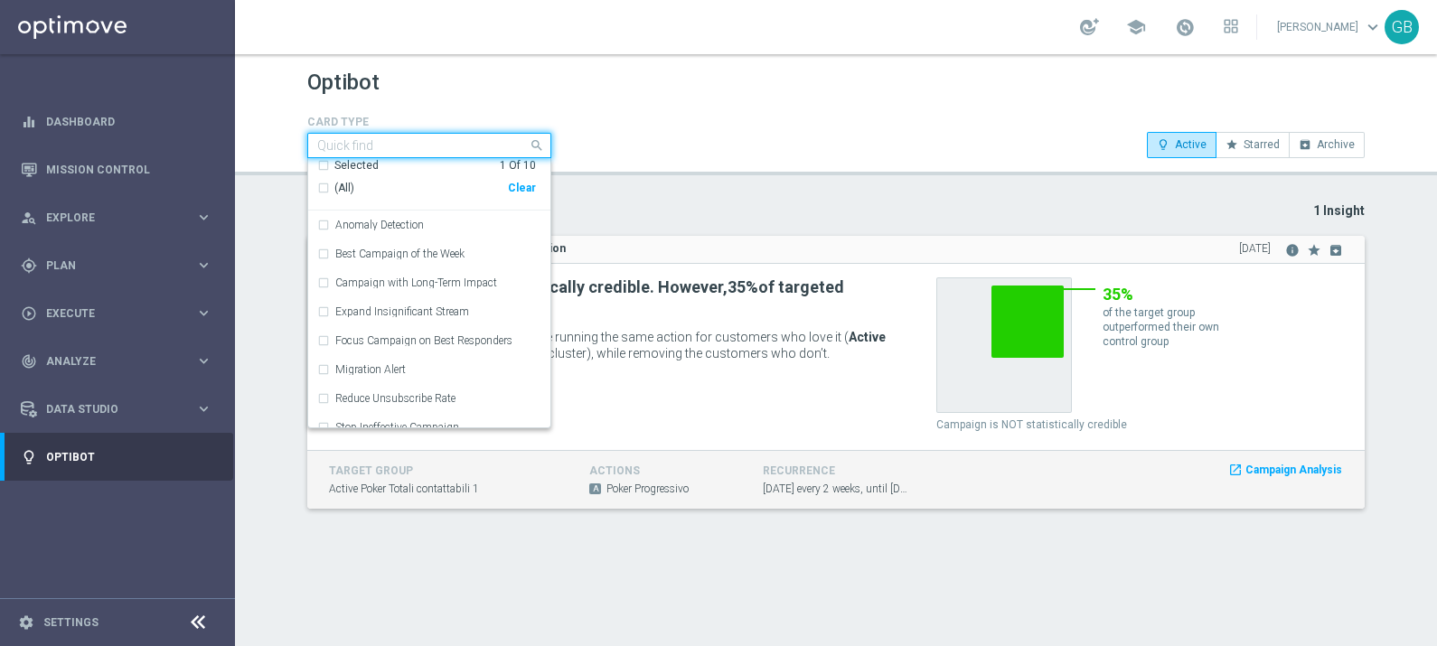
click at [389, 149] on div "Quick find Stop Paying the Price of Generalization" at bounding box center [418, 145] width 220 height 23
click at [349, 312] on label "Expand Insignificant Stream" at bounding box center [402, 311] width 134 height 11
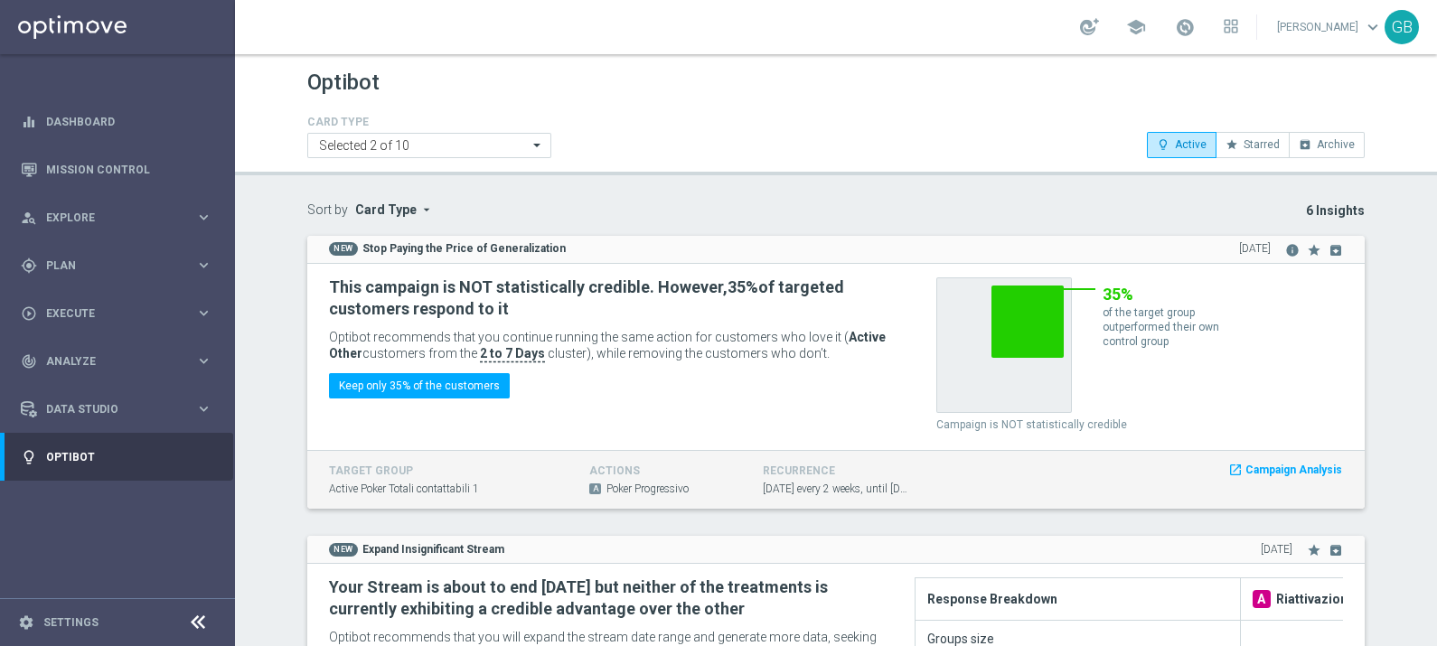
click at [748, 113] on div "CARD TYPE Selected 2 of 10 lightbulb_outline Active star Starred archive Archive" at bounding box center [836, 134] width 1084 height 47
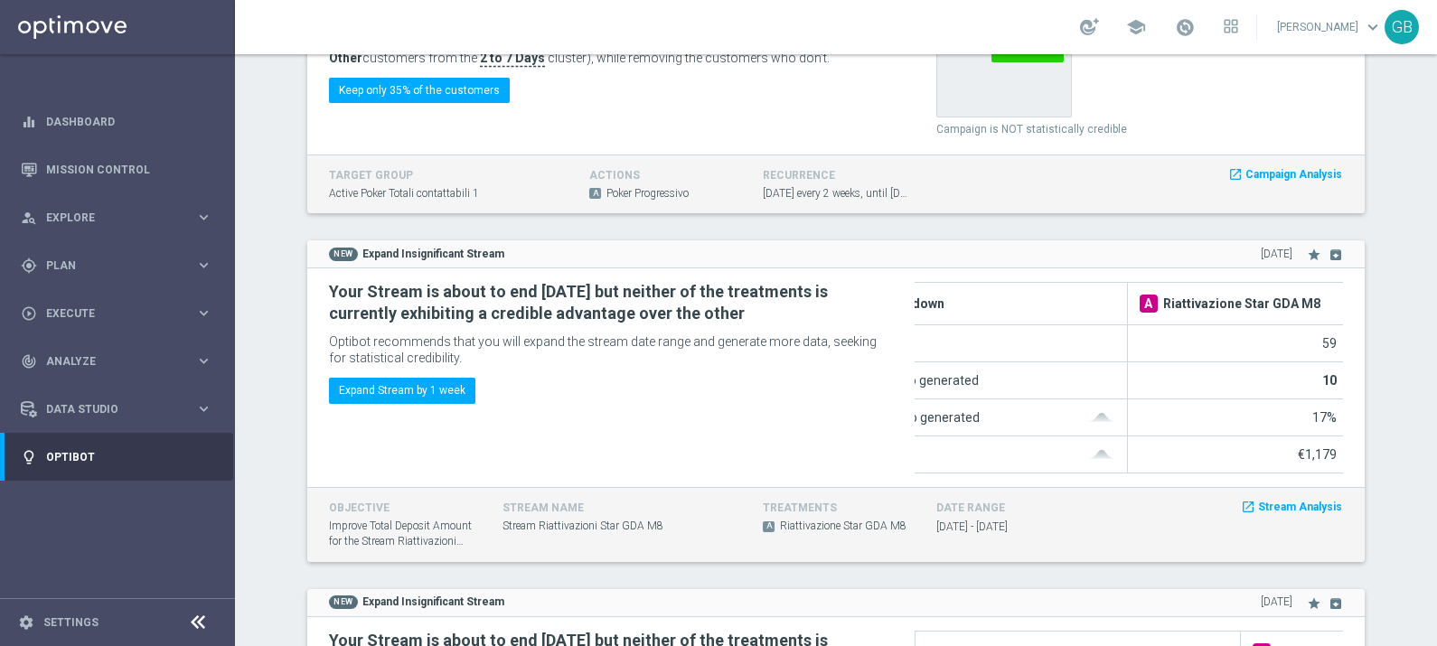
scroll to position [0, 112]
